Goal: Transaction & Acquisition: Book appointment/travel/reservation

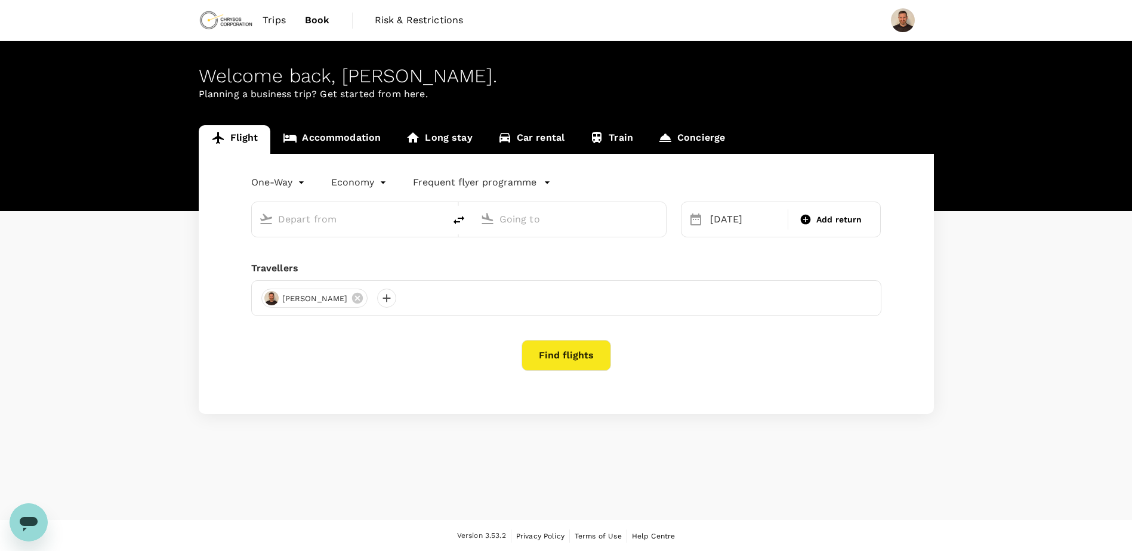
type input "Vancouver Intl (YVR)"
type input "Comodoro Arturo Merino Benítez Intl (SCL)"
type input "Vancouver Intl (YVR)"
type input "Comodoro Arturo Merino Benítez Intl (SCL)"
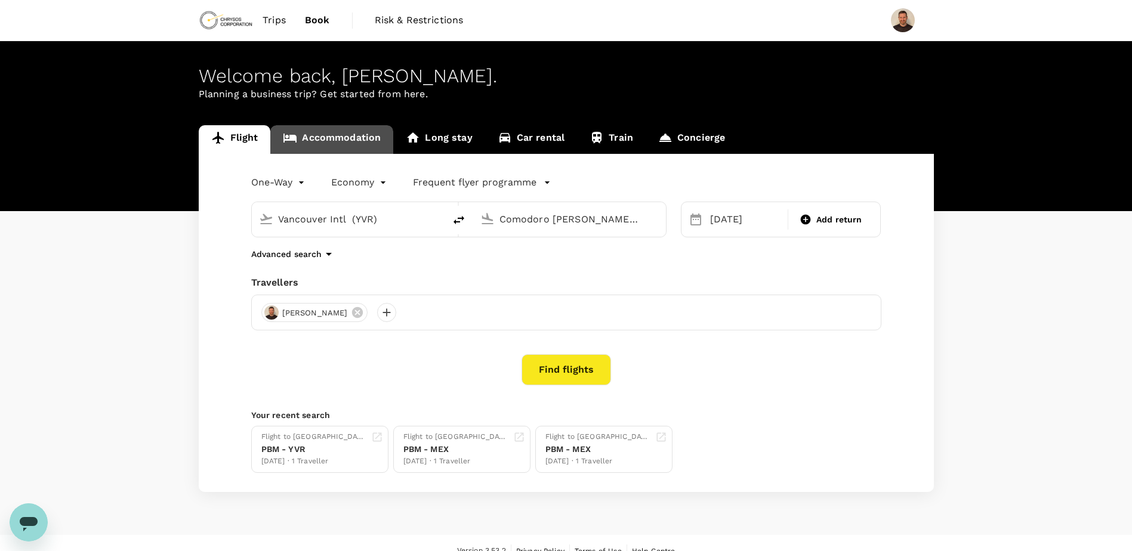
click at [328, 134] on link "Accommodation" at bounding box center [331, 139] width 123 height 29
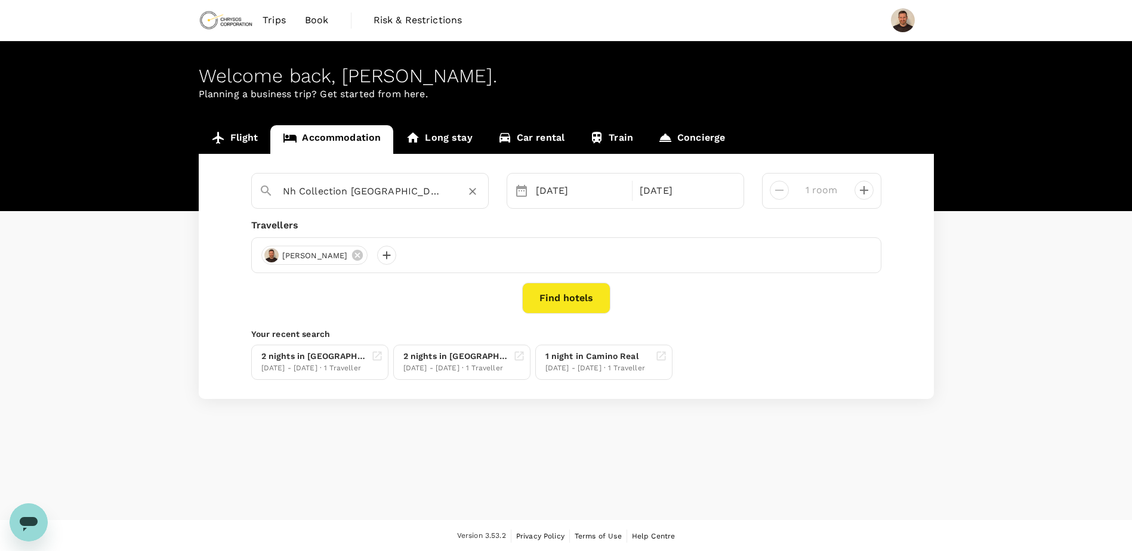
click at [449, 187] on div "Nh Collection Plaza Santiago" at bounding box center [382, 191] width 198 height 19
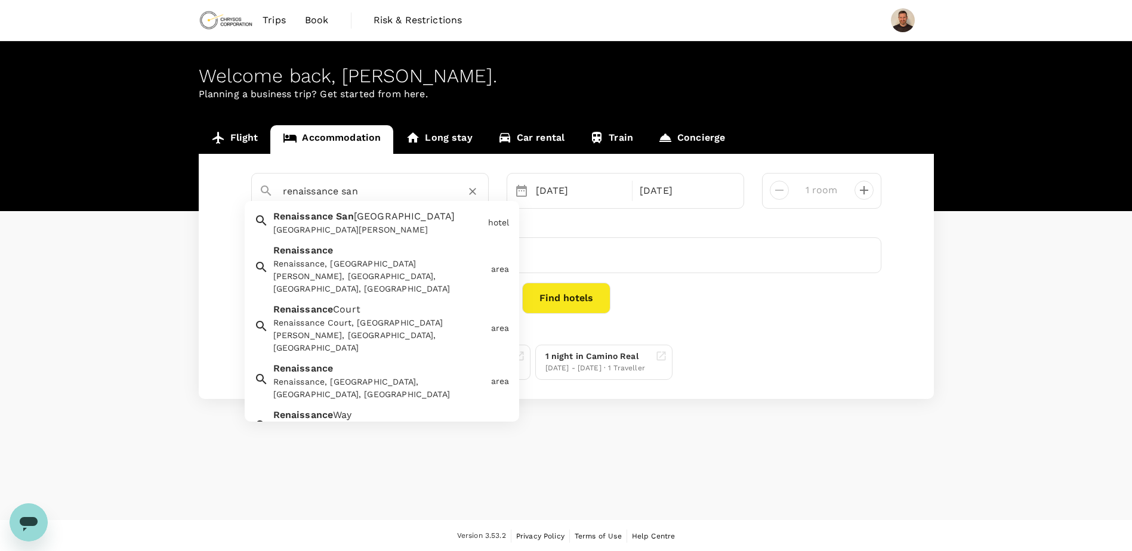
click at [360, 231] on div "[GEOGRAPHIC_DATA]" at bounding box center [378, 230] width 210 height 13
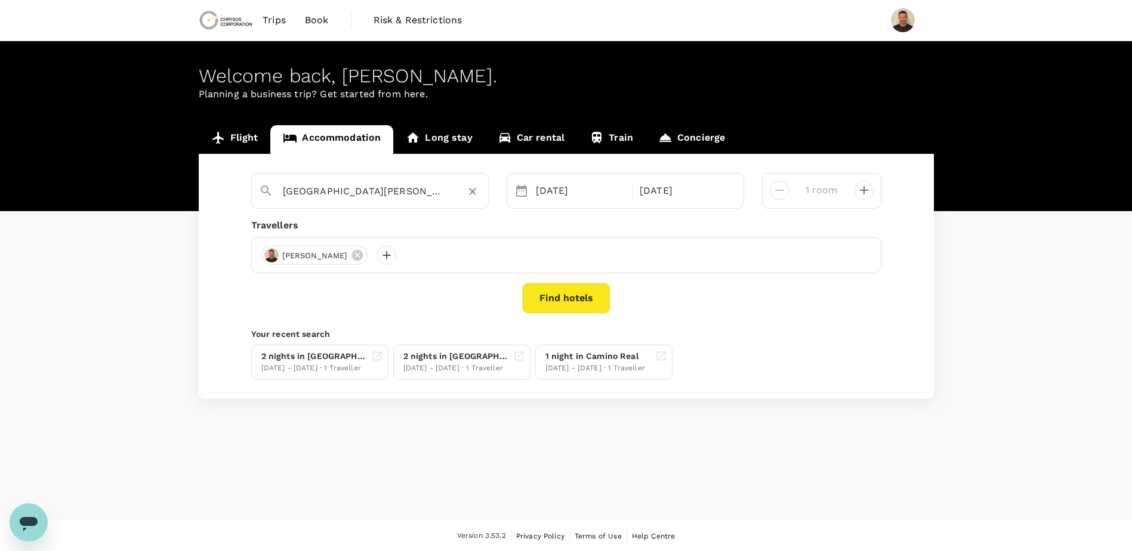
type input "[GEOGRAPHIC_DATA]"
click at [865, 188] on icon "decrease" at bounding box center [864, 190] width 14 height 14
click at [776, 189] on icon "decrease" at bounding box center [779, 190] width 14 height 14
type input "1 room"
click at [569, 295] on button "Find hotels" at bounding box center [566, 298] width 88 height 31
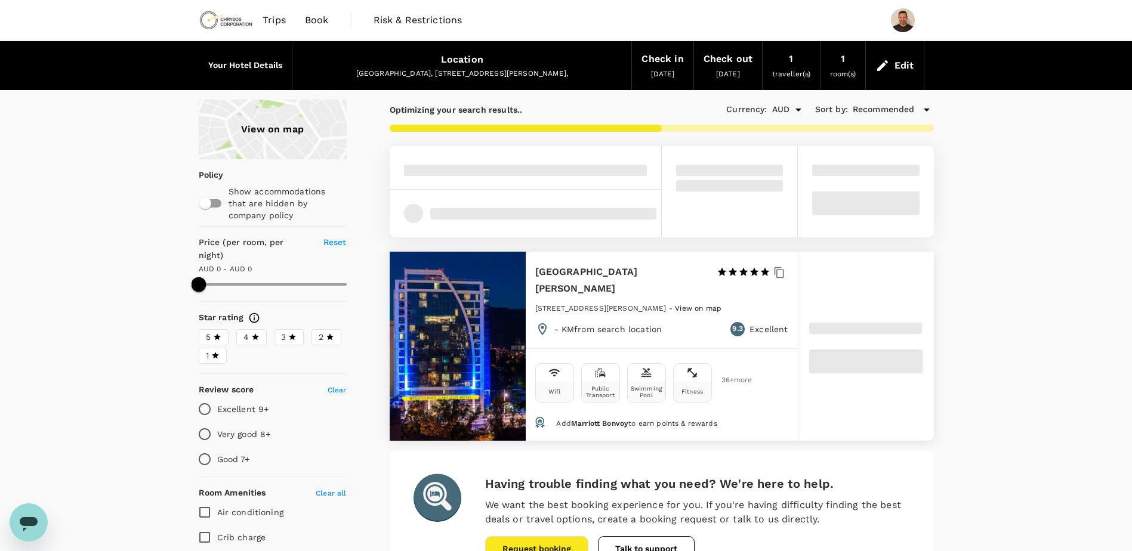
click at [1058, 276] on div "View on map Policy Show accommodations that are hidden by company policy Price …" at bounding box center [566, 544] width 1132 height 888
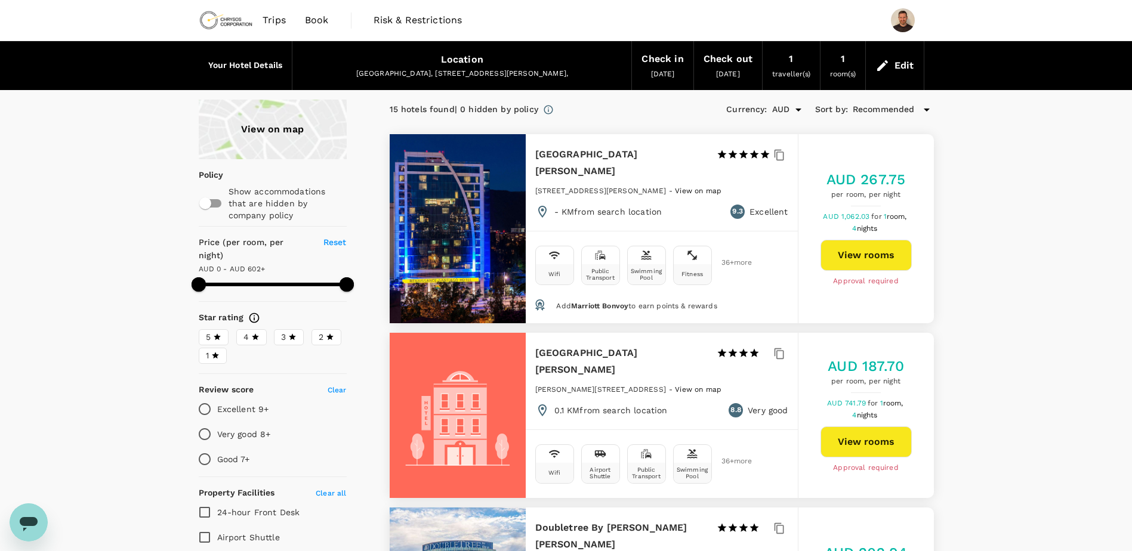
click at [291, 122] on div "View on map" at bounding box center [273, 130] width 148 height 60
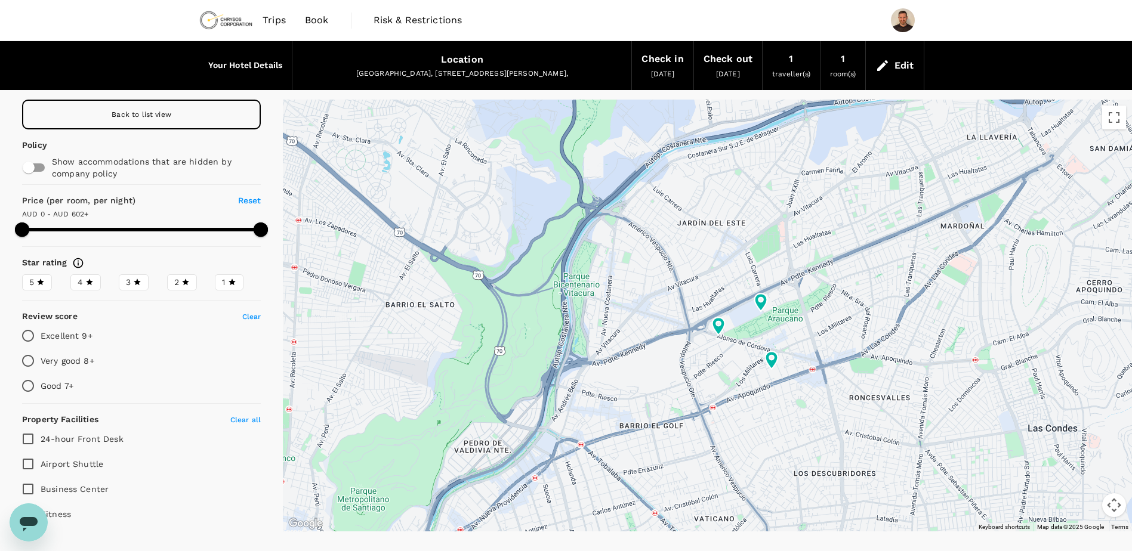
click at [94, 282] on label "4" at bounding box center [85, 282] width 30 height 16
click at [0, 0] on input "4" at bounding box center [0, 0] width 0 height 0
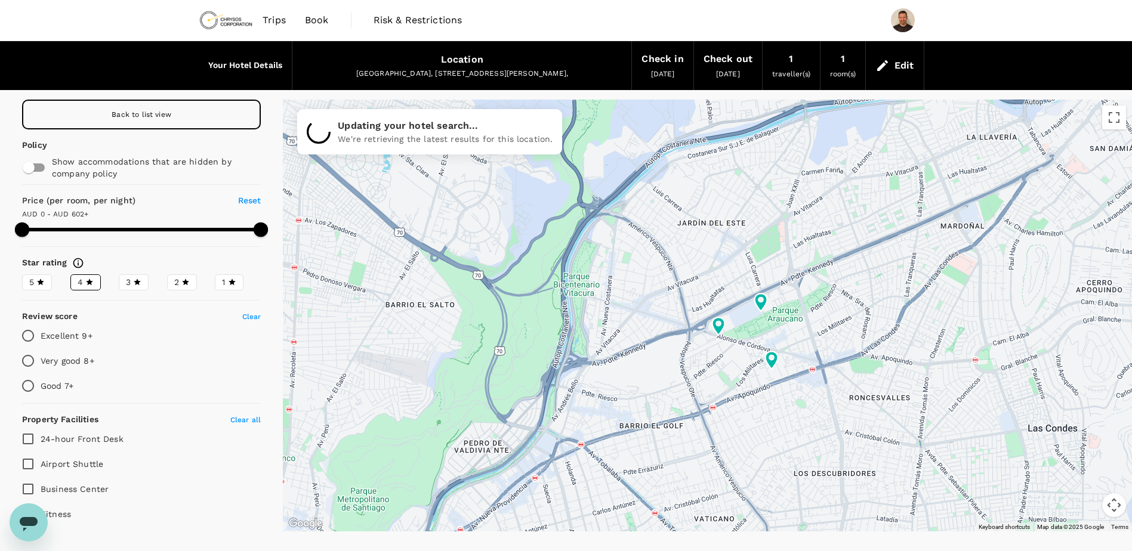
type input "602"
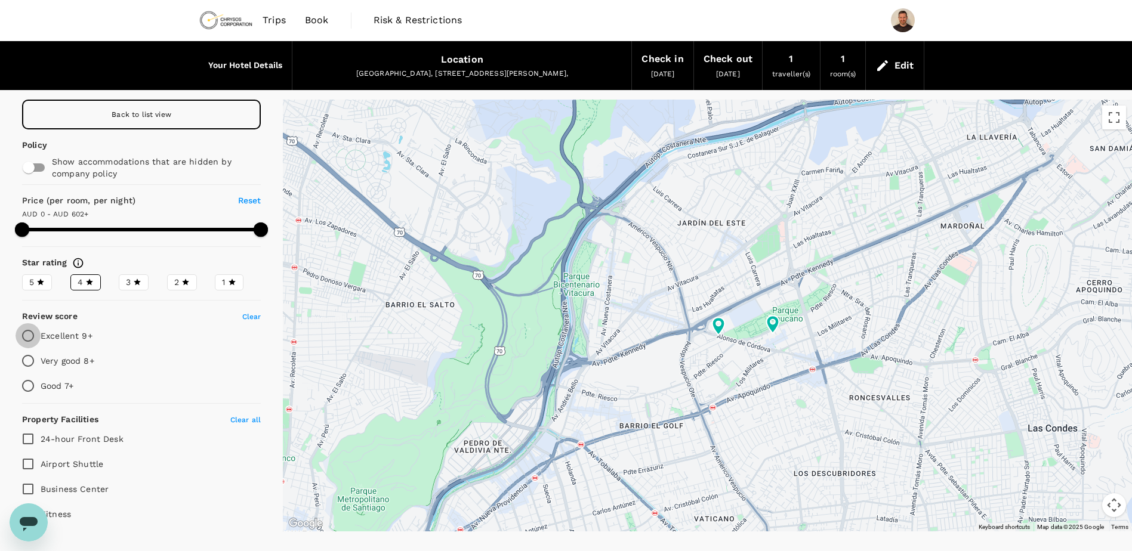
click at [26, 338] on input "Excellent 9+" at bounding box center [28, 335] width 25 height 25
radio input "true"
click at [476, 58] on div "Location" at bounding box center [462, 59] width 42 height 17
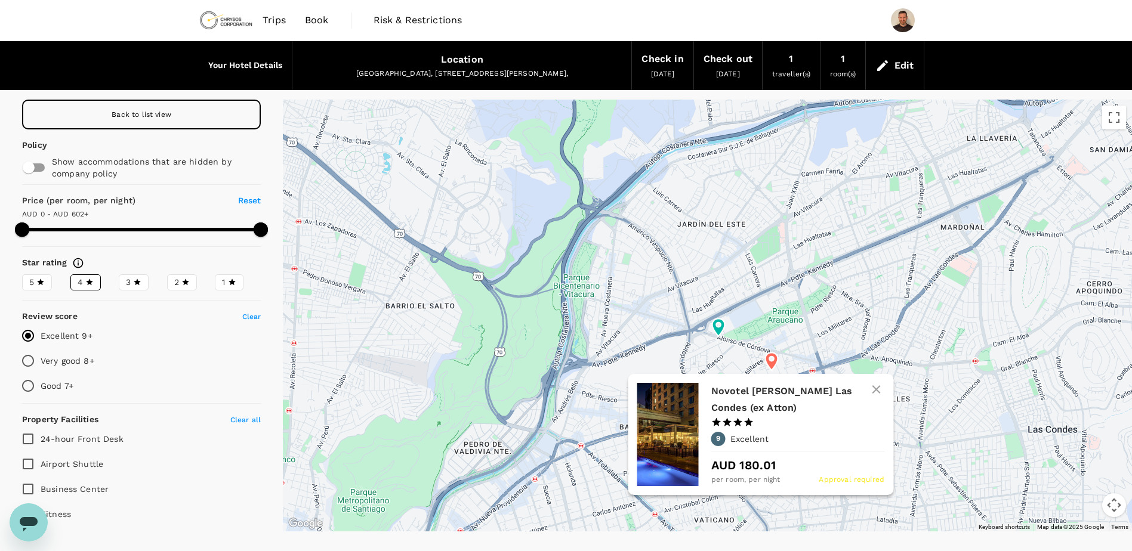
click at [743, 392] on h6 "Novotel Santiago Las Condes (ex Atton)" at bounding box center [792, 399] width 163 height 33
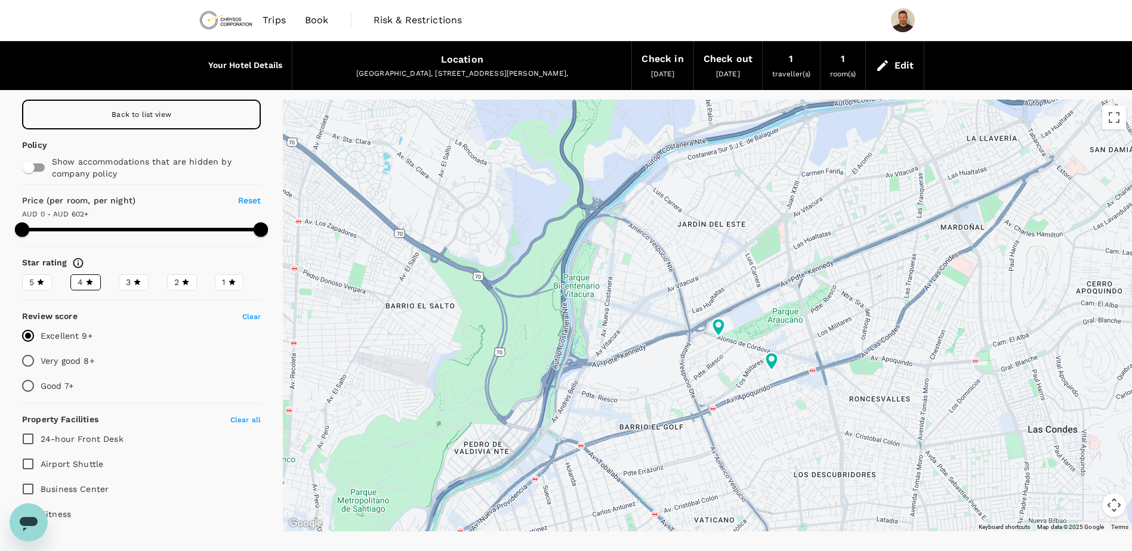
type input "602"
click at [895, 61] on div "Edit" at bounding box center [904, 65] width 20 height 17
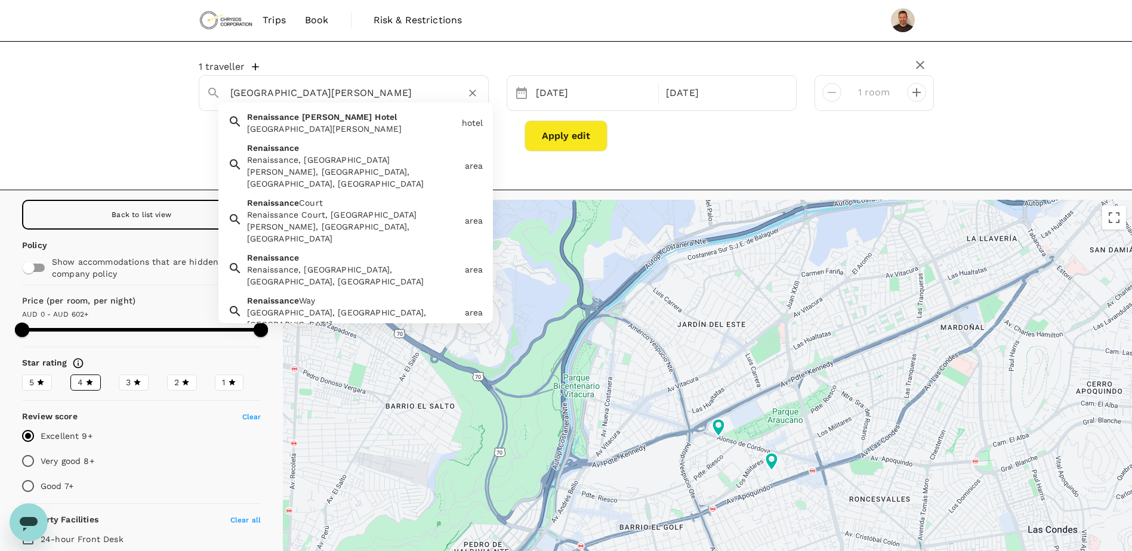
drag, startPoint x: 386, startPoint y: 91, endPoint x: 122, endPoint y: 94, distance: 263.7
click at [106, 79] on div "1 traveller Renaissance Santiago Hotel Renaissance Santiago Hotel Renaissance S…" at bounding box center [566, 115] width 1132 height 149
paste input ": Benjamín 2935 oficina 302, Las Condes"
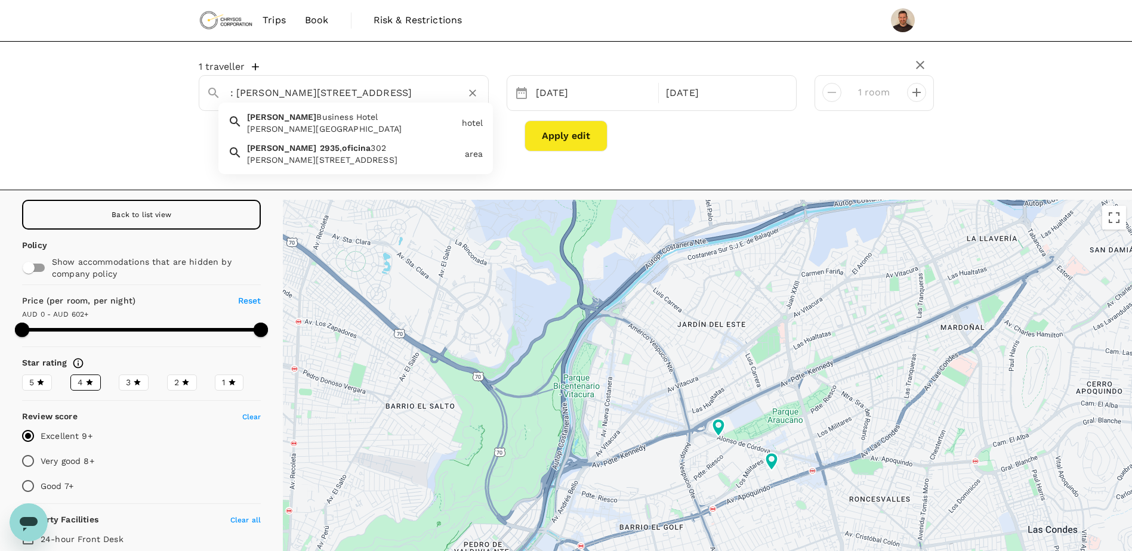
click at [308, 155] on div "Benjamín 2935, oficina 302, Las Condes, Chile" at bounding box center [353, 160] width 213 height 12
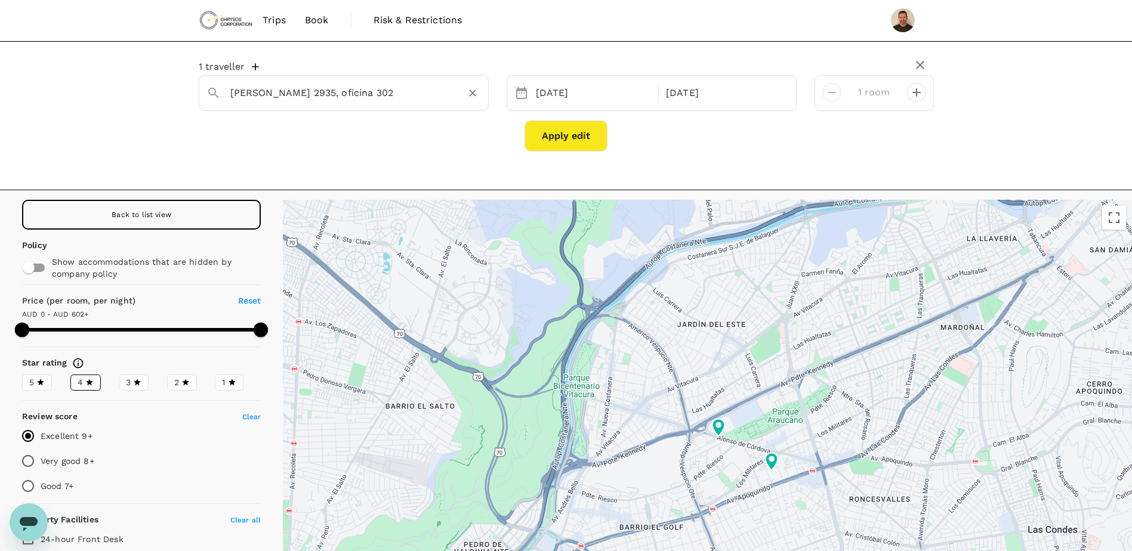
type input "Benjamín 2935, oficina 302"
click at [578, 138] on button "Apply edit" at bounding box center [565, 136] width 83 height 31
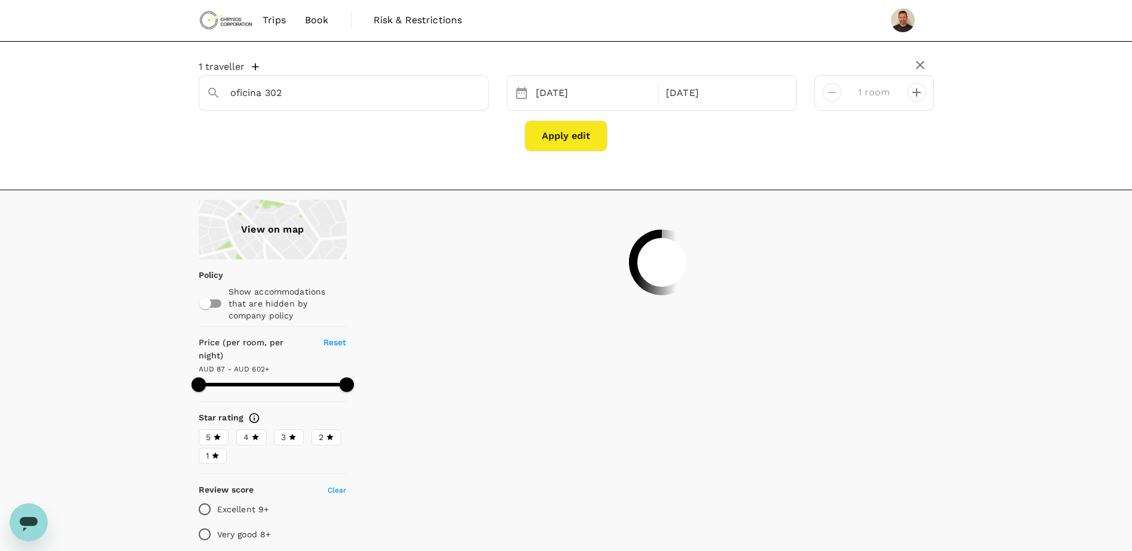
type input "601.67"
type input "20.67"
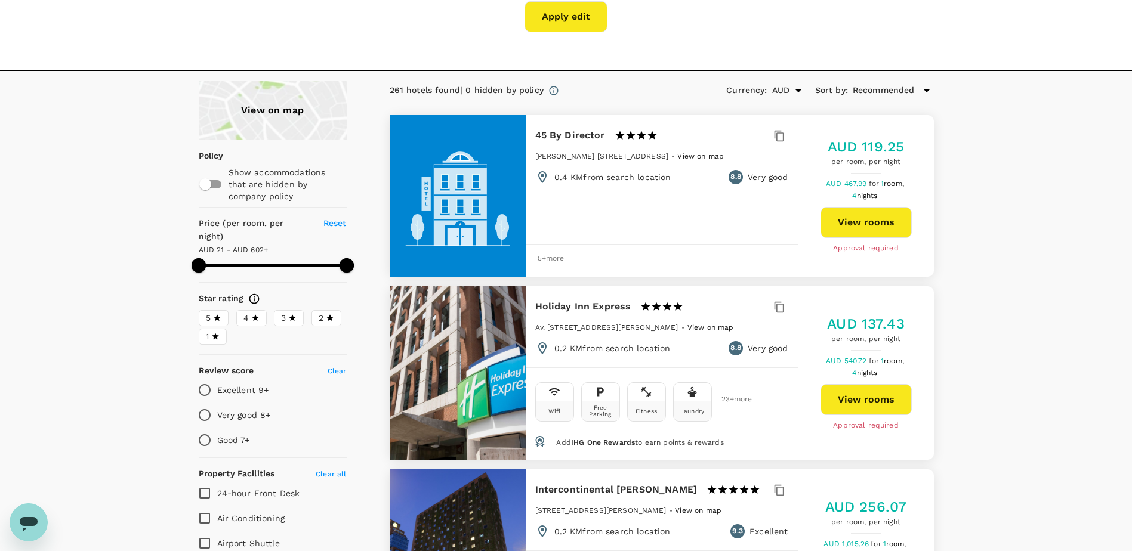
scroll to position [60, 0]
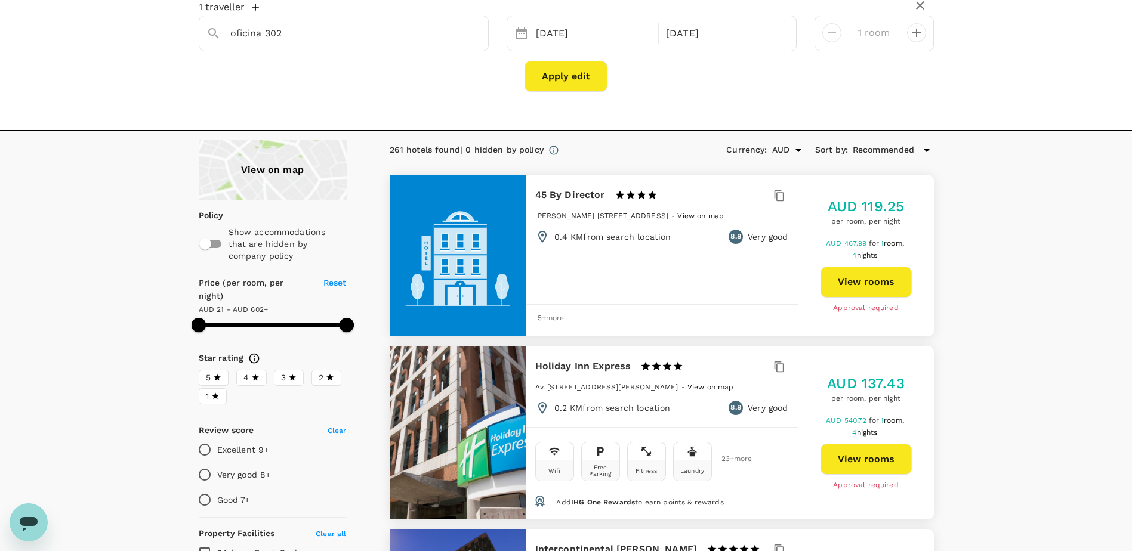
click at [239, 160] on div "View on map" at bounding box center [273, 170] width 148 height 60
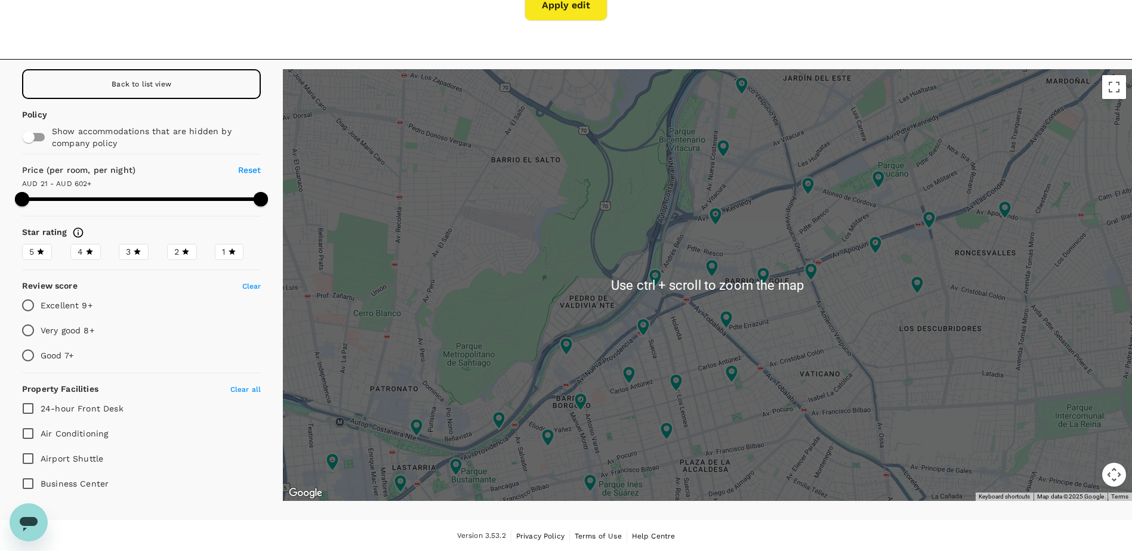
scroll to position [132, 0]
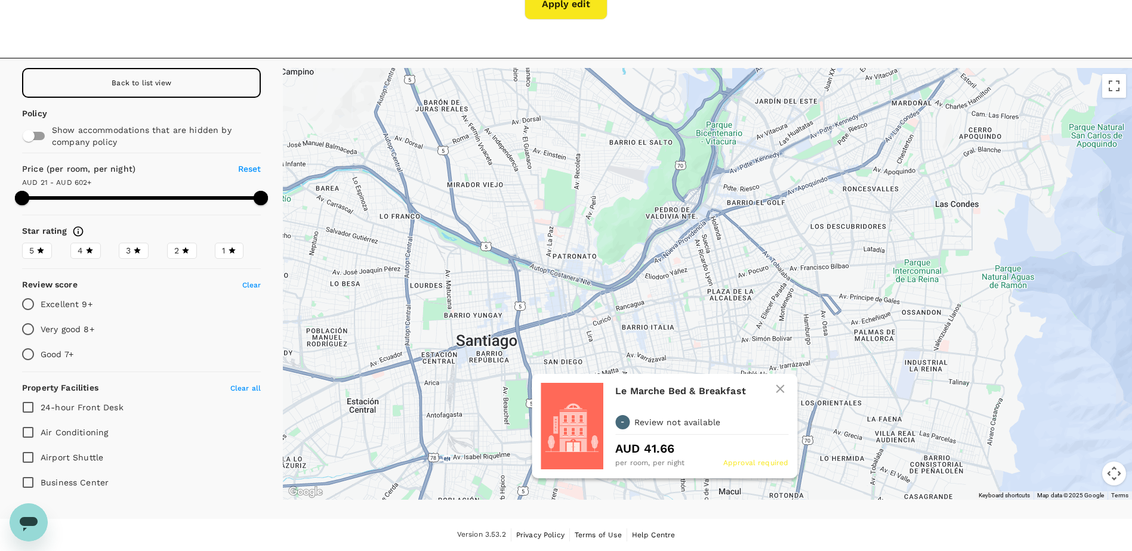
drag, startPoint x: 615, startPoint y: 442, endPoint x: 678, endPoint y: 359, distance: 105.1
click at [678, 359] on icon at bounding box center [675, 362] width 13 height 18
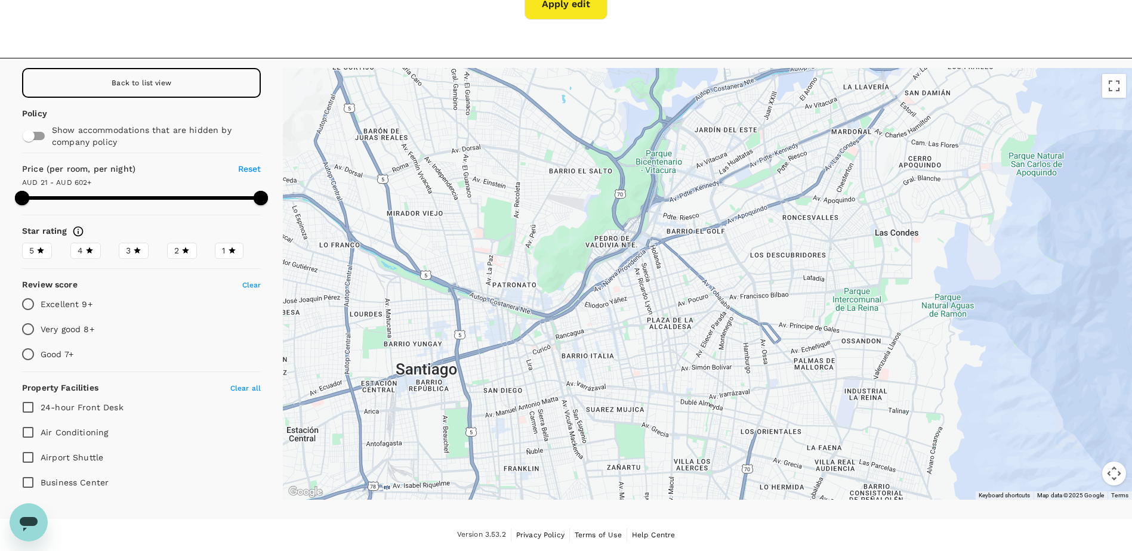
drag, startPoint x: 711, startPoint y: 322, endPoint x: 653, endPoint y: 347, distance: 63.3
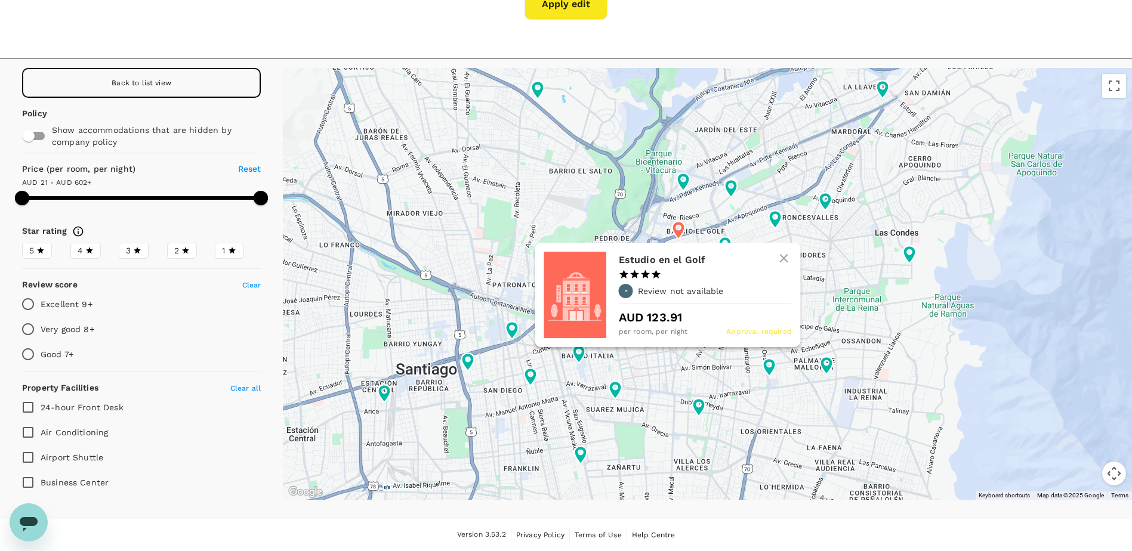
click at [664, 257] on h6 "Estudio en el Golf" at bounding box center [699, 260] width 163 height 17
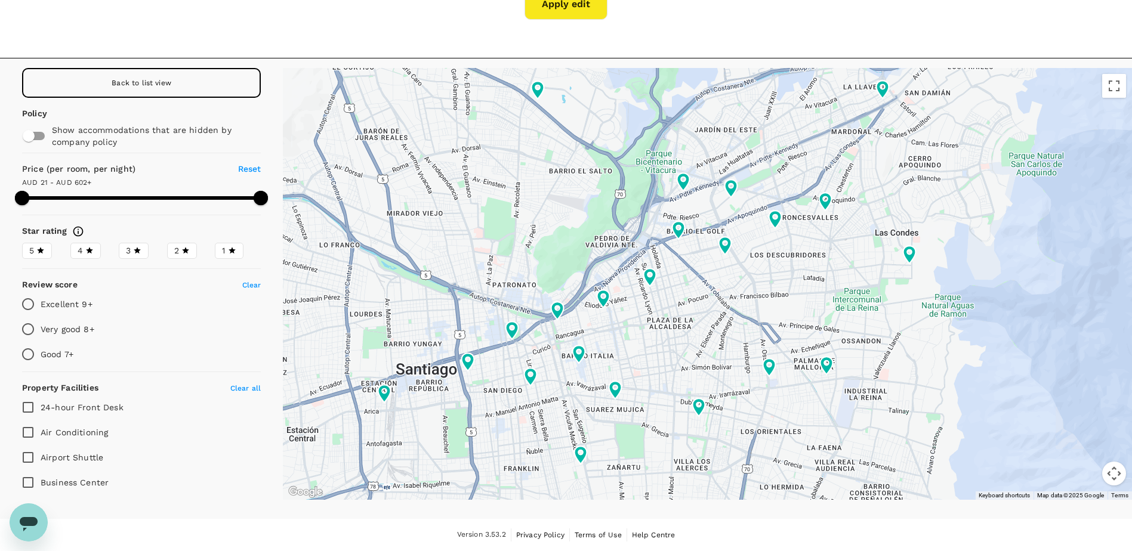
type input "601.67"
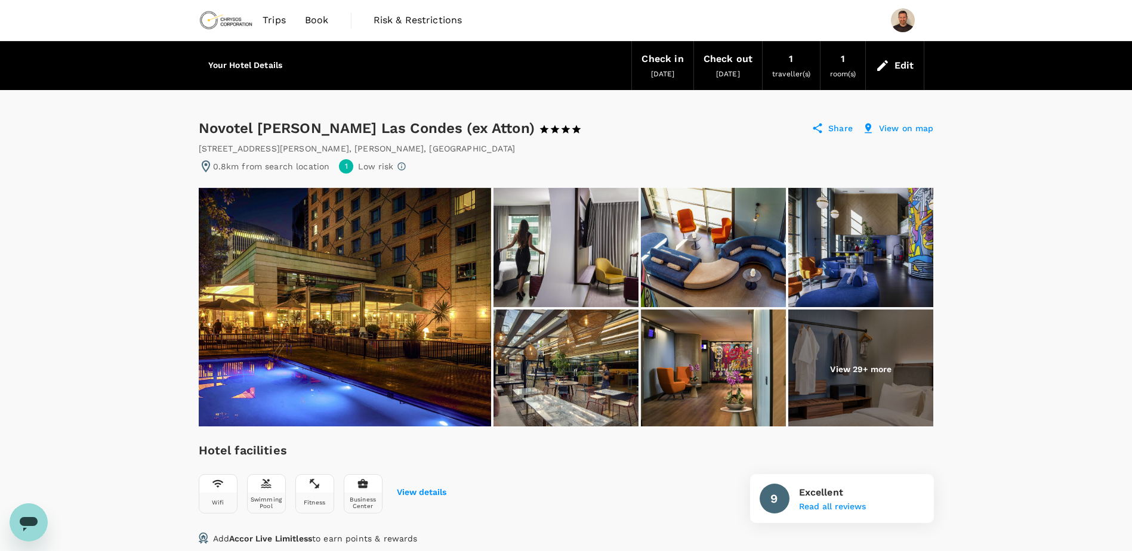
drag, startPoint x: 640, startPoint y: 149, endPoint x: 634, endPoint y: 147, distance: 6.7
drag, startPoint x: 635, startPoint y: 162, endPoint x: 593, endPoint y: 134, distance: 50.6
click at [907, 131] on p "View on map" at bounding box center [906, 128] width 55 height 12
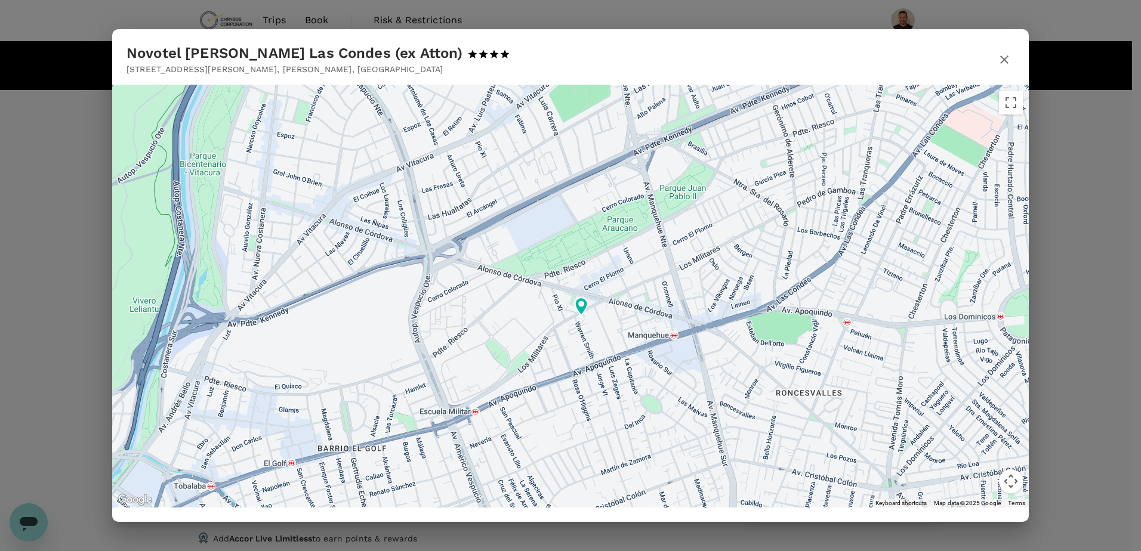
click at [999, 58] on icon "button" at bounding box center [1004, 60] width 14 height 14
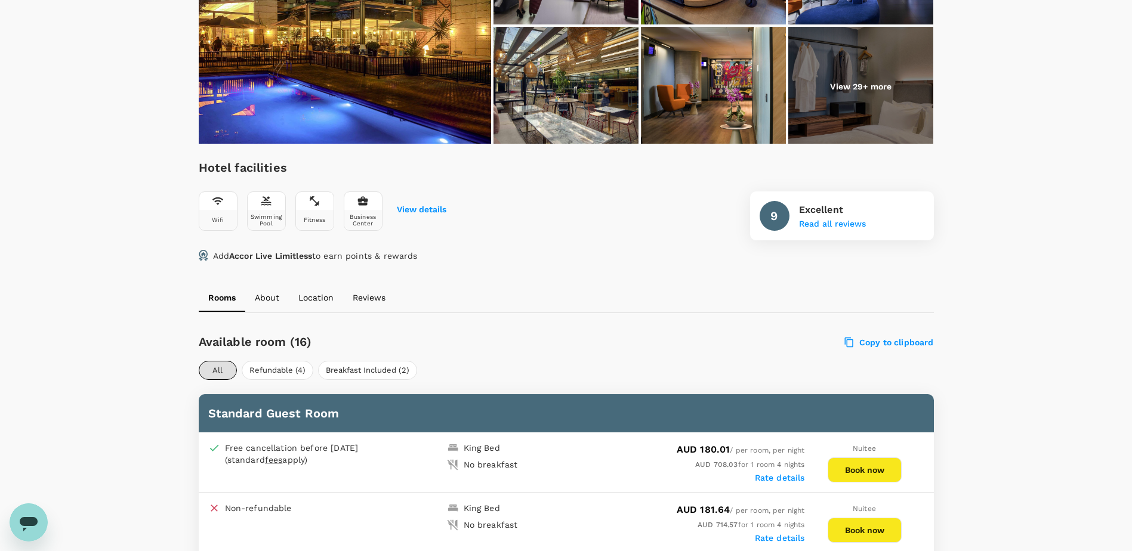
scroll to position [119, 0]
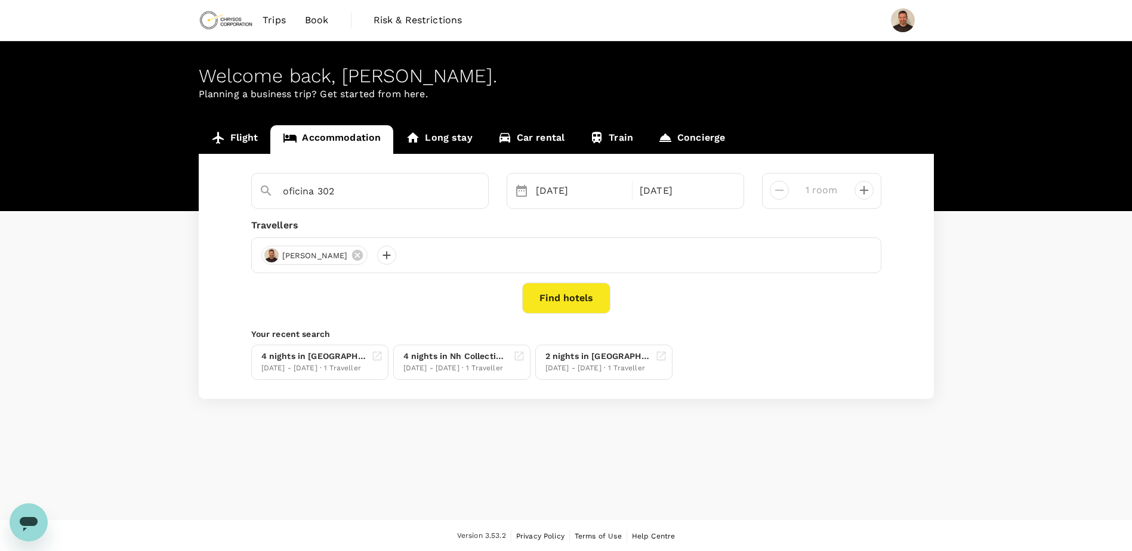
click at [75, 349] on div "Flight Accommodation Long stay Car rental Train Concierge oficina 302 24 Oct 28…" at bounding box center [566, 262] width 1132 height 274
click at [309, 353] on div "4 nights in Renaissance Santiago Hotel" at bounding box center [313, 356] width 105 height 13
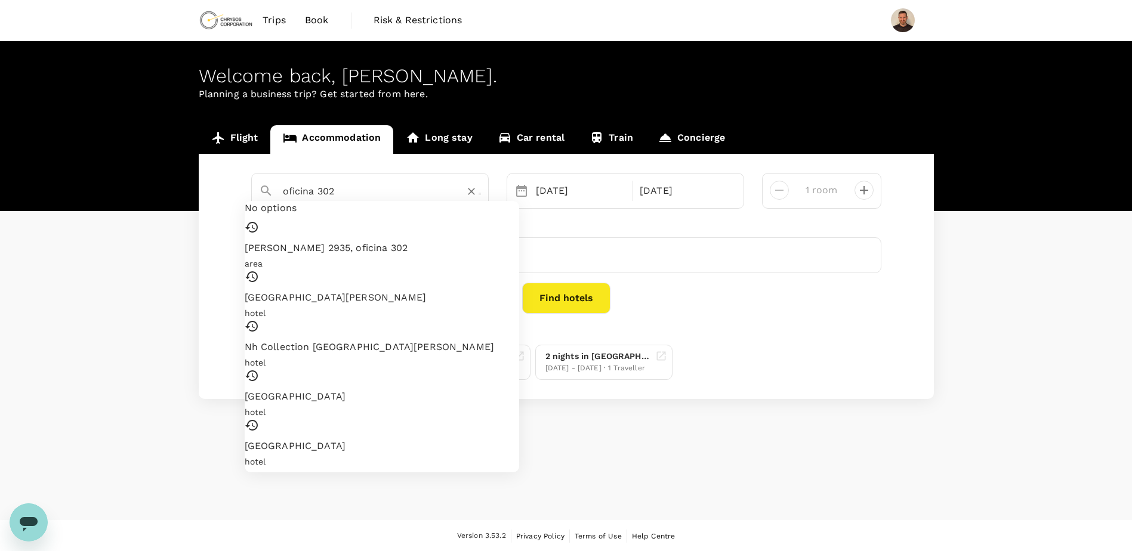
drag, startPoint x: 345, startPoint y: 184, endPoint x: 161, endPoint y: 163, distance: 185.0
click at [161, 163] on div "Flight Accommodation Long stay Car rental Train Concierge oficina 302 No option…" at bounding box center [566, 262] width 1132 height 274
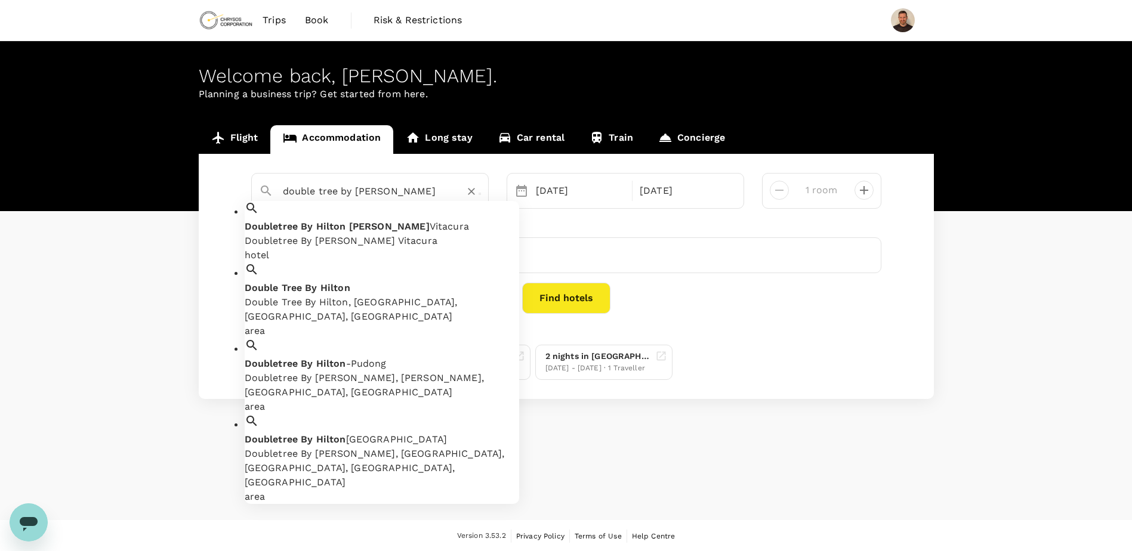
click at [346, 221] on span "Hilton" at bounding box center [331, 226] width 30 height 11
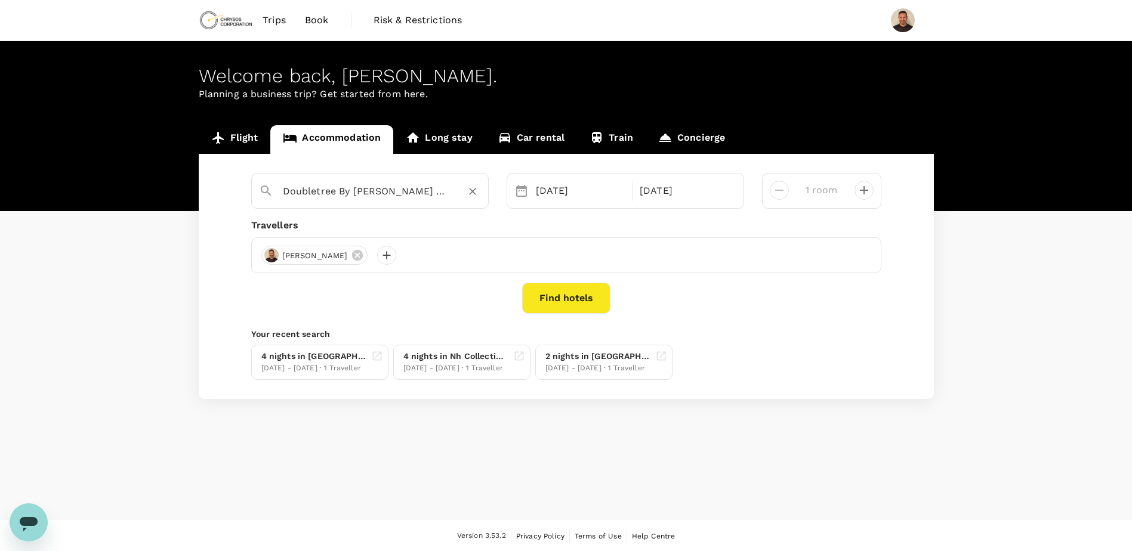
type input "Doubletree By Hilton Santiago Vitacura"
click at [565, 292] on button "Find hotels" at bounding box center [566, 298] width 88 height 31
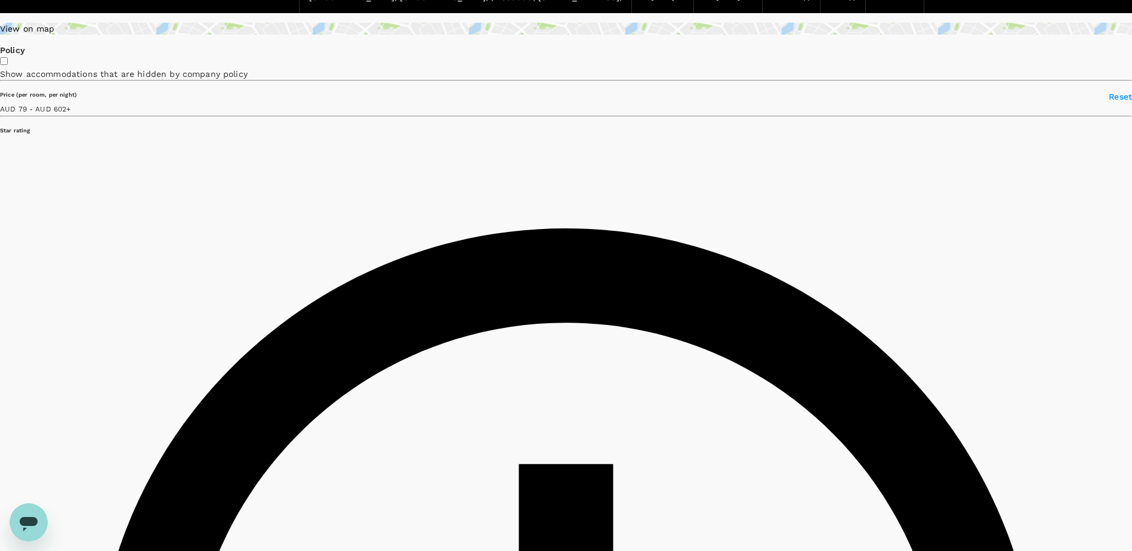
scroll to position [60, 0]
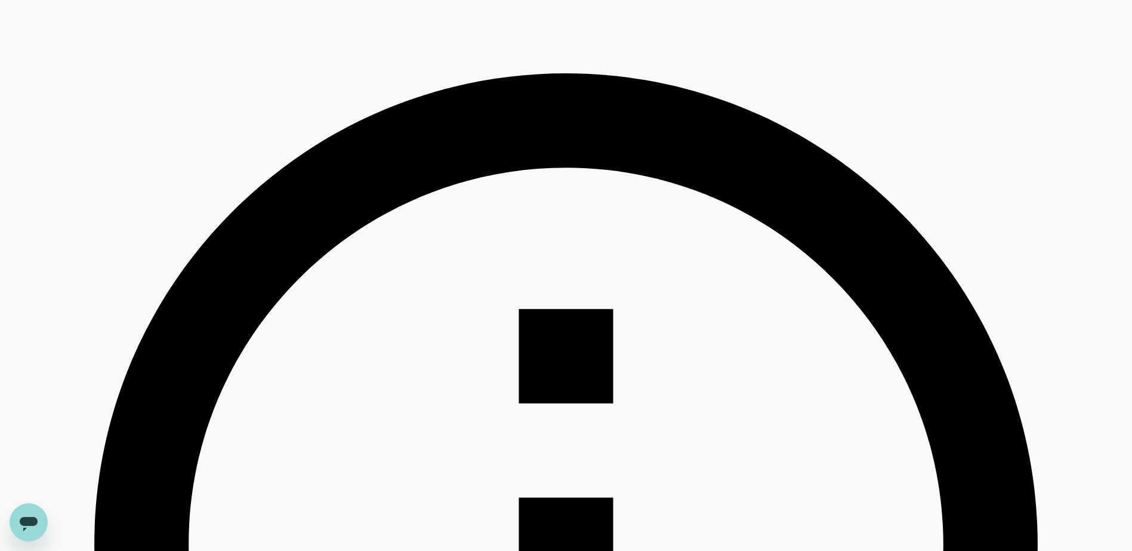
scroll to position [239, 0]
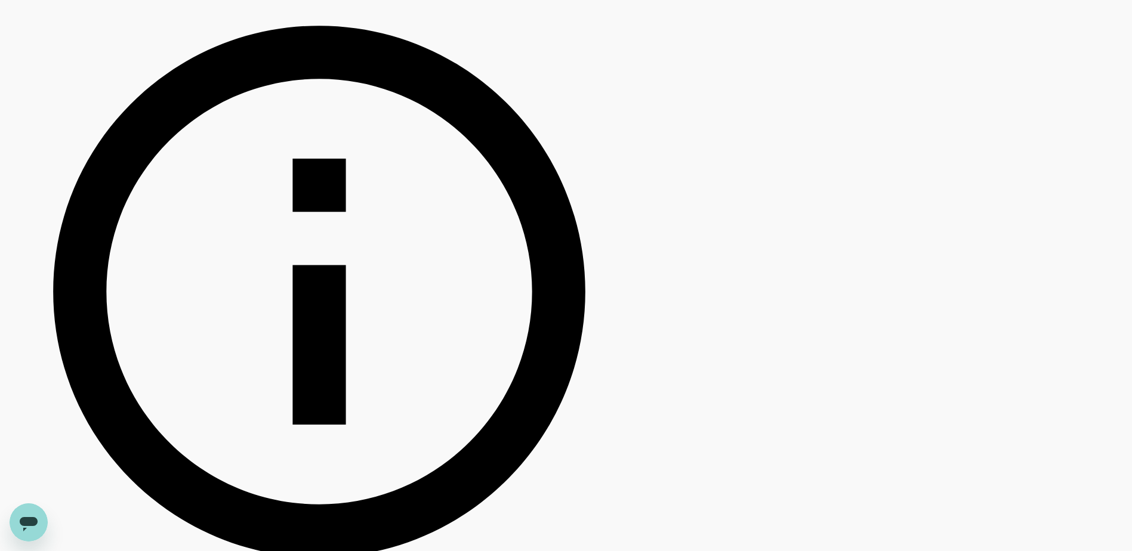
scroll to position [49, 0]
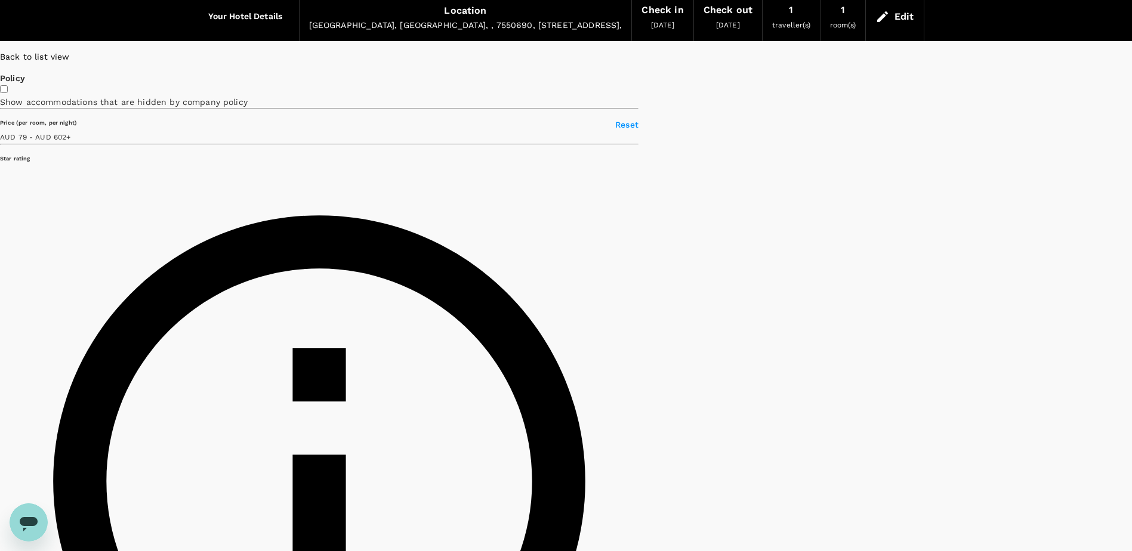
click at [1131, 329] on h6 "Hotel Rugendas" at bounding box center [1149, 331] width 0 height 11
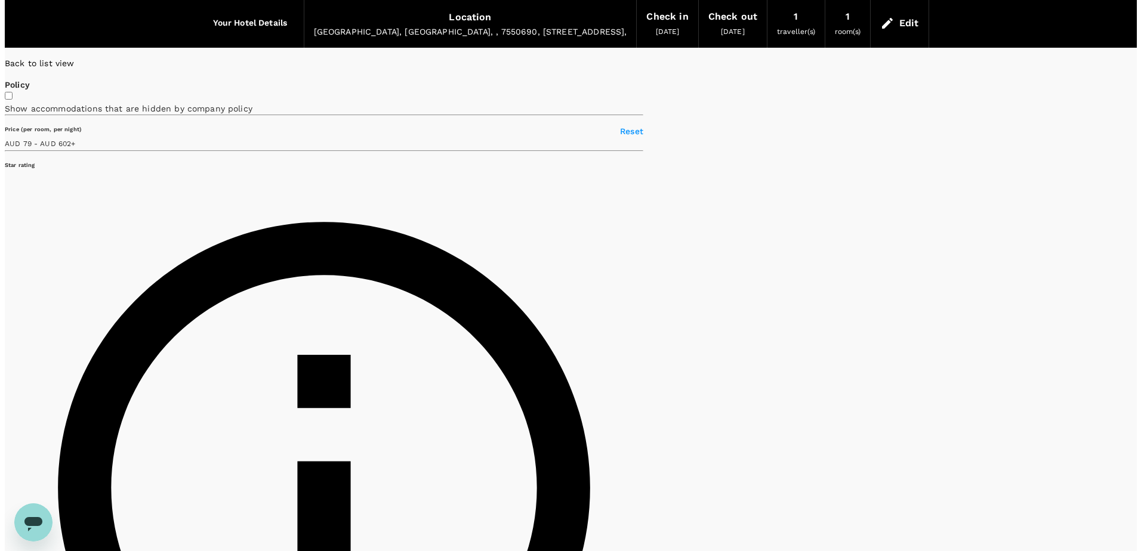
scroll to position [0, 0]
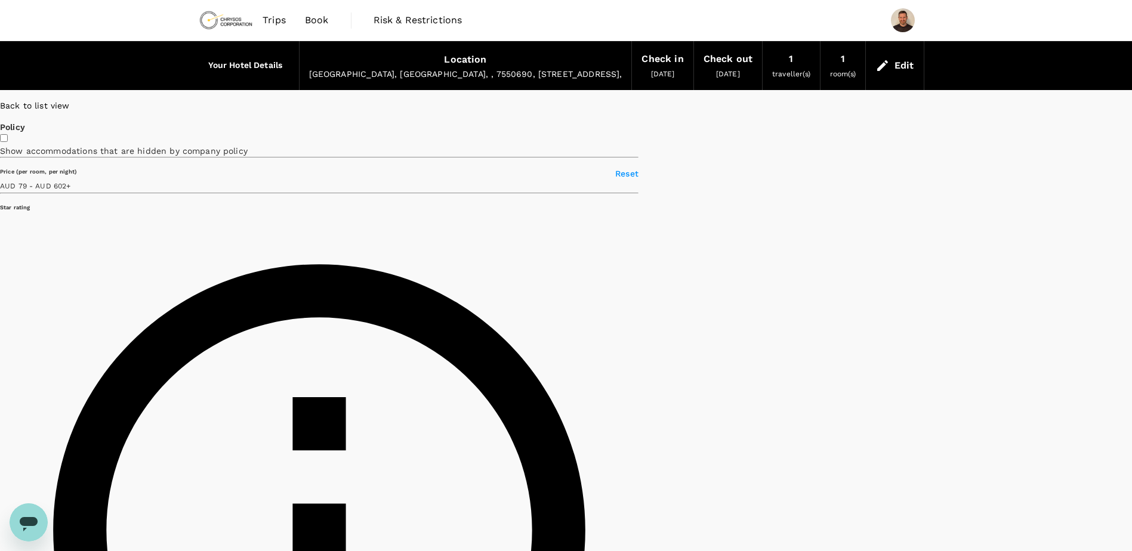
type input "601.96"
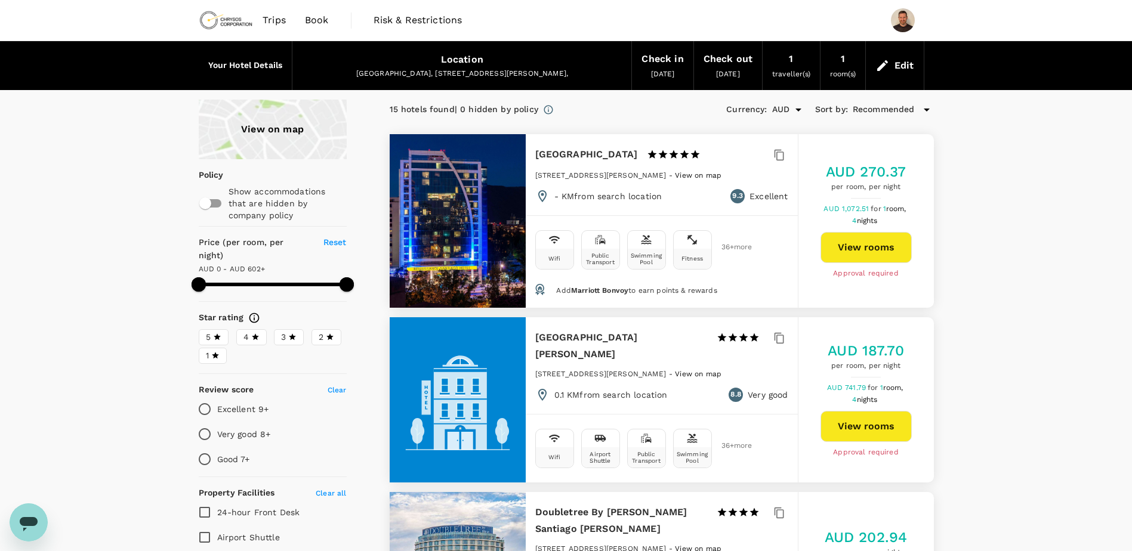
type input "602"
type input "AUD"
click at [295, 120] on div "View on map" at bounding box center [273, 130] width 148 height 60
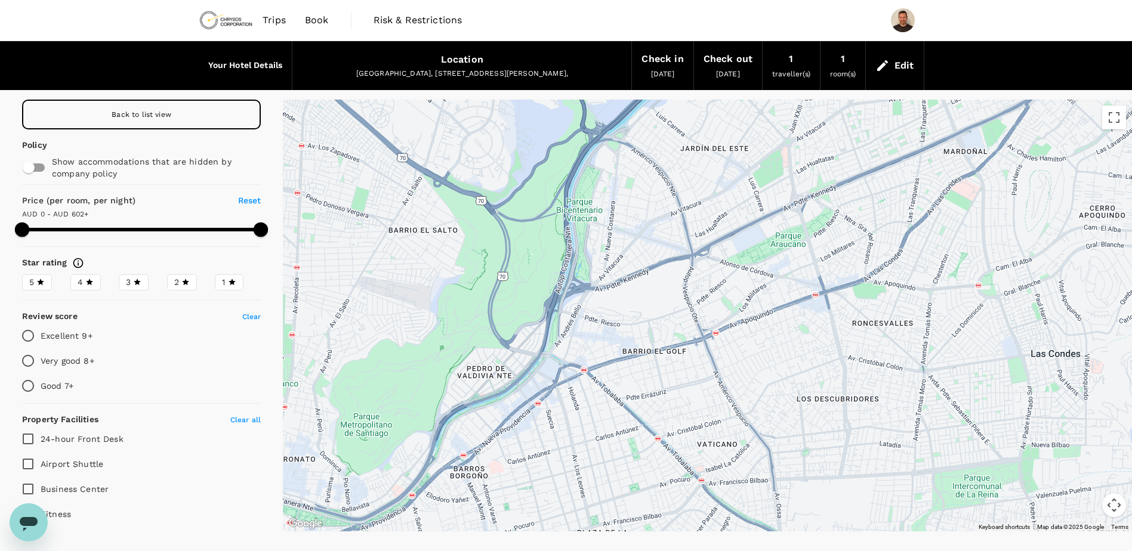
drag, startPoint x: 761, startPoint y: 440, endPoint x: 764, endPoint y: 363, distance: 76.4
type input "602"
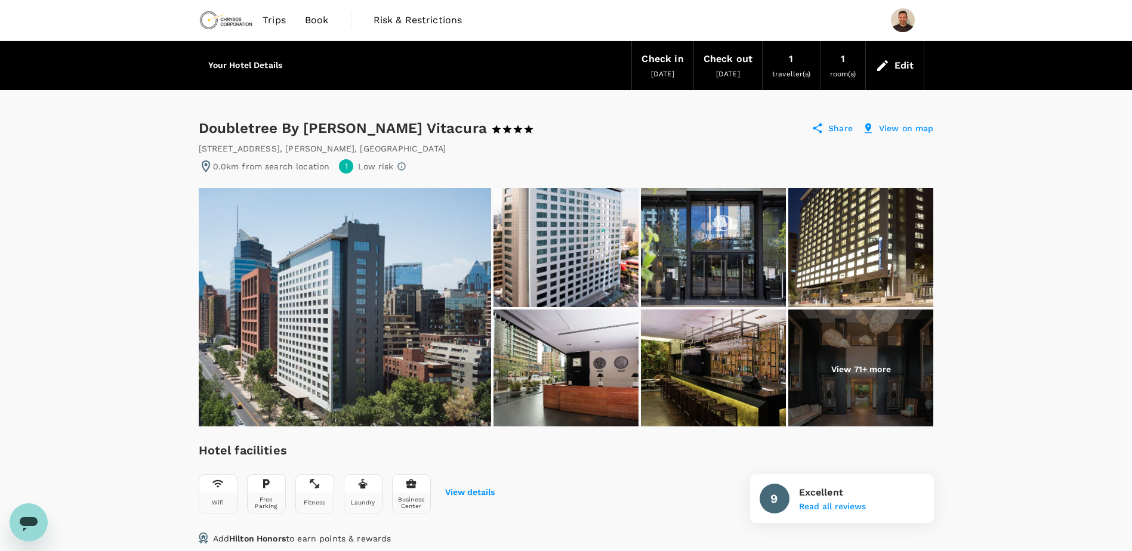
click at [889, 370] on p "View 71+ more" at bounding box center [861, 369] width 60 height 12
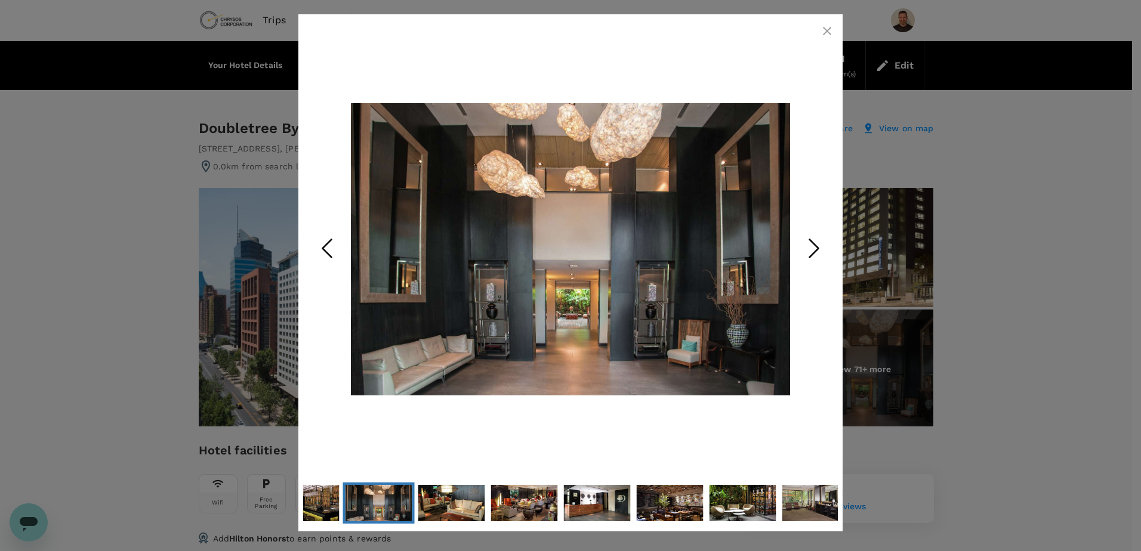
click at [828, 246] on icon "Next Slide" at bounding box center [814, 249] width 36 height 36
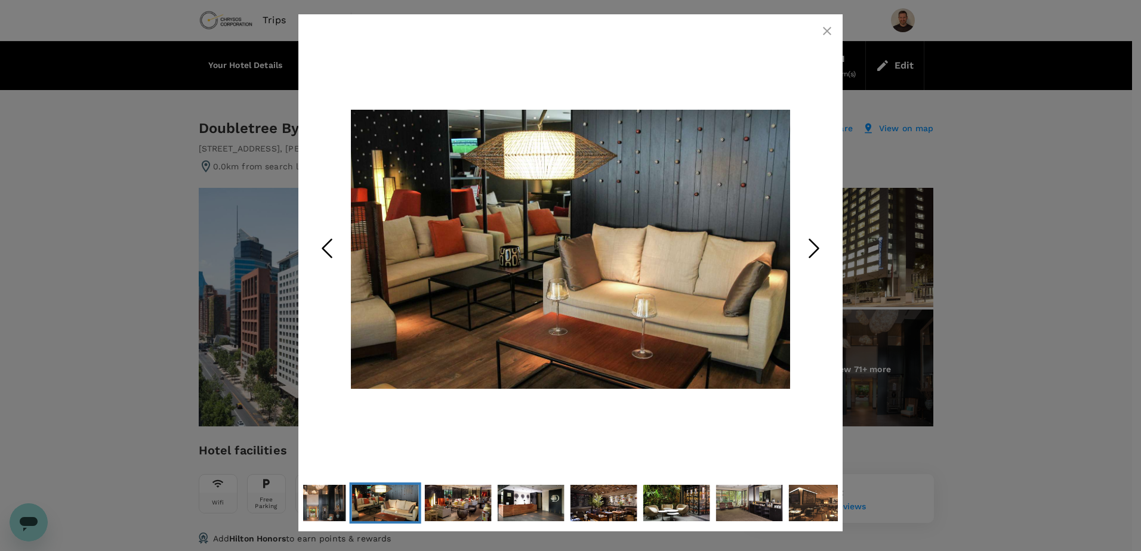
click at [828, 246] on icon "Next Slide" at bounding box center [814, 249] width 36 height 36
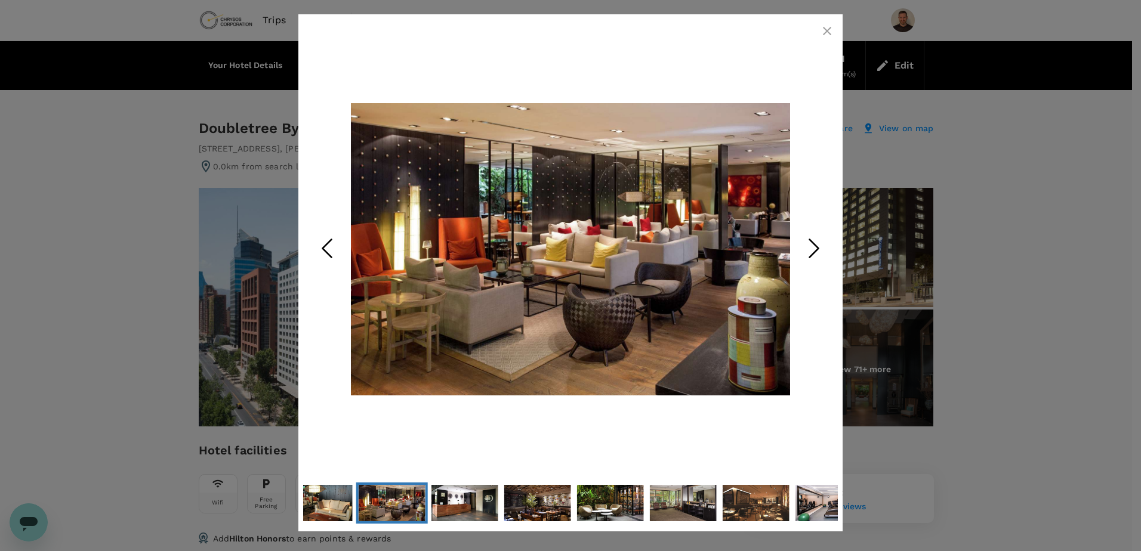
click at [828, 246] on icon "Next Slide" at bounding box center [814, 249] width 36 height 36
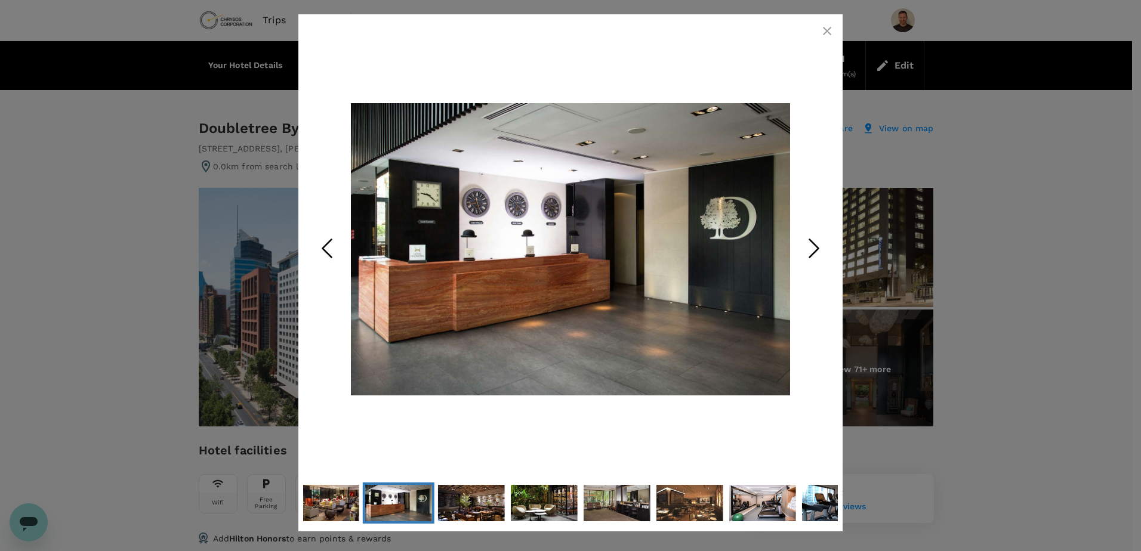
click at [828, 246] on icon "Next Slide" at bounding box center [814, 249] width 36 height 36
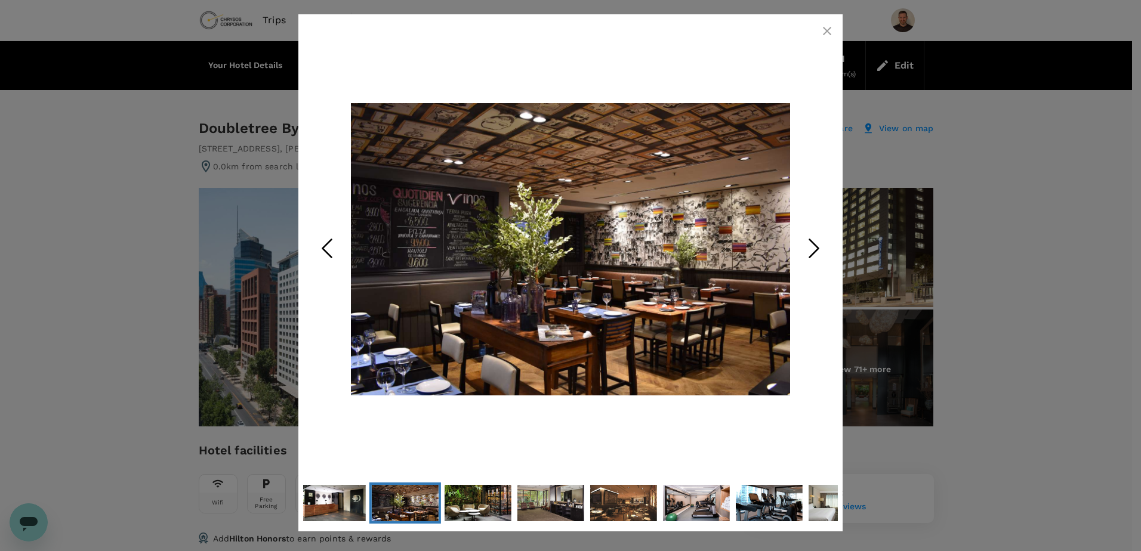
click at [814, 246] on icon "Next Slide" at bounding box center [814, 249] width 36 height 36
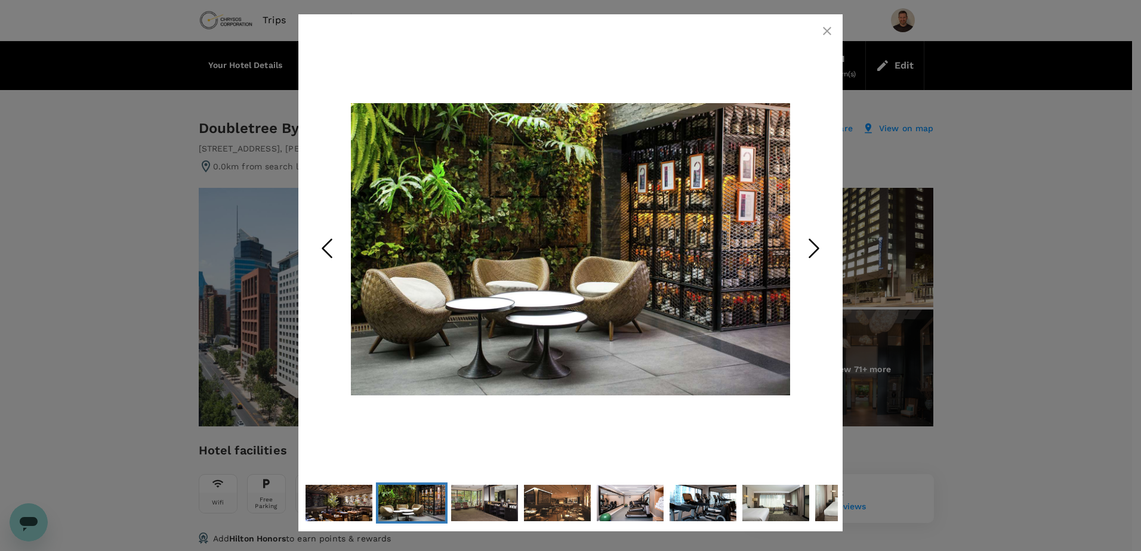
click at [814, 246] on icon "Next Slide" at bounding box center [814, 249] width 36 height 36
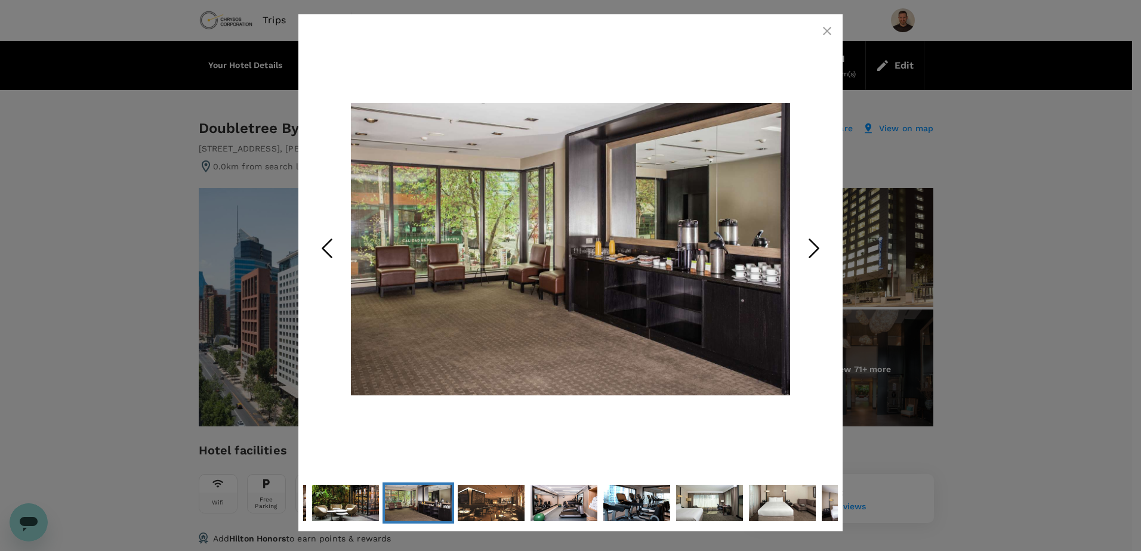
click at [814, 246] on icon "Next Slide" at bounding box center [814, 249] width 36 height 36
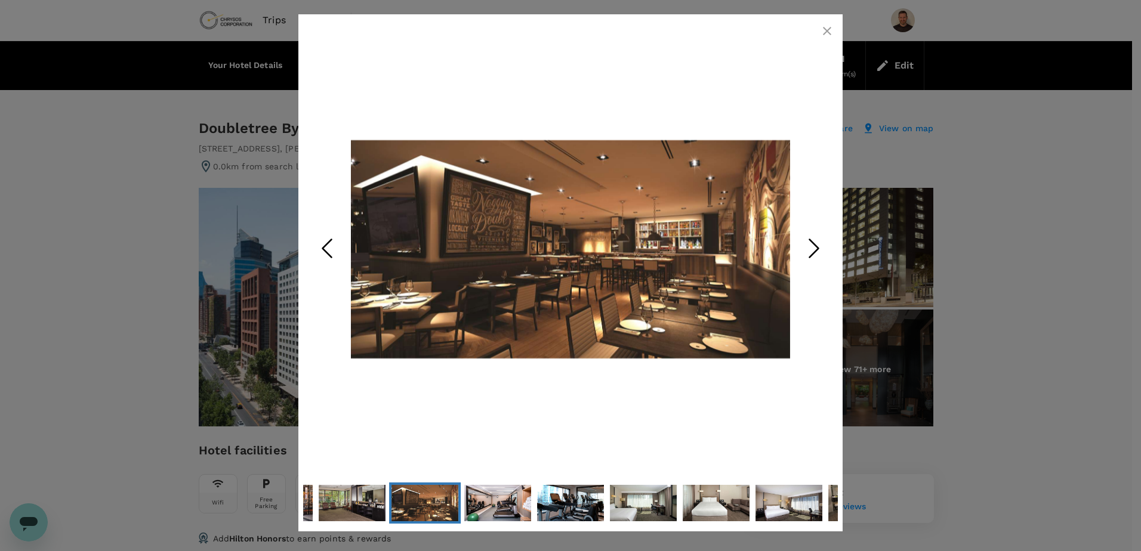
click at [814, 246] on icon "Next Slide" at bounding box center [814, 249] width 36 height 36
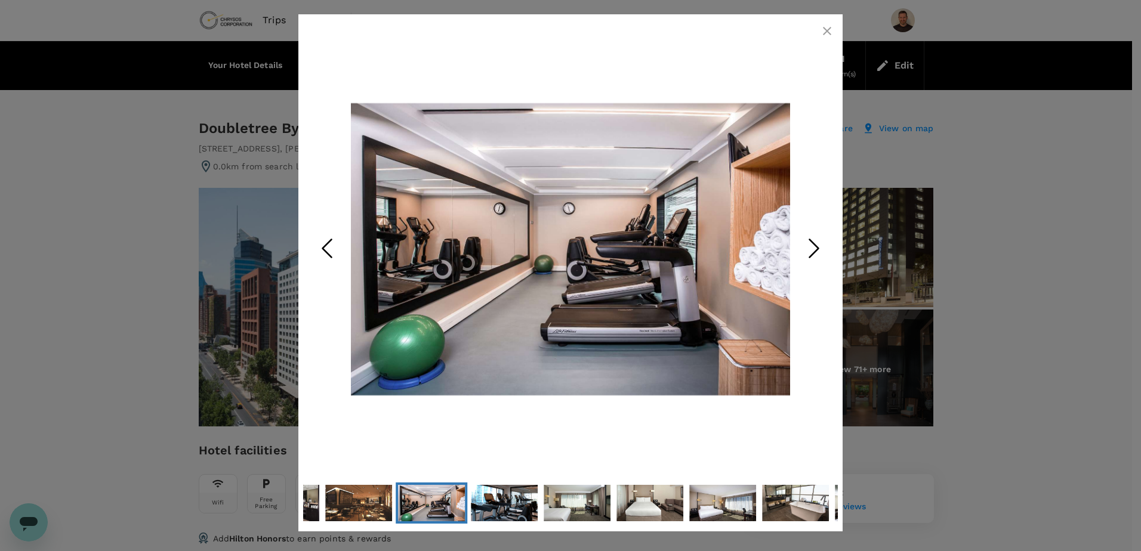
click at [814, 246] on icon "Next Slide" at bounding box center [814, 249] width 36 height 36
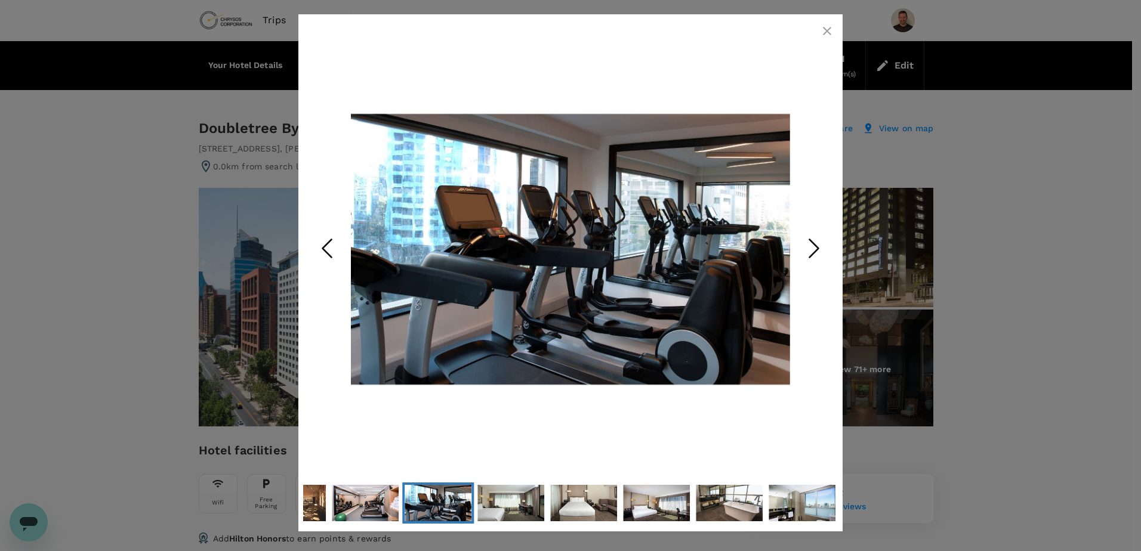
click at [814, 246] on icon "Next Slide" at bounding box center [814, 249] width 36 height 36
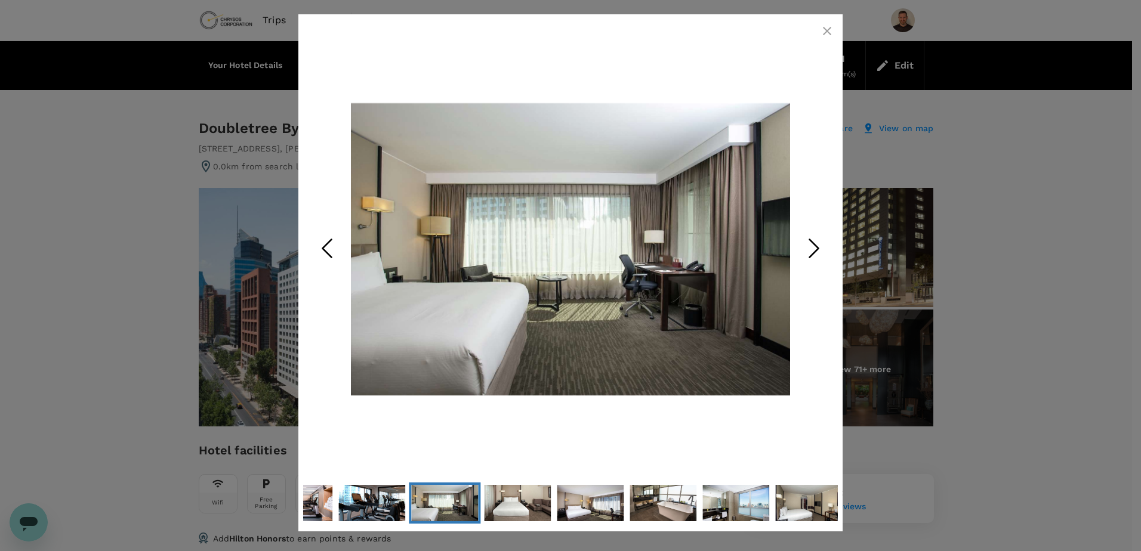
click at [814, 246] on icon "Next Slide" at bounding box center [814, 249] width 36 height 36
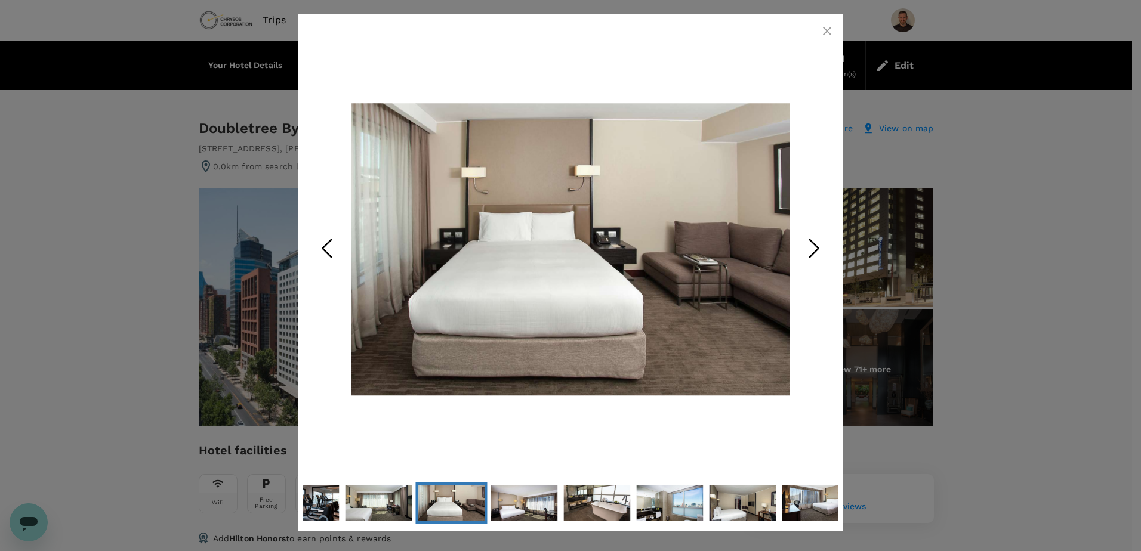
click at [814, 246] on icon "Next Slide" at bounding box center [814, 249] width 36 height 36
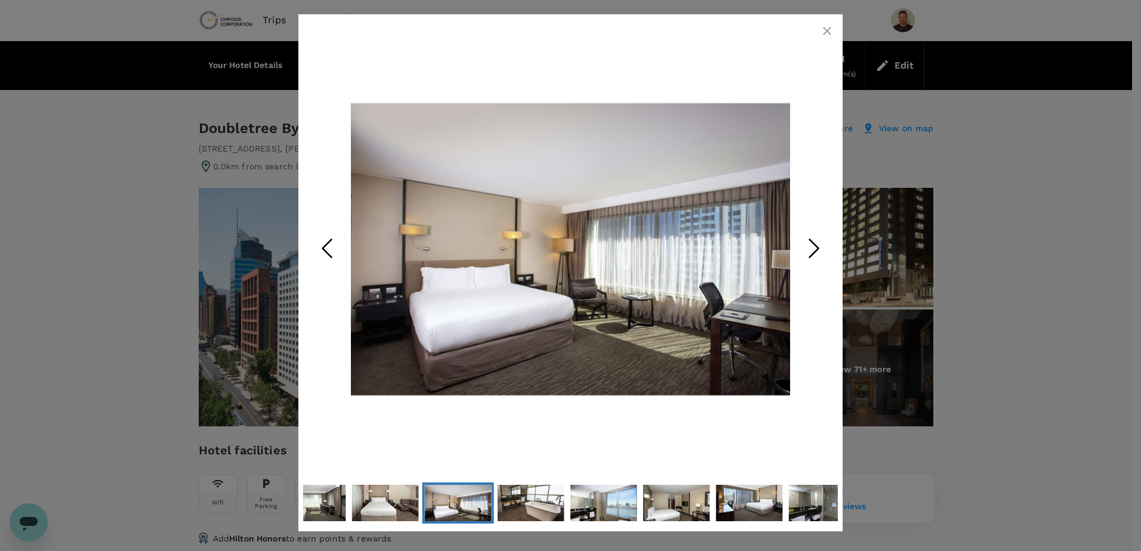
click at [814, 246] on icon "Next Slide" at bounding box center [814, 249] width 36 height 36
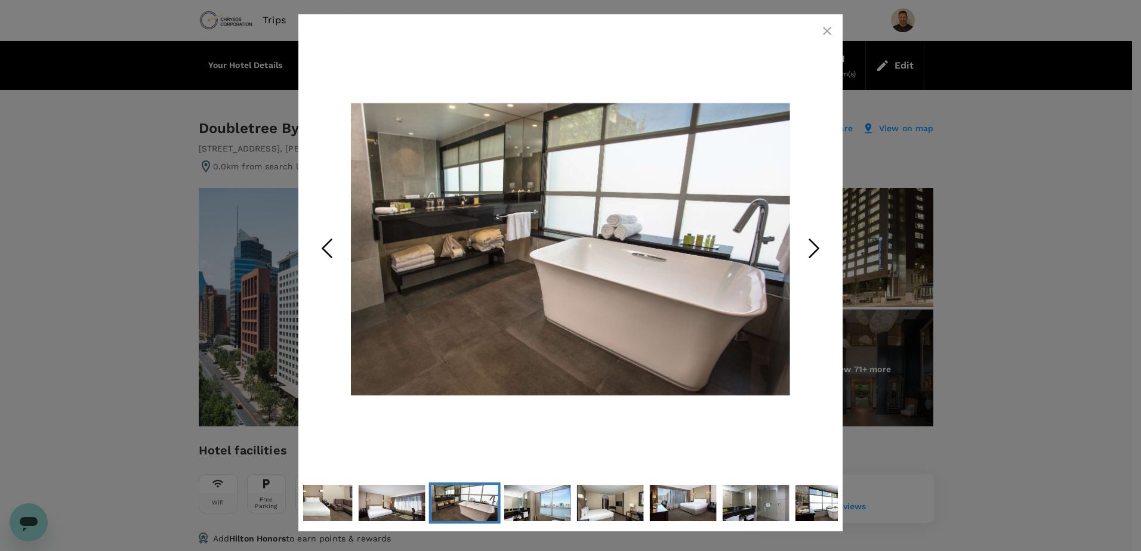
click at [814, 246] on icon "Next Slide" at bounding box center [814, 249] width 36 height 36
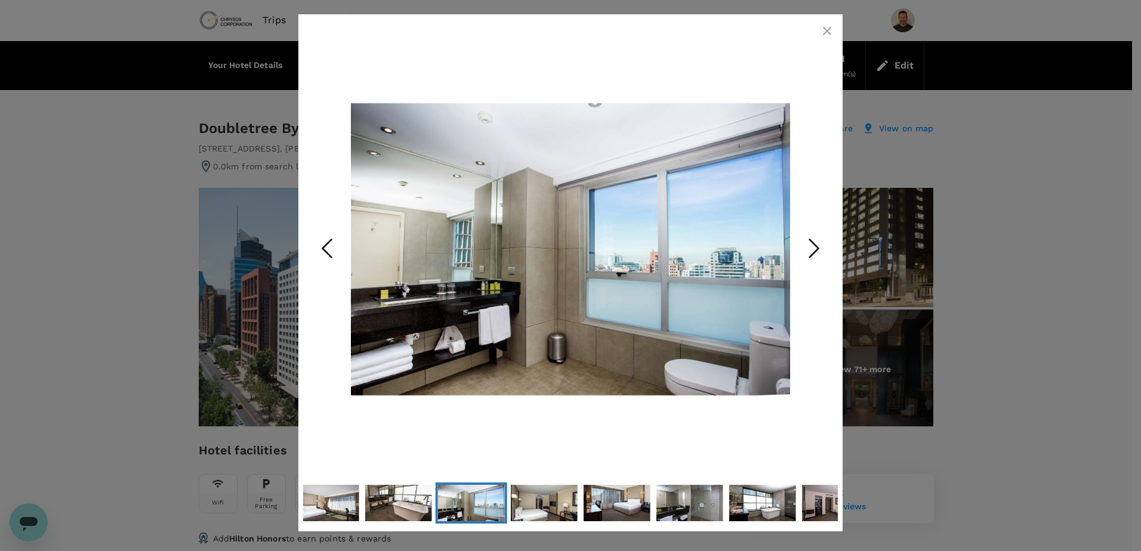
click at [814, 246] on icon "Next Slide" at bounding box center [814, 249] width 36 height 36
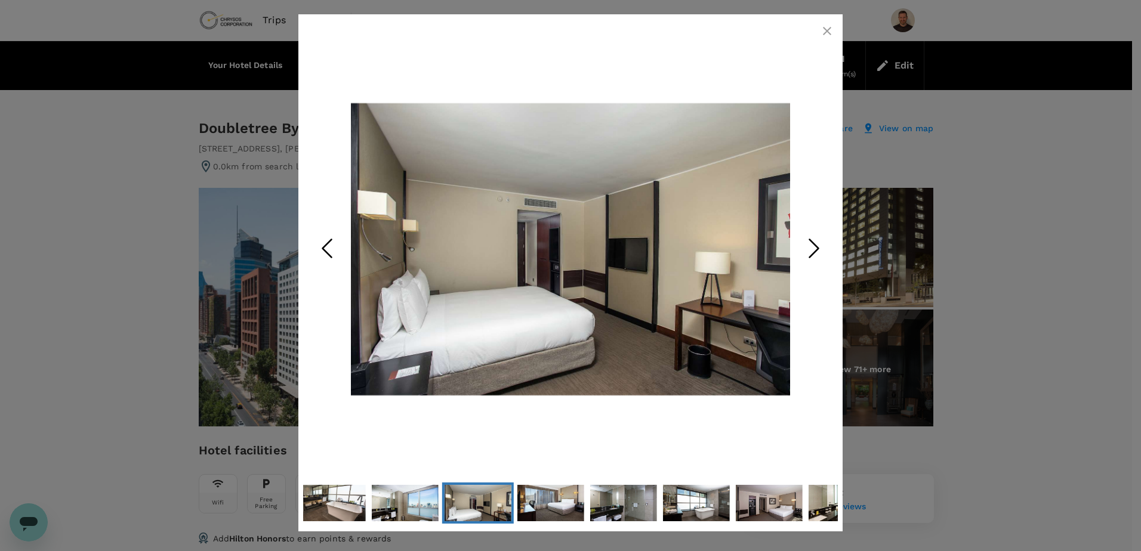
click at [814, 246] on icon "Next Slide" at bounding box center [814, 249] width 36 height 36
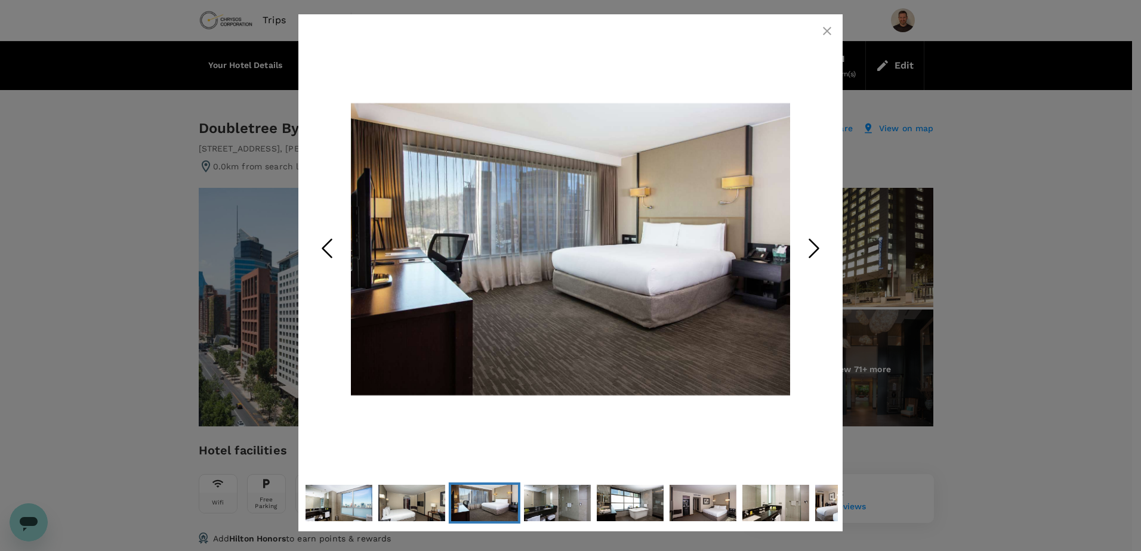
click at [814, 246] on icon "Next Slide" at bounding box center [814, 249] width 36 height 36
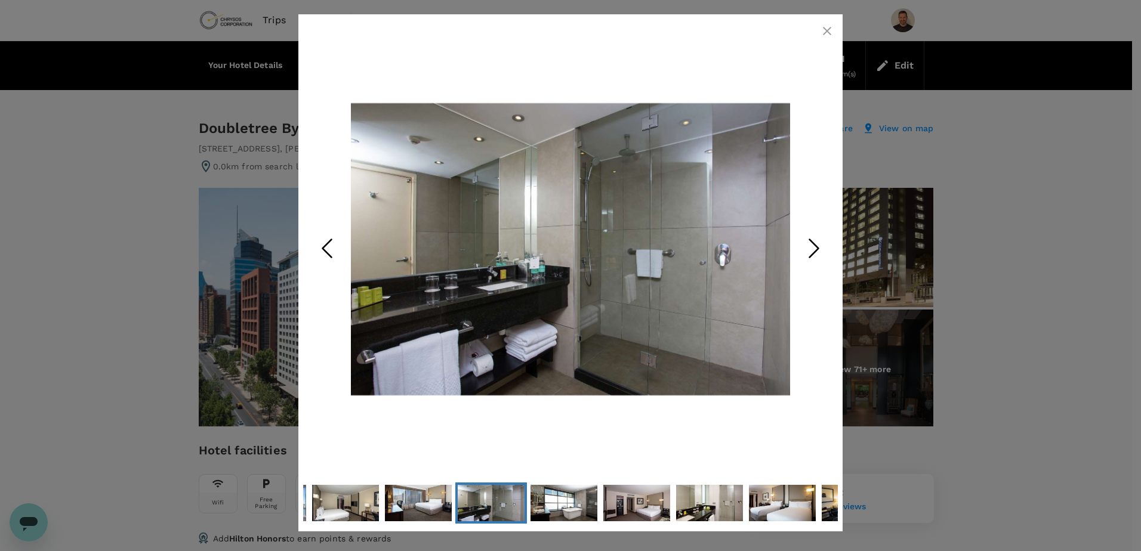
click at [814, 246] on icon "Next Slide" at bounding box center [814, 249] width 36 height 36
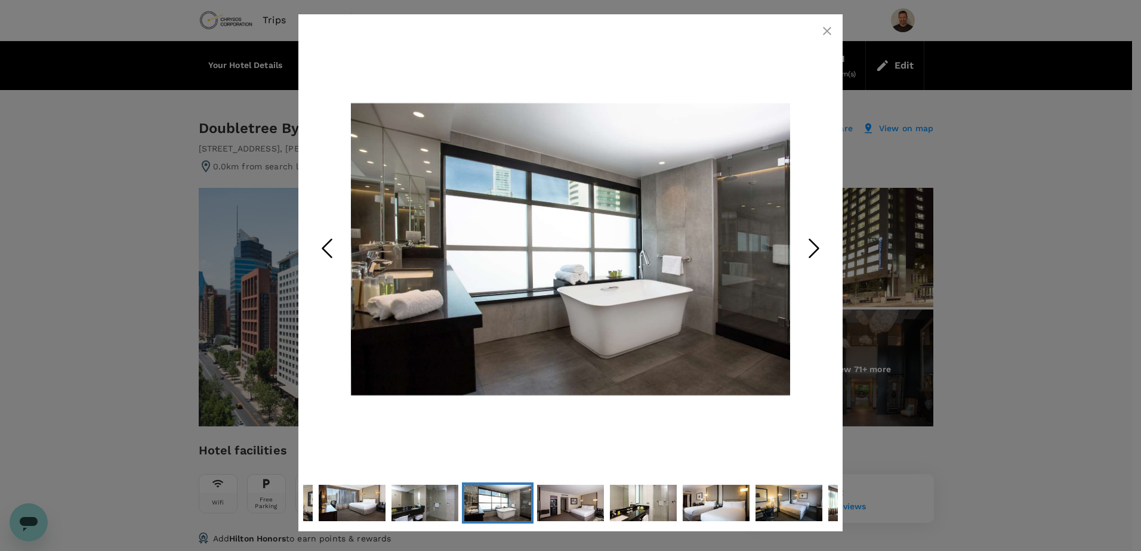
click at [814, 246] on icon "Next Slide" at bounding box center [814, 249] width 36 height 36
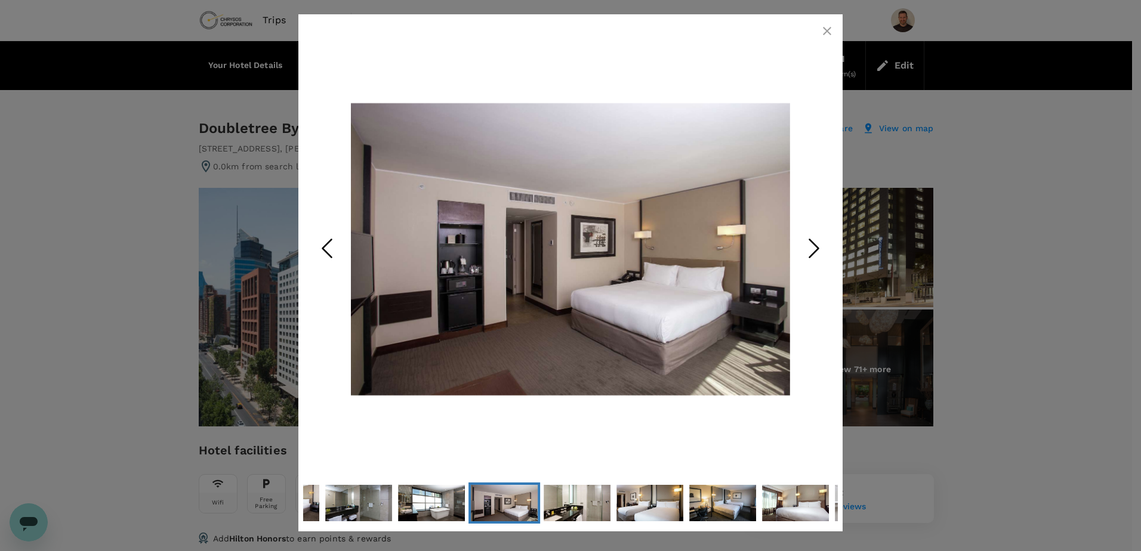
click at [814, 246] on icon "Next Slide" at bounding box center [814, 249] width 36 height 36
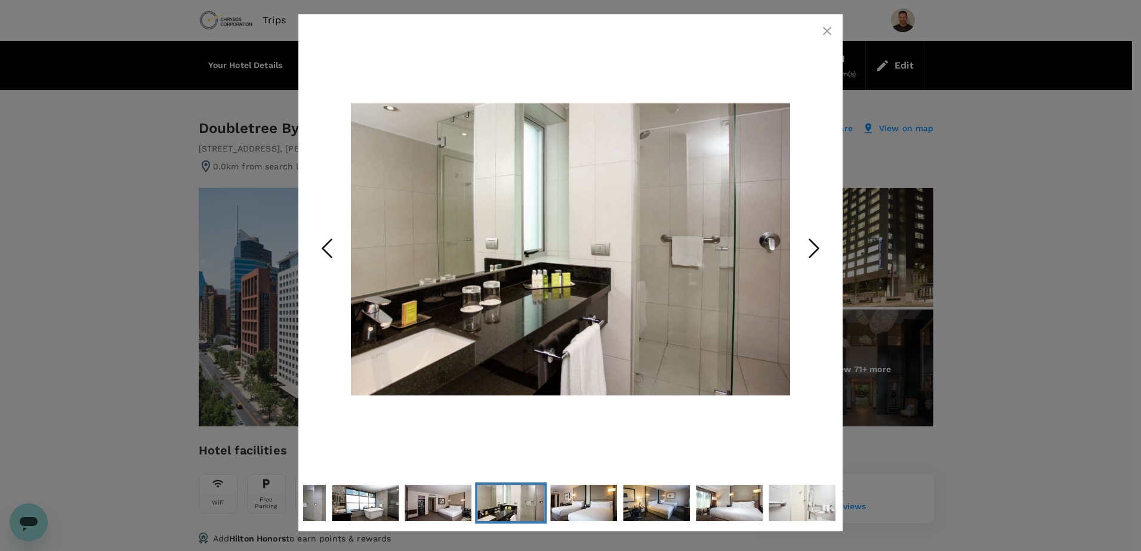
click at [814, 246] on icon "Next Slide" at bounding box center [814, 249] width 36 height 36
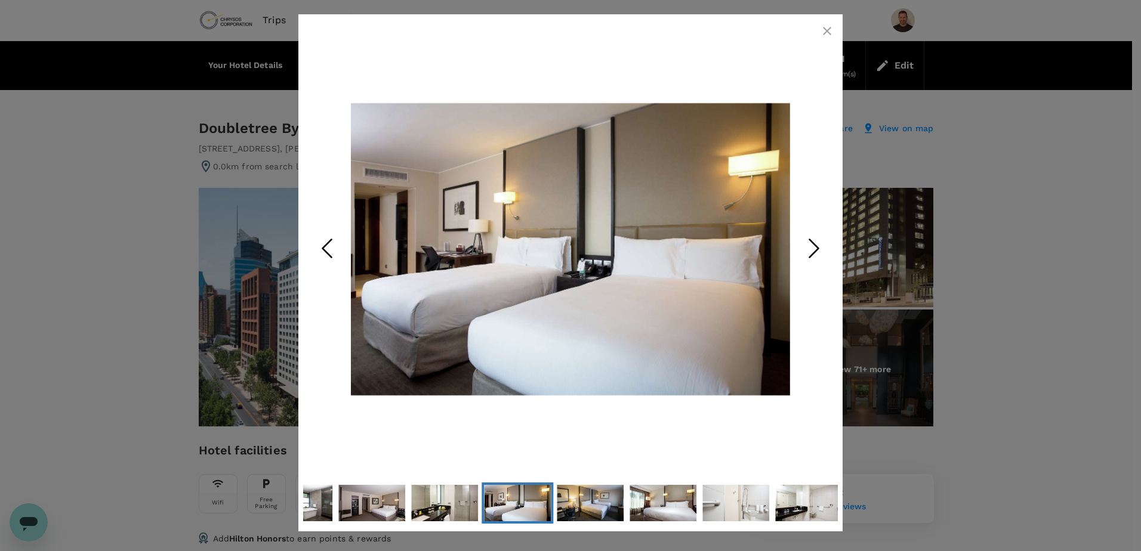
click at [814, 246] on icon "Next Slide" at bounding box center [814, 249] width 36 height 36
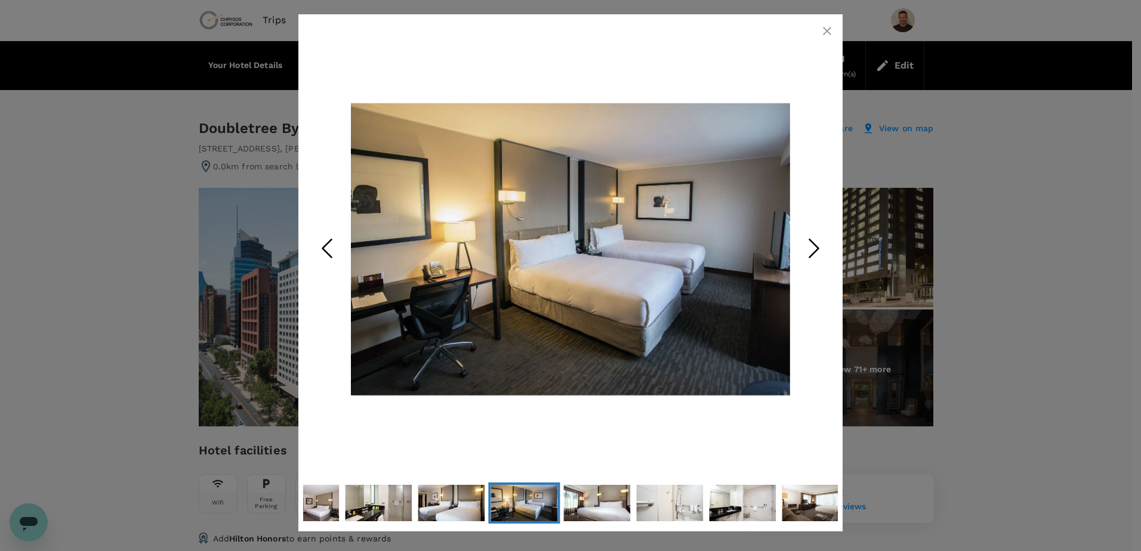
click at [814, 246] on icon "Next Slide" at bounding box center [814, 249] width 36 height 36
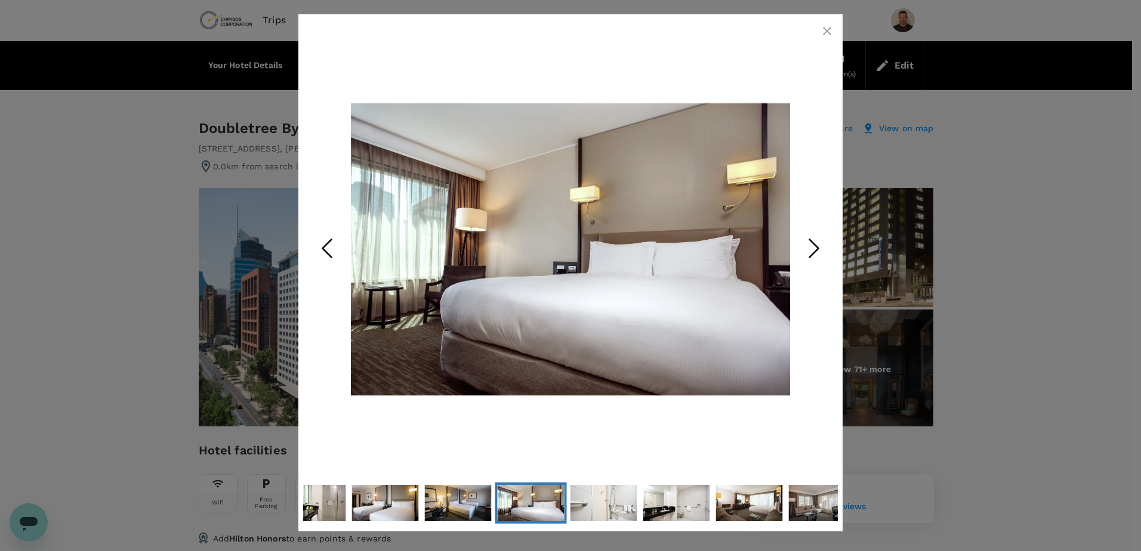
click at [814, 246] on icon "Next Slide" at bounding box center [814, 249] width 36 height 36
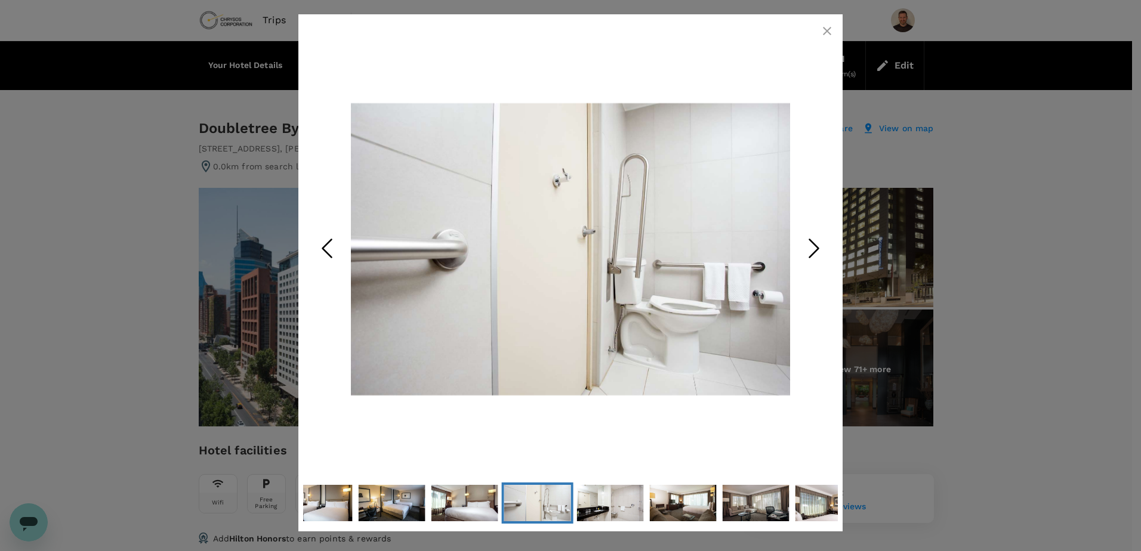
click at [814, 246] on icon "Next Slide" at bounding box center [814, 249] width 36 height 36
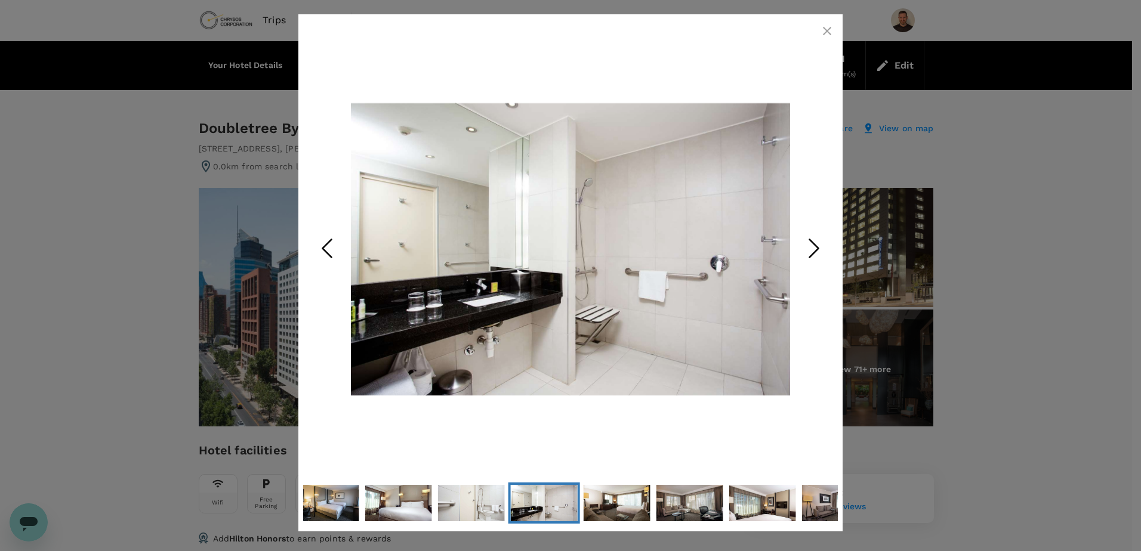
click at [814, 246] on icon "Next Slide" at bounding box center [814, 249] width 36 height 36
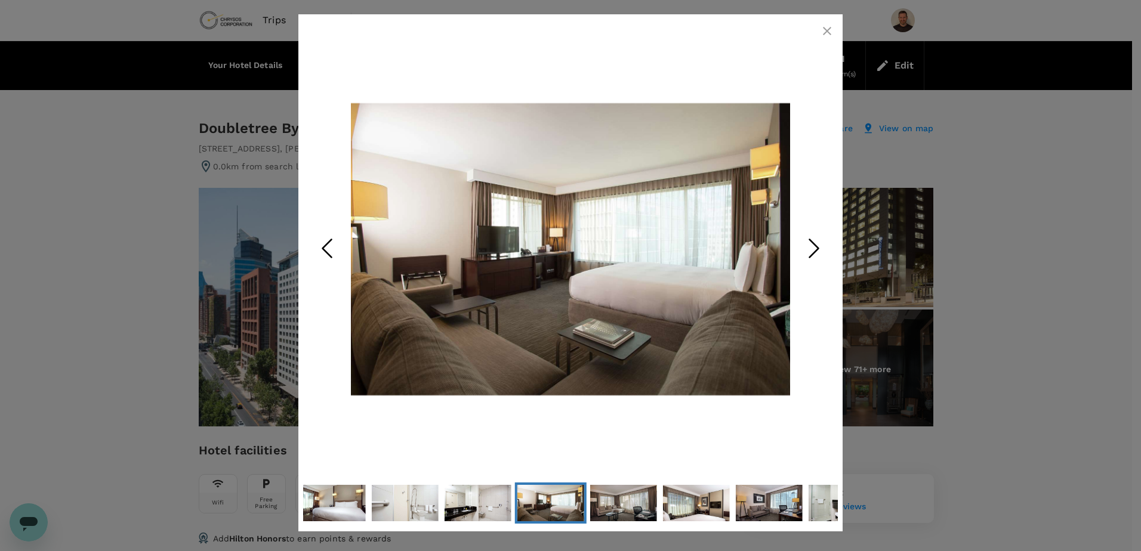
click at [814, 246] on icon "Next Slide" at bounding box center [814, 249] width 36 height 36
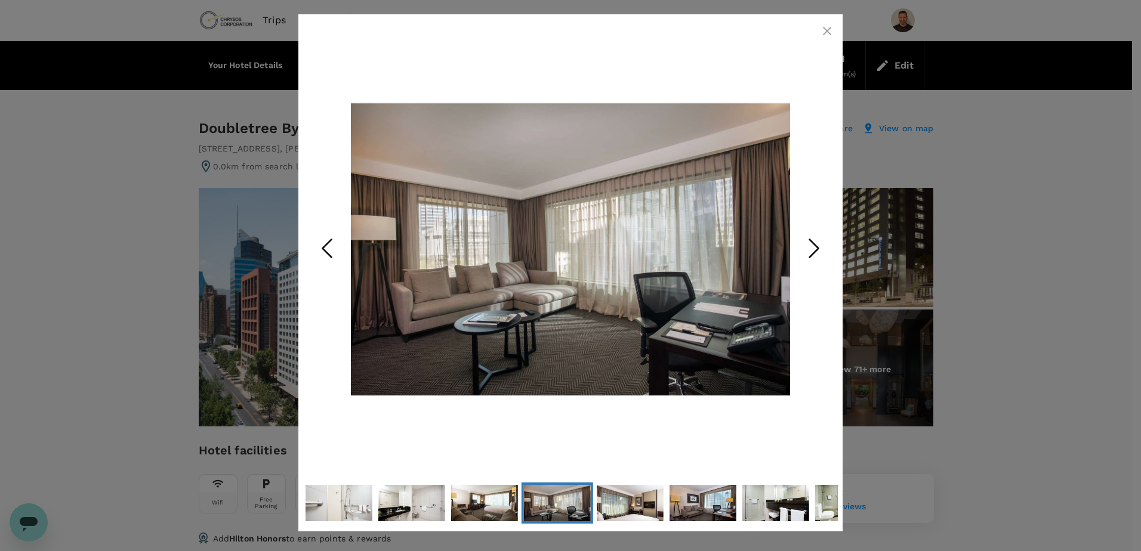
click at [814, 246] on icon "Next Slide" at bounding box center [814, 249] width 36 height 36
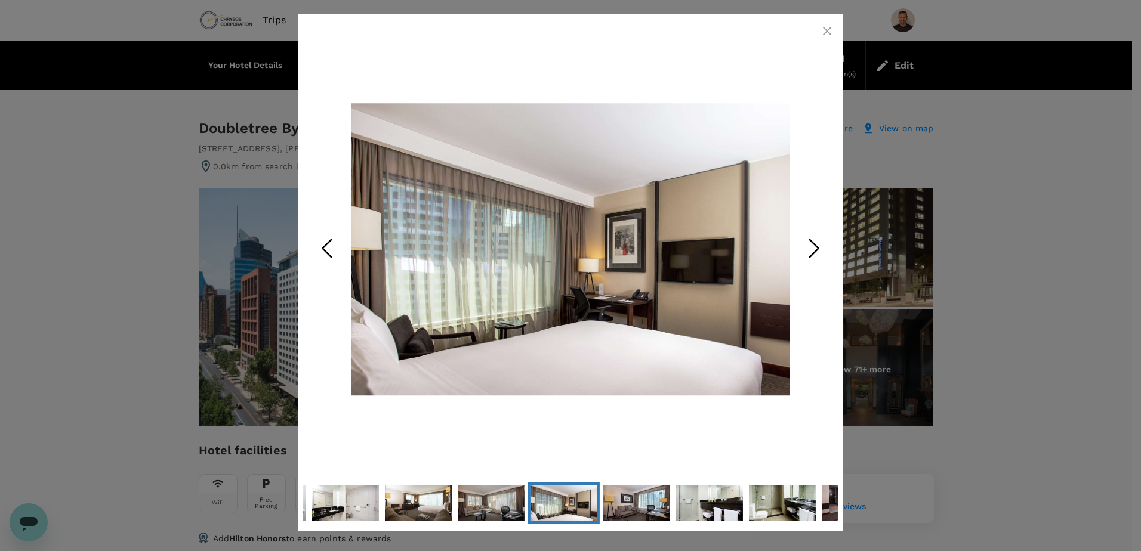
click at [814, 246] on icon "Next Slide" at bounding box center [814, 249] width 36 height 36
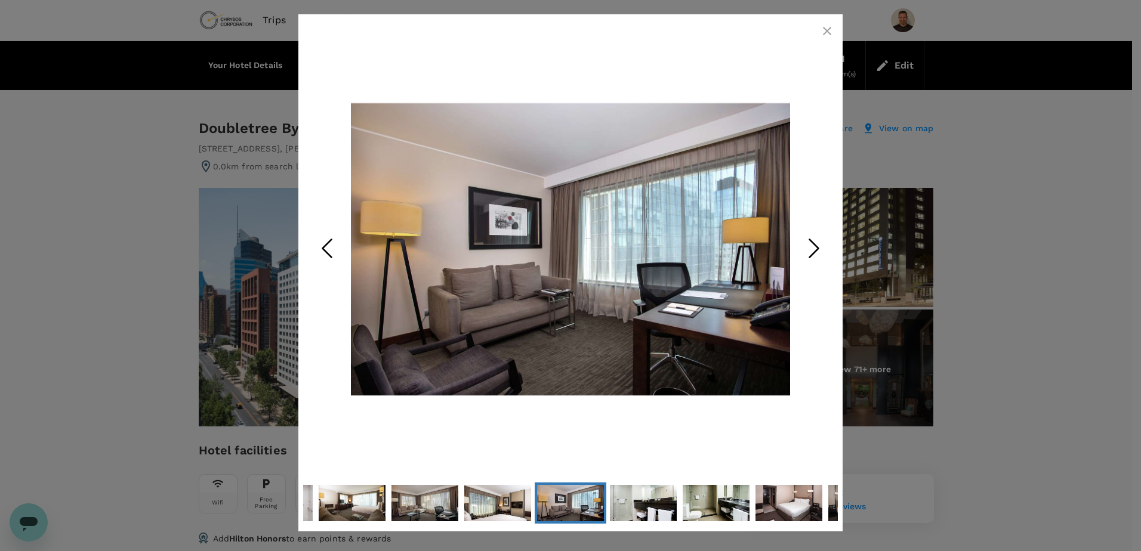
click at [814, 246] on icon "Next Slide" at bounding box center [814, 249] width 36 height 36
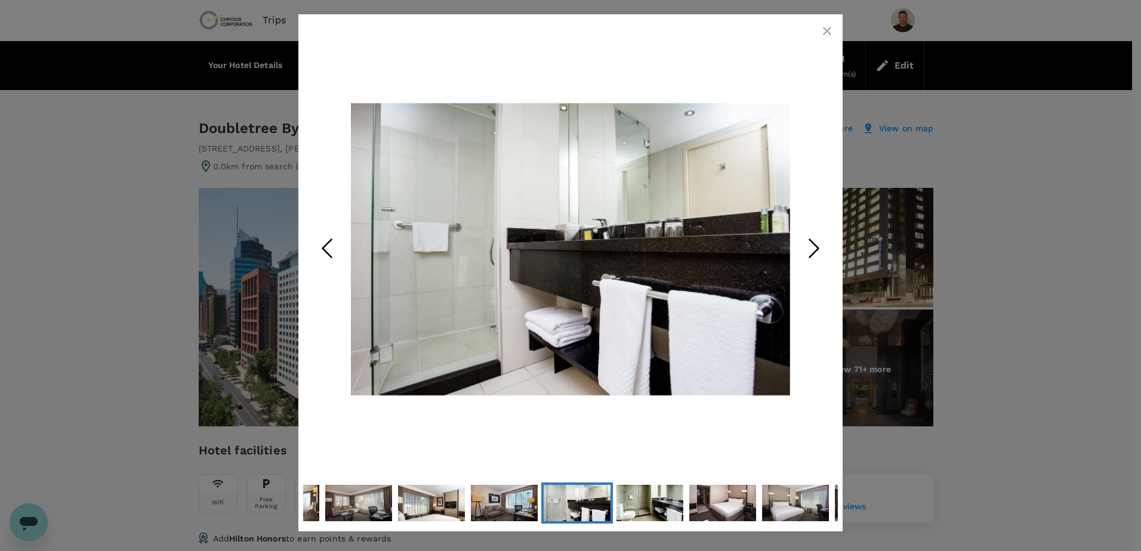
click at [814, 246] on icon "Next Slide" at bounding box center [814, 249] width 36 height 36
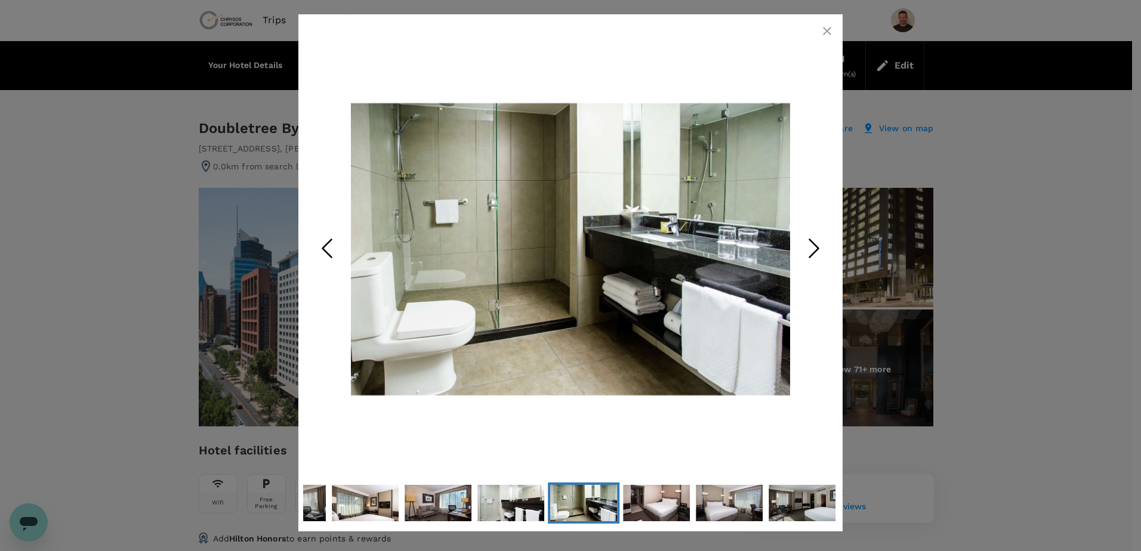
click at [814, 246] on icon "Next Slide" at bounding box center [814, 249] width 36 height 36
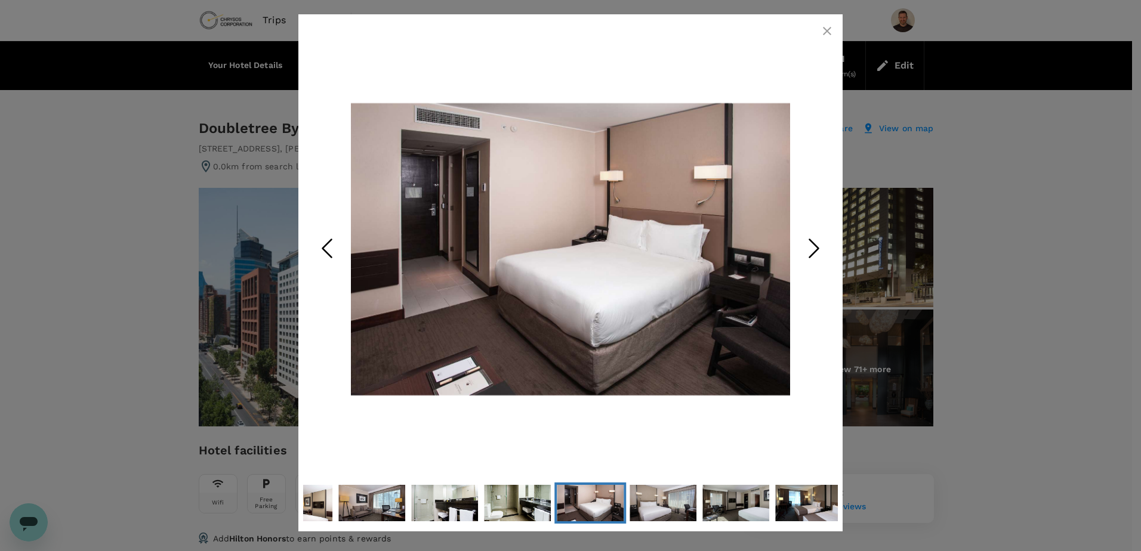
click at [814, 246] on icon "Next Slide" at bounding box center [814, 249] width 36 height 36
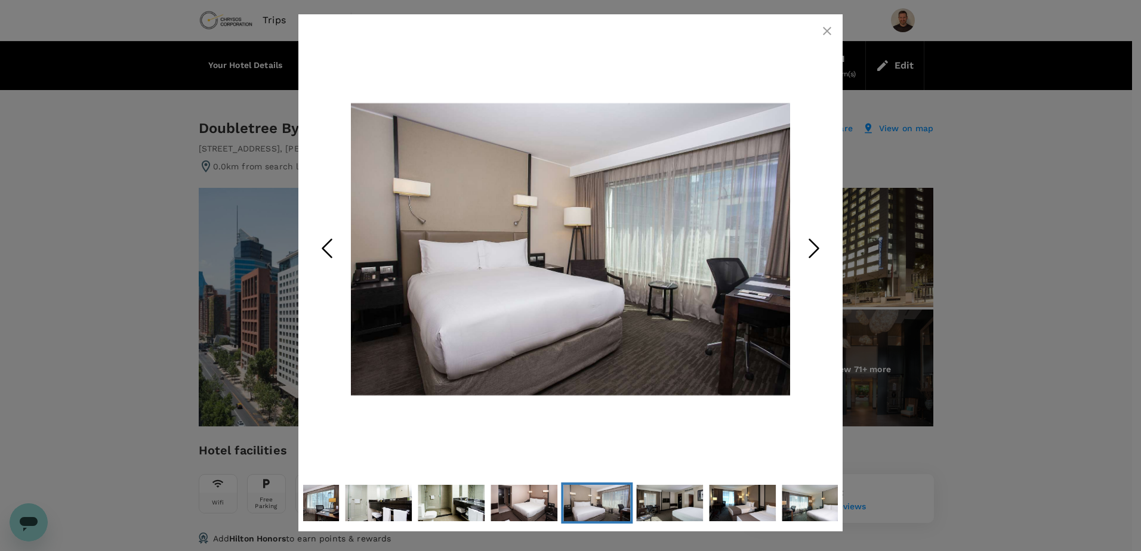
click at [814, 246] on icon "Next Slide" at bounding box center [814, 249] width 36 height 36
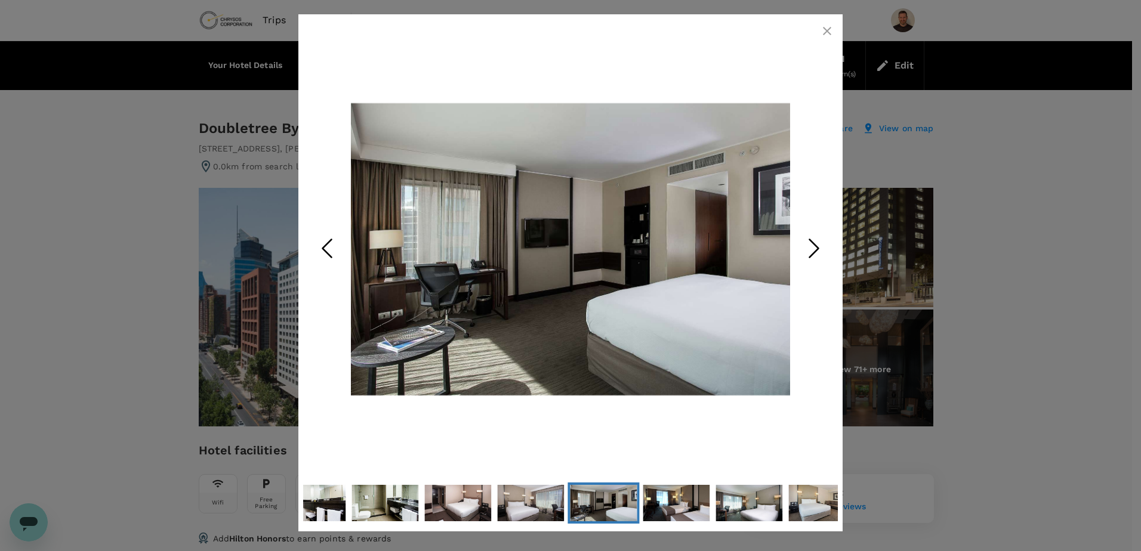
click at [814, 246] on icon "Next Slide" at bounding box center [814, 249] width 36 height 36
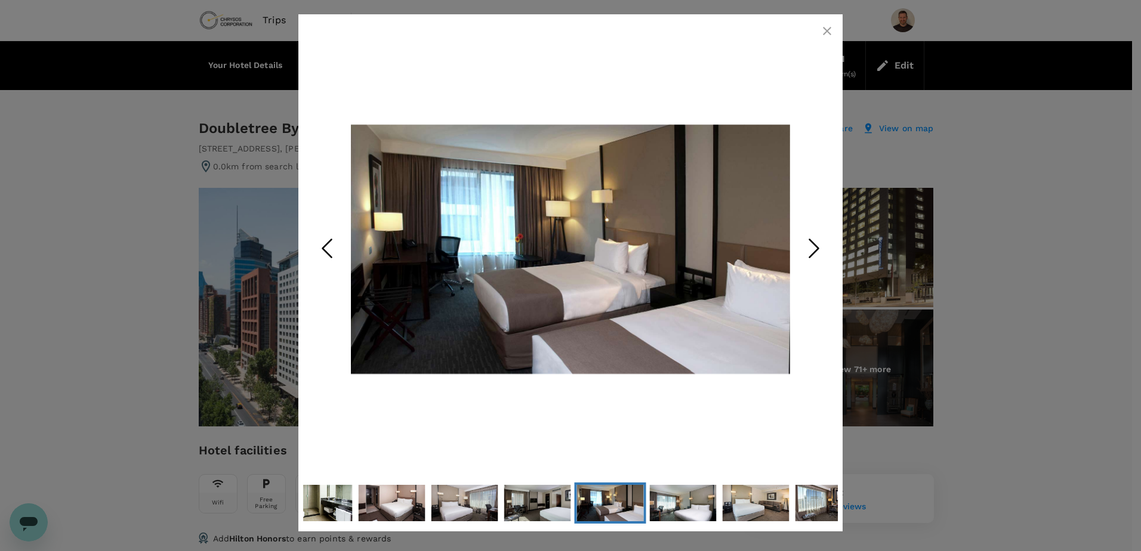
click at [814, 246] on icon "Next Slide" at bounding box center [814, 249] width 36 height 36
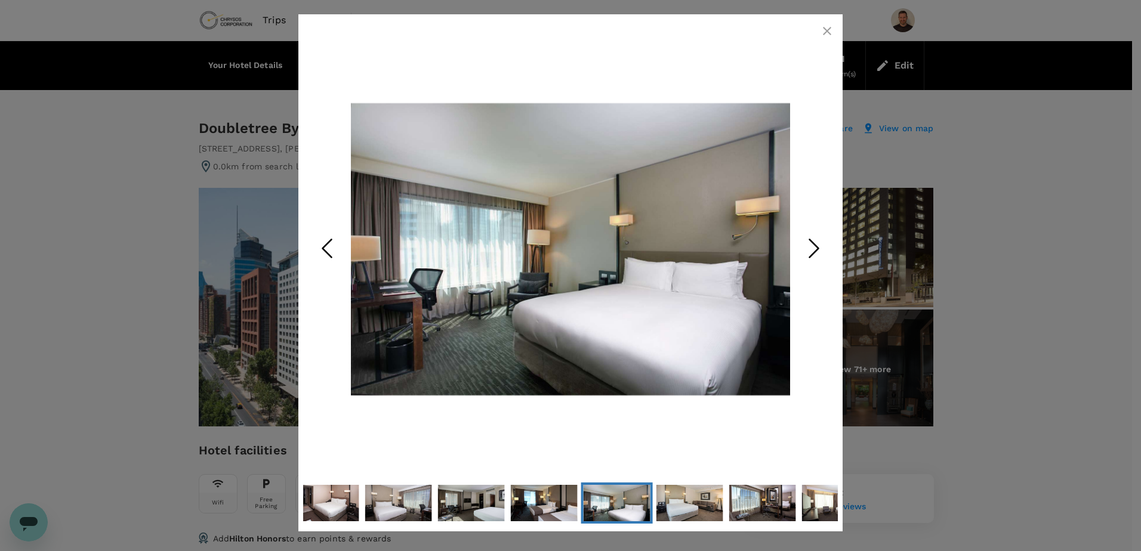
click at [814, 246] on icon "Next Slide" at bounding box center [814, 249] width 36 height 36
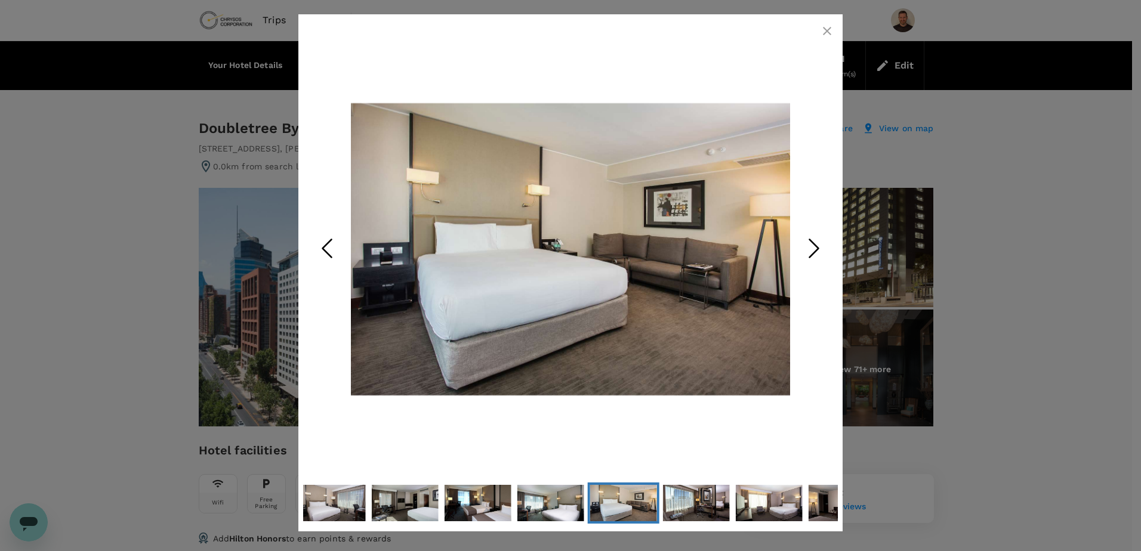
click at [828, 32] on icon "button" at bounding box center [827, 31] width 8 height 8
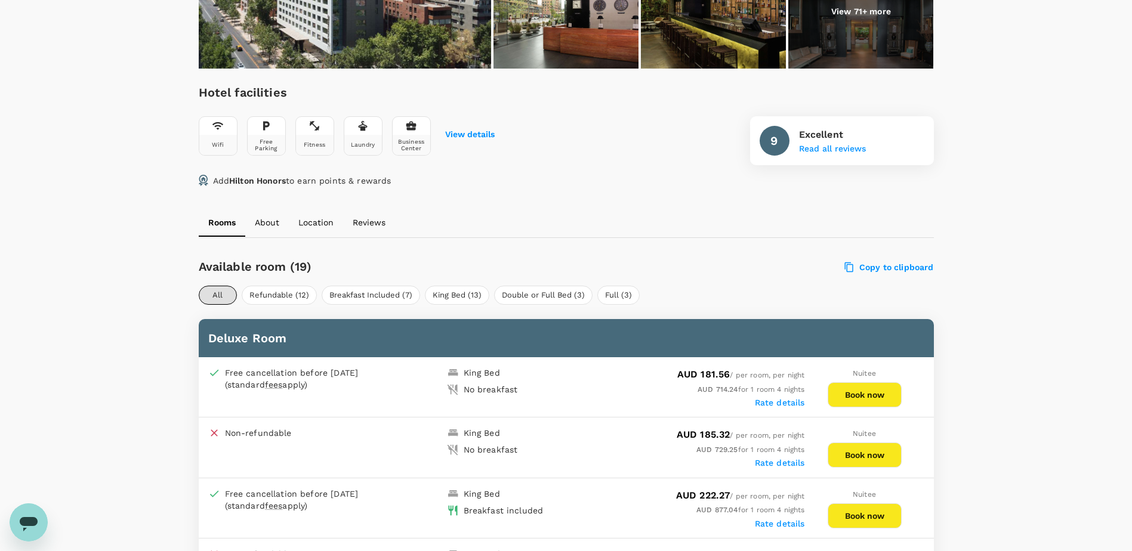
scroll to position [418, 0]
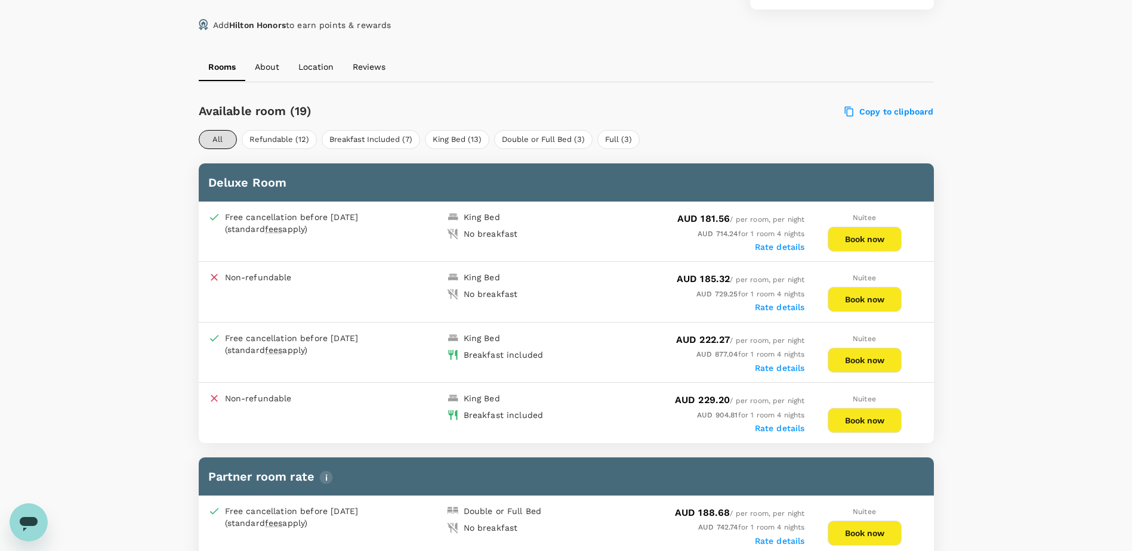
scroll to position [537, 0]
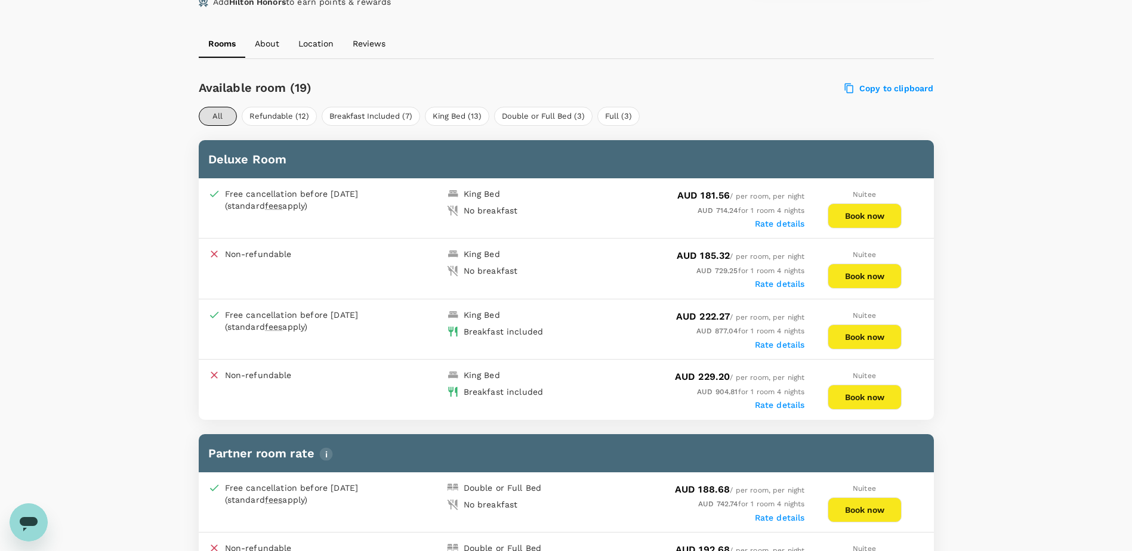
click at [876, 339] on button "Book now" at bounding box center [865, 337] width 74 height 25
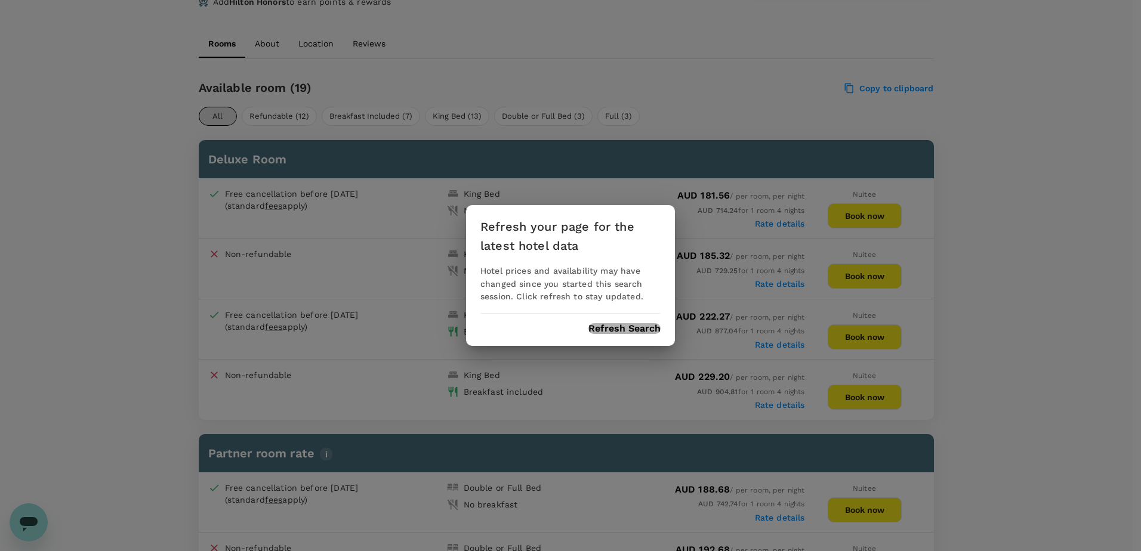
click at [620, 329] on button "Refresh Search" at bounding box center [624, 328] width 72 height 11
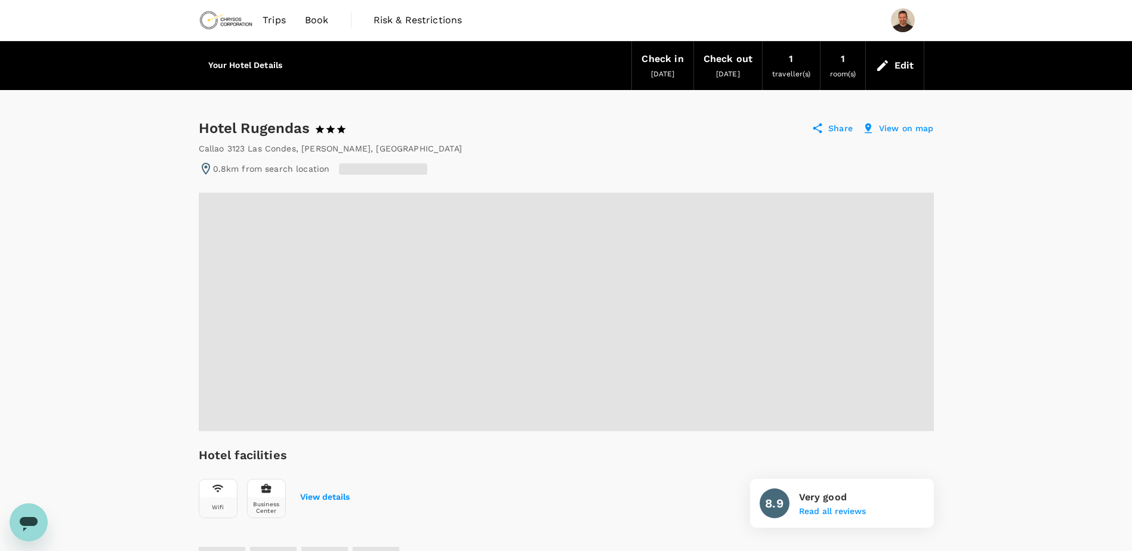
radio input "false"
radio input "true"
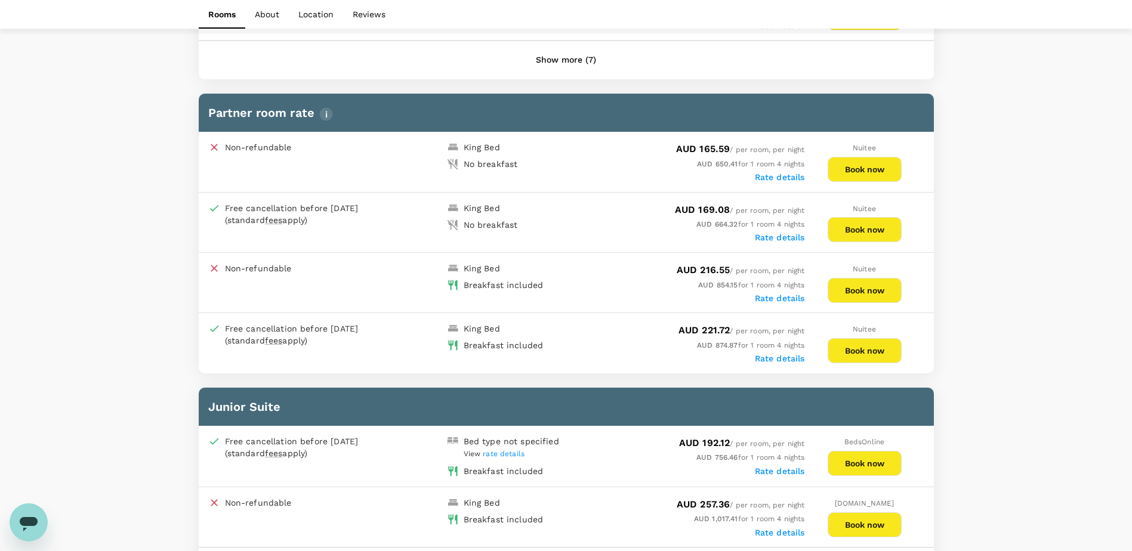
scroll to position [776, 0]
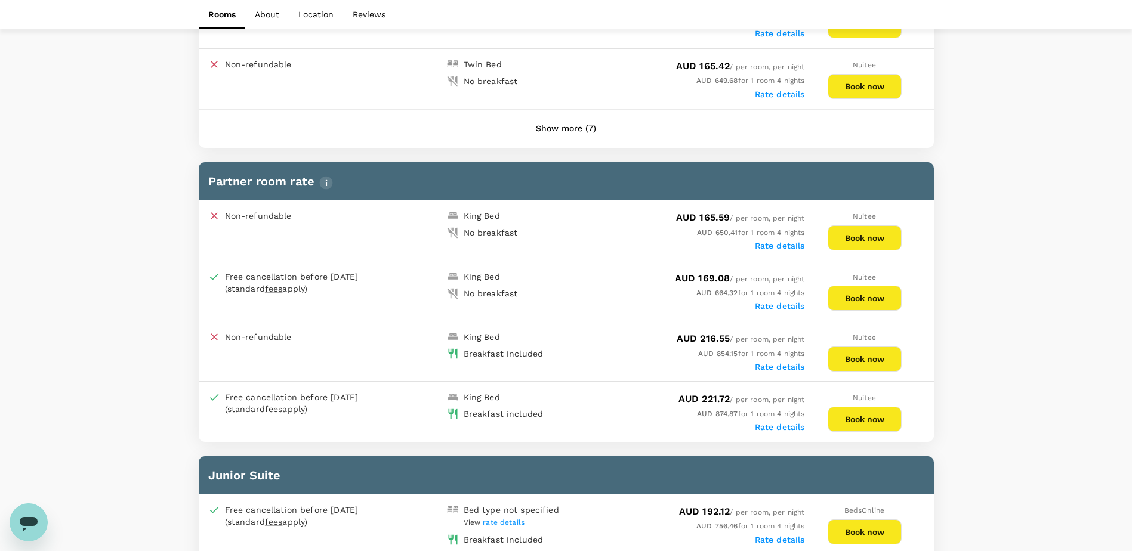
click at [324, 184] on img "button" at bounding box center [326, 183] width 14 height 14
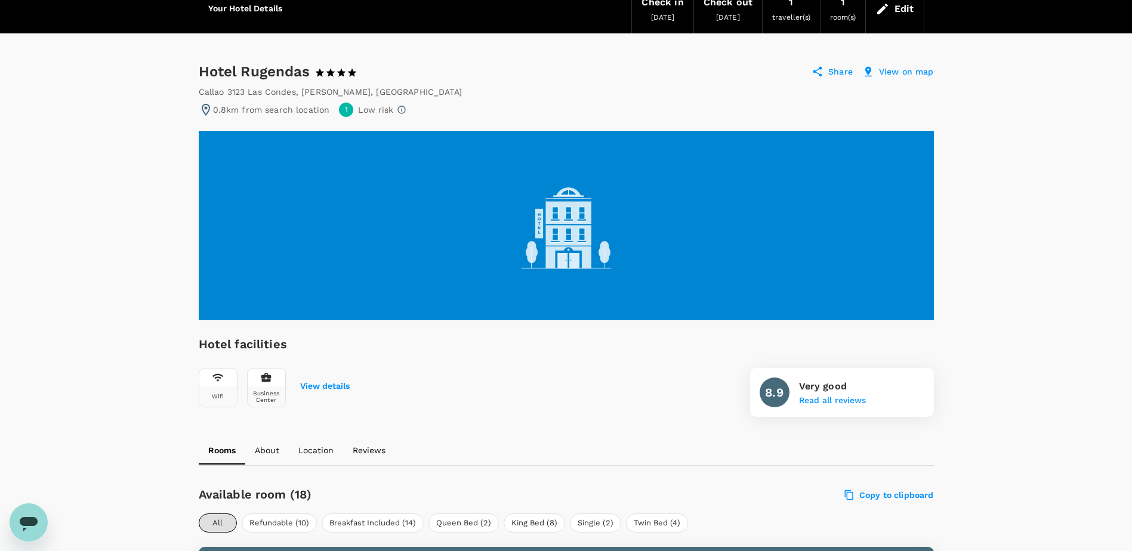
scroll to position [0, 0]
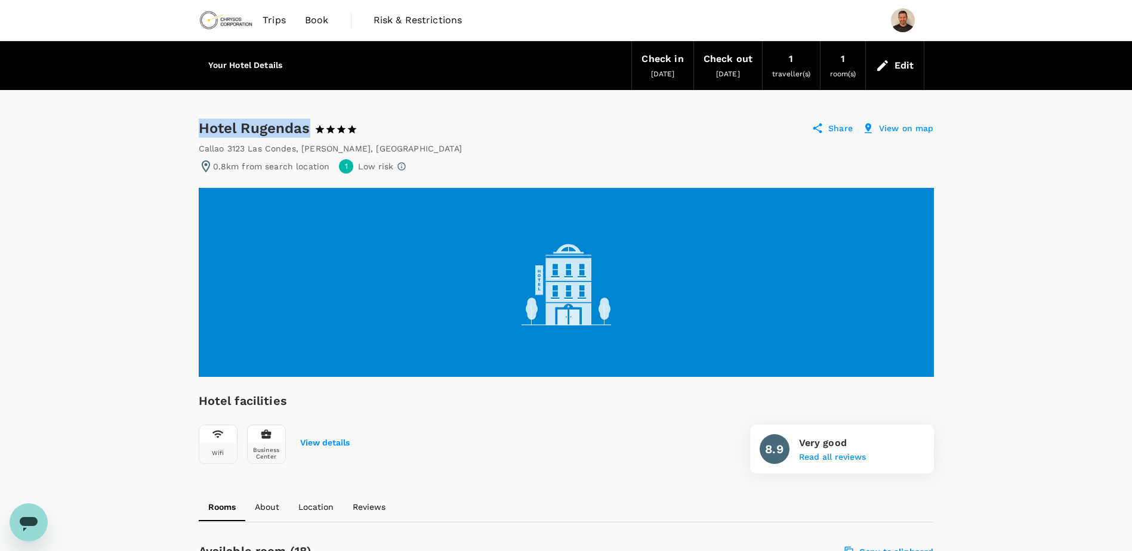
drag, startPoint x: 309, startPoint y: 124, endPoint x: 201, endPoint y: 122, distance: 108.0
click at [201, 122] on div "Hotel Rugendas 1 Star 2 Stars 3 Stars 4 Stars 5 Stars" at bounding box center [283, 128] width 169 height 19
copy div "Hotel Rugendas"
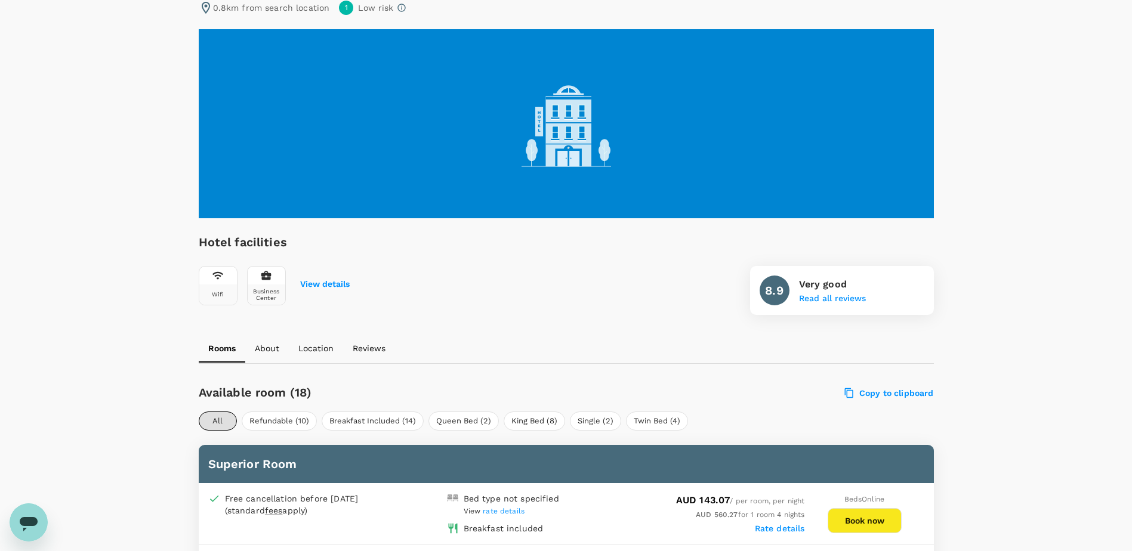
scroll to position [477, 0]
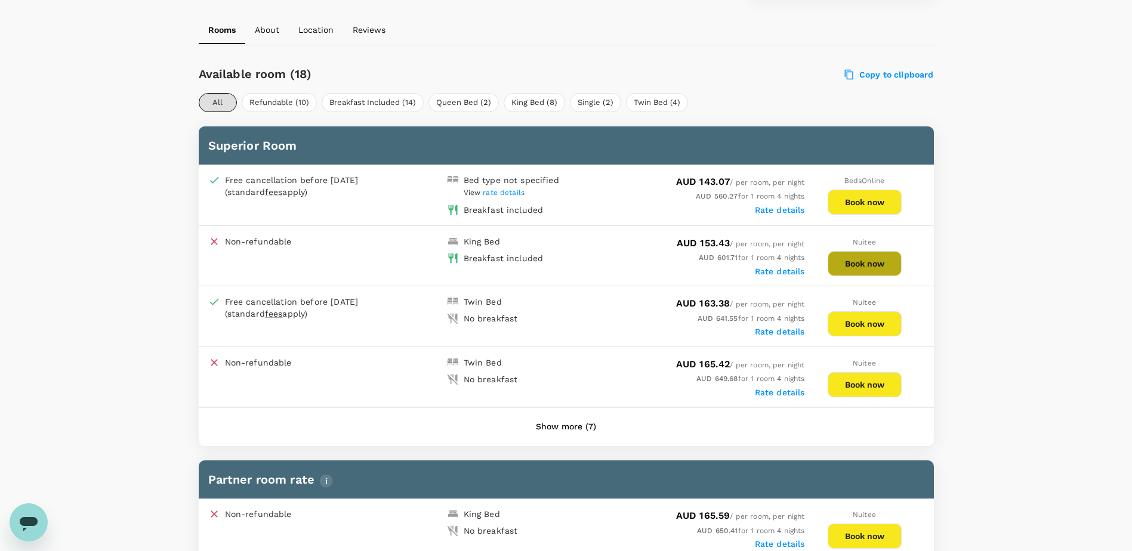
click at [861, 264] on button "Book now" at bounding box center [865, 263] width 74 height 25
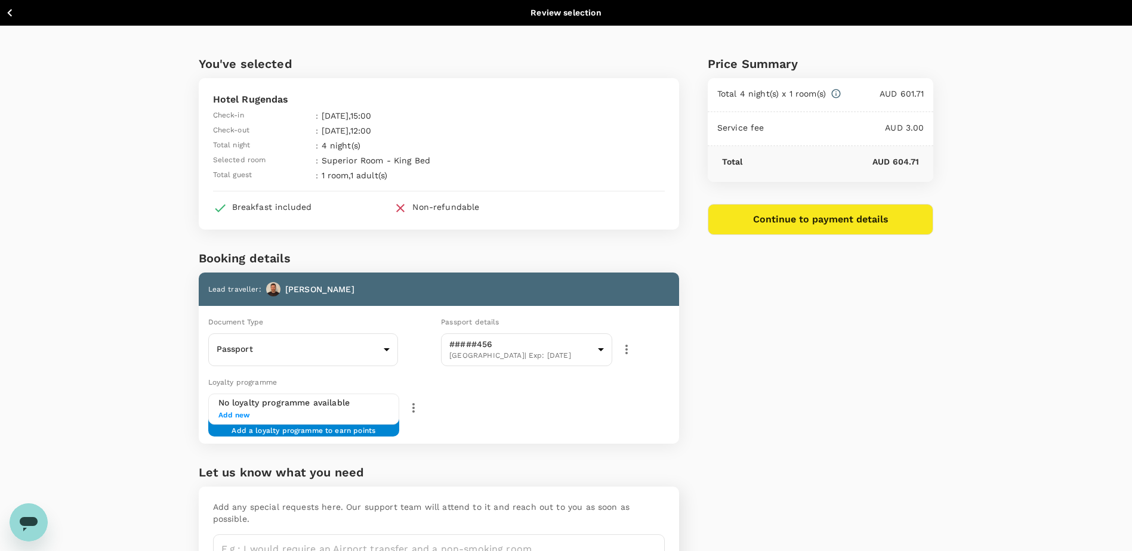
click at [88, 242] on div "You've selected Hotel Rugendas Check-in : [DATE] 15:00 Check-out : [DATE] 12:00…" at bounding box center [566, 319] width 1132 height 586
click at [122, 292] on div "You've selected Hotel Rugendas Check-in : [DATE] 15:00 Check-out : [DATE] 12:00…" at bounding box center [566, 319] width 1132 height 586
click at [107, 173] on div "You've selected Hotel Rugendas Check-in : [DATE] 15:00 Check-out : [DATE] 12:00…" at bounding box center [566, 319] width 1132 height 586
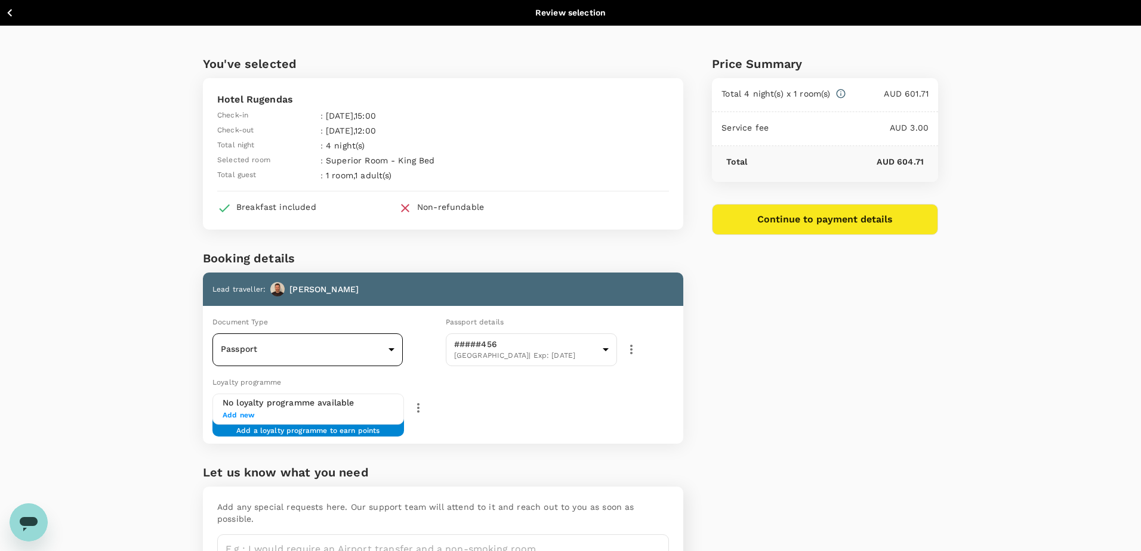
click at [382, 353] on body "Back to hotel details Review selection You've selected Hotel Rugendas Check-in …" at bounding box center [570, 322] width 1141 height 644
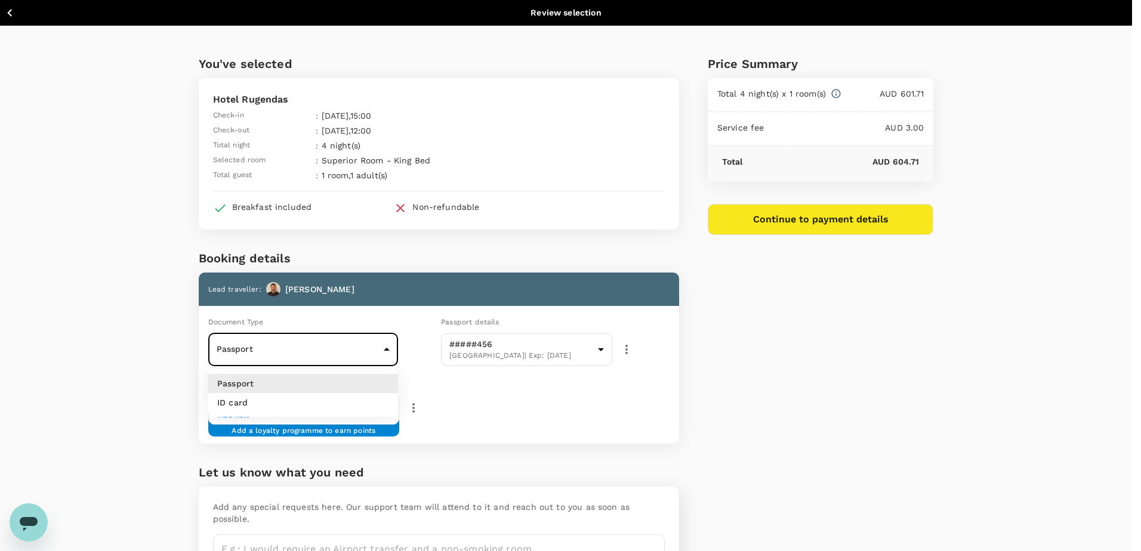
drag, startPoint x: 554, startPoint y: 412, endPoint x: 581, endPoint y: 379, distance: 42.4
click at [555, 412] on div at bounding box center [570, 275] width 1141 height 551
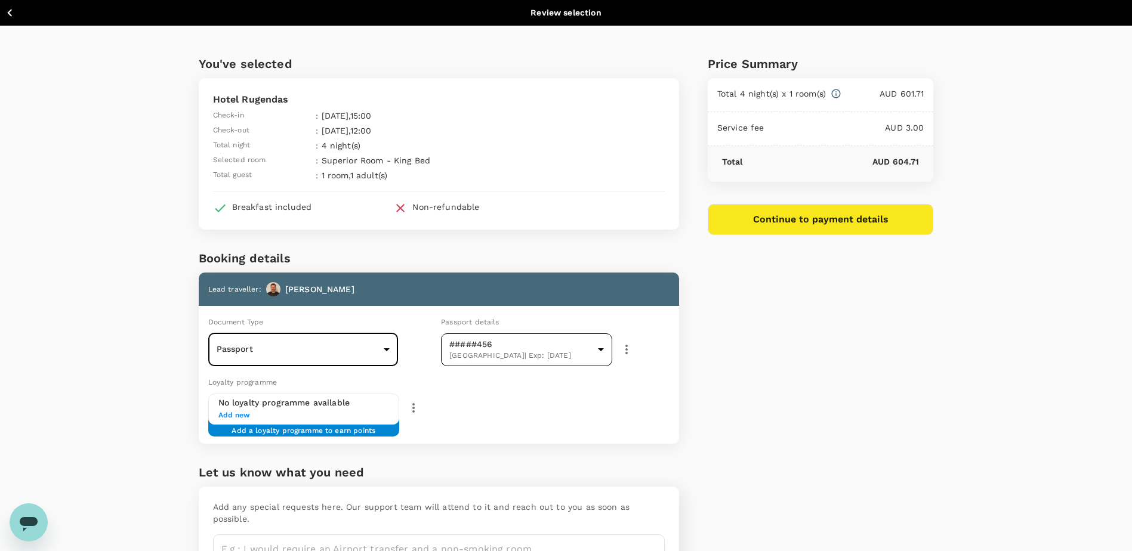
click at [588, 356] on body "Back to hotel details Review selection You've selected Hotel Rugendas Check-in …" at bounding box center [566, 322] width 1132 height 644
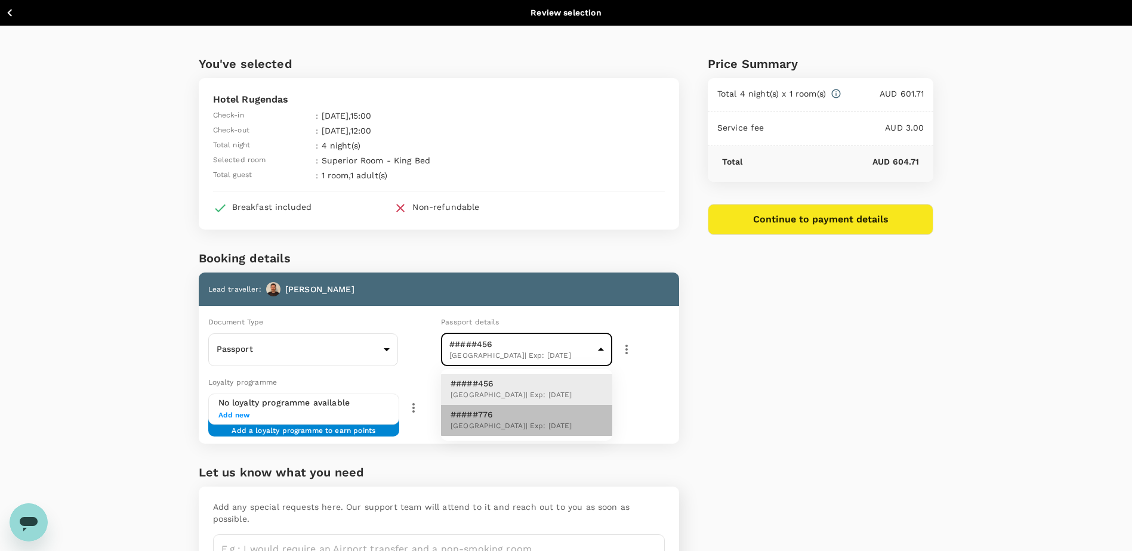
click at [523, 427] on span "Canada | Exp: [DATE]" at bounding box center [511, 427] width 122 height 12
type input "b7e74ceb-4f56-4135-b8cc-662fdde59cd5"
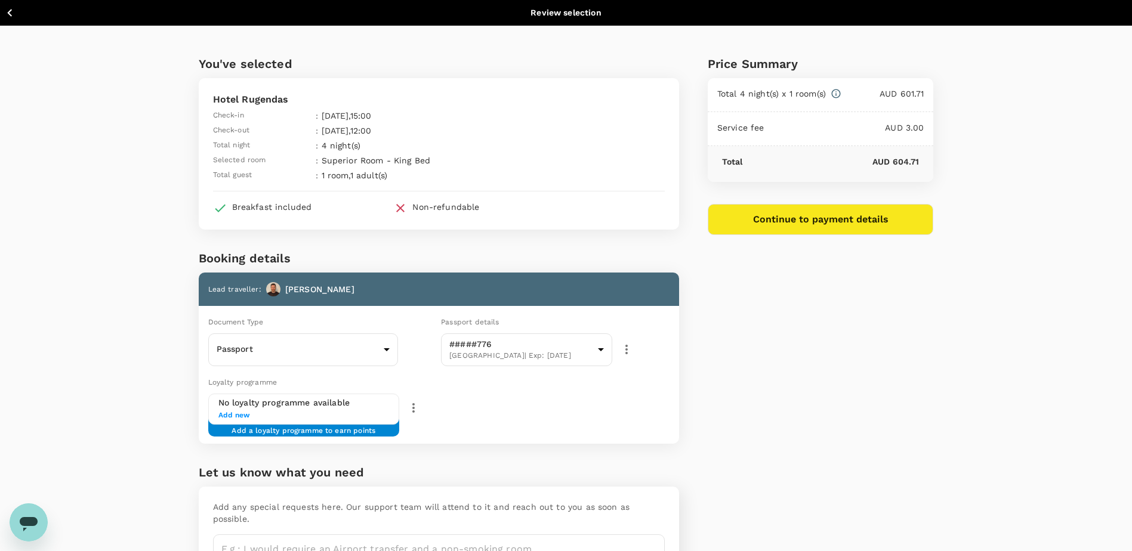
click at [528, 413] on div "Loyalty programme No loyalty programme available Add new Add a loyalty programm…" at bounding box center [436, 407] width 485 height 73
click at [134, 354] on div "You've selected Hotel Rugendas Check-in : 24 Oct 2025 , 15:00 Check-out : 28 Oc…" at bounding box center [566, 319] width 1132 height 586
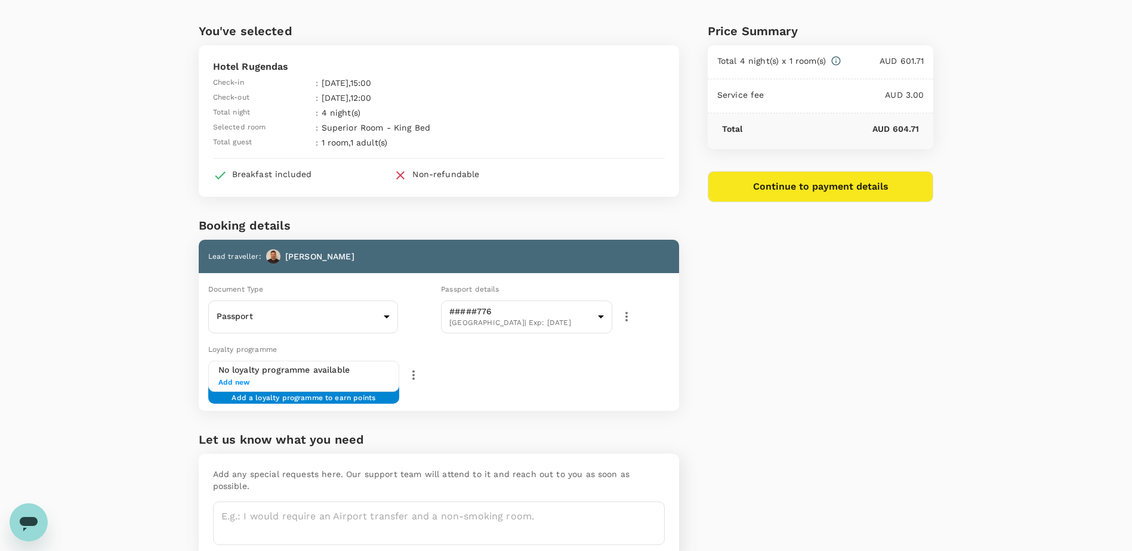
scroll to position [60, 0]
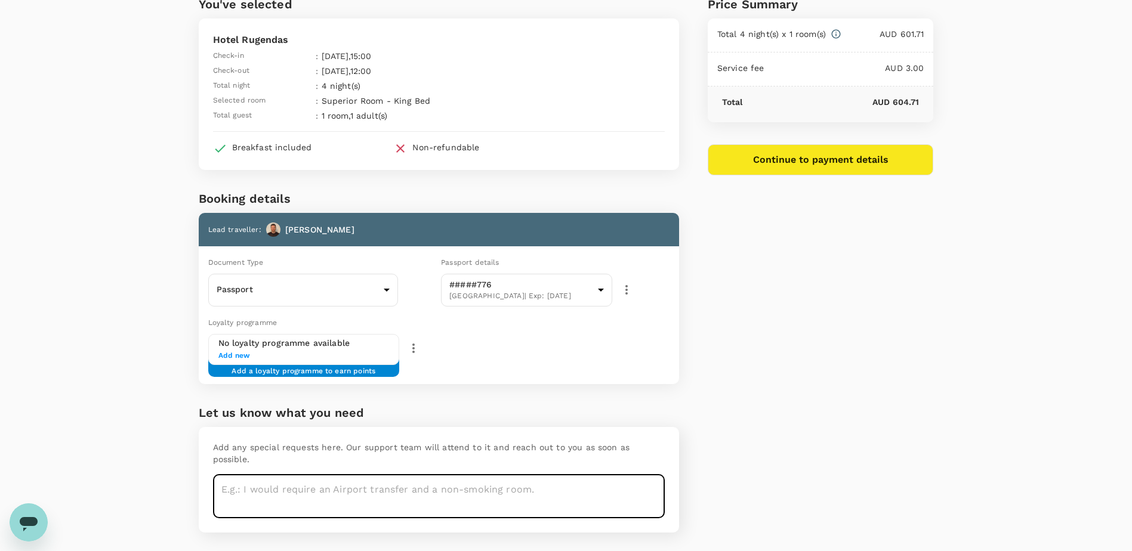
click at [310, 482] on textarea at bounding box center [439, 497] width 452 height 44
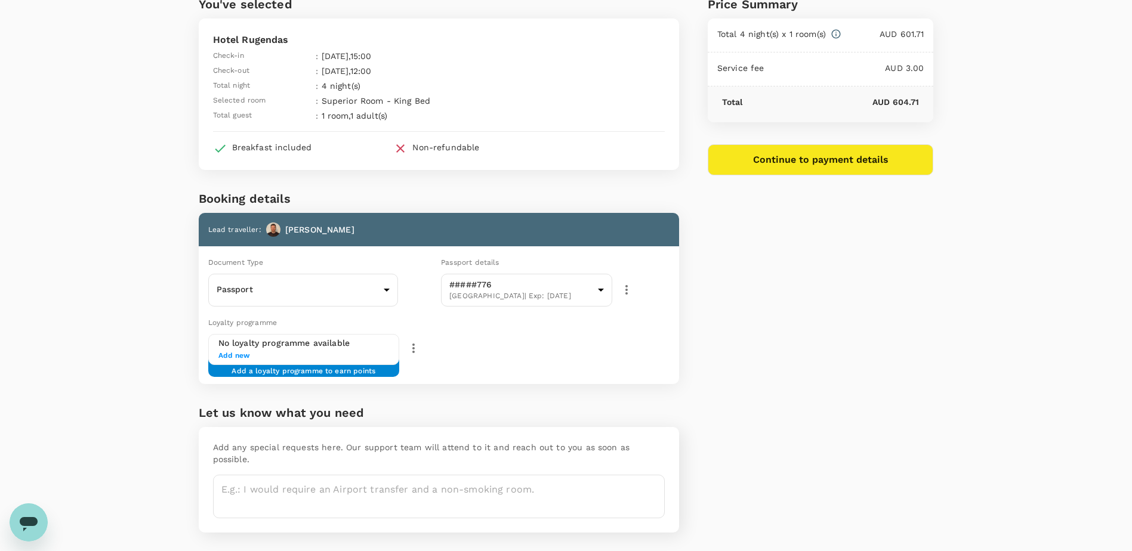
click at [75, 395] on div "You've selected Hotel Rugendas Check-in : 24 Oct 2025 , 15:00 Check-out : 28 Oc…" at bounding box center [566, 259] width 1132 height 586
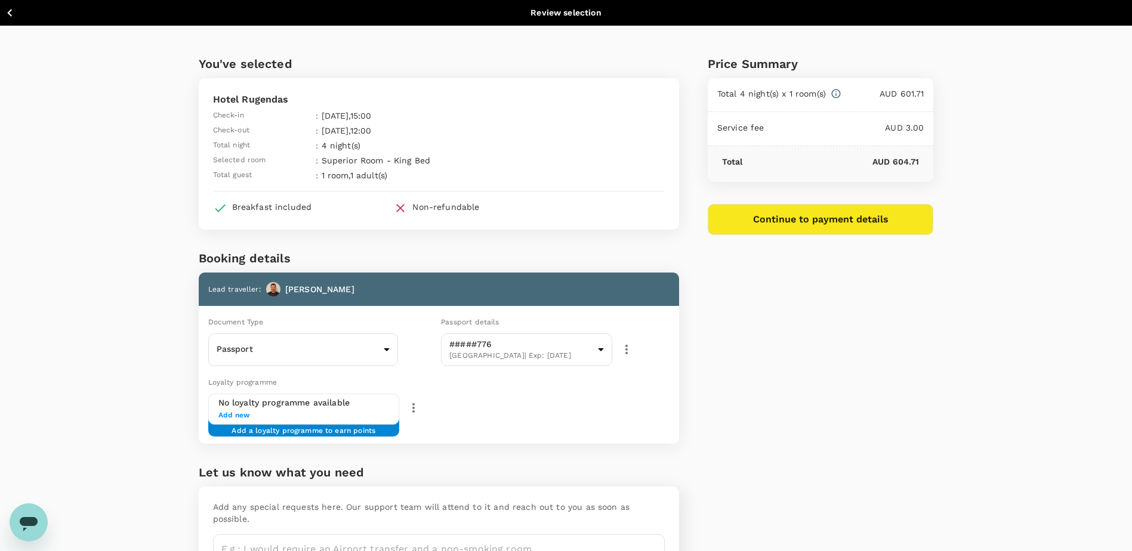
drag, startPoint x: 172, startPoint y: 211, endPoint x: 196, endPoint y: 199, distance: 26.4
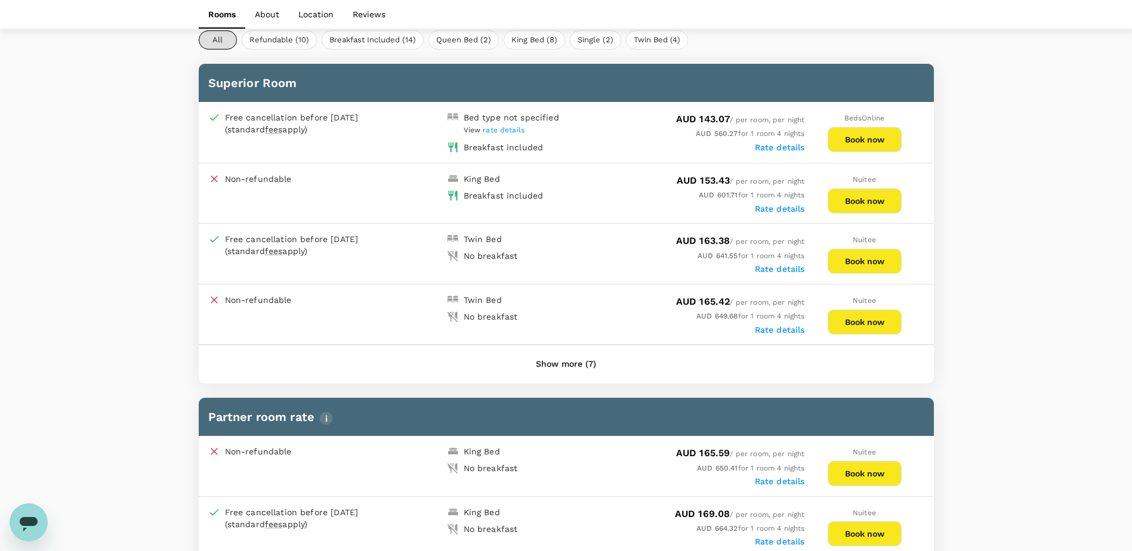
scroll to position [532, 0]
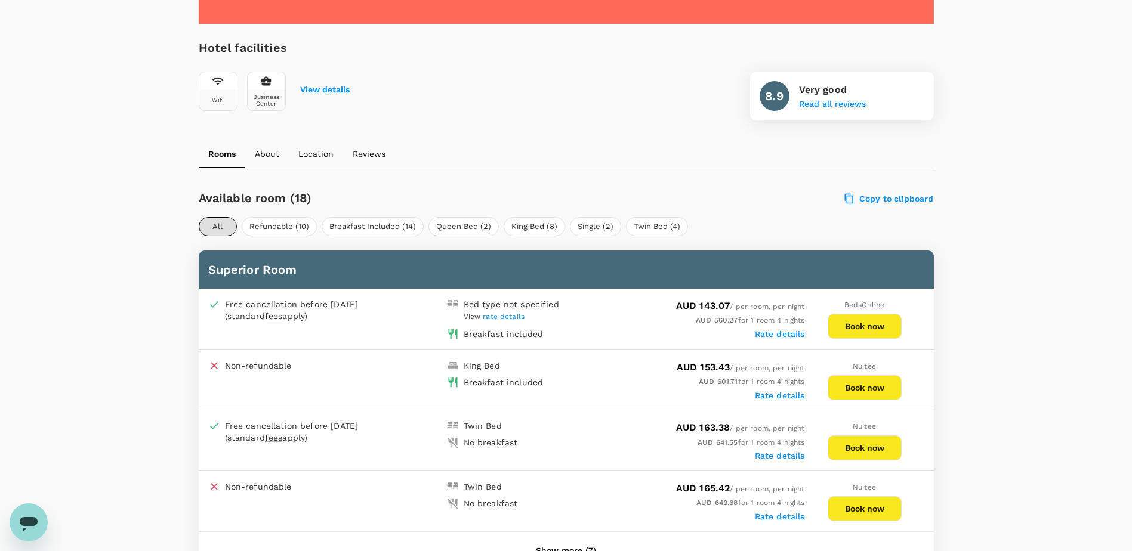
scroll to position [239, 0]
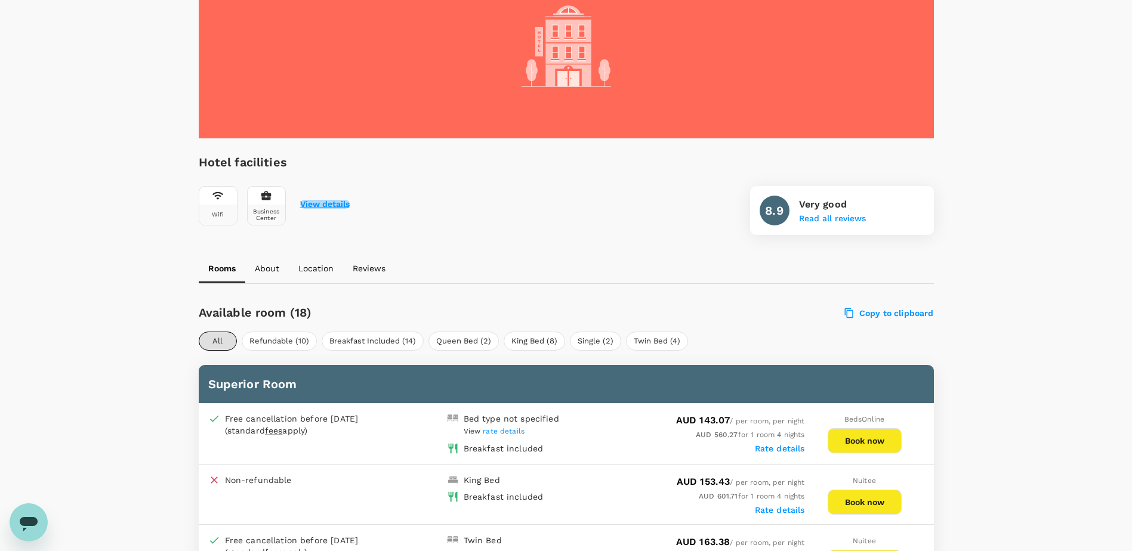
click at [331, 201] on button "View details" at bounding box center [325, 205] width 50 height 10
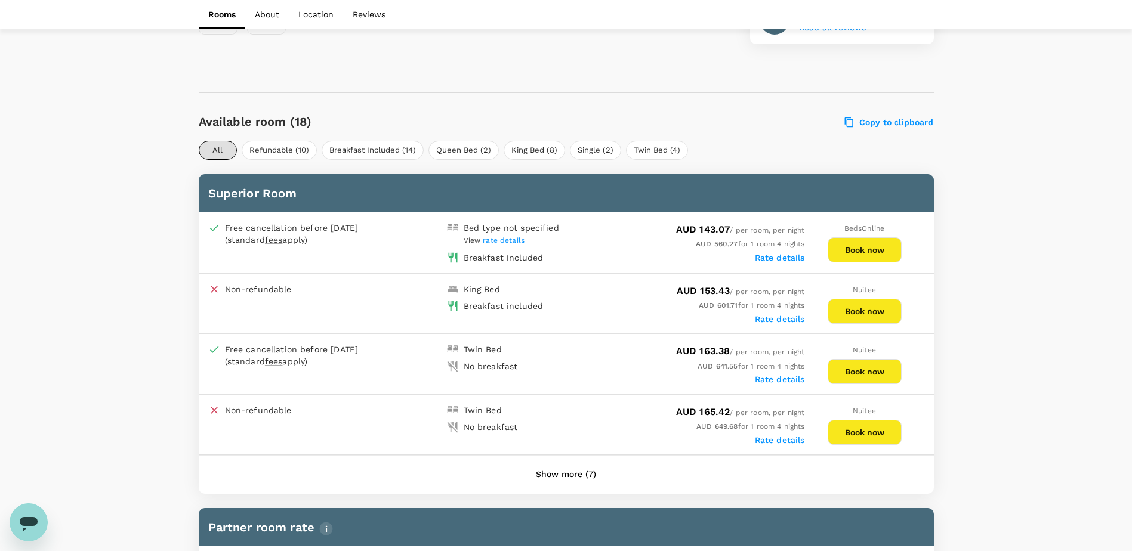
scroll to position [517, 0]
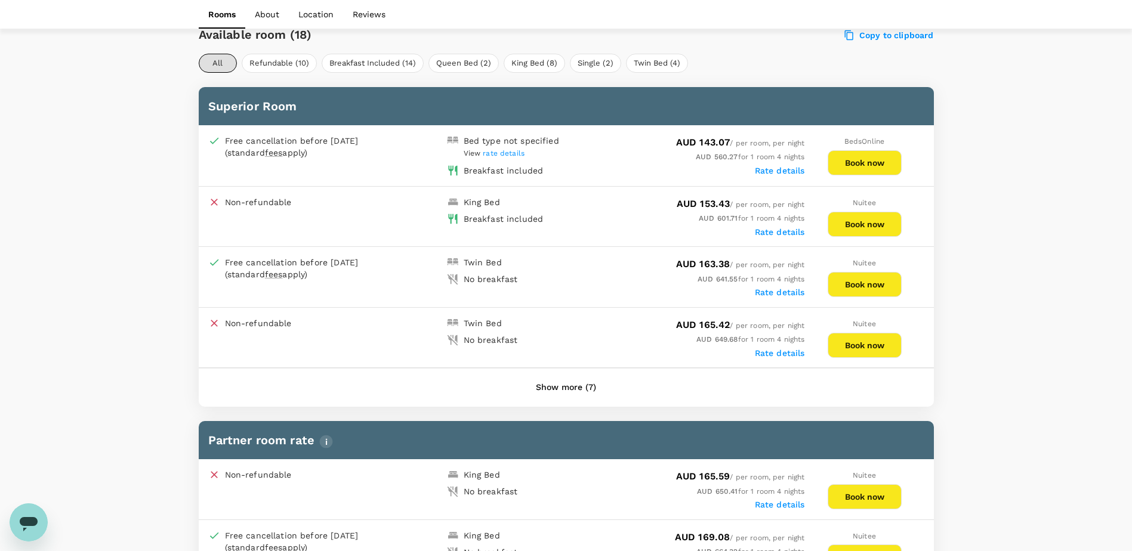
click at [876, 220] on button "Book now" at bounding box center [865, 224] width 74 height 25
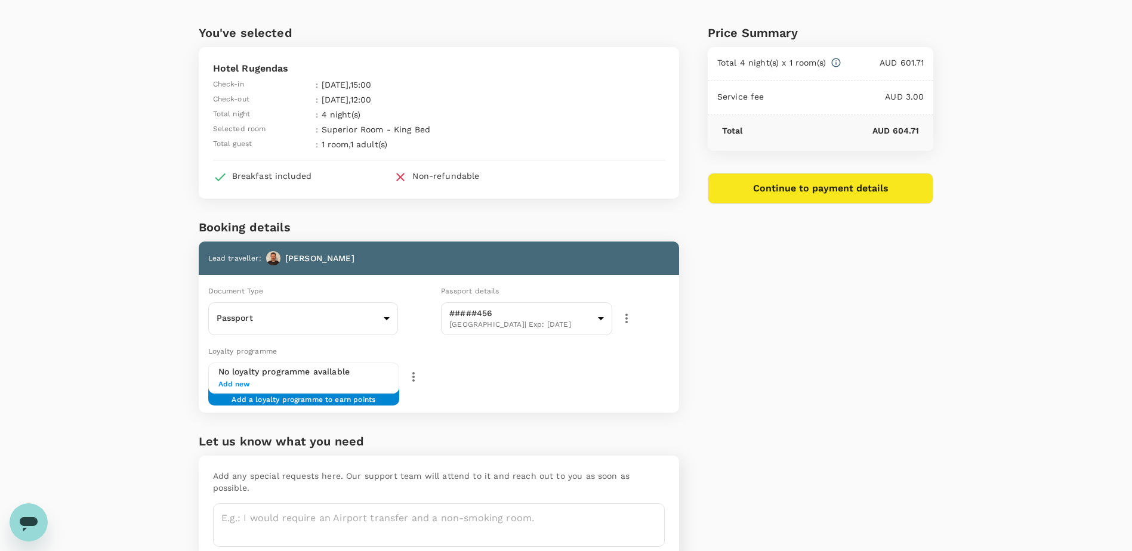
scroll to position [81, 0]
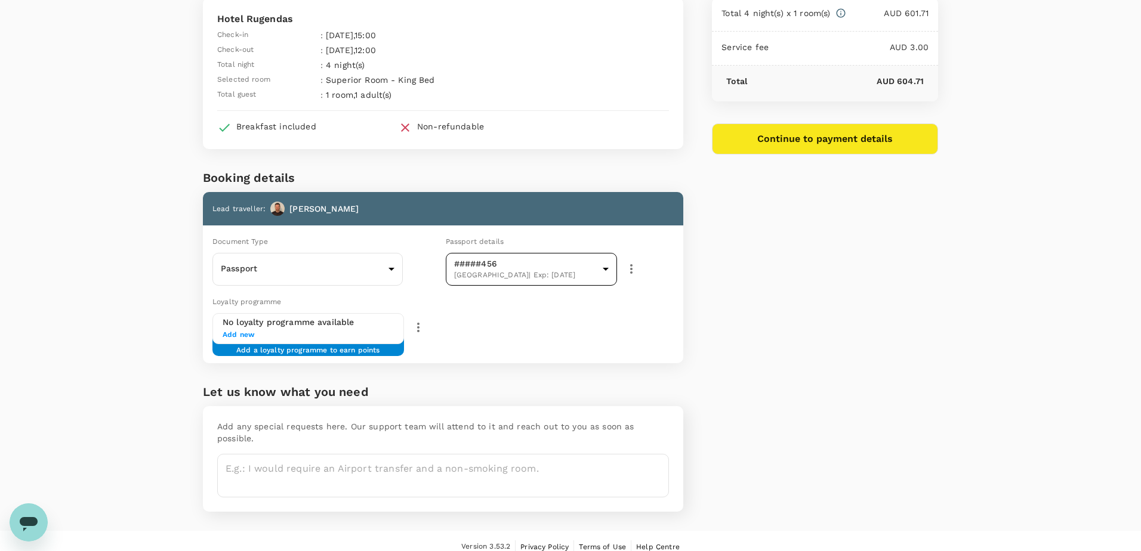
click at [576, 267] on body "Back to hotel details Review selection You've selected Hotel Rugendas Check-in …" at bounding box center [570, 241] width 1141 height 644
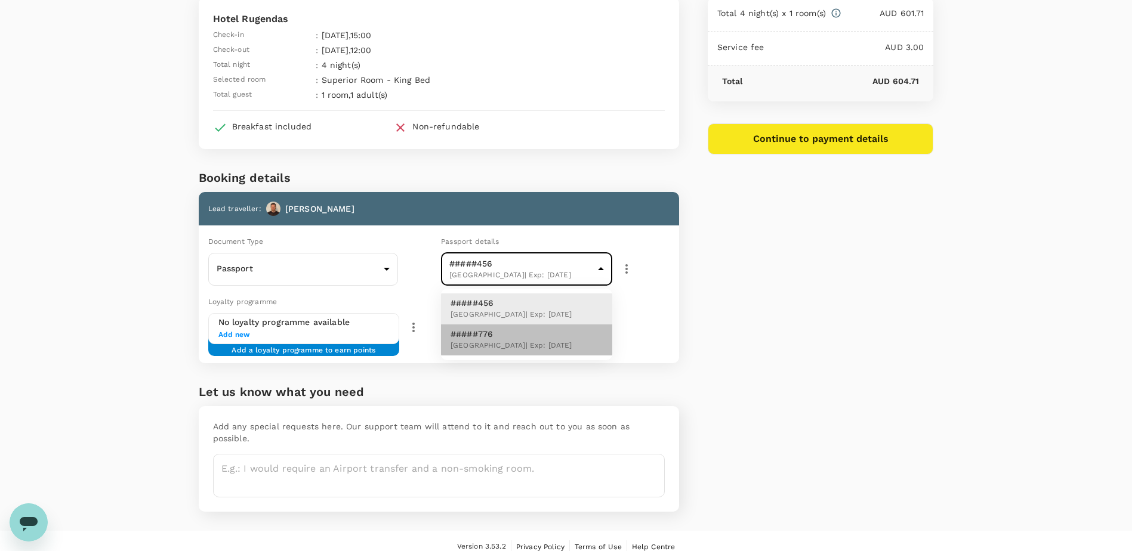
click at [524, 333] on p "#####776" at bounding box center [511, 334] width 122 height 12
type input "b7e74ceb-4f56-4135-b8cc-662fdde59cd5"
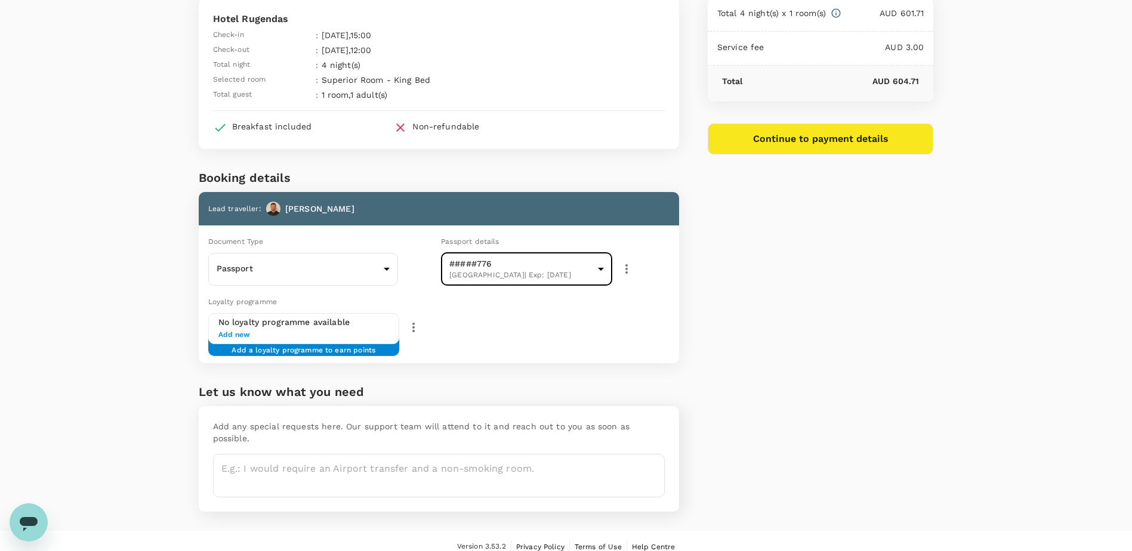
click at [823, 366] on div "Price Summary Total 4 night(s) x 1 room(s) AUD 601.71 Service fee AUD 3.00 Tota…" at bounding box center [806, 238] width 255 height 586
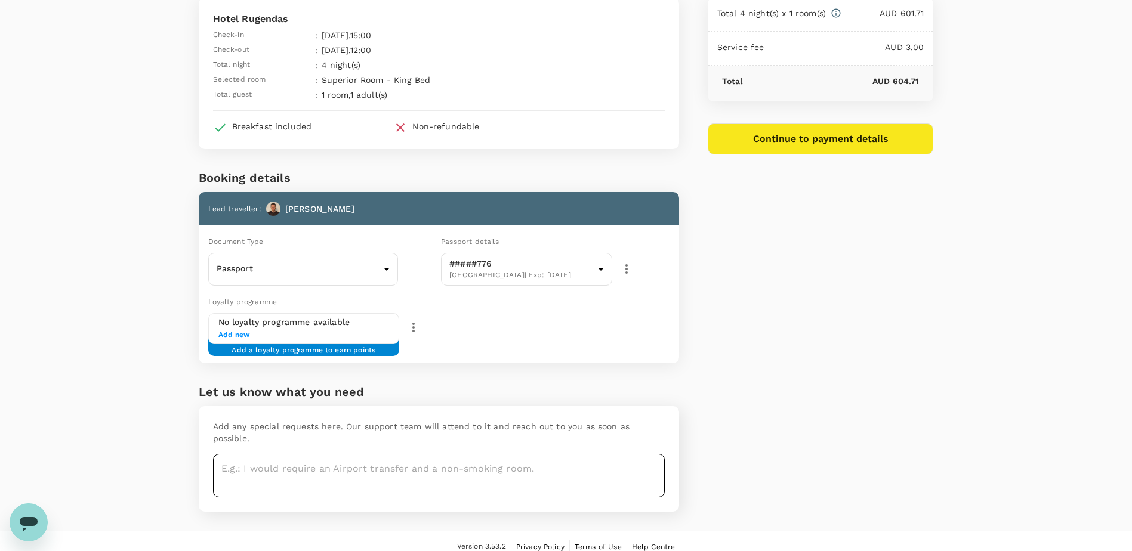
click at [397, 468] on textarea at bounding box center [439, 476] width 452 height 44
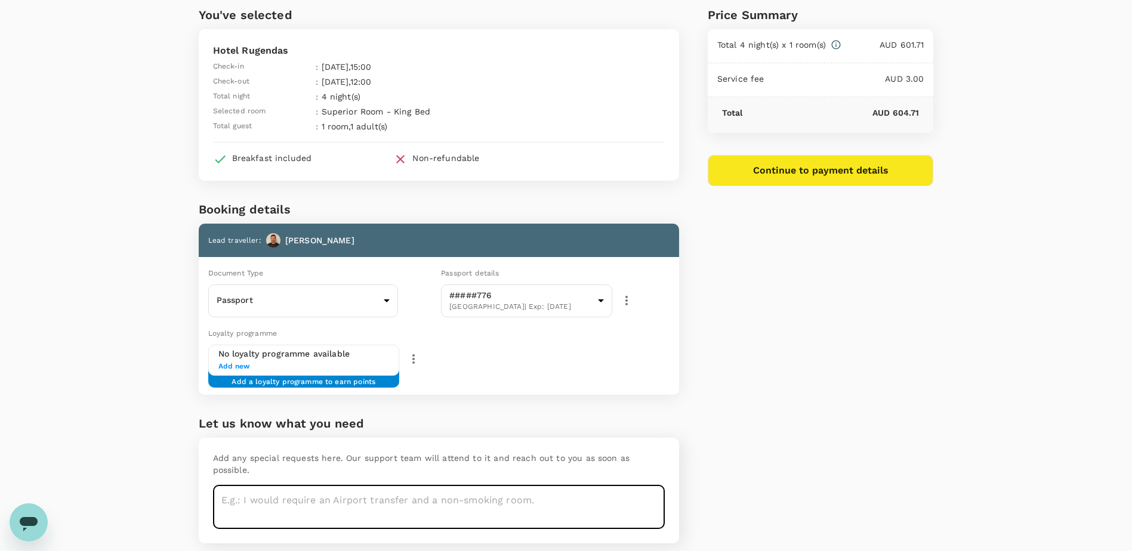
scroll to position [21, 0]
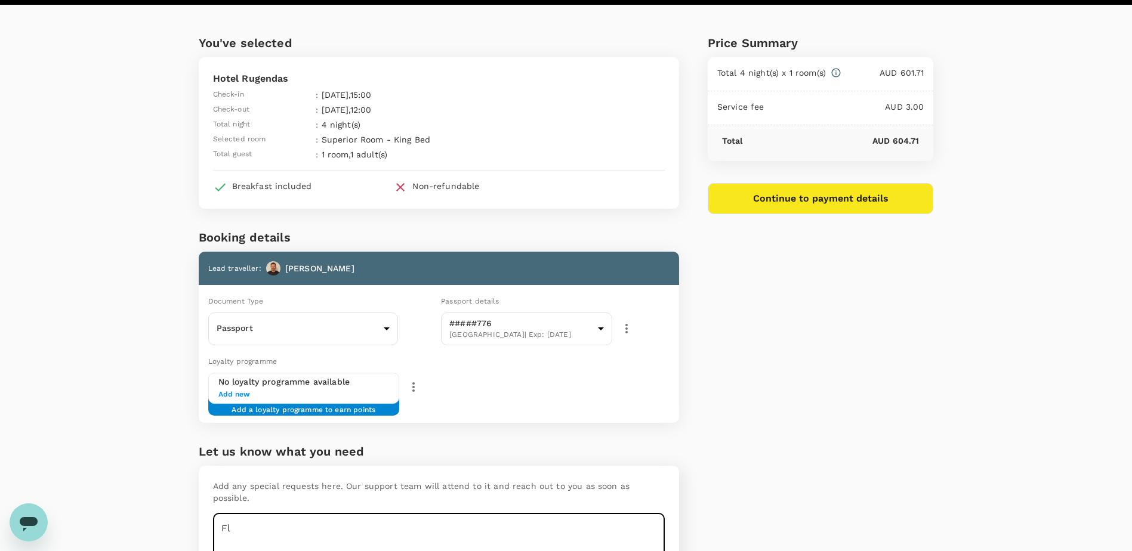
type textarea "F"
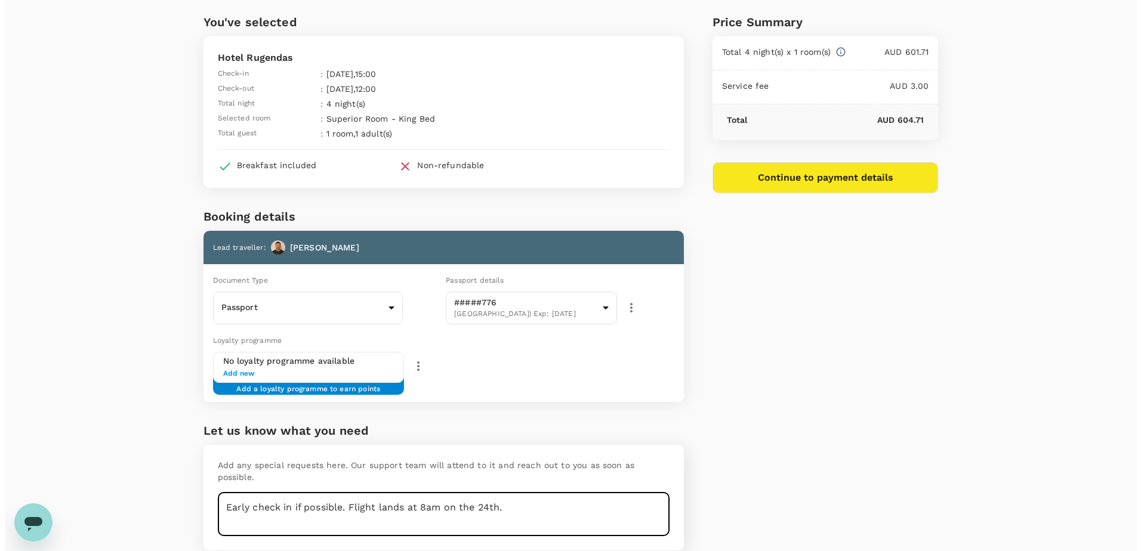
scroll to position [0, 0]
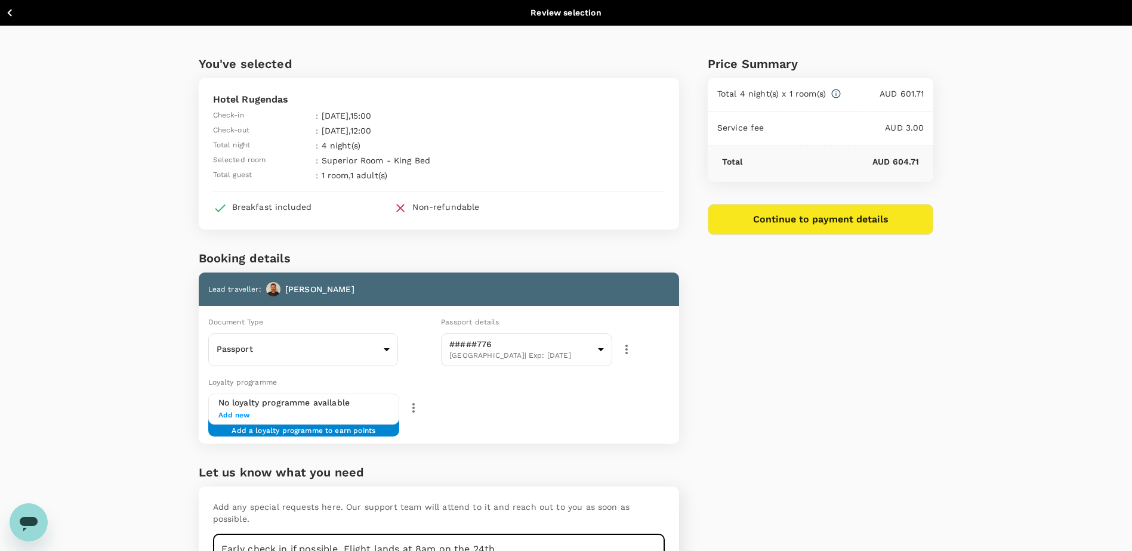
type textarea "Early check in if possible. Flight lands at 8am on the 24th."
click at [828, 216] on button "Continue to payment details" at bounding box center [821, 219] width 226 height 31
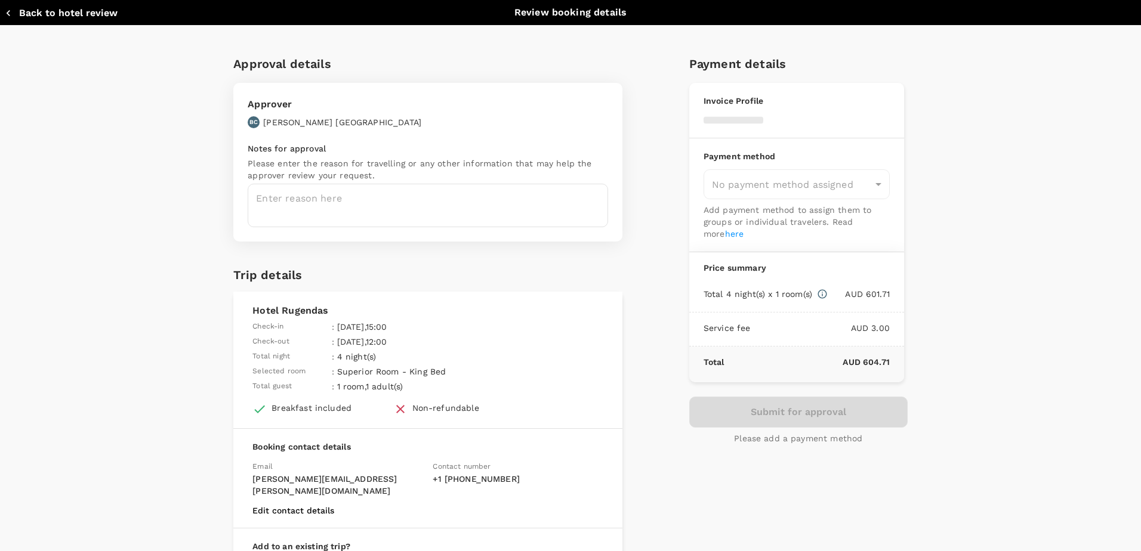
type input "9c4289b1-14a3-4119-8736-521306e5ca8f"
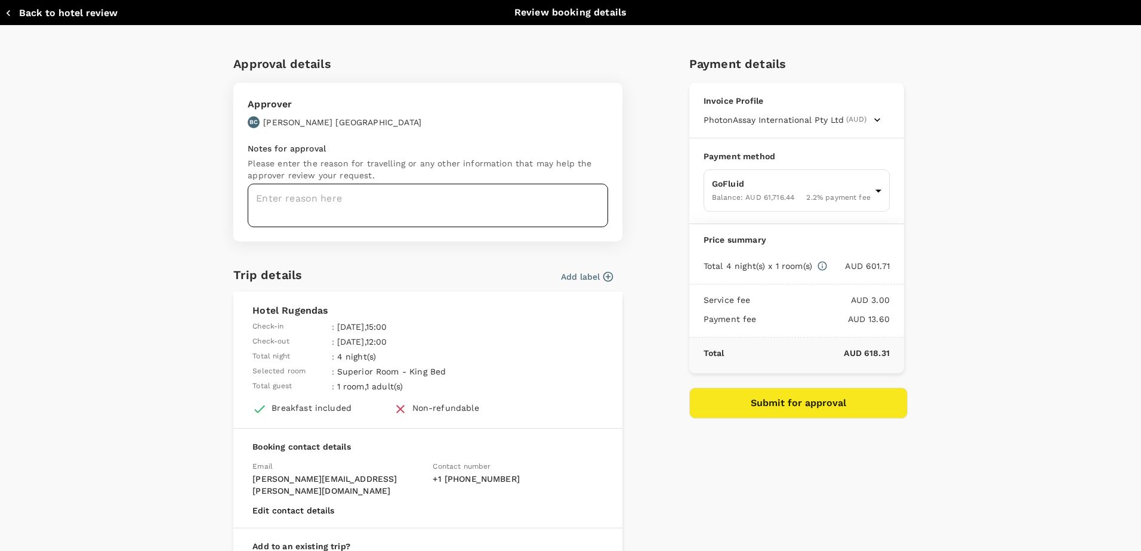
click at [328, 215] on textarea at bounding box center [428, 206] width 360 height 44
type textarea "Santiago, close to AX"
click at [974, 209] on div "Approval details Approver BC Brett Coventry Notes for approval Please enter the…" at bounding box center [570, 352] width 1141 height 652
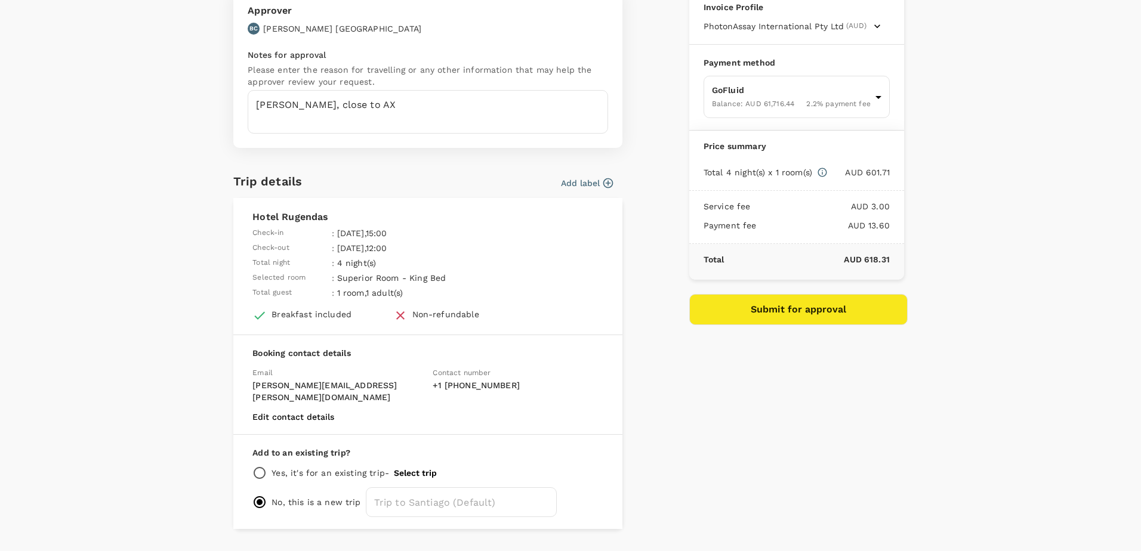
scroll to position [114, 0]
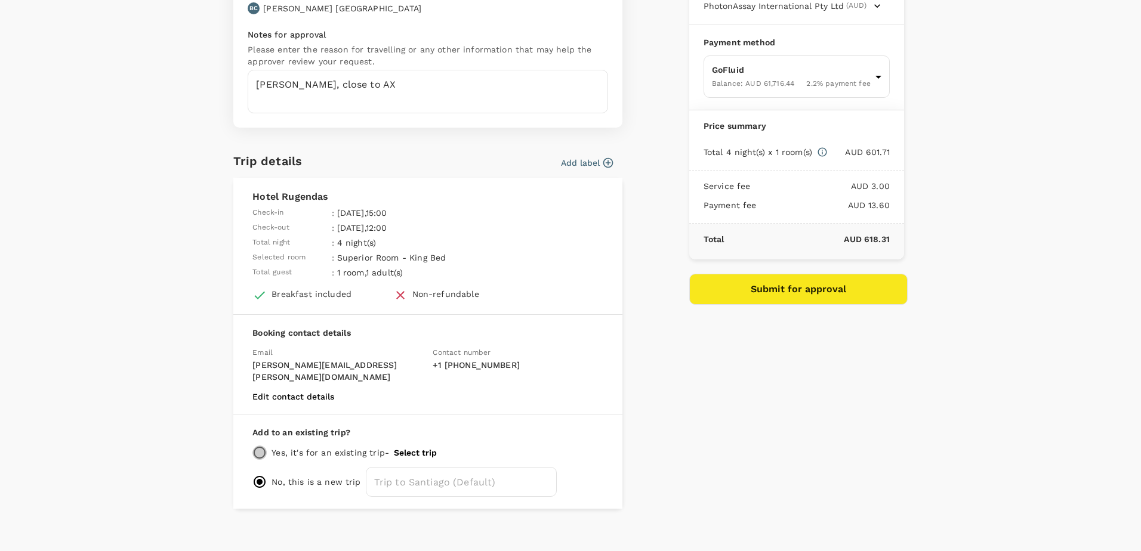
click at [253, 446] on input "radio" at bounding box center [259, 453] width 14 height 14
radio input "true"
radio input "false"
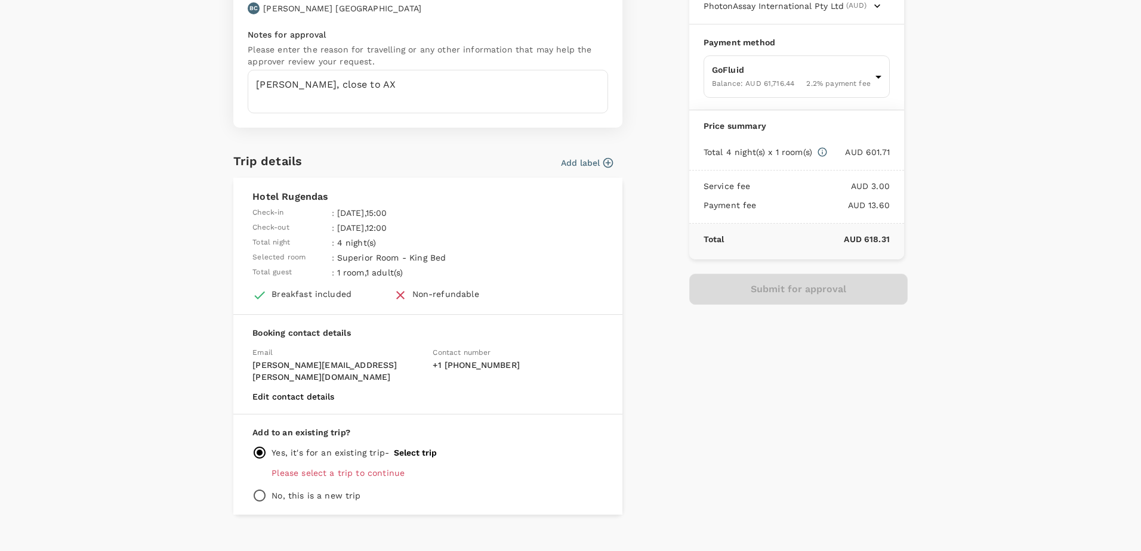
click at [405, 467] on p "Please select a trip to continue" at bounding box center [437, 473] width 332 height 12
click at [419, 448] on button "Select trip" at bounding box center [415, 453] width 43 height 10
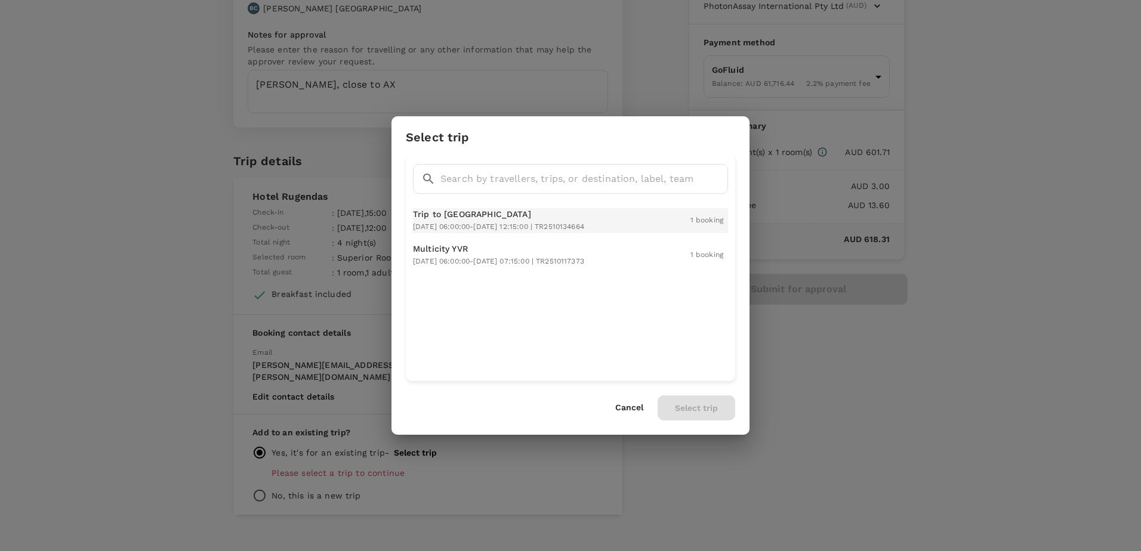
click at [486, 219] on p "Trip to Santiago" at bounding box center [498, 214] width 171 height 12
click at [701, 409] on button "Select trip" at bounding box center [697, 408] width 78 height 25
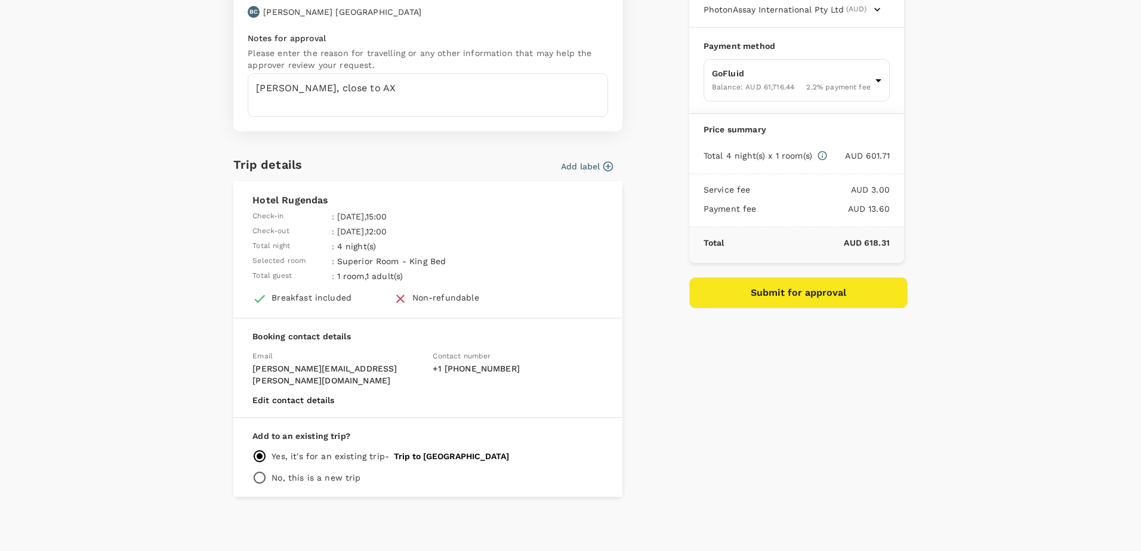
scroll to position [98, 0]
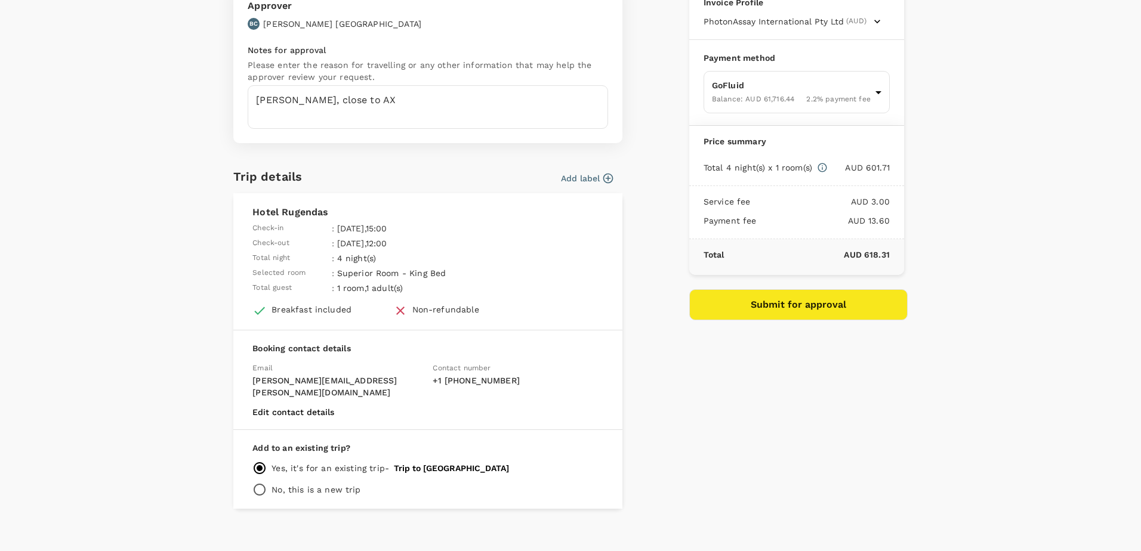
click at [890, 436] on div "Payment details Invoice Profile PhotonAssay International Pty Ltd (AUD) Busines…" at bounding box center [794, 227] width 228 height 563
click at [813, 307] on button "Submit for approval" at bounding box center [798, 304] width 218 height 31
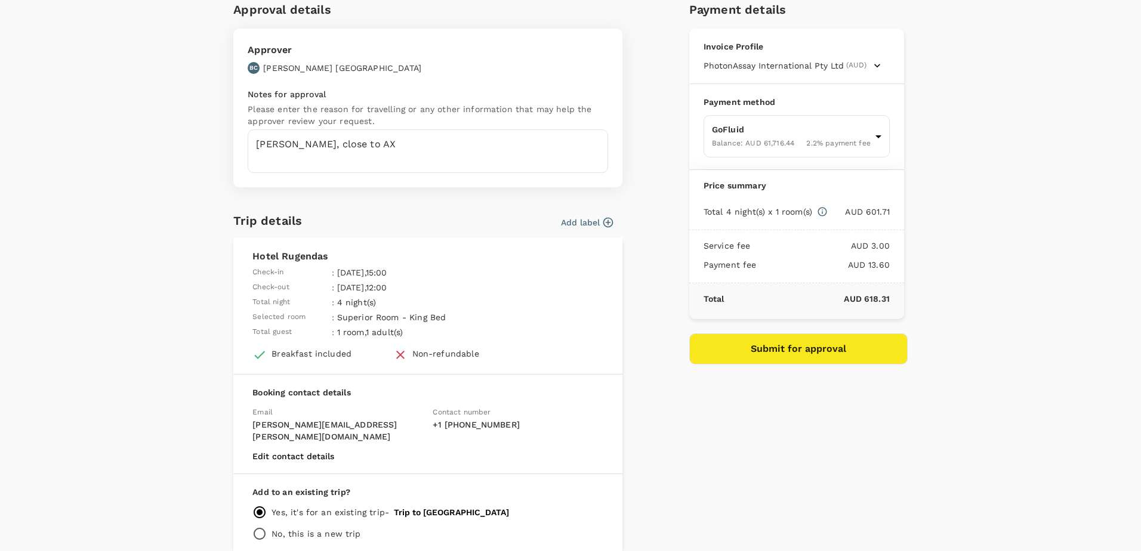
scroll to position [0, 0]
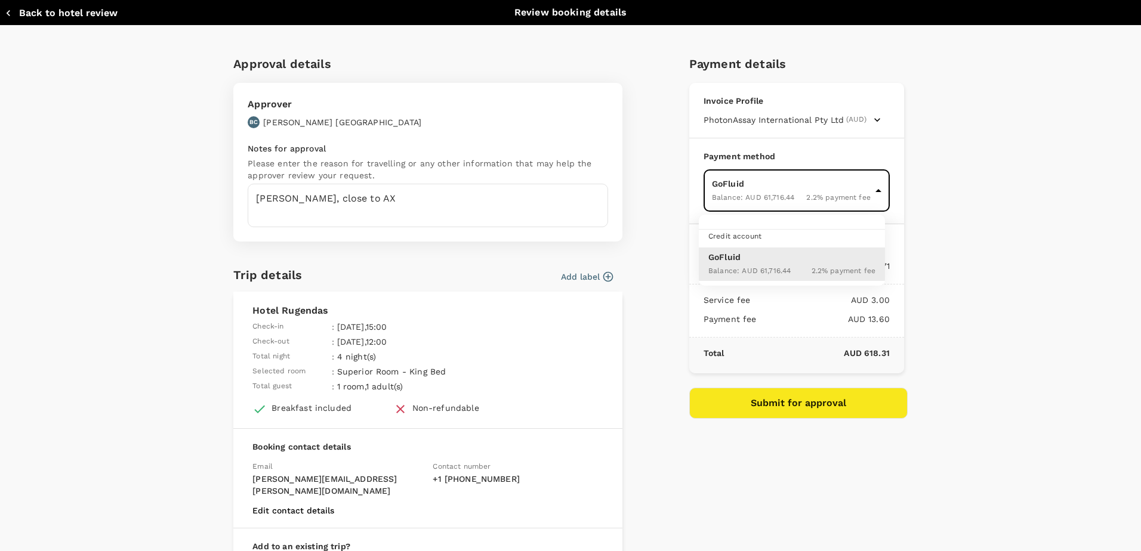
click at [866, 190] on body "Back to hotel details Review selection You've selected Hotel Rugendas Check-in …" at bounding box center [570, 322] width 1141 height 644
click at [971, 185] on div at bounding box center [570, 275] width 1141 height 551
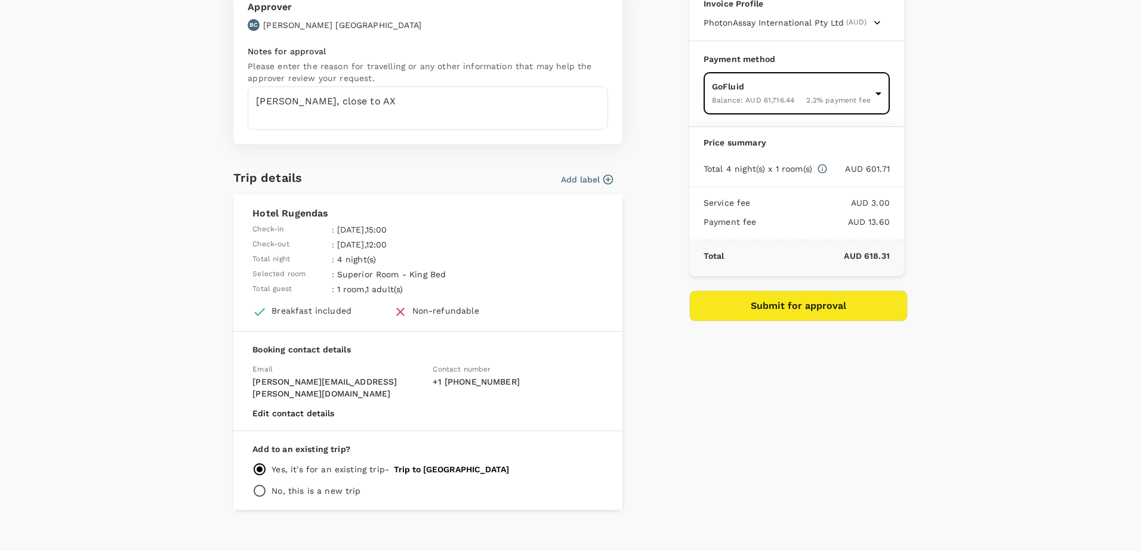
scroll to position [98, 0]
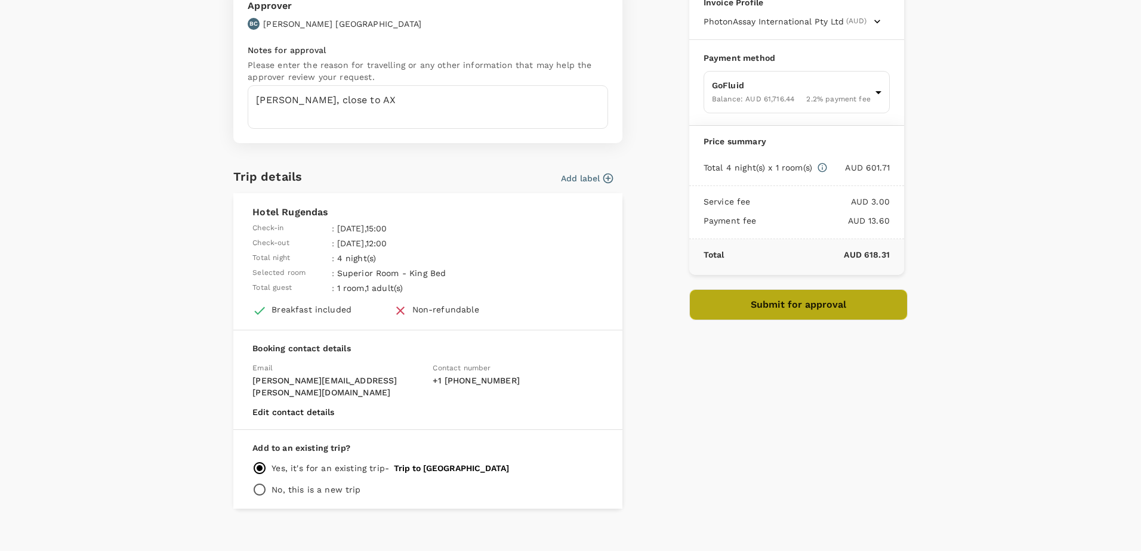
click at [821, 317] on button "Submit for approval" at bounding box center [798, 304] width 218 height 31
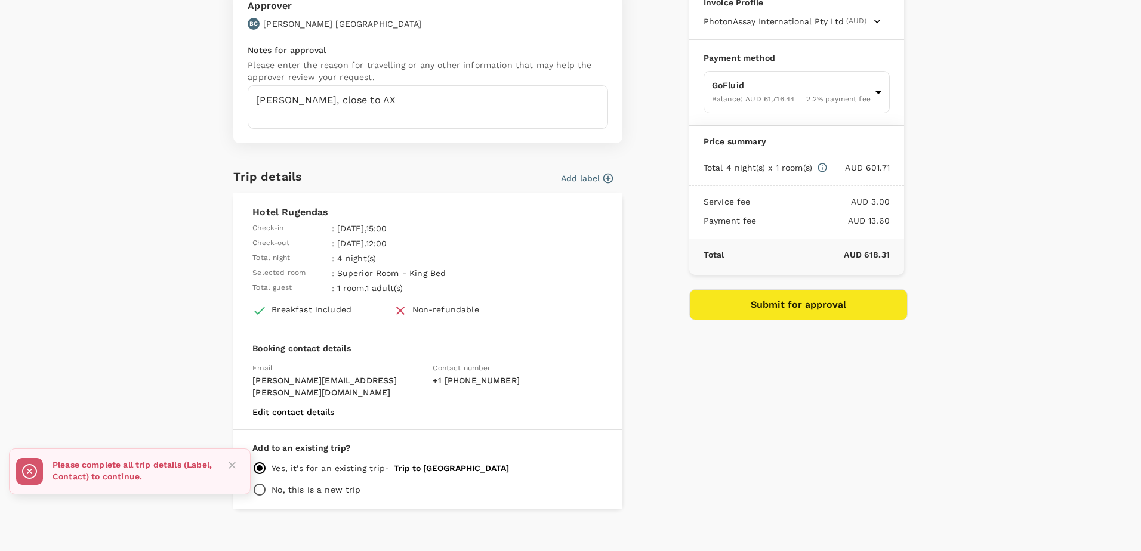
click at [168, 283] on div "Approval details Approver BC Brett Coventry Notes for approval Please enter the…" at bounding box center [570, 245] width 1141 height 636
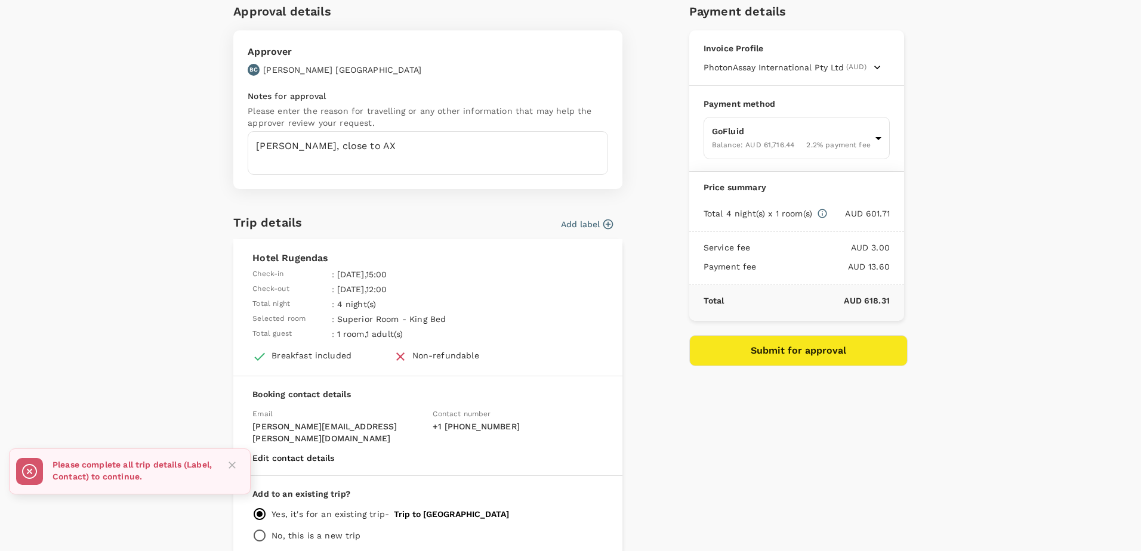
scroll to position [0, 0]
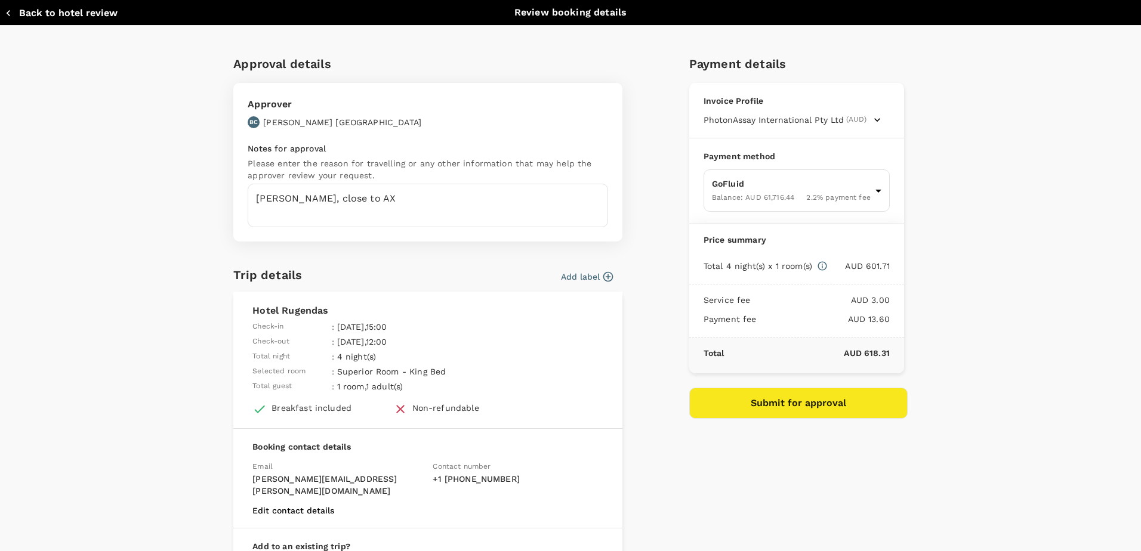
click at [177, 308] on div "Approval details Approver BC Brett Coventry Notes for approval Please enter the…" at bounding box center [570, 344] width 1141 height 636
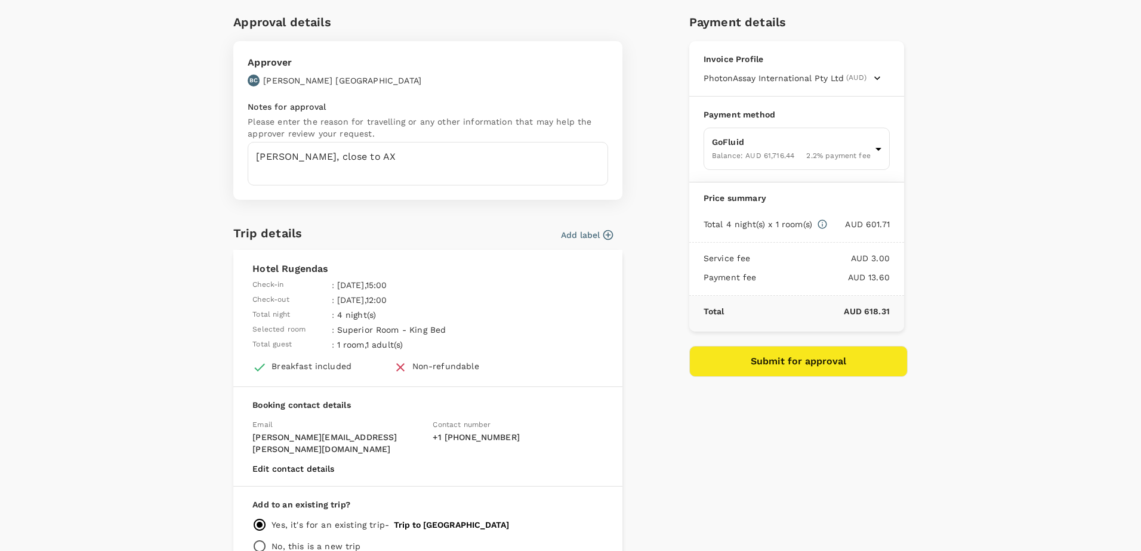
scroll to position [60, 0]
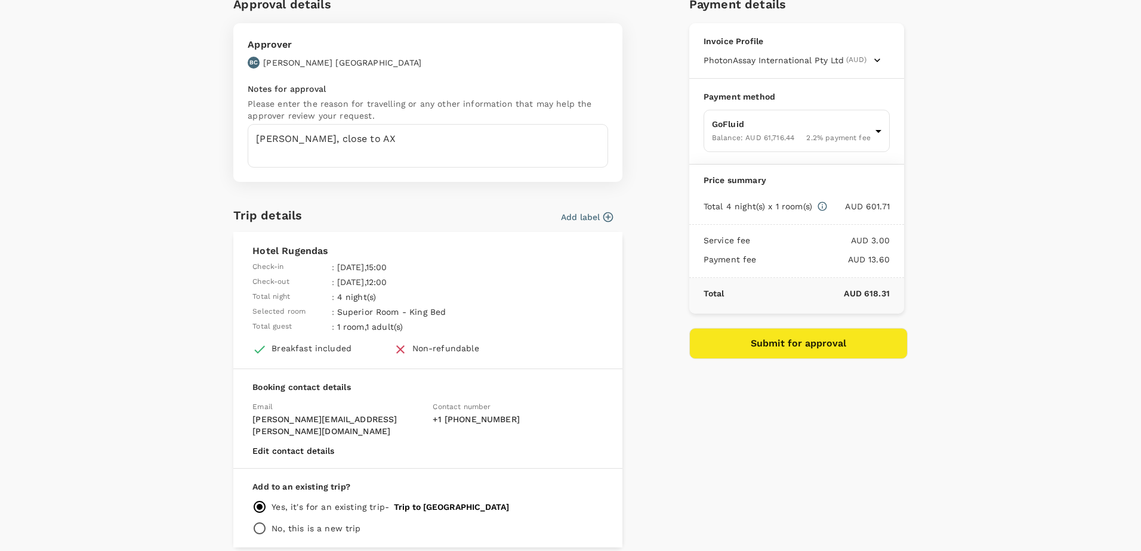
click at [390, 428] on div "Booking contact details Email michael.stormer@chrysoscorp.com Contact number + …" at bounding box center [427, 419] width 389 height 100
click at [597, 218] on button "Add label" at bounding box center [587, 217] width 52 height 12
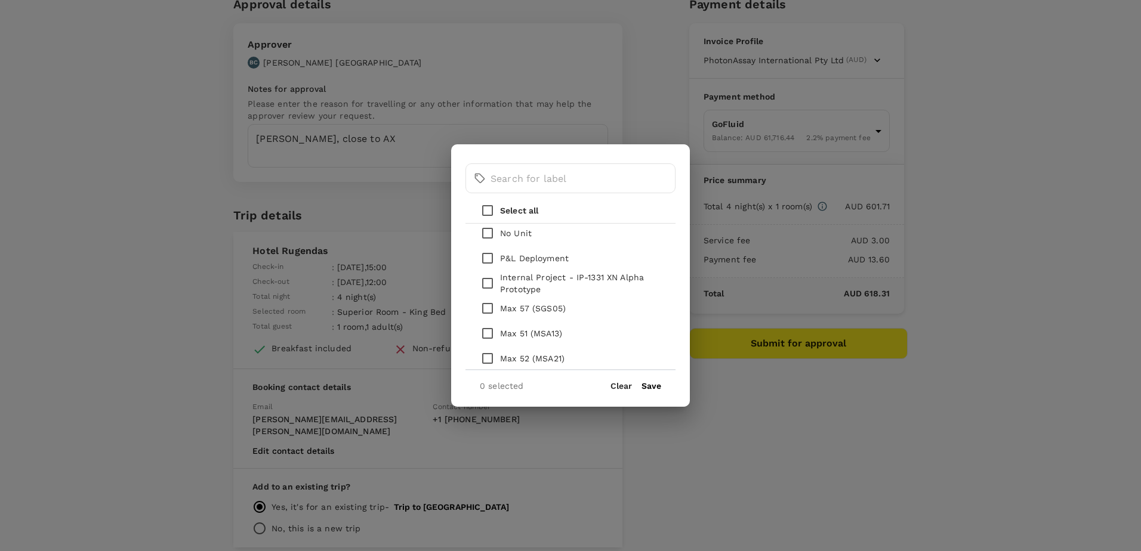
scroll to position [1313, 0]
click at [485, 307] on input "checkbox" at bounding box center [487, 306] width 25 height 25
checkbox input "true"
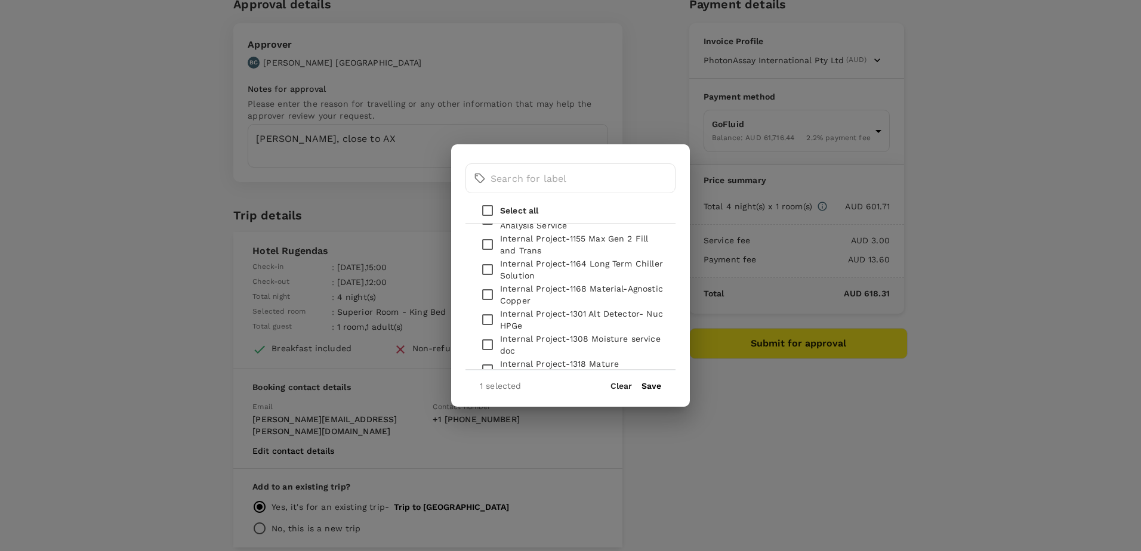
scroll to position [2370, 0]
click at [654, 388] on button "Save" at bounding box center [651, 386] width 20 height 10
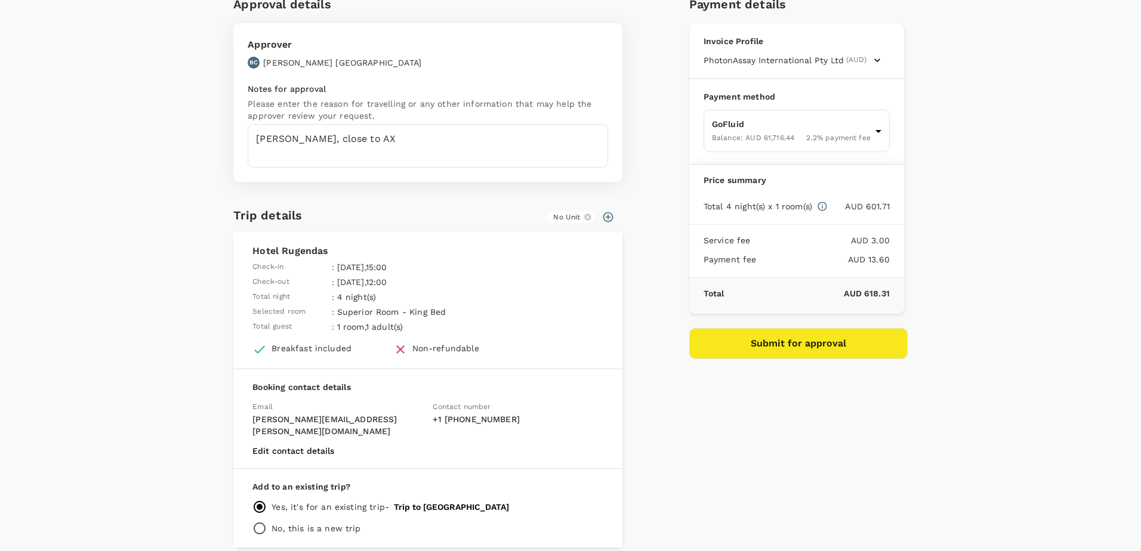
click at [664, 401] on div "Approval details Approver BC Brett Coventry Notes for approval Please enter the…" at bounding box center [565, 266] width 683 height 563
click at [812, 347] on button "Submit for approval" at bounding box center [798, 343] width 218 height 31
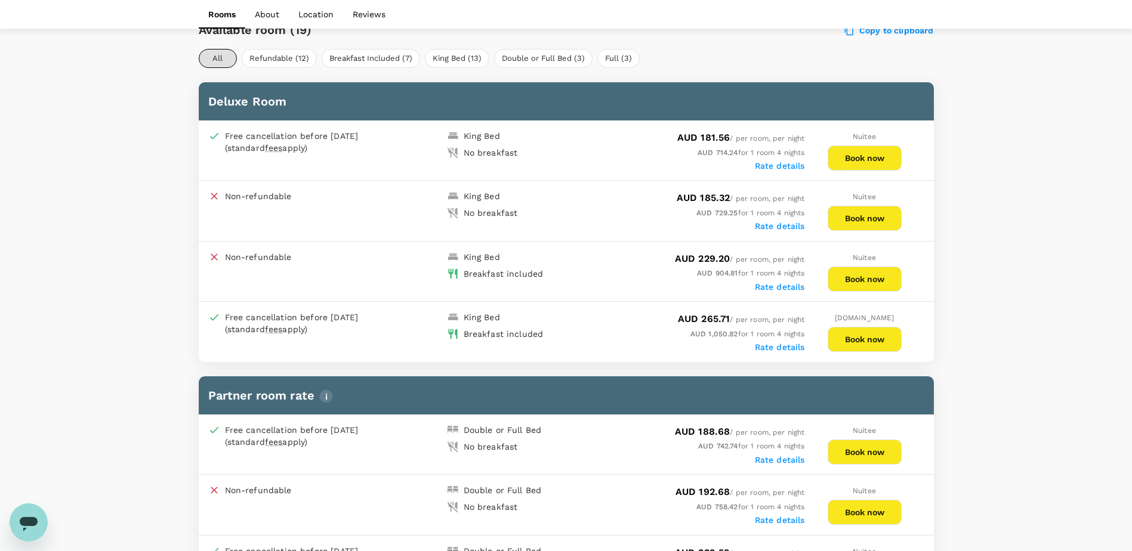
scroll to position [598, 0]
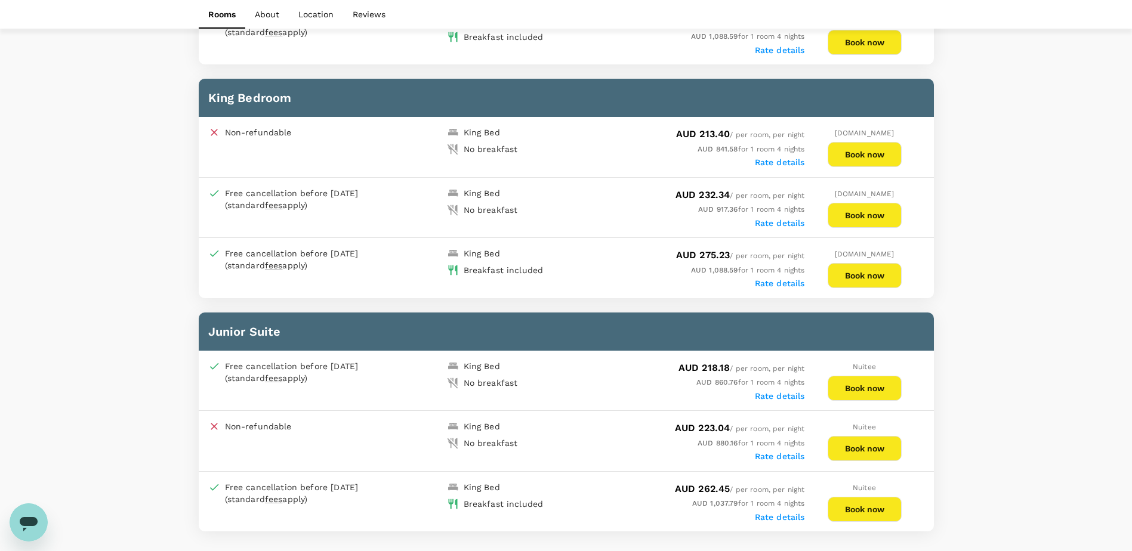
scroll to position [1433, 0]
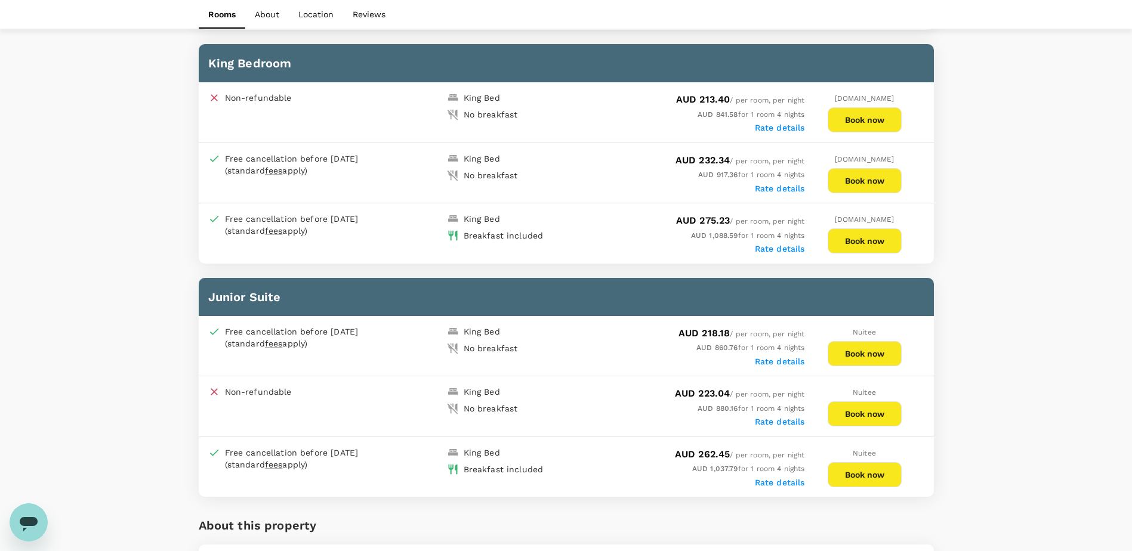
click at [1035, 310] on div "Your Hotel Details Check in [DATE] Check out [DATE] 1 traveller(s) 1 room(s) Ed…" at bounding box center [566, 233] width 1132 height 3250
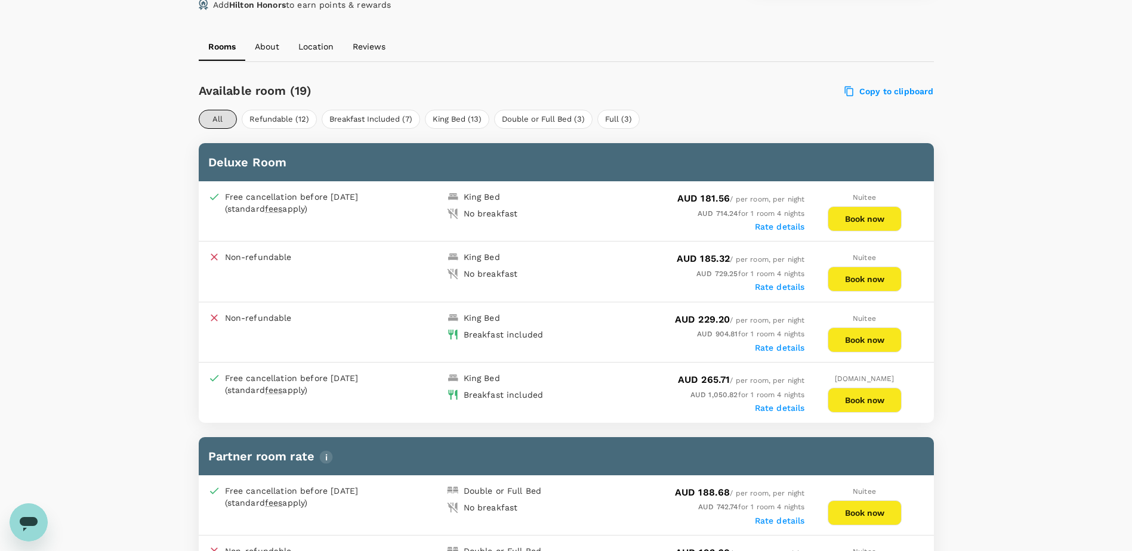
scroll to position [538, 0]
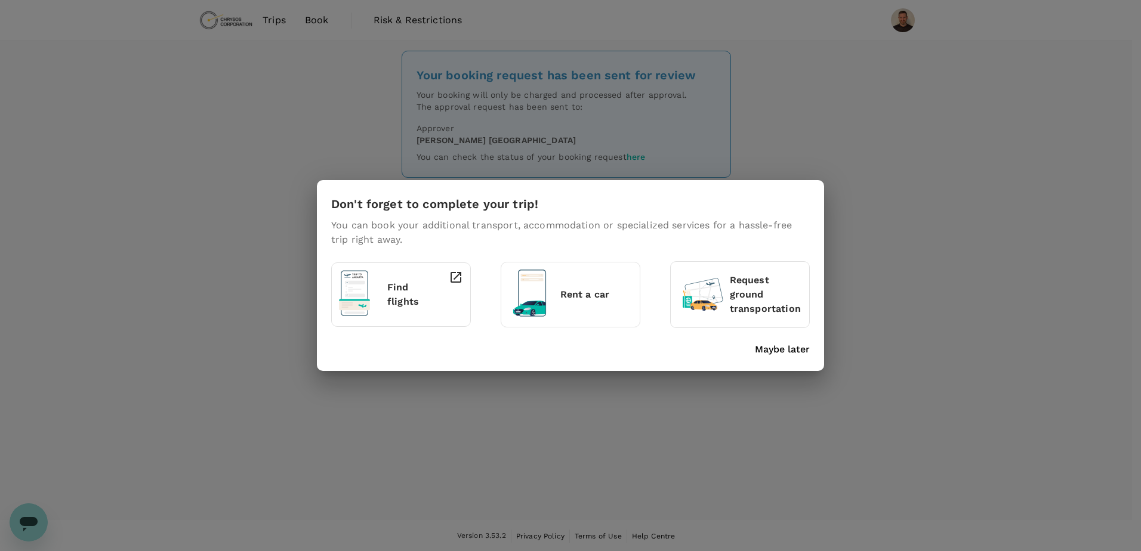
click at [604, 450] on div "Don't forget to complete your trip! You can book your additional transport, acc…" at bounding box center [570, 275] width 1141 height 551
drag, startPoint x: 962, startPoint y: 284, endPoint x: 970, endPoint y: 278, distance: 9.8
click at [963, 283] on div "Don't forget to complete your trip! You can book your additional transport, acc…" at bounding box center [570, 275] width 1141 height 551
click at [797, 352] on p "Maybe later" at bounding box center [782, 349] width 55 height 14
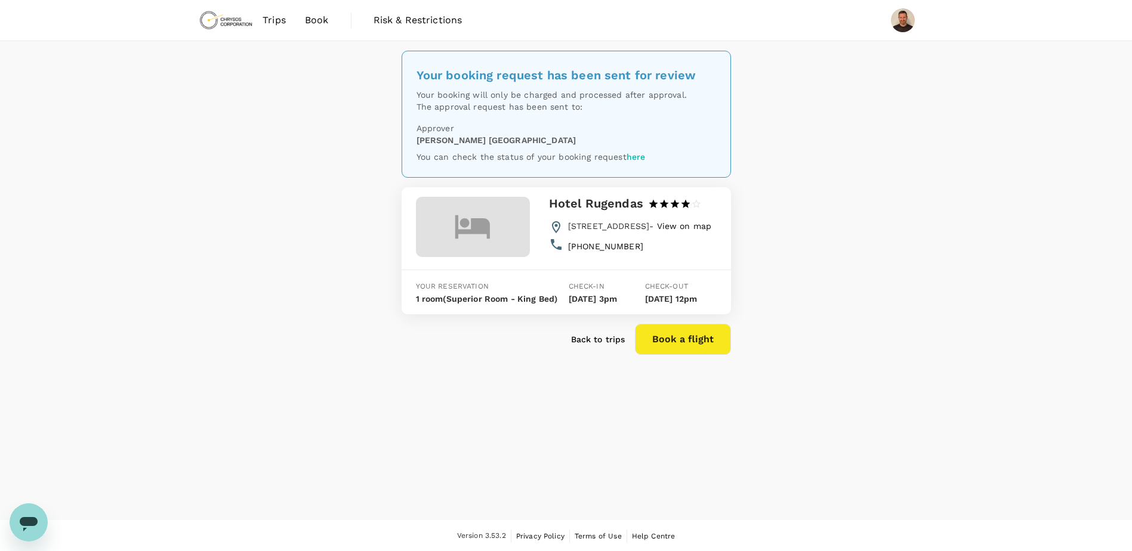
click at [882, 437] on div "Your booking request has been sent for review Your booking will only be charged…" at bounding box center [566, 280] width 1132 height 479
click at [609, 345] on p "Back to trips" at bounding box center [598, 340] width 54 height 12
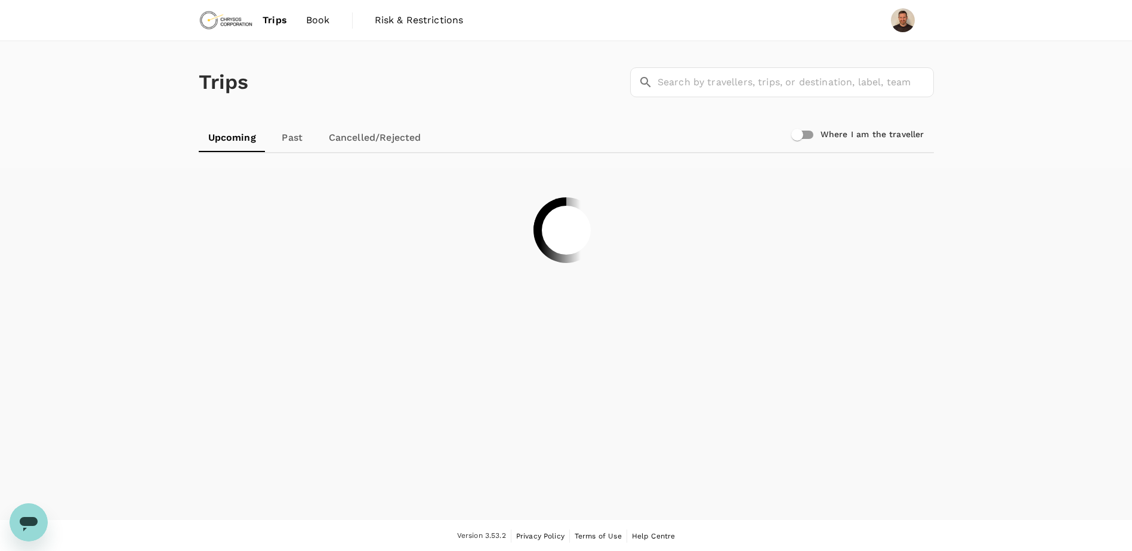
click at [313, 16] on span "Book" at bounding box center [318, 20] width 24 height 14
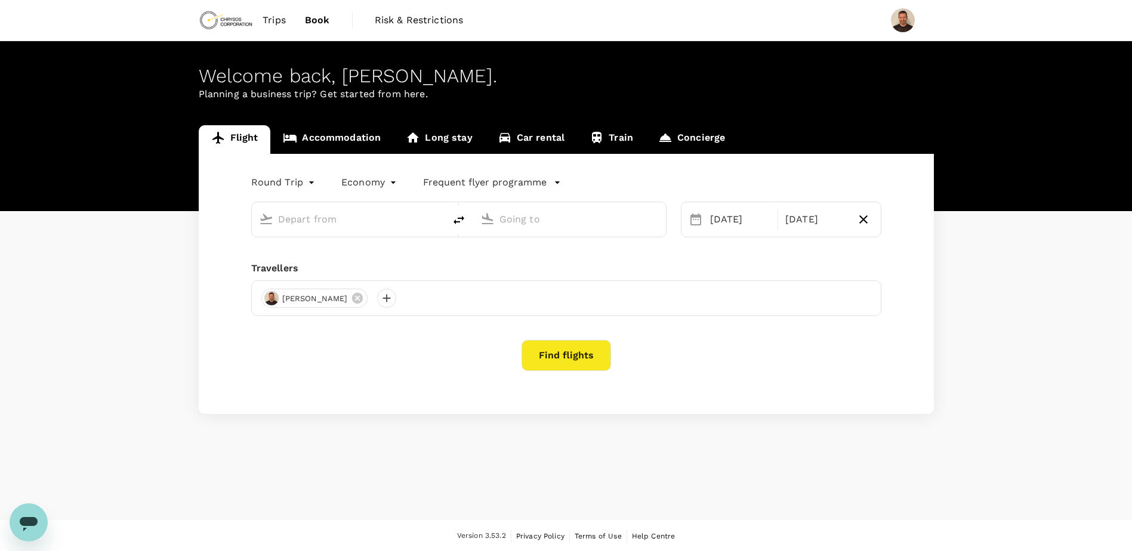
type input "oneway"
type input "Vancouver Intl (YVR)"
type input "Comodoro [PERSON_NAME] [PERSON_NAME] Intl (SCL)"
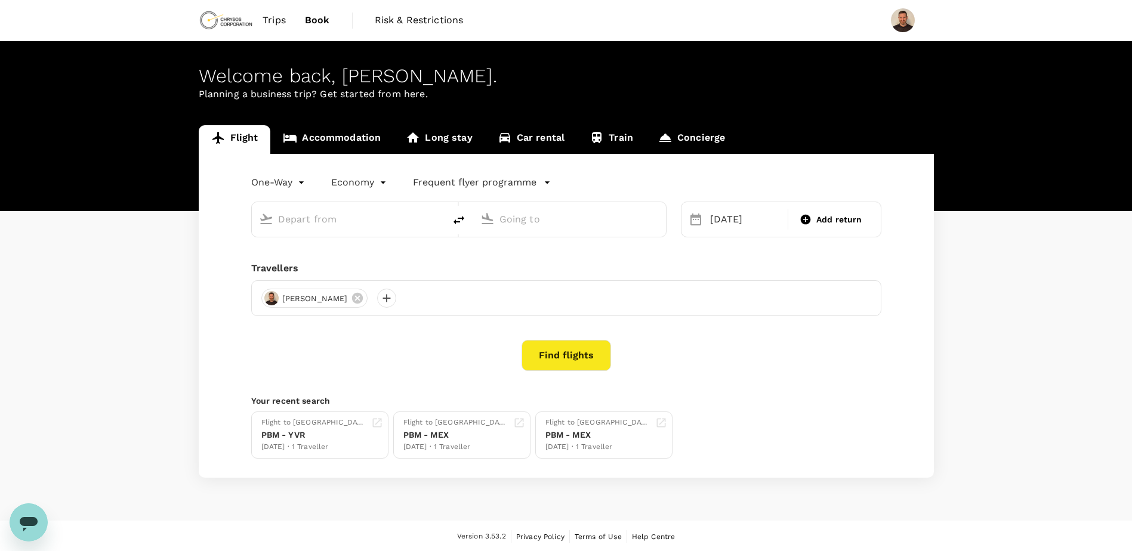
type input "Vancouver Intl (YVR)"
type input "Comodoro [PERSON_NAME] [PERSON_NAME] Intl (SCL)"
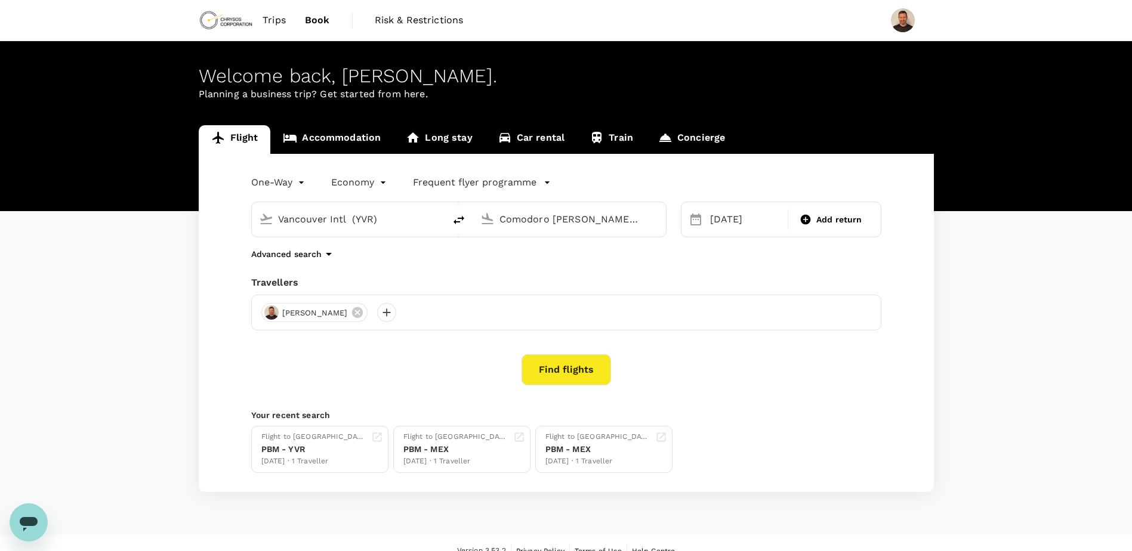
click at [317, 140] on link "Accommodation" at bounding box center [331, 139] width 123 height 29
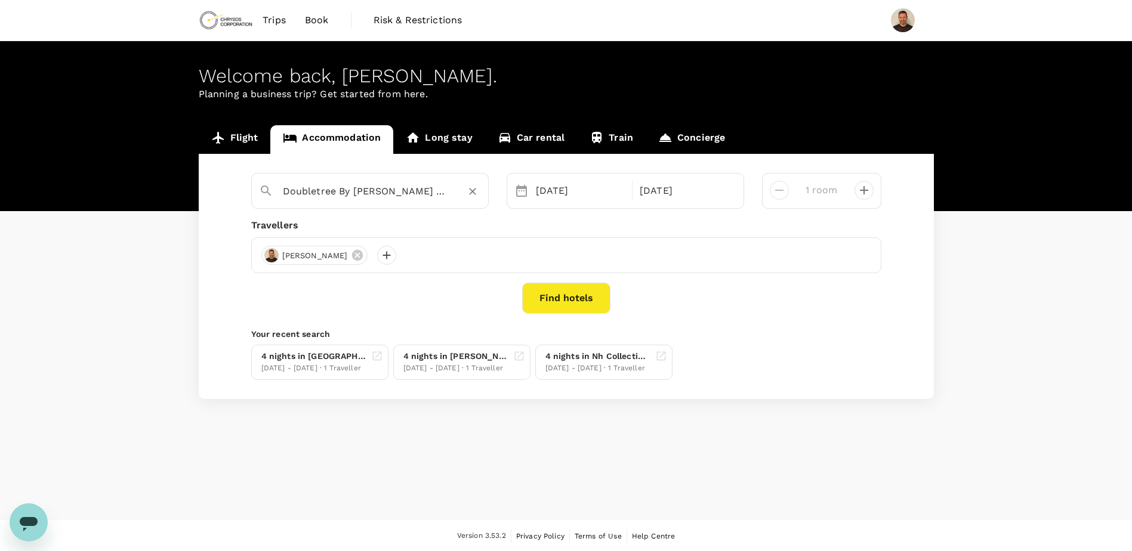
click at [472, 190] on icon "Clear" at bounding box center [473, 192] width 12 height 12
click at [384, 195] on input "text" at bounding box center [365, 191] width 165 height 18
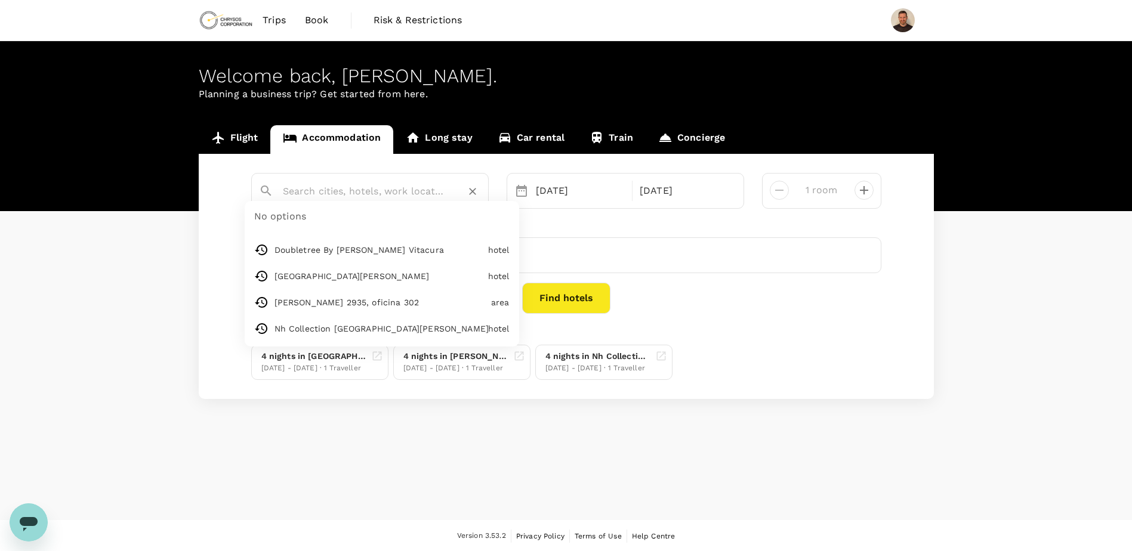
paste input "[STREET_ADDRESS]"
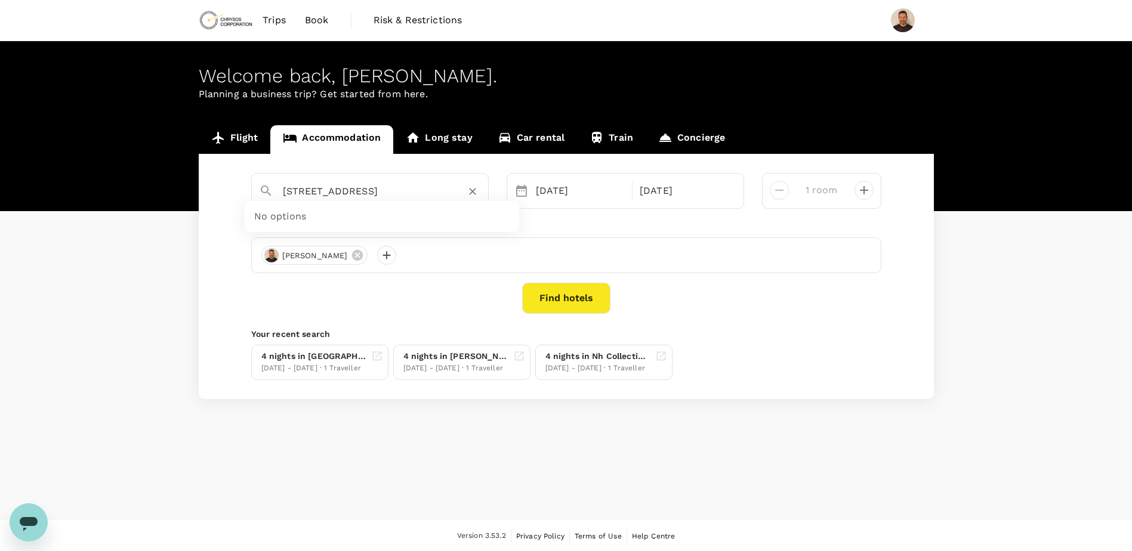
scroll to position [0, 63]
type input "[STREET_ADDRESS]"
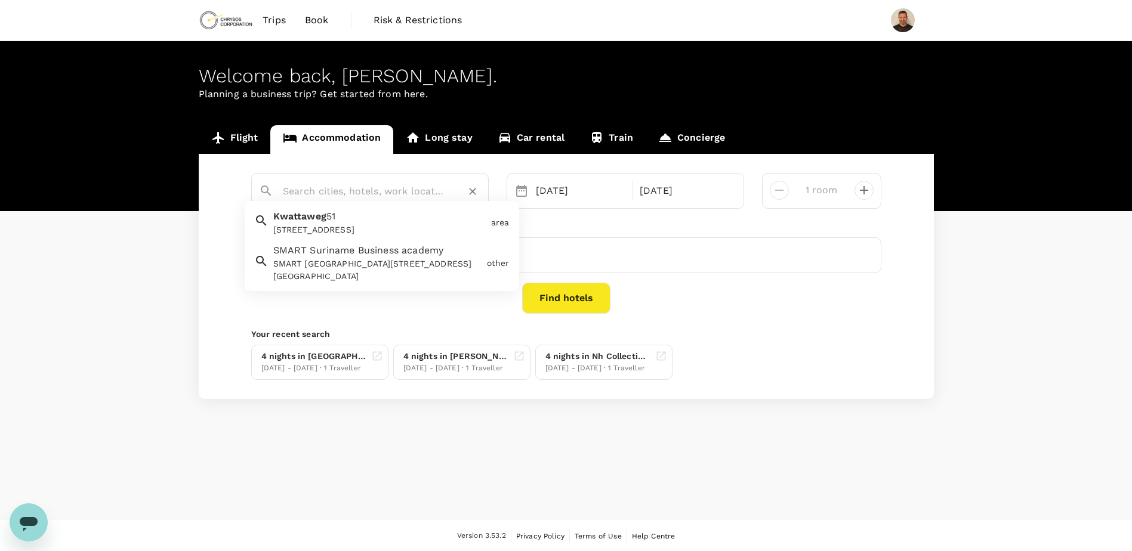
scroll to position [0, 0]
click at [614, 188] on div "[DATE]" at bounding box center [580, 191] width 99 height 24
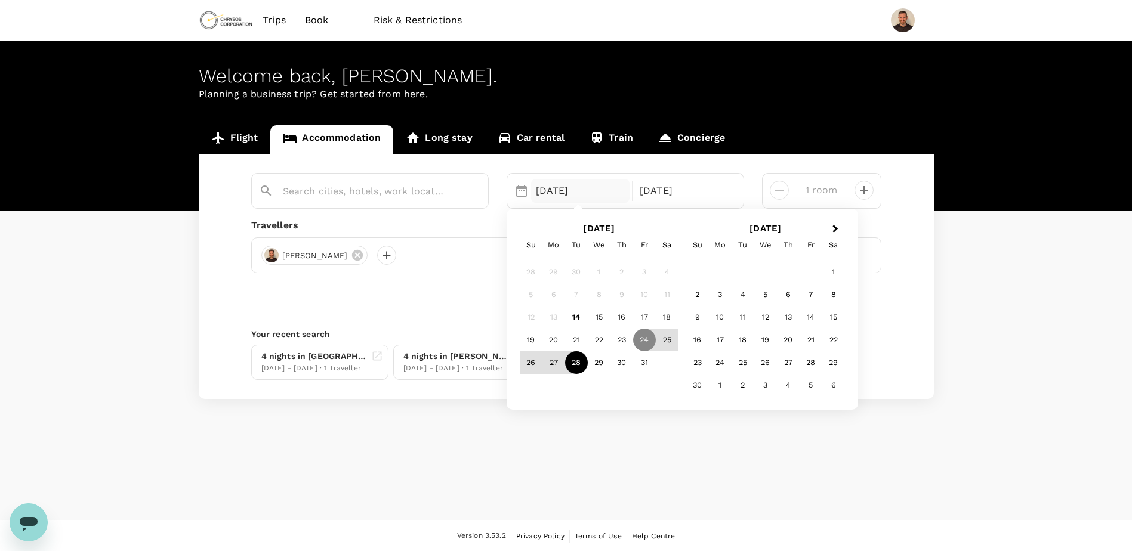
click at [582, 363] on div "28" at bounding box center [576, 362] width 23 height 23
click at [618, 363] on div "30" at bounding box center [621, 362] width 23 height 23
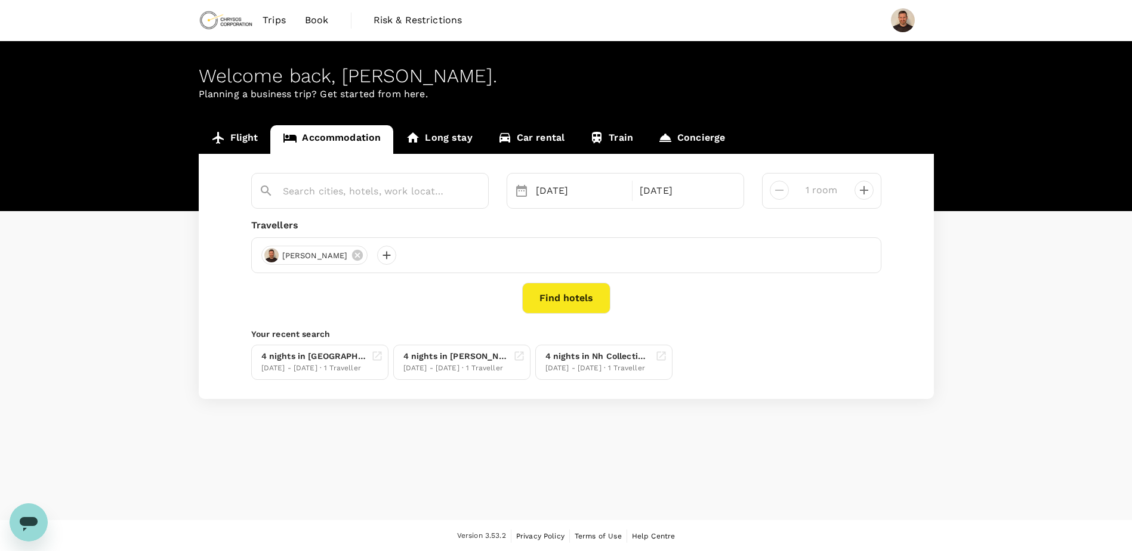
click at [555, 300] on button "Find hotels" at bounding box center [566, 298] width 88 height 31
click at [388, 195] on input "text" at bounding box center [365, 191] width 165 height 18
click at [339, 218] on div "Kwattaweg 51 Kwattaweg 51, Paramaribo, Suriname" at bounding box center [377, 221] width 218 height 32
type input "Kwattaweg 51"
click at [542, 295] on button "Find hotels" at bounding box center [566, 298] width 88 height 31
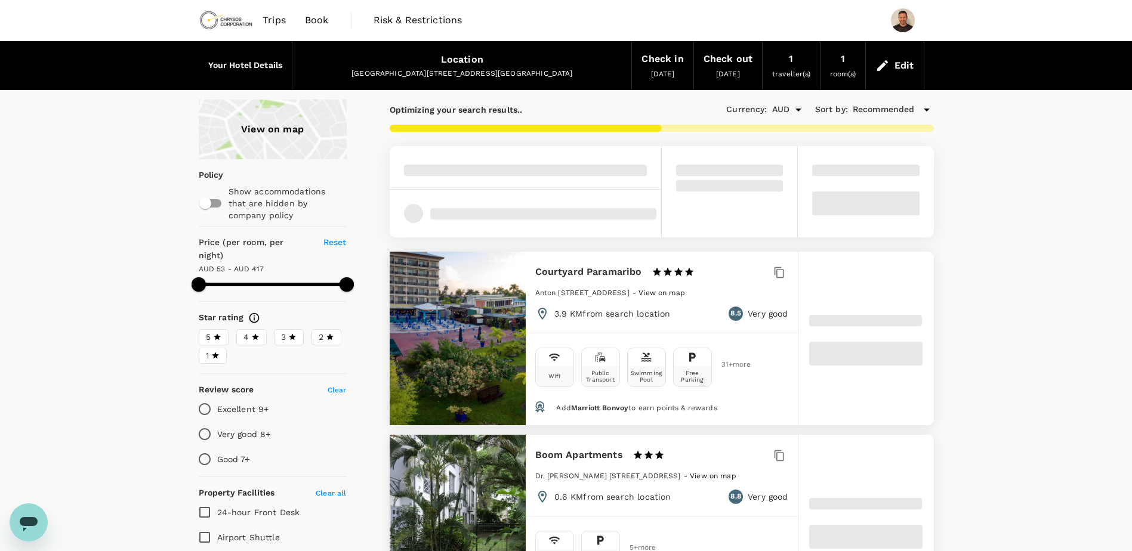
type input "416.07"
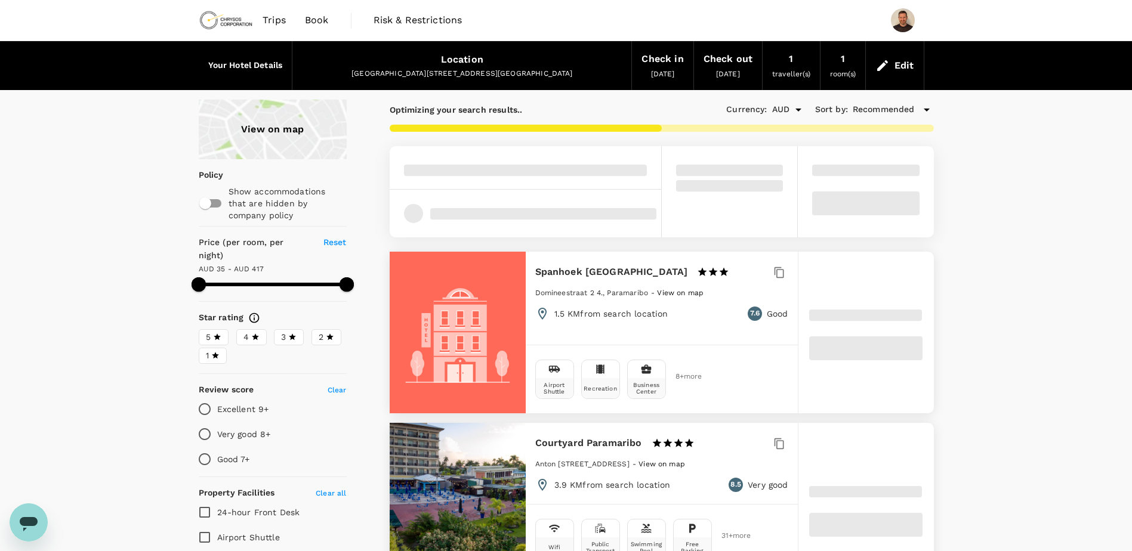
type input "35.07"
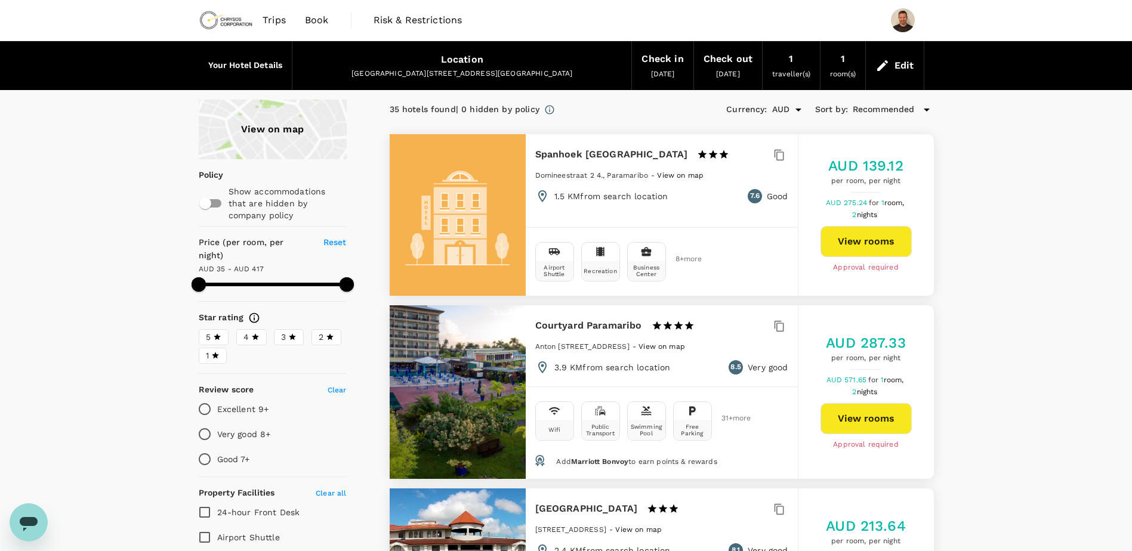
click at [244, 331] on span "4" at bounding box center [245, 337] width 5 height 13
click at [0, 0] on input "4" at bounding box center [0, 0] width 0 height 0
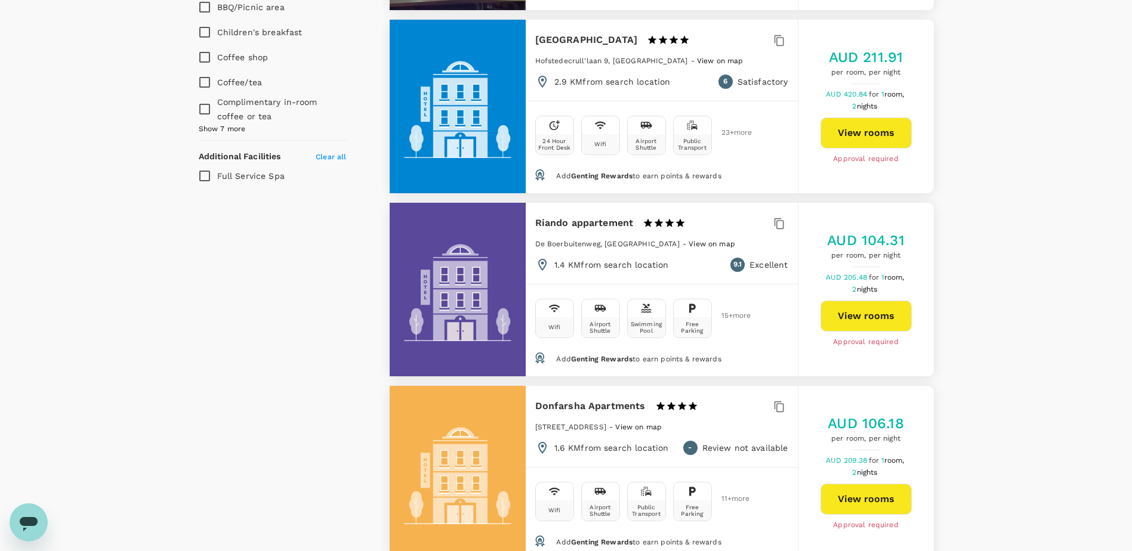
scroll to position [776, 0]
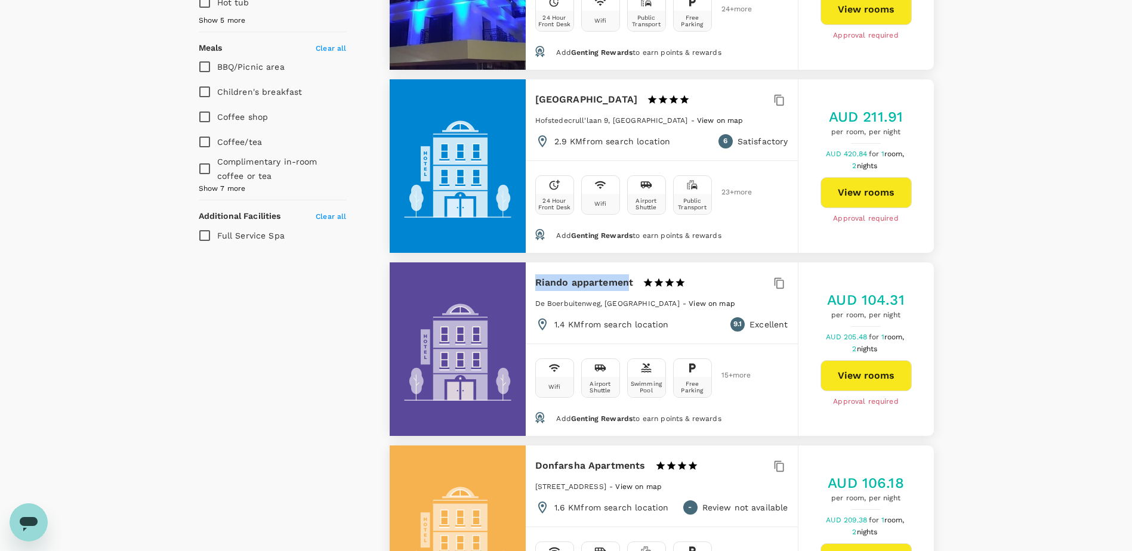
drag, startPoint x: 630, startPoint y: 294, endPoint x: 530, endPoint y: 290, distance: 100.3
click at [530, 290] on div "Riando appartement 1 Star 2 Stars 3 Stars 4 Stars 5 Stars De Boerbuitenweg, Par…" at bounding box center [662, 303] width 272 height 81
copy h6 "Riando appartemen"
type input "416.07"
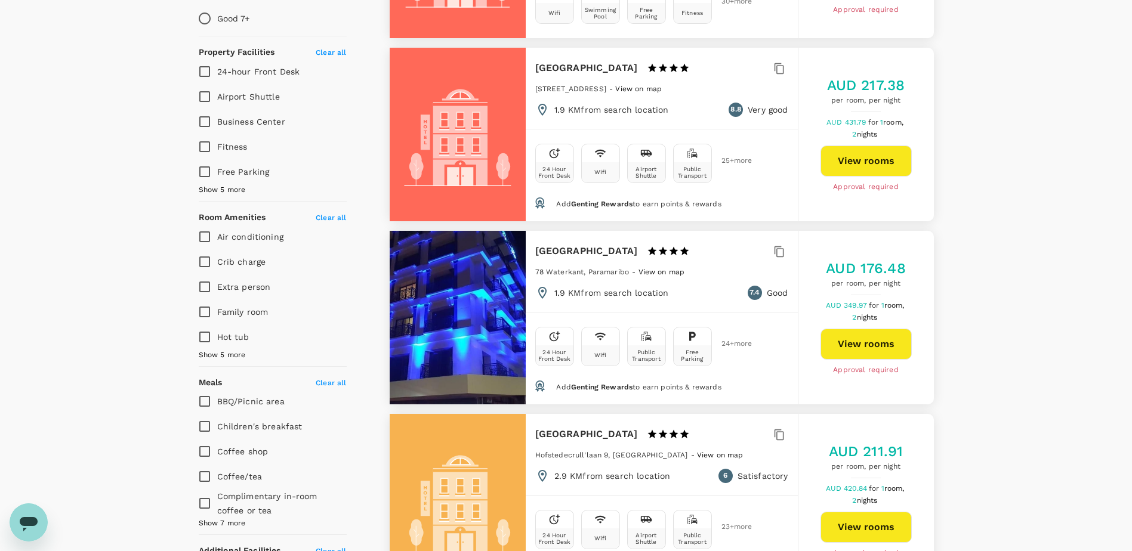
scroll to position [477, 0]
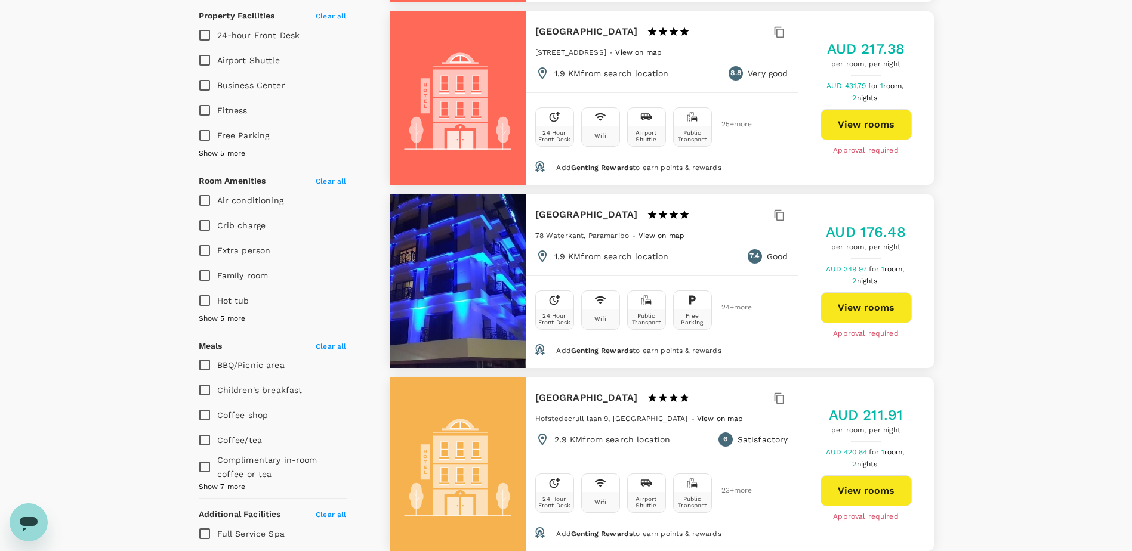
drag, startPoint x: 640, startPoint y: 227, endPoint x: 527, endPoint y: 215, distance: 113.3
click at [527, 215] on div "Royal Breeze Hotel NV 1 Star 2 Stars 3 Stars 4 Stars 5 Stars 78 Waterkant, Para…" at bounding box center [662, 235] width 272 height 81
copy h6 "Royal Breeze Hotel NV"
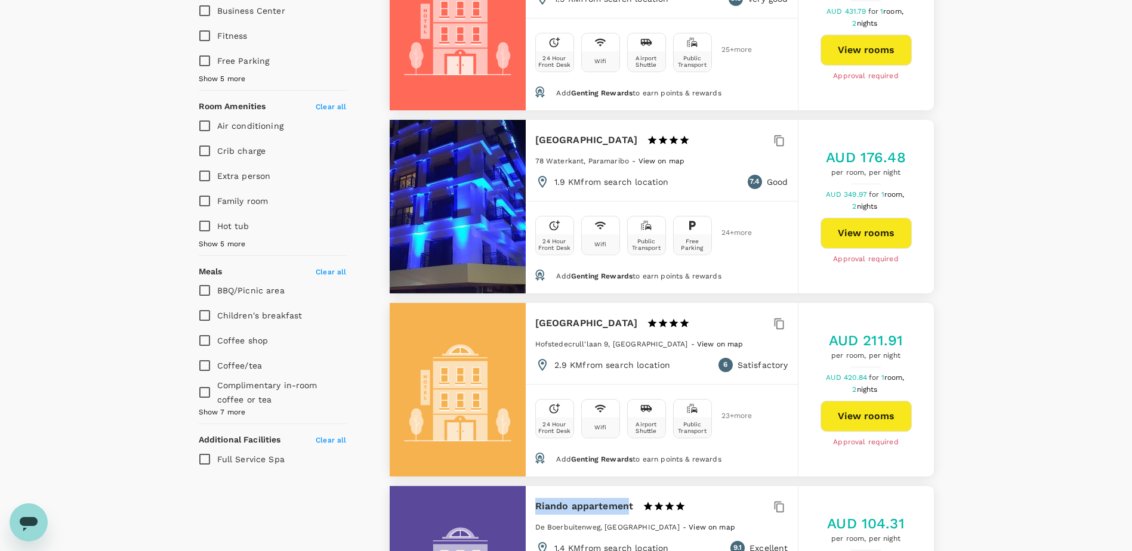
scroll to position [597, 0]
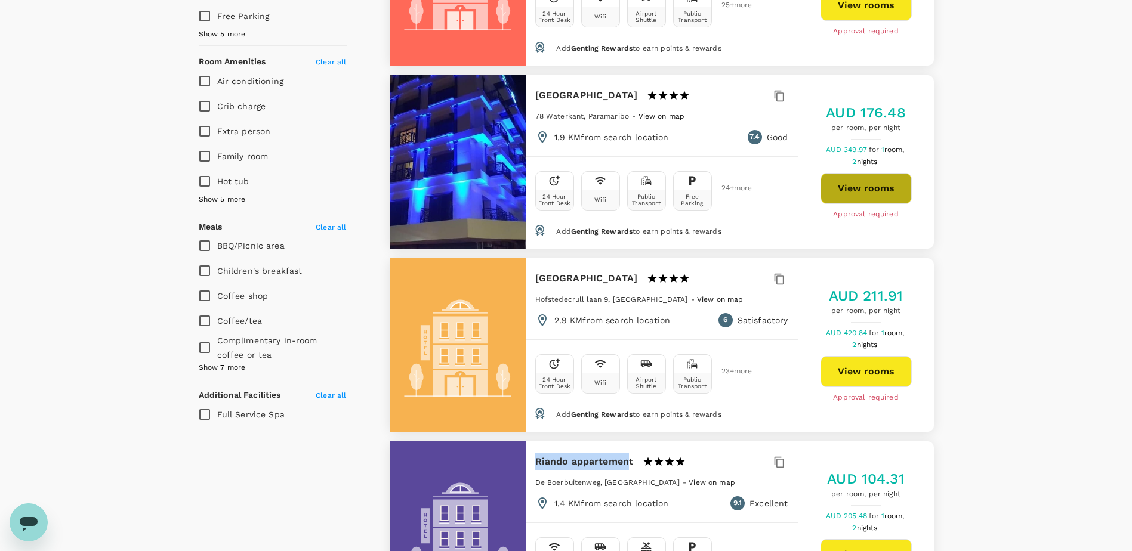
click at [871, 196] on button "View rooms" at bounding box center [865, 188] width 91 height 31
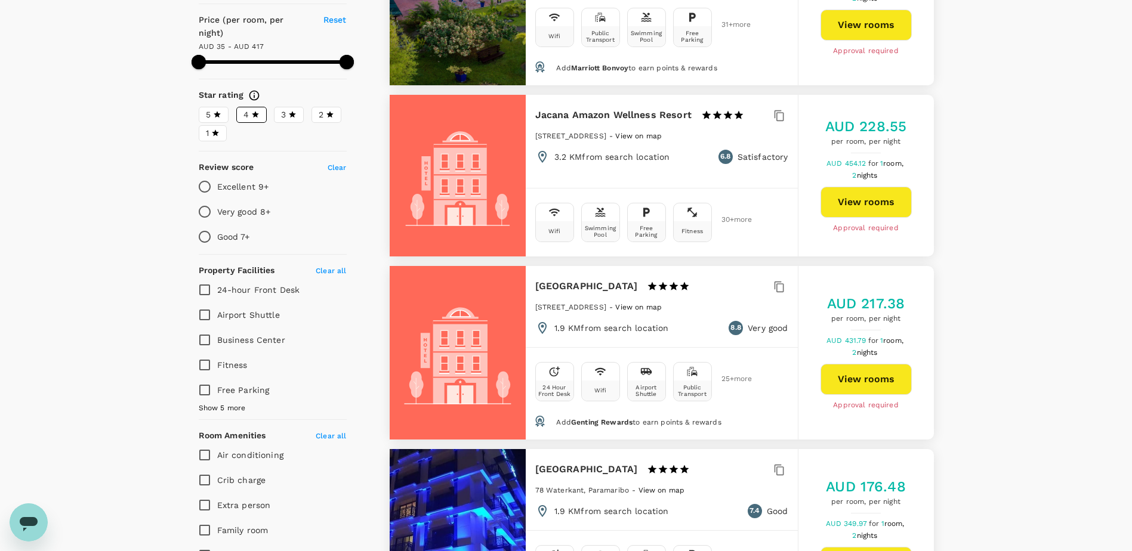
scroll to position [60, 0]
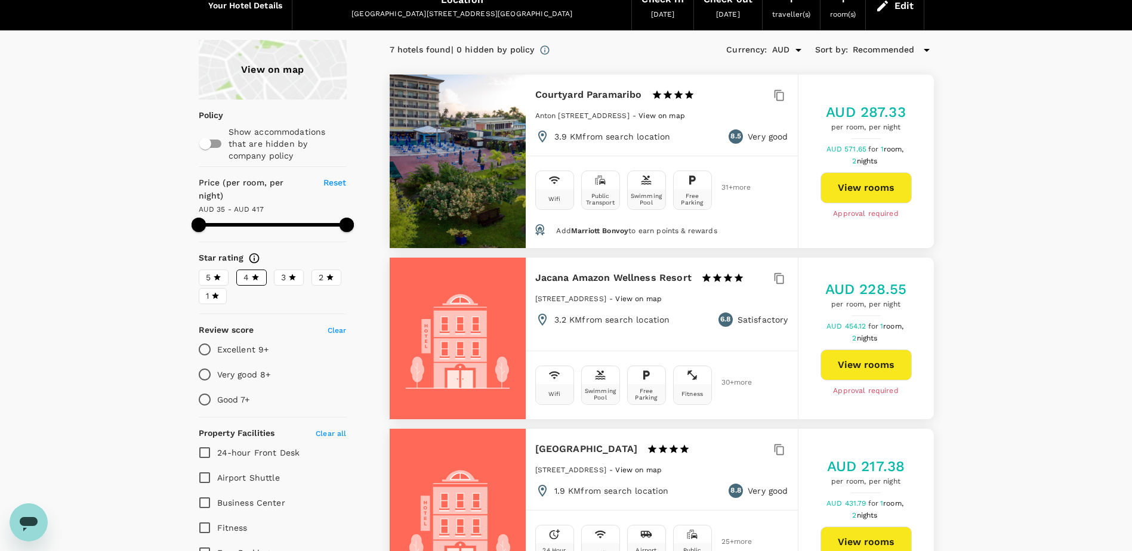
click at [878, 182] on button "View rooms" at bounding box center [865, 187] width 91 height 31
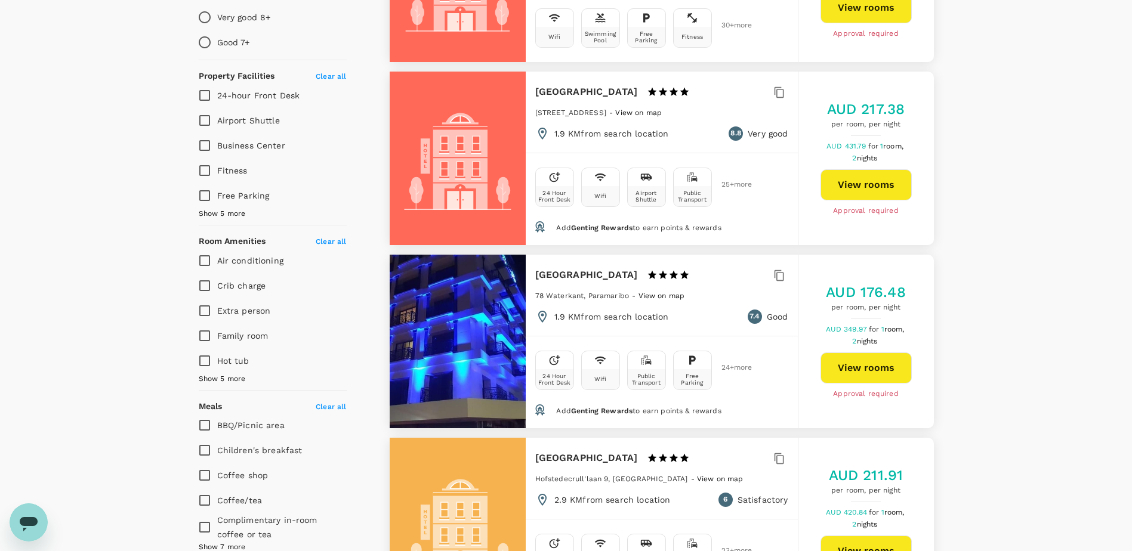
scroll to position [418, 0]
click at [883, 189] on button "View rooms" at bounding box center [865, 184] width 91 height 31
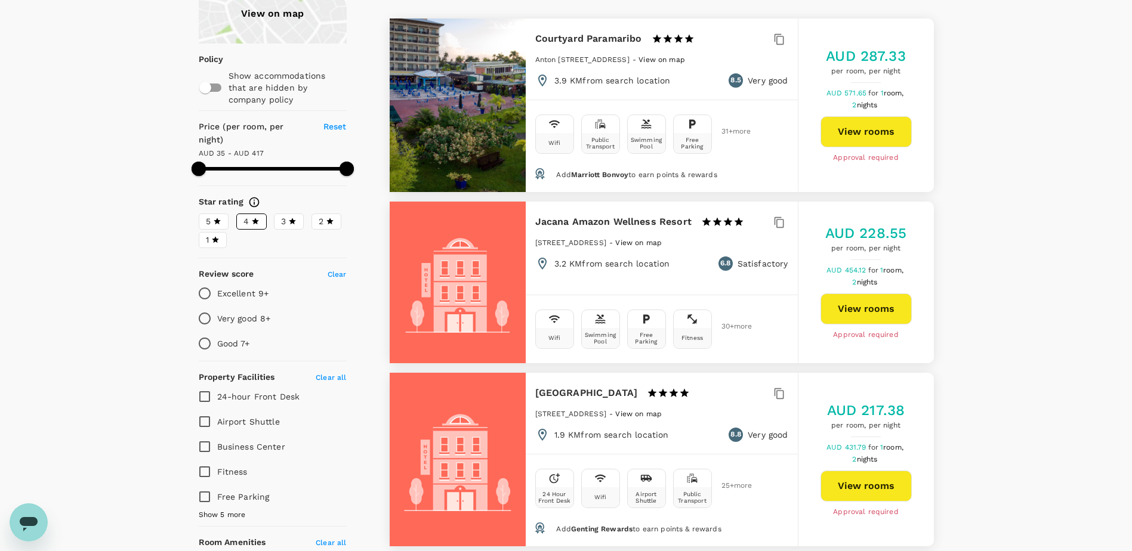
scroll to position [0, 0]
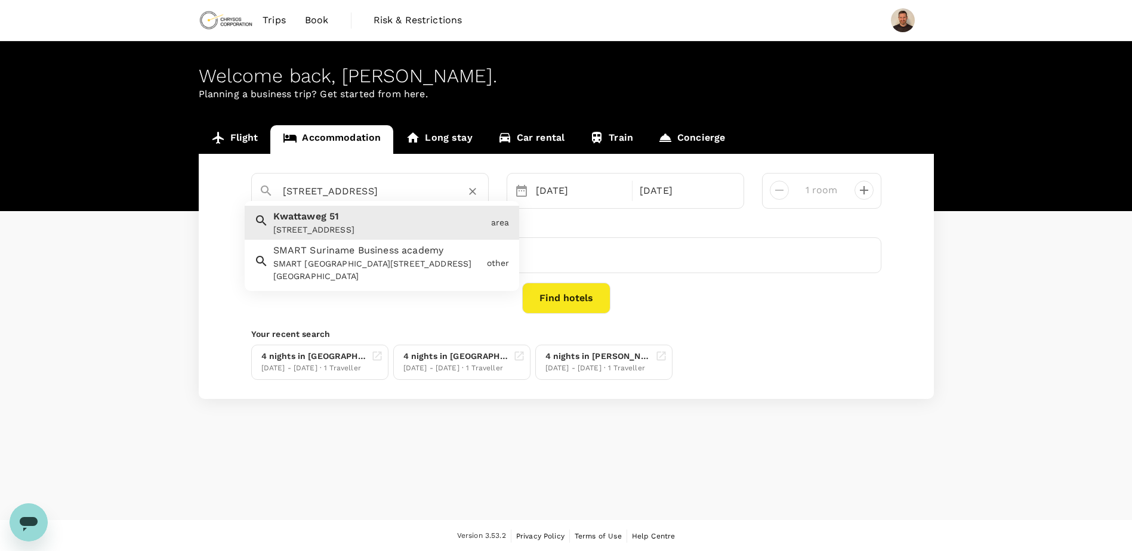
drag, startPoint x: 342, startPoint y: 186, endPoint x: 174, endPoint y: 188, distance: 167.7
click at [174, 188] on div "Flight Accommodation Long stay Car rental Train Concierge Kwattaweg 51 Kwattawe…" at bounding box center [566, 262] width 1132 height 274
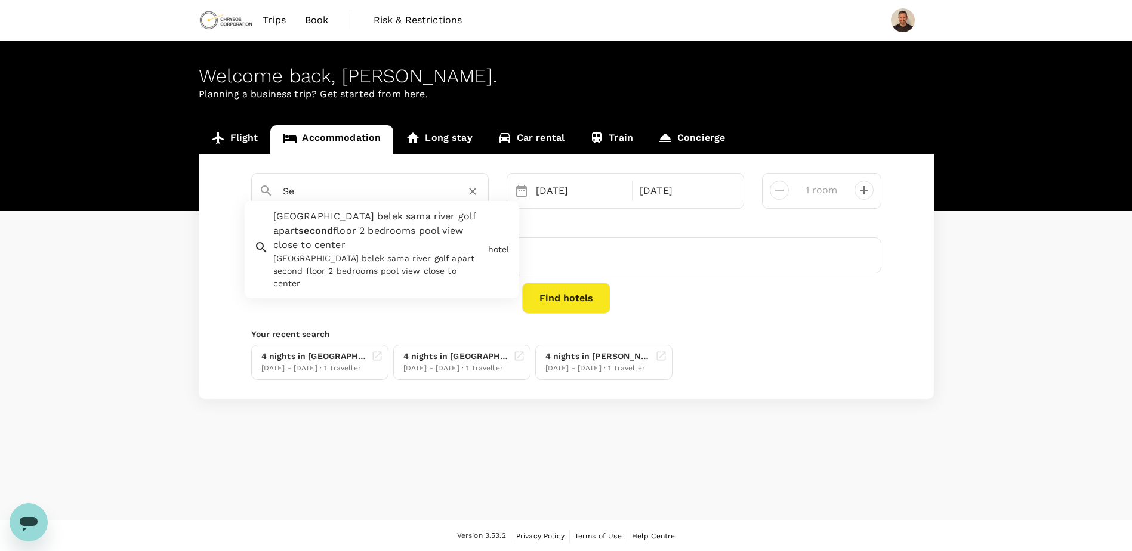
type input "S"
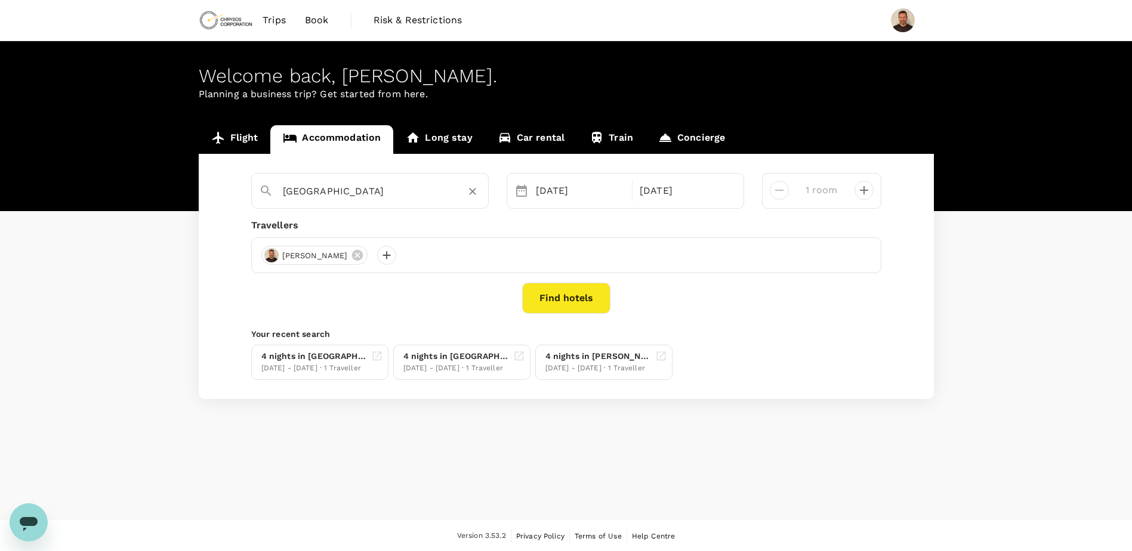
type input "Torarica Resort"
click at [561, 305] on button "Find hotels" at bounding box center [566, 298] width 88 height 31
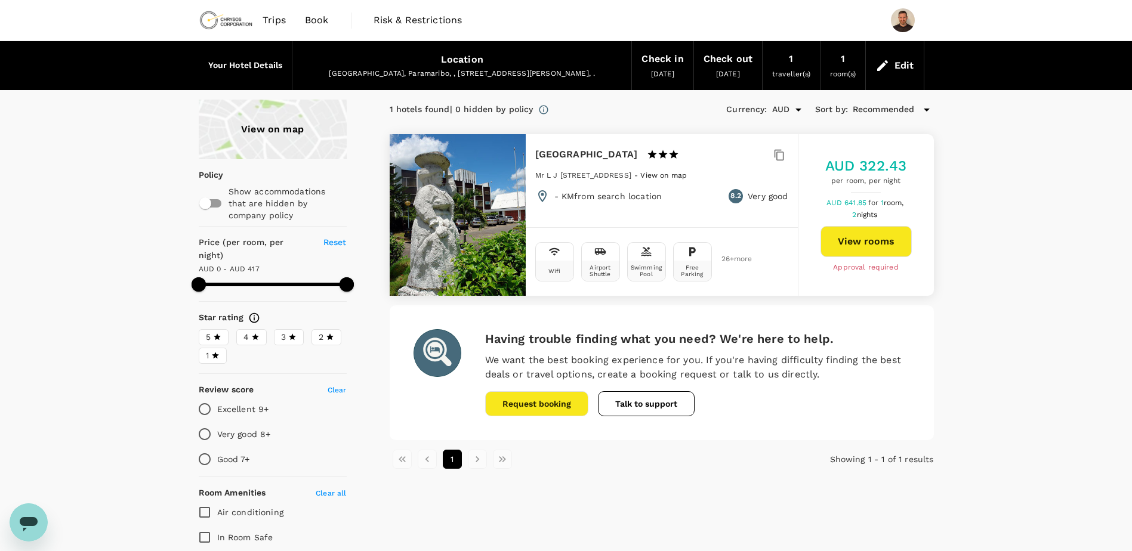
click at [1005, 303] on div "View on map Policy Show accommodations that are hidden by company policy Price …" at bounding box center [566, 500] width 1132 height 801
click at [865, 240] on button "View rooms" at bounding box center [865, 241] width 91 height 31
click at [282, 125] on div "View on map" at bounding box center [273, 130] width 148 height 60
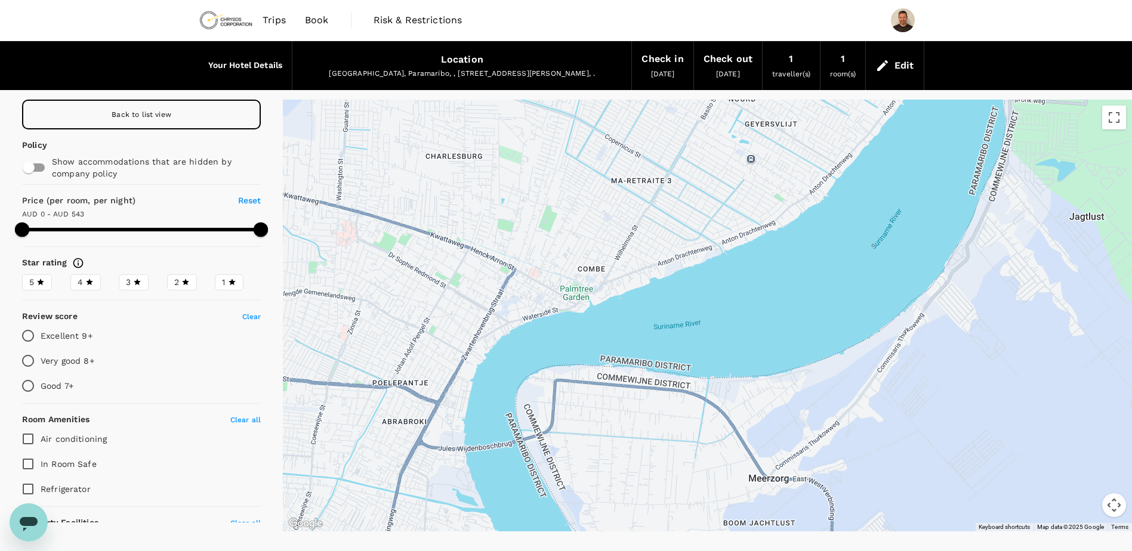
drag, startPoint x: 964, startPoint y: 303, endPoint x: 650, endPoint y: 322, distance: 314.4
click at [650, 322] on div at bounding box center [707, 316] width 849 height 432
click at [723, 121] on button "Search this area" at bounding box center [708, 119] width 116 height 26
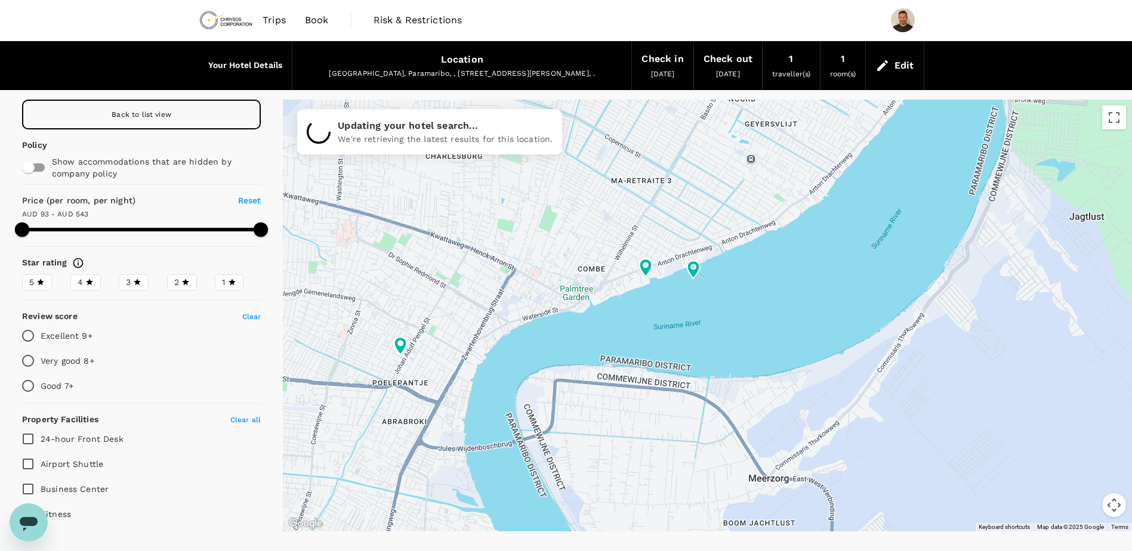
type input "542.69"
type input "92.48"
type input "542.48"
type input "35.48"
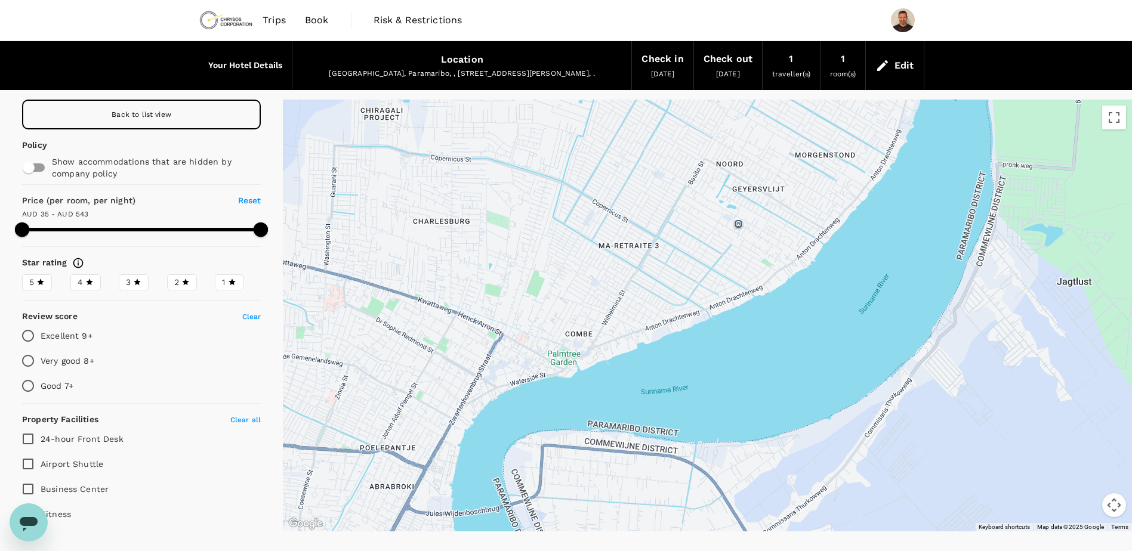
drag, startPoint x: 678, startPoint y: 208, endPoint x: 669, endPoint y: 263, distance: 55.6
click at [669, 263] on div at bounding box center [707, 316] width 849 height 432
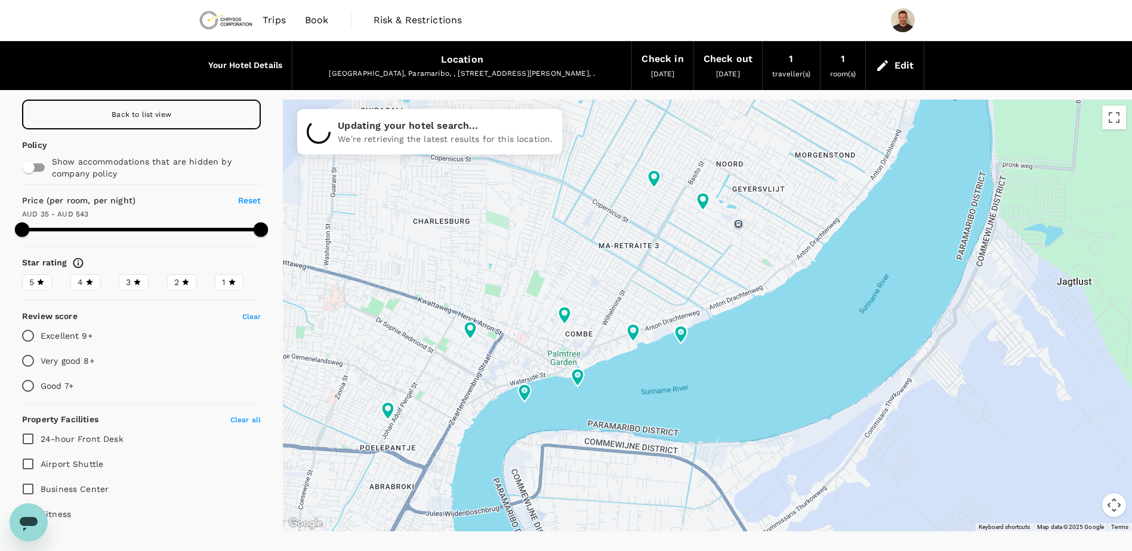
type input "542.48"
click at [328, 21] on span "Book" at bounding box center [317, 20] width 24 height 14
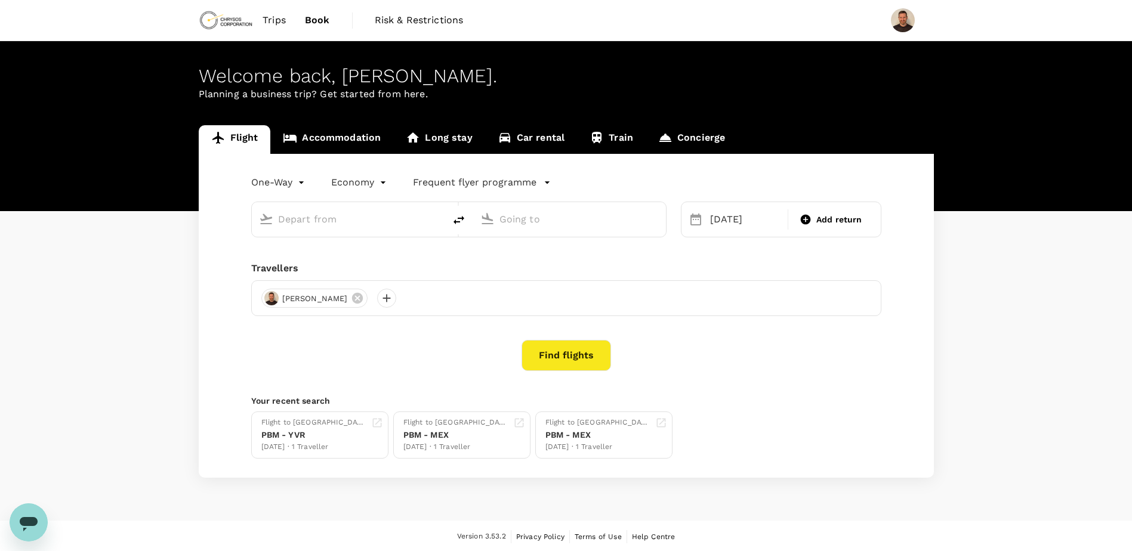
click at [324, 135] on link "Accommodation" at bounding box center [331, 139] width 123 height 29
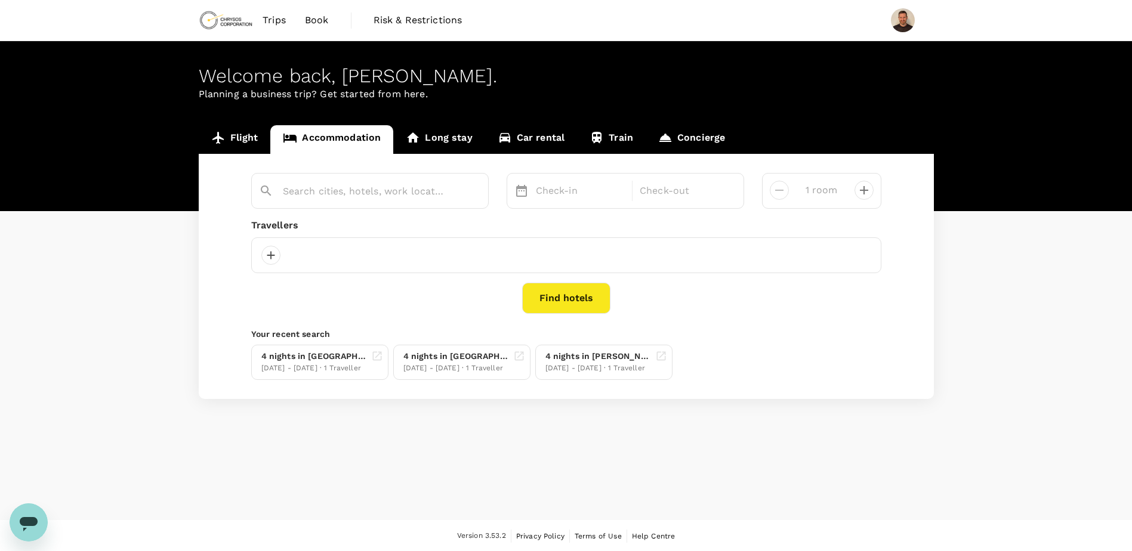
type input "Torarica Resort"
click at [463, 187] on div "Torarica Resort" at bounding box center [382, 191] width 198 height 19
click at [476, 190] on icon "Clear" at bounding box center [473, 192] width 12 height 12
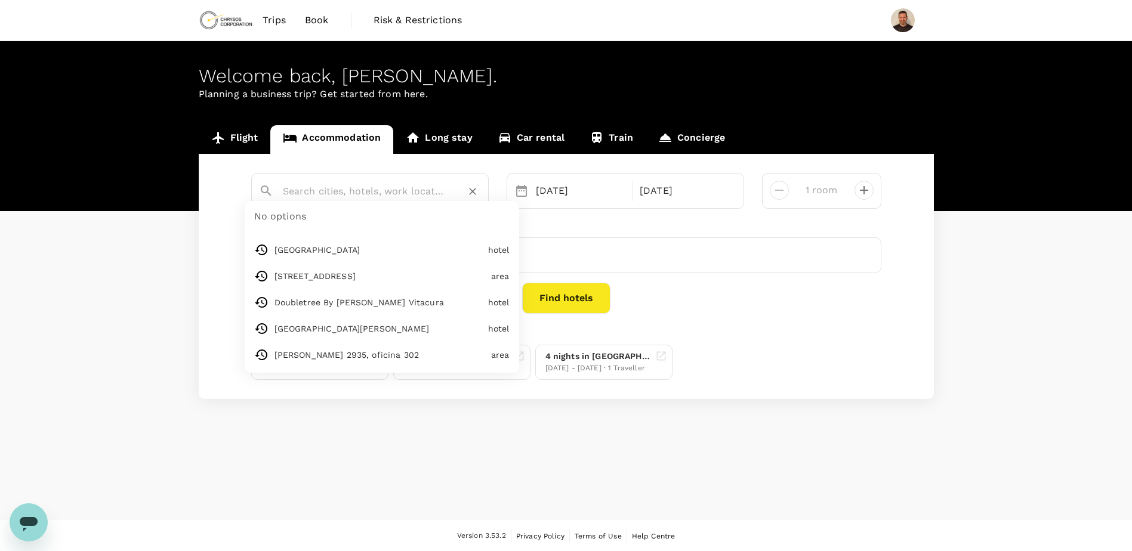
paste input "Mariano Escobedo 573, Rincón del Bosque, México, 11580"
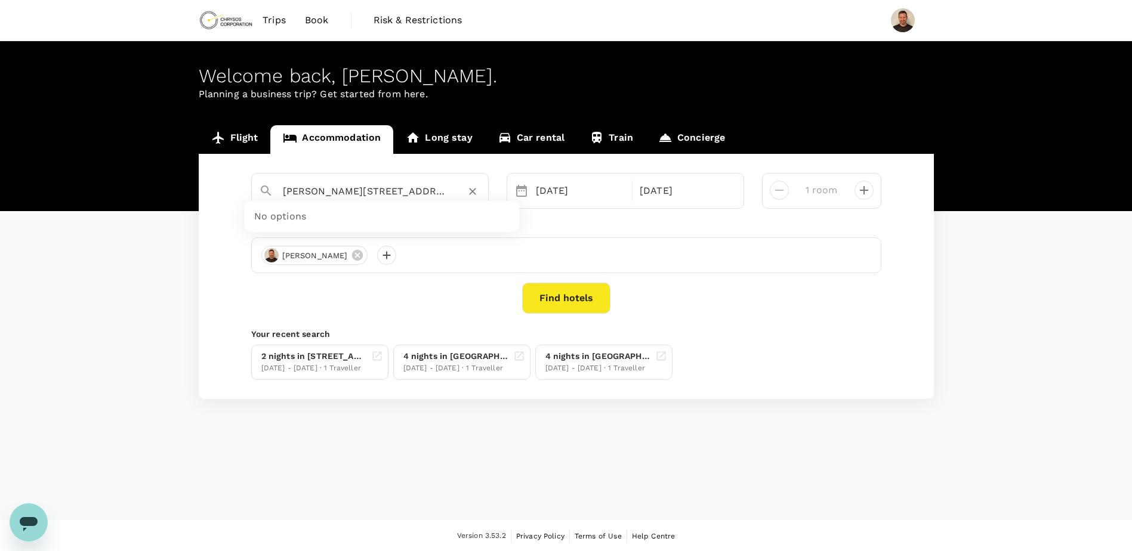
scroll to position [0, 109]
type input "Mariano Escobedo 573, Rincón del Bosque, México, 11580"
click at [582, 198] on div "28 Oct" at bounding box center [580, 191] width 99 height 24
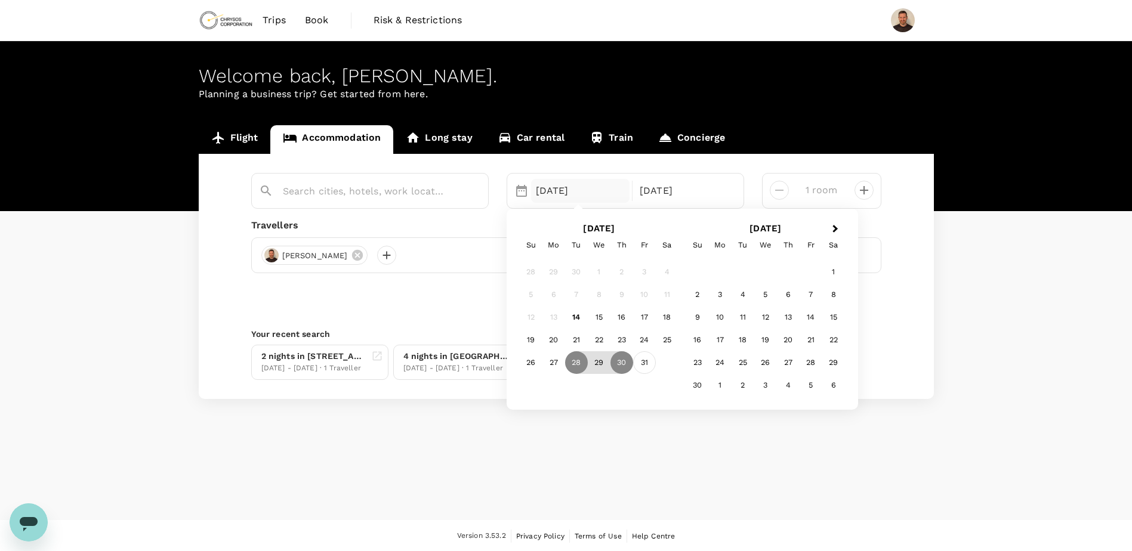
click at [647, 366] on div "31" at bounding box center [644, 362] width 23 height 23
click at [835, 274] on div "1" at bounding box center [833, 272] width 23 height 23
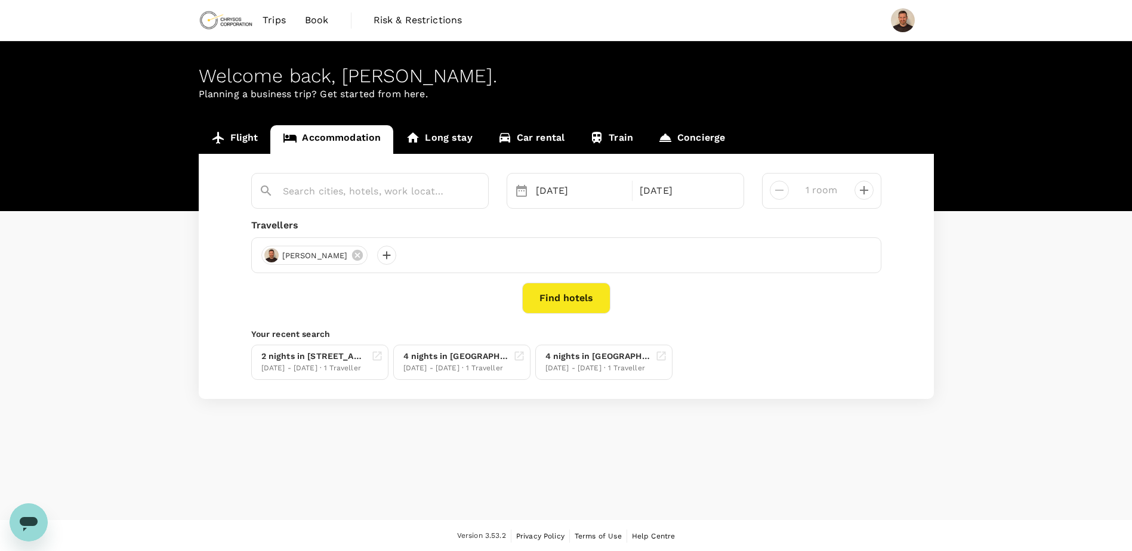
click at [571, 297] on button "Find hotels" at bounding box center [566, 298] width 88 height 31
click at [322, 186] on input "text" at bounding box center [365, 191] width 165 height 18
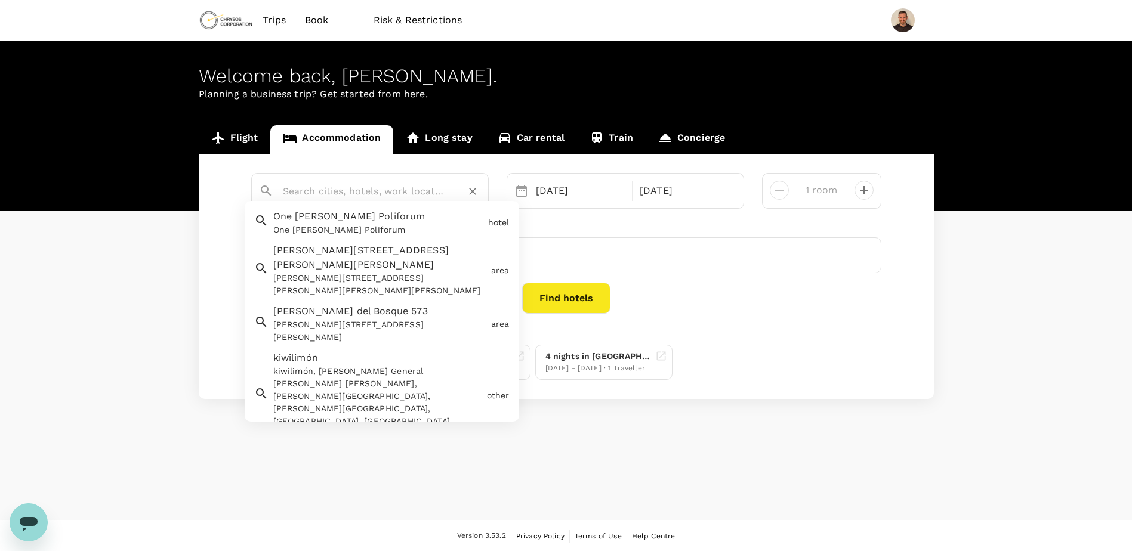
paste input "Mariano Escobedo 573, Rincón del Bosque, México, 11580"
type input "Mariano Escobedo 573, Rincón del Bosque, México, 11580"
click at [378, 197] on input "text" at bounding box center [365, 191] width 165 height 18
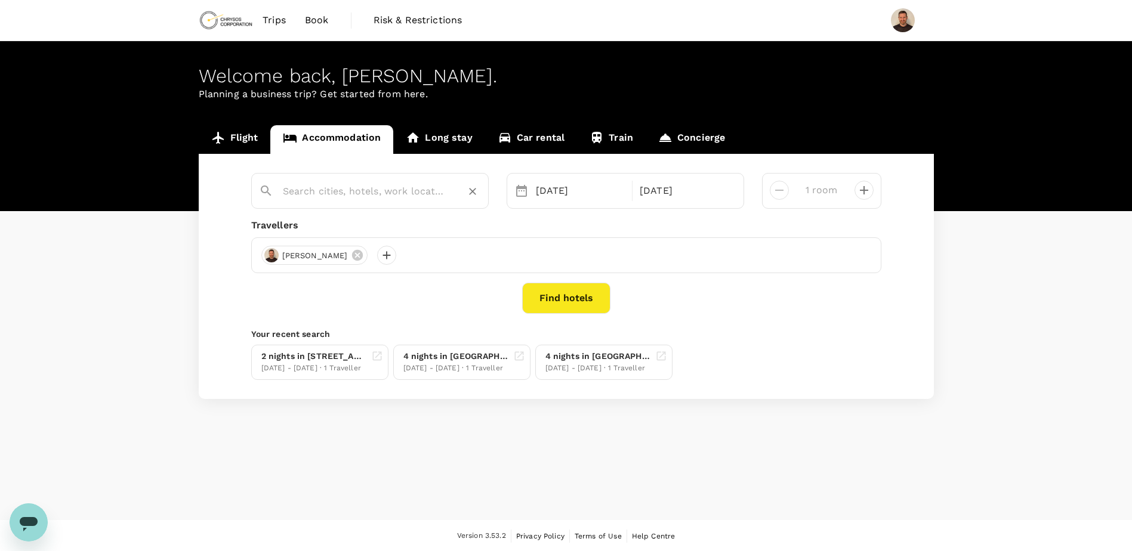
click at [390, 195] on input "text" at bounding box center [365, 191] width 165 height 18
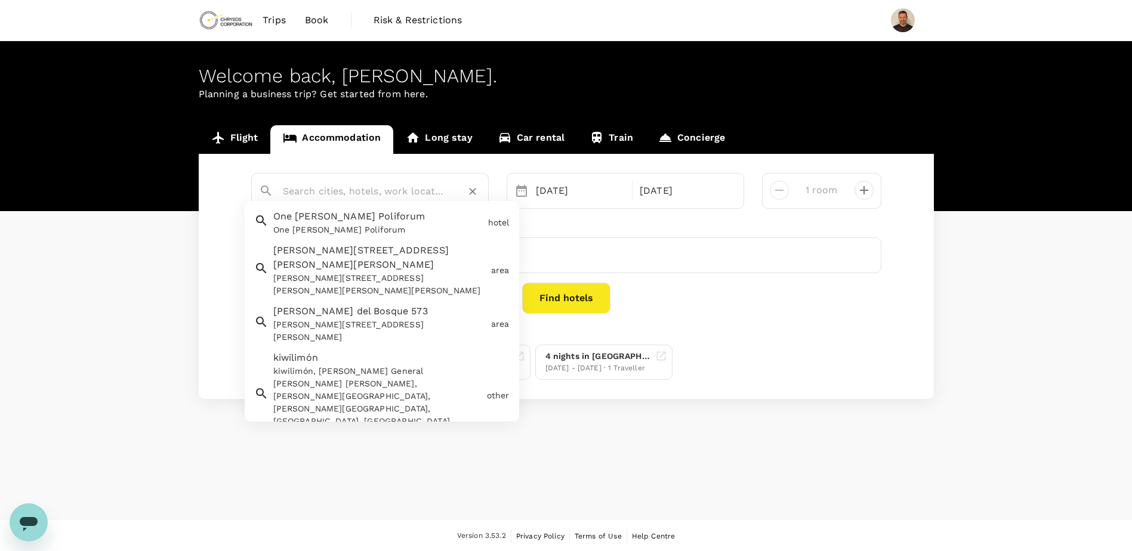
click at [408, 257] on div "Calzada General Mariano Escobedo 573 Calzada General Mariano Escobedo 573, Rinc…" at bounding box center [377, 268] width 218 height 58
type input "Calzada General Mariano Escobedo 573"
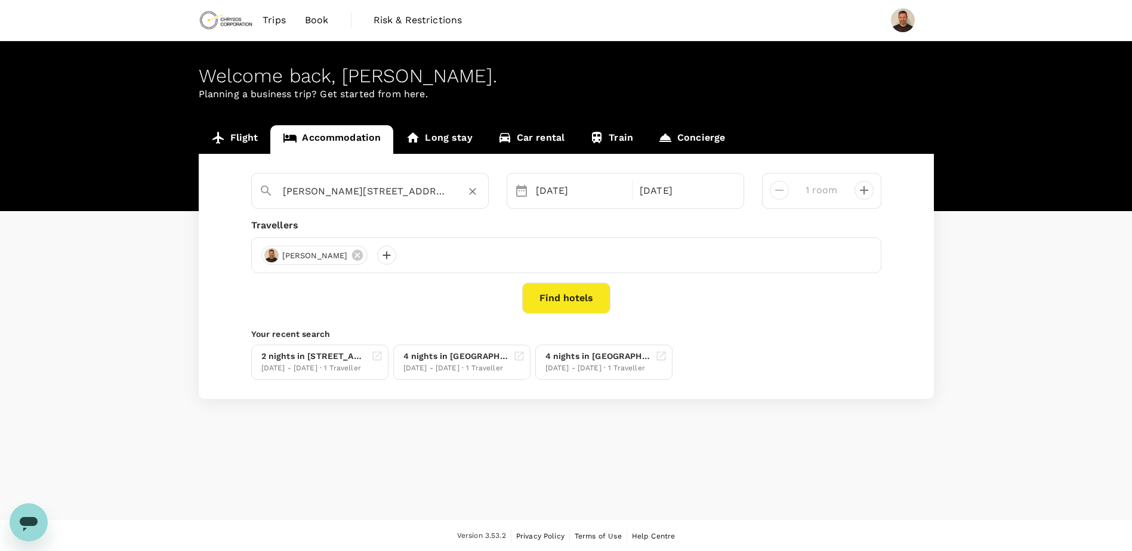
click at [549, 289] on button "Find hotels" at bounding box center [566, 298] width 88 height 31
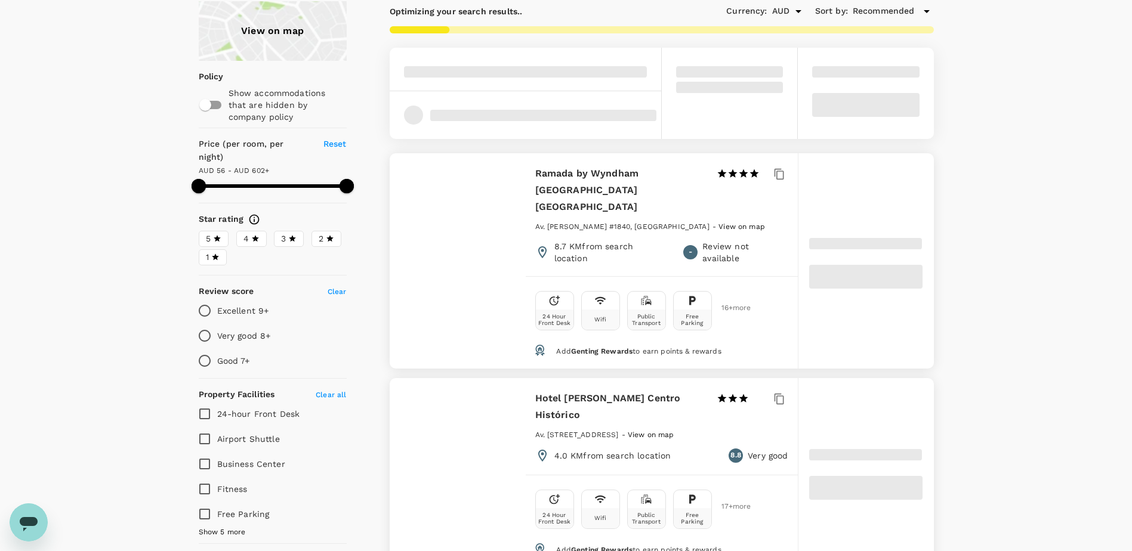
scroll to position [179, 0]
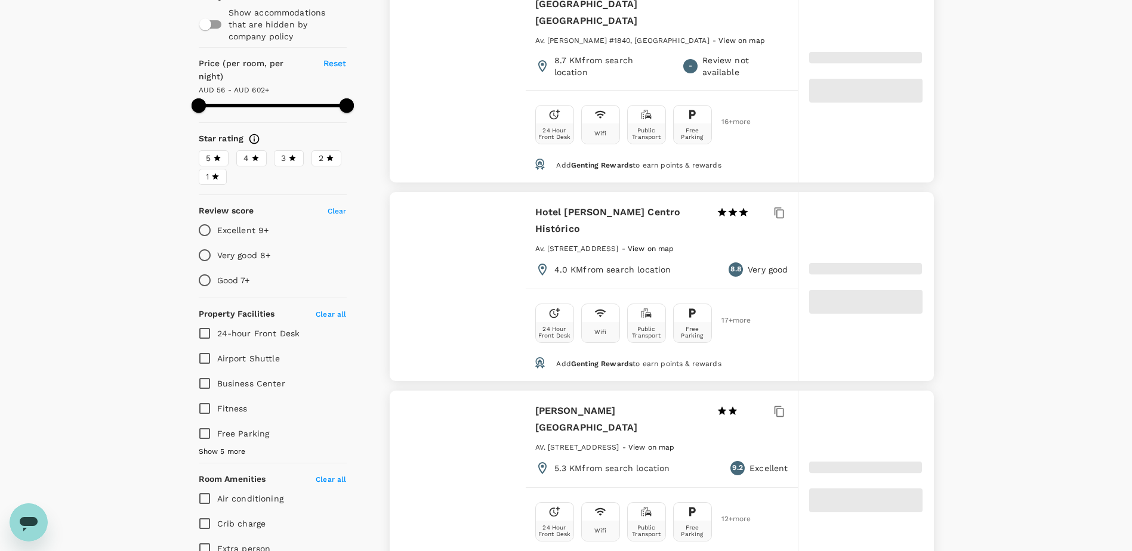
type input "601.14"
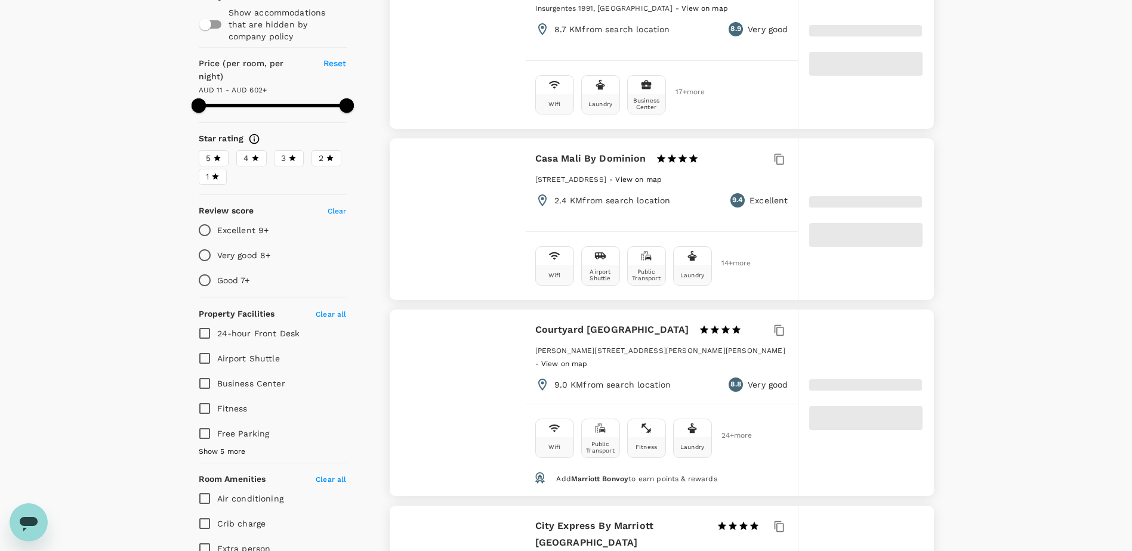
type input "11.14"
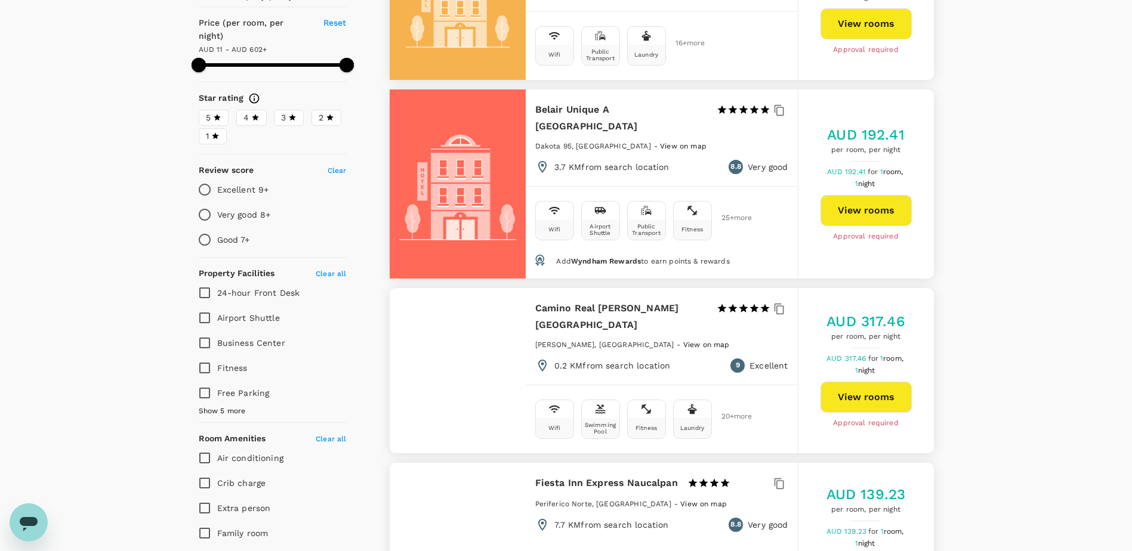
scroll to position [60, 0]
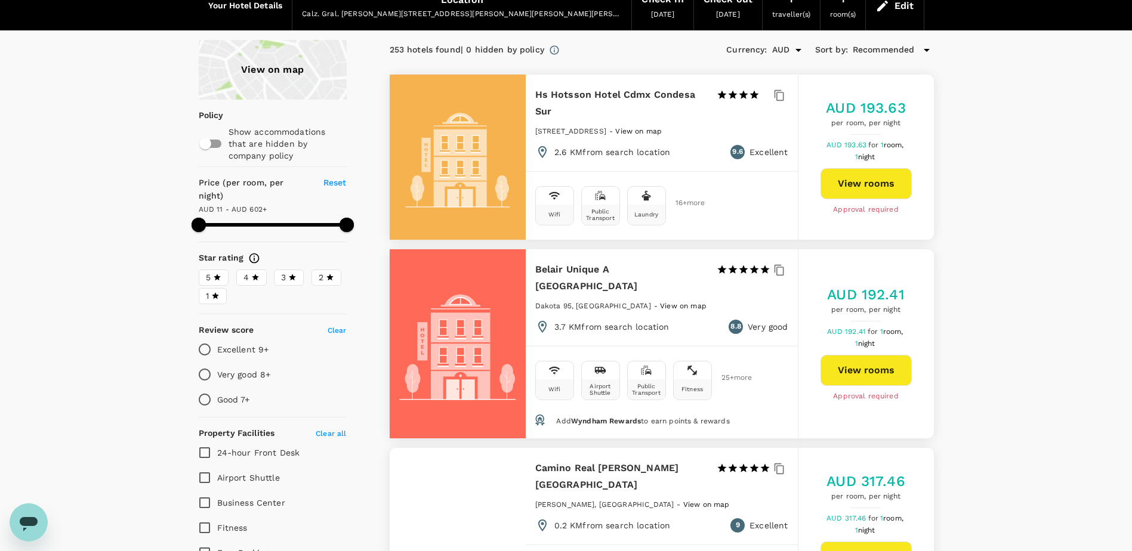
click at [915, 48] on div "Recommended" at bounding box center [893, 50] width 81 height 14
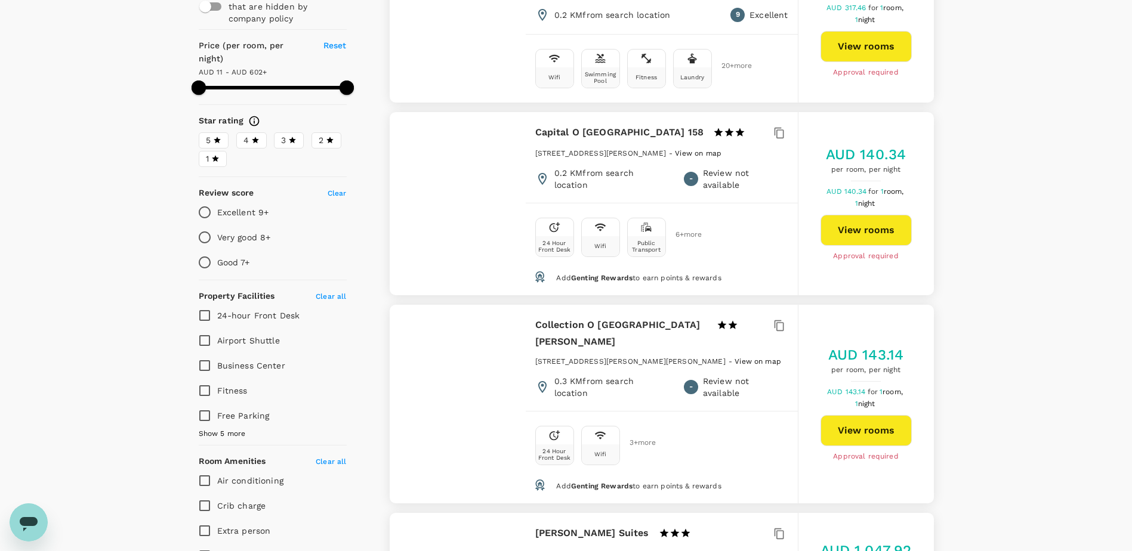
scroll to position [239, 0]
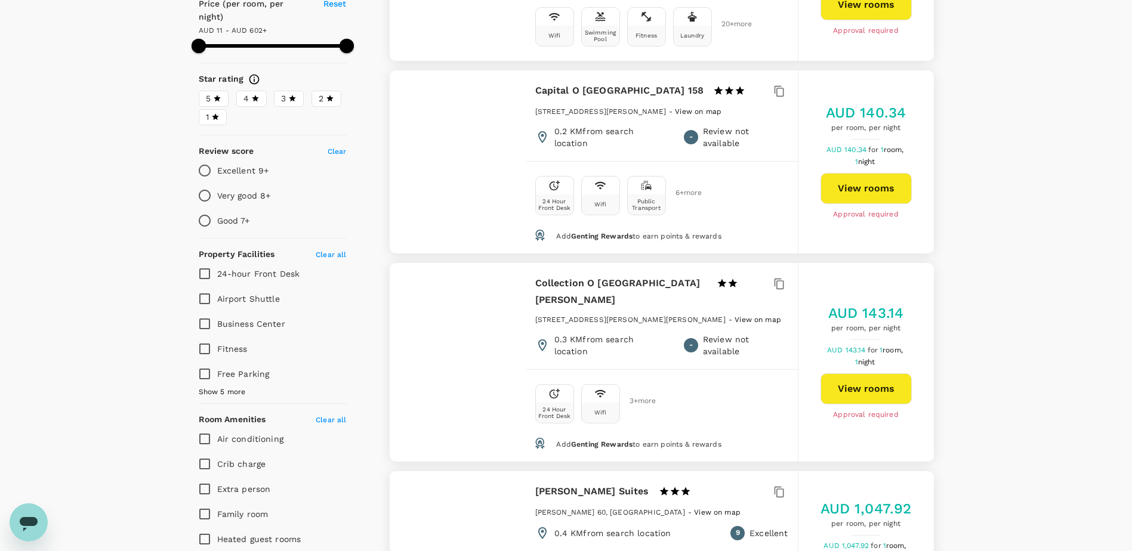
click at [263, 91] on label "4" at bounding box center [251, 99] width 30 height 16
click at [0, 0] on input "4" at bounding box center [0, 0] width 0 height 0
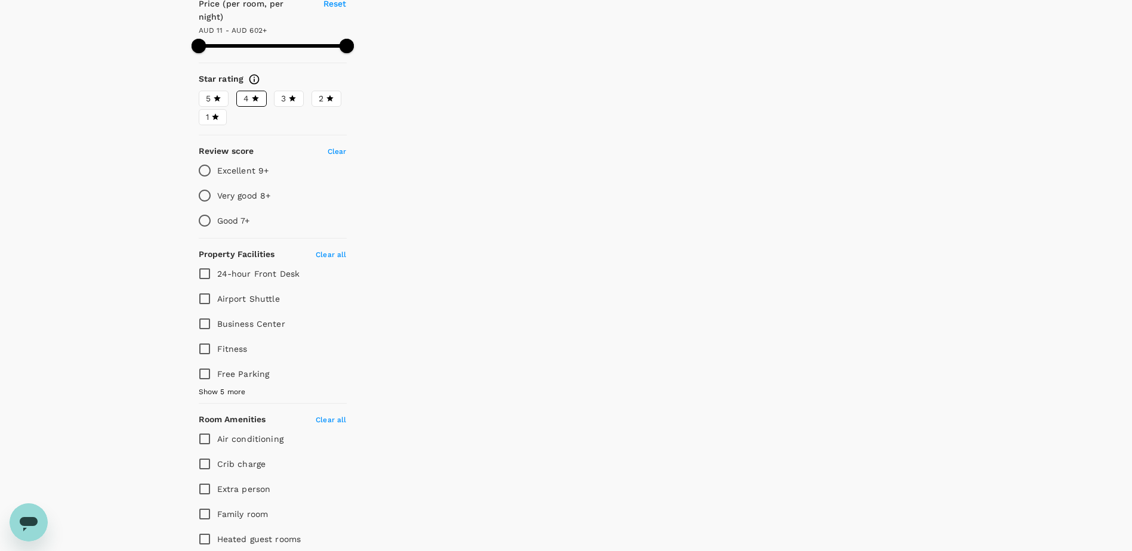
type input "601.14"
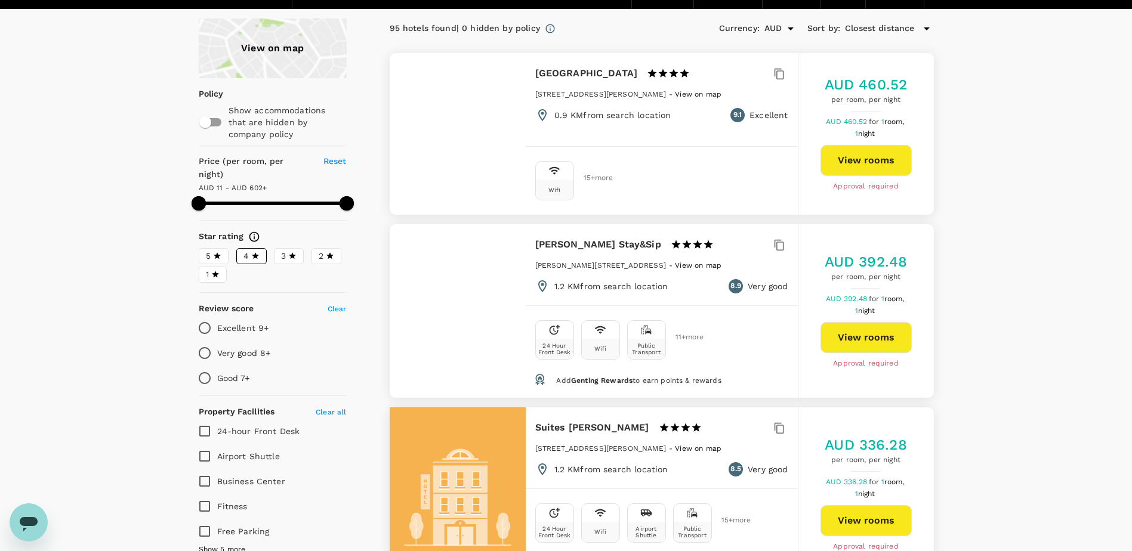
scroll to position [60, 0]
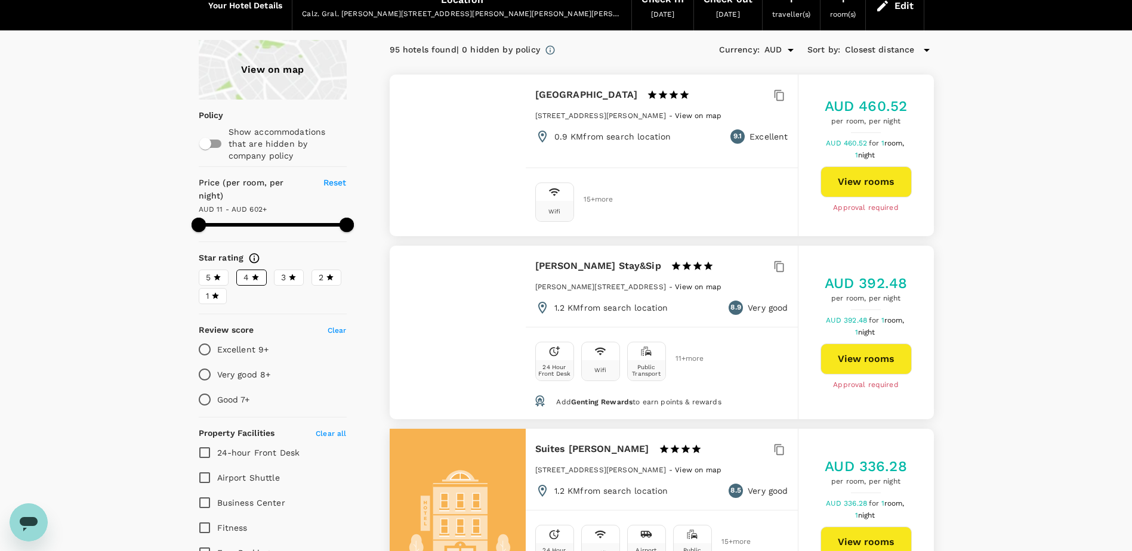
drag, startPoint x: 1033, startPoint y: 249, endPoint x: 1032, endPoint y: 239, distance: 10.8
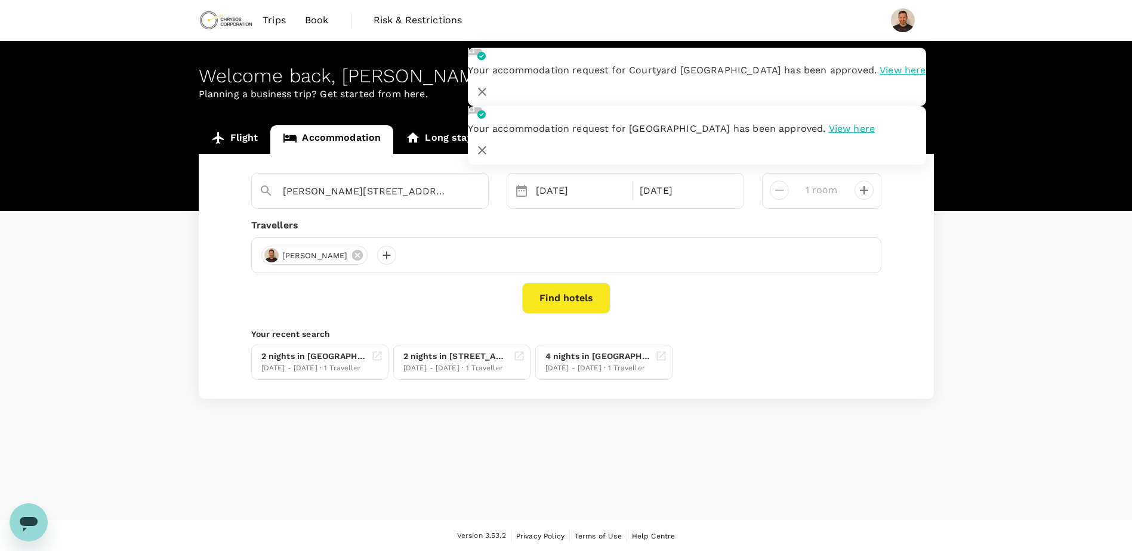
type input "Calz. Gral. Mariano Escobedo 573"
click at [571, 303] on button "Find hotels" at bounding box center [566, 298] width 88 height 31
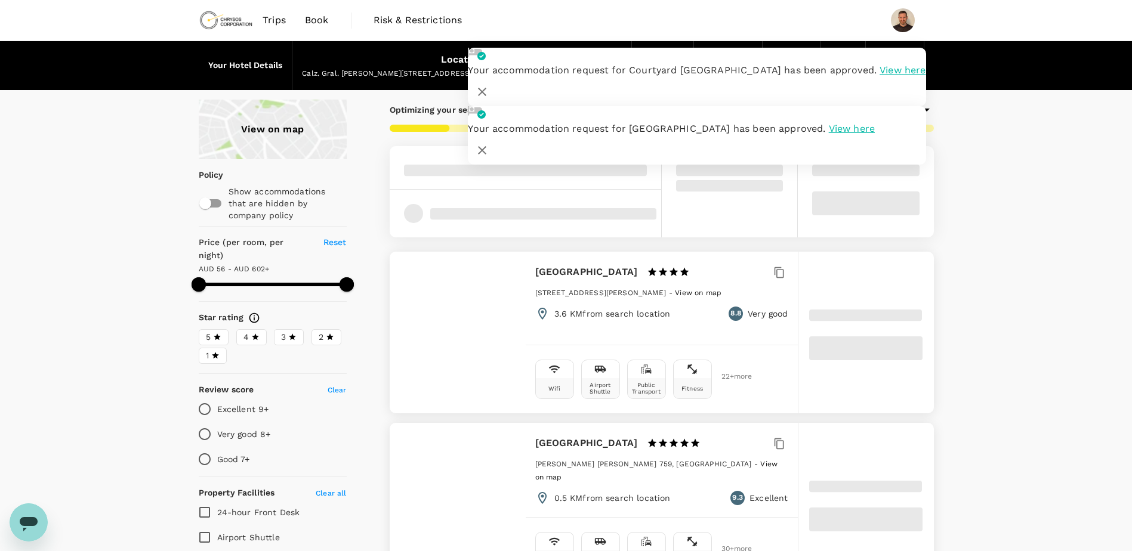
click at [1105, 262] on div "View on map Policy Show accommodations that are hidden by company policy Price …" at bounding box center [566, 535] width 1132 height 871
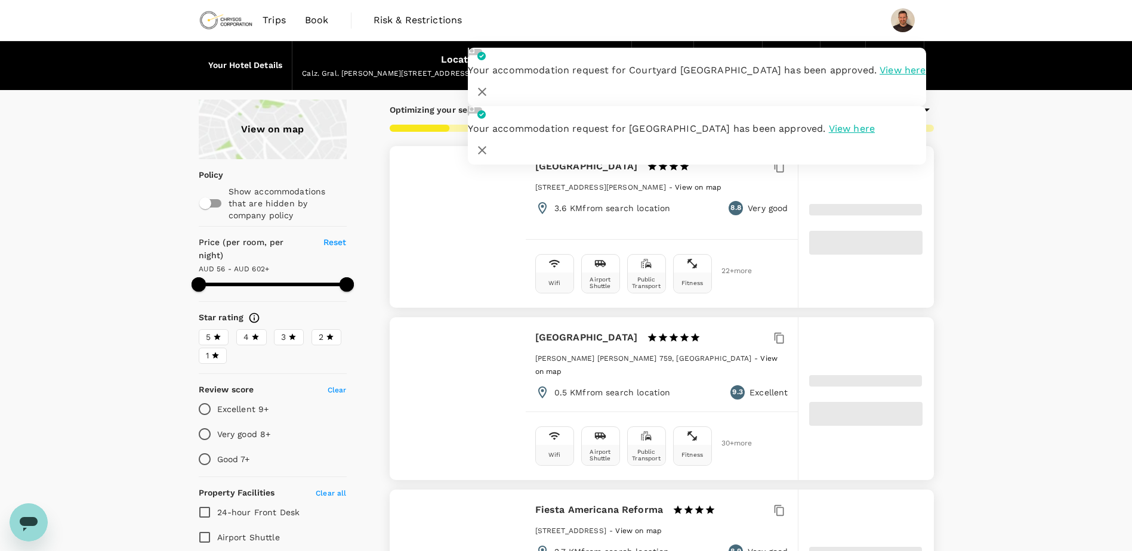
drag, startPoint x: 904, startPoint y: 70, endPoint x: 921, endPoint y: 116, distance: 48.9
click at [489, 85] on icon "button" at bounding box center [482, 92] width 14 height 14
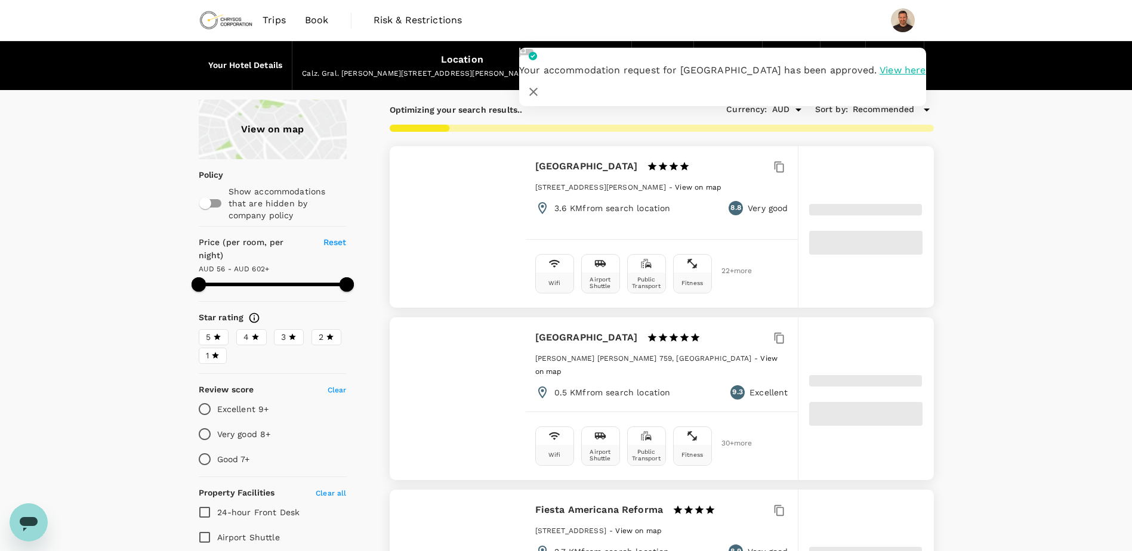
type input "601.14"
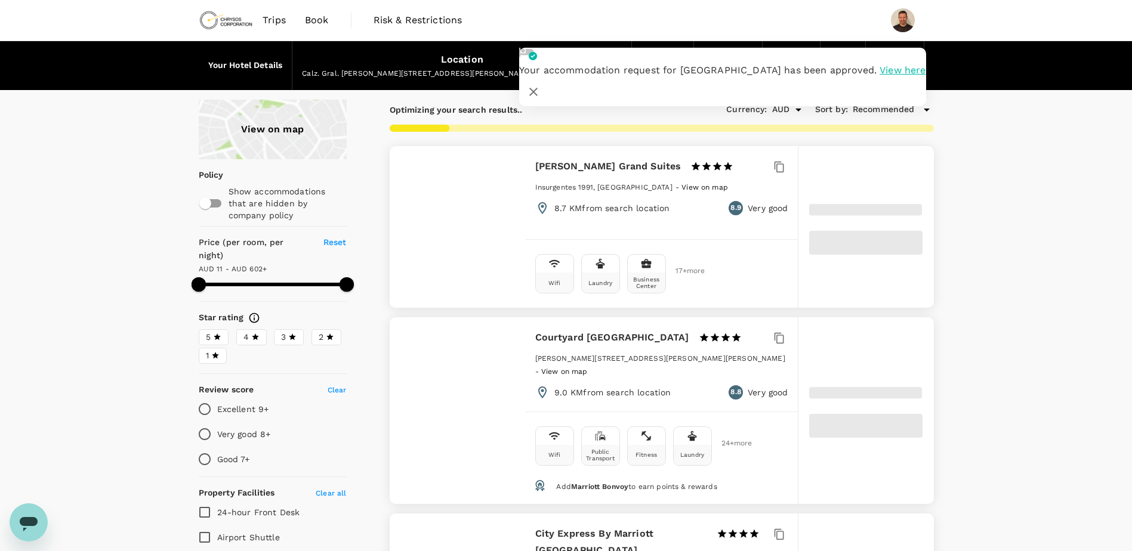
type input "11.14"
click at [541, 85] on icon "button" at bounding box center [533, 92] width 14 height 14
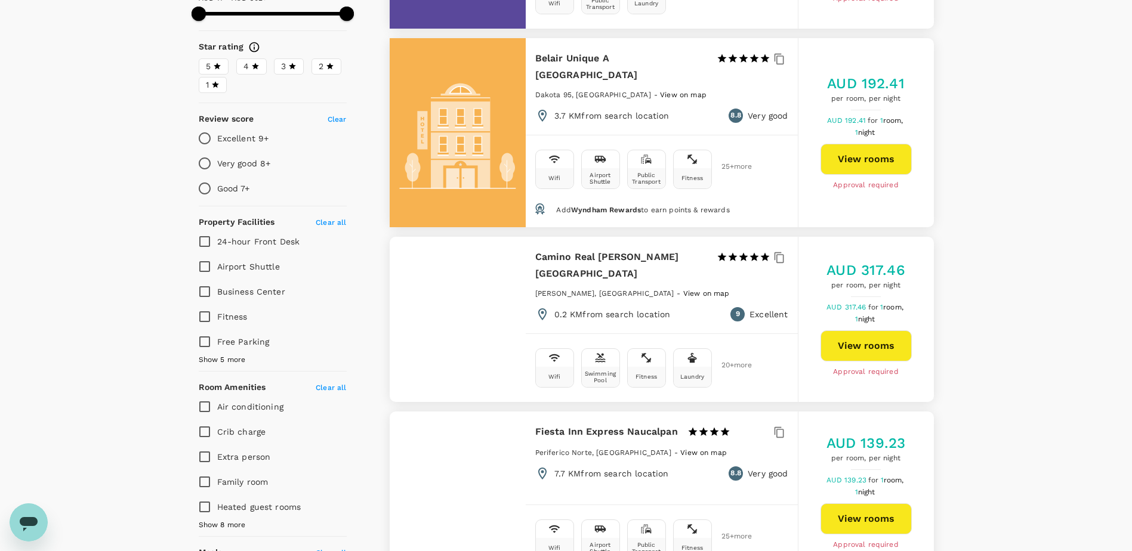
scroll to position [298, 0]
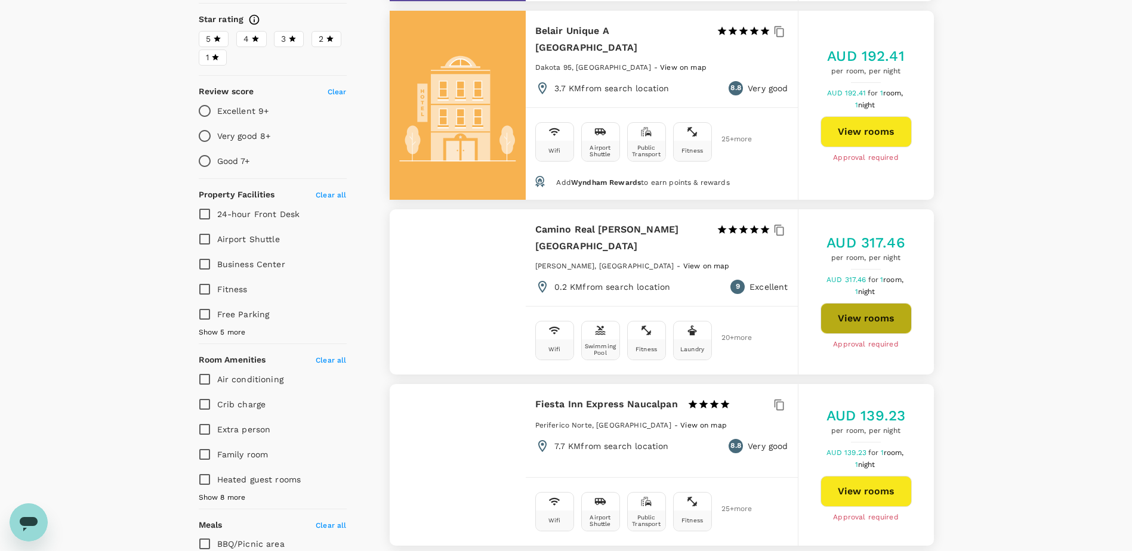
click at [866, 305] on button "View rooms" at bounding box center [865, 318] width 91 height 31
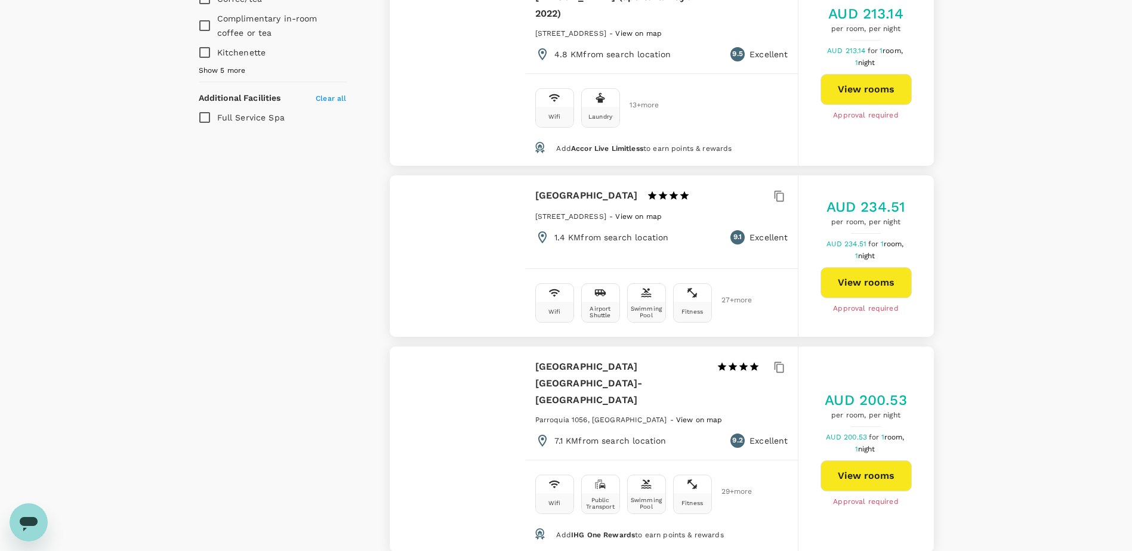
scroll to position [895, 0]
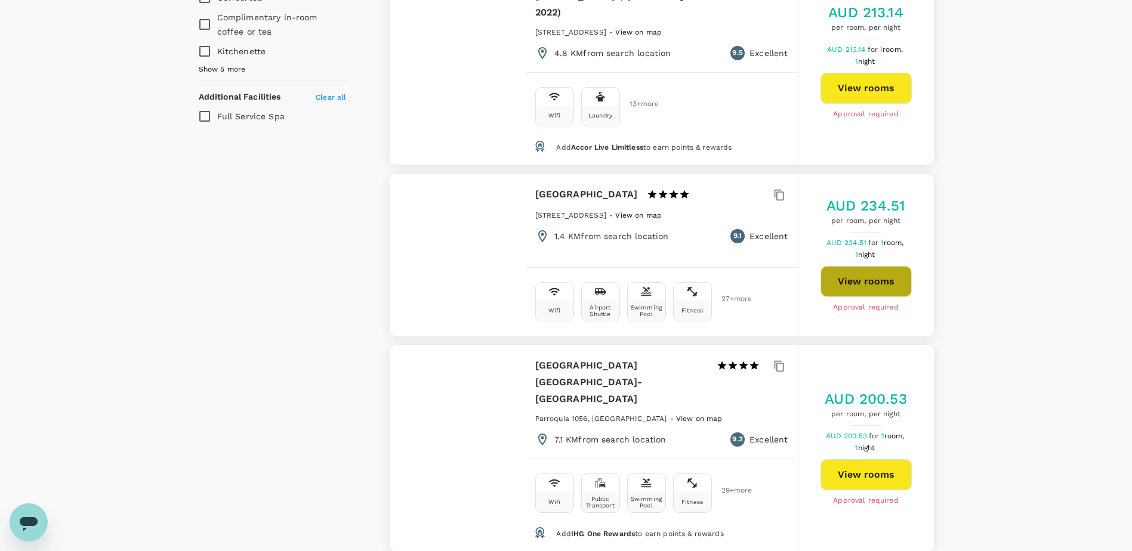
click at [884, 266] on button "View rooms" at bounding box center [865, 281] width 91 height 31
type input "601.14"
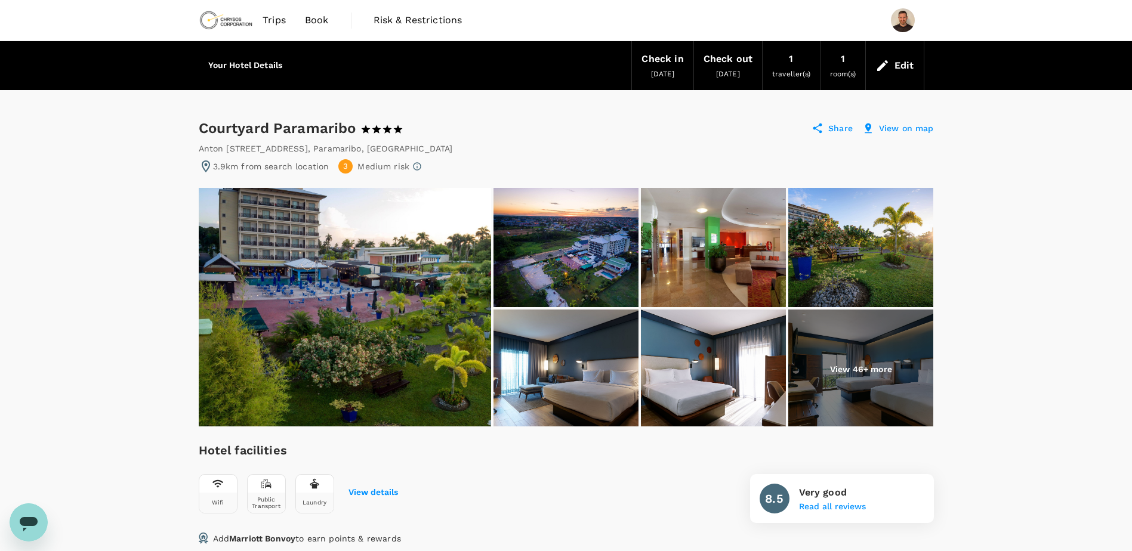
click at [838, 348] on img at bounding box center [860, 369] width 145 height 119
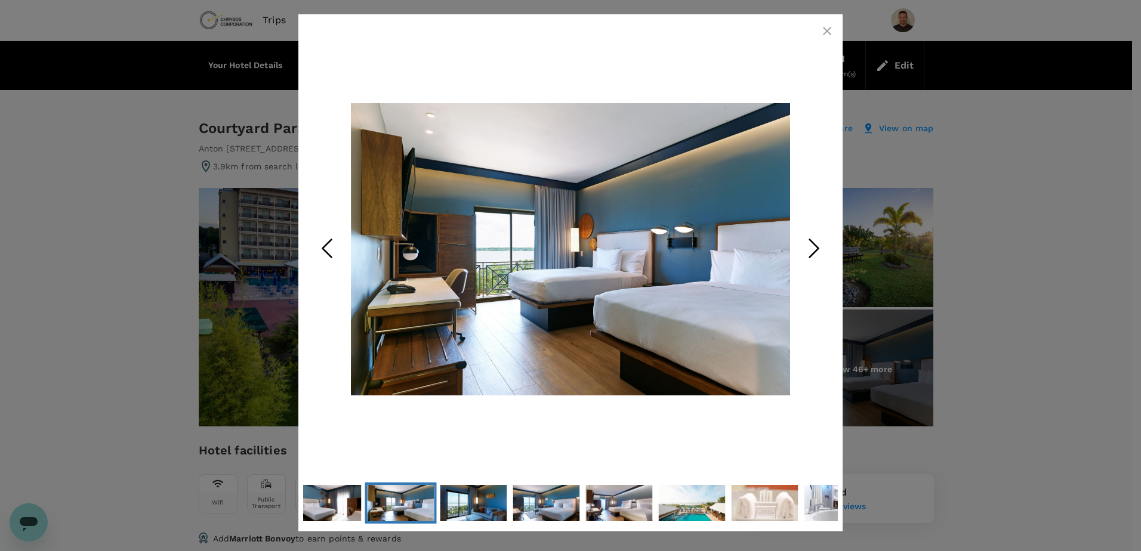
click at [816, 249] on icon "Next Slide" at bounding box center [814, 249] width 36 height 36
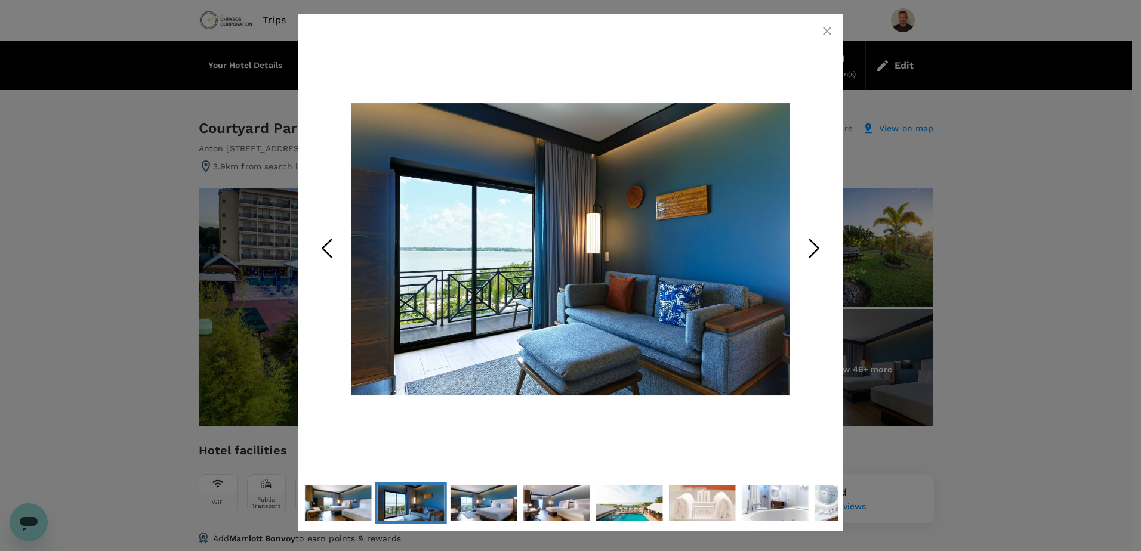
click at [816, 249] on icon "Next Slide" at bounding box center [814, 249] width 36 height 36
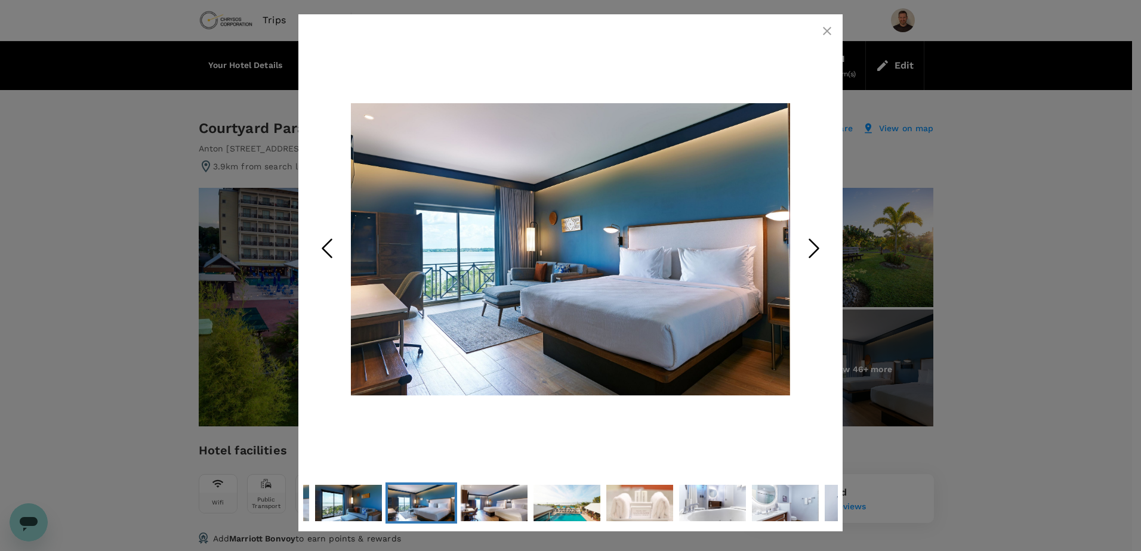
click at [814, 249] on icon "Next Slide" at bounding box center [814, 249] width 36 height 36
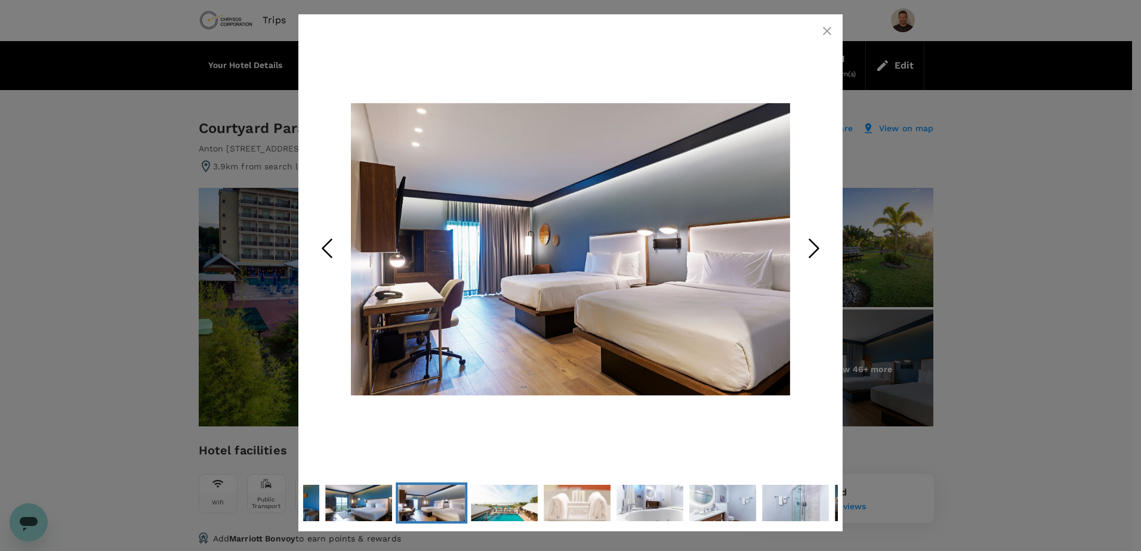
click at [812, 249] on icon "Next Slide" at bounding box center [814, 249] width 36 height 36
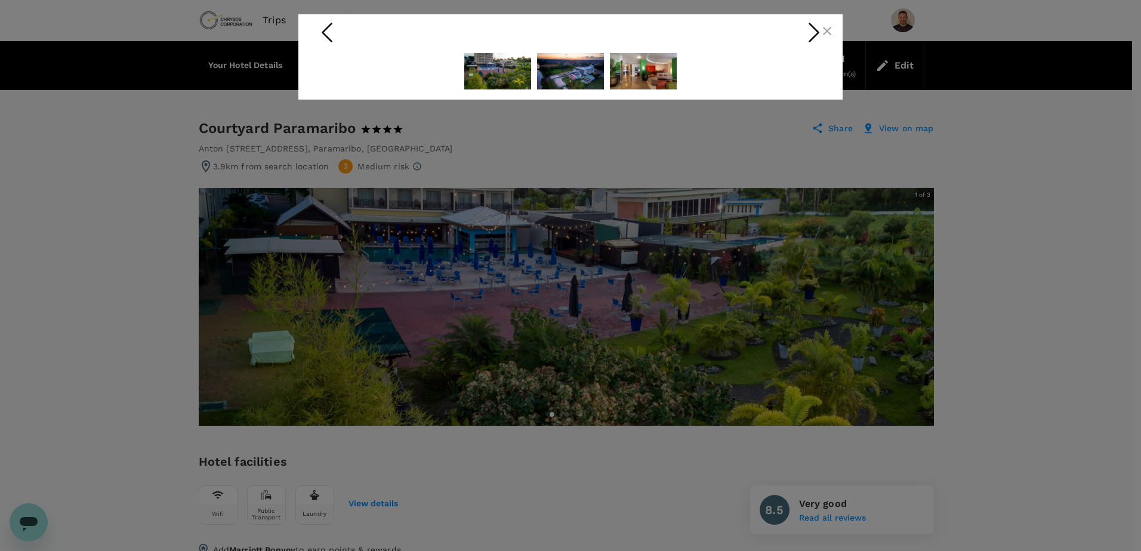
click at [827, 31] on icon "Next Slide" at bounding box center [814, 33] width 36 height 36
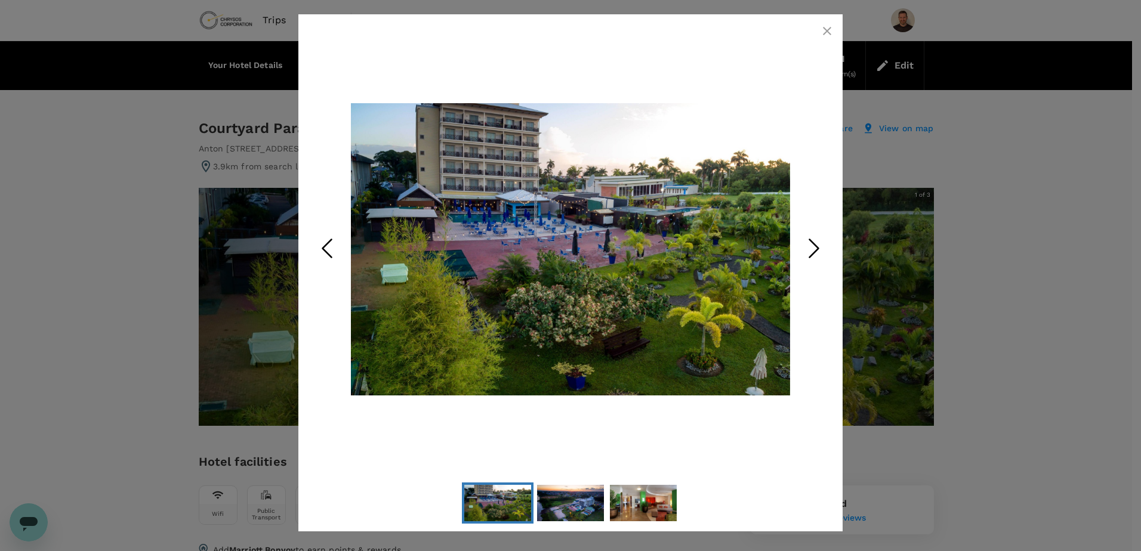
click at [828, 38] on button "button" at bounding box center [827, 31] width 24 height 24
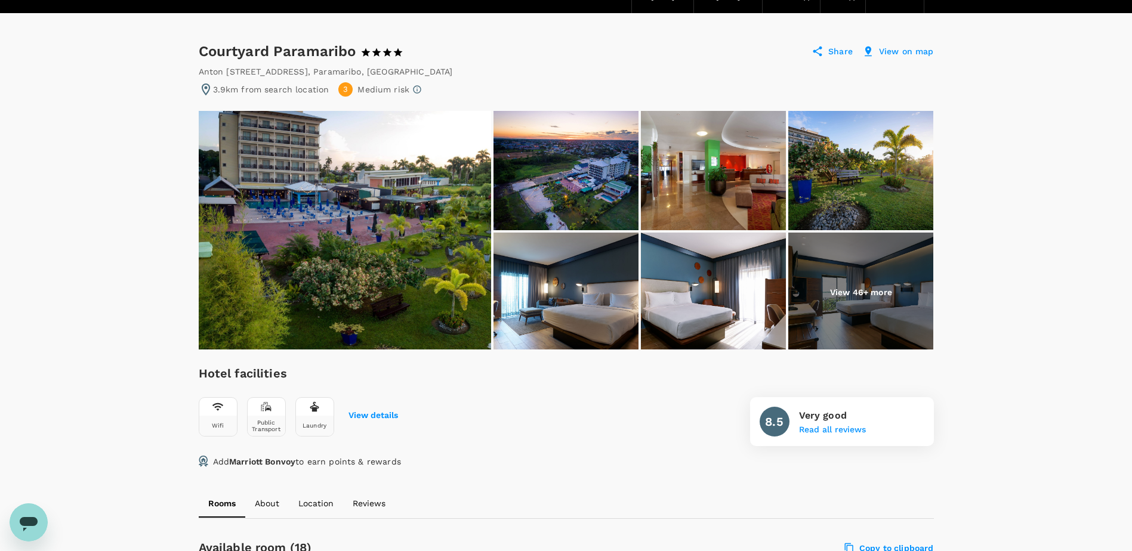
scroll to position [60, 0]
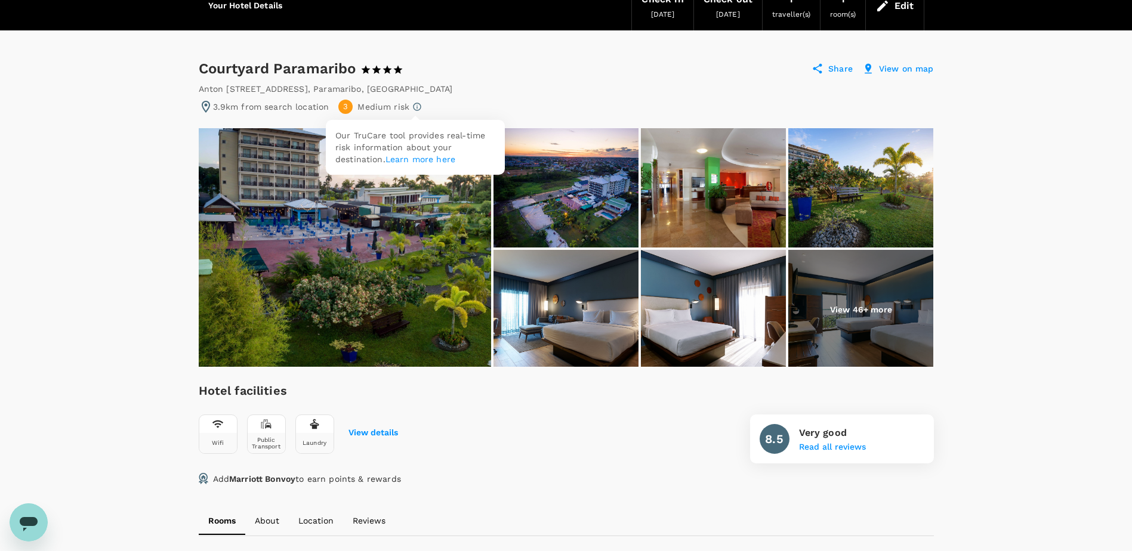
click at [413, 107] on icon at bounding box center [417, 107] width 10 height 10
click at [424, 162] on link "Learn more here" at bounding box center [420, 160] width 70 height 10
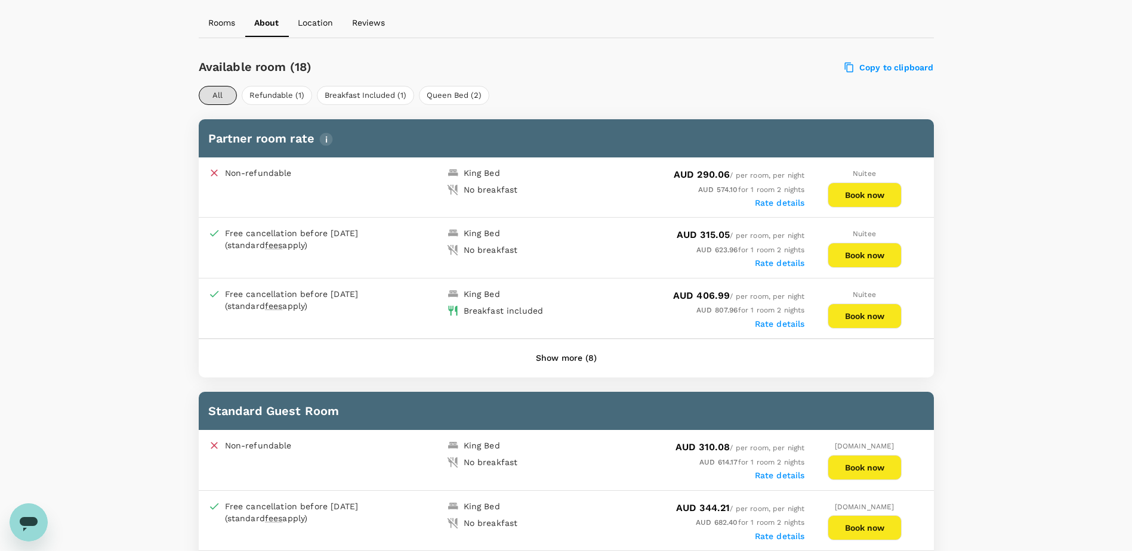
scroll to position [537, 0]
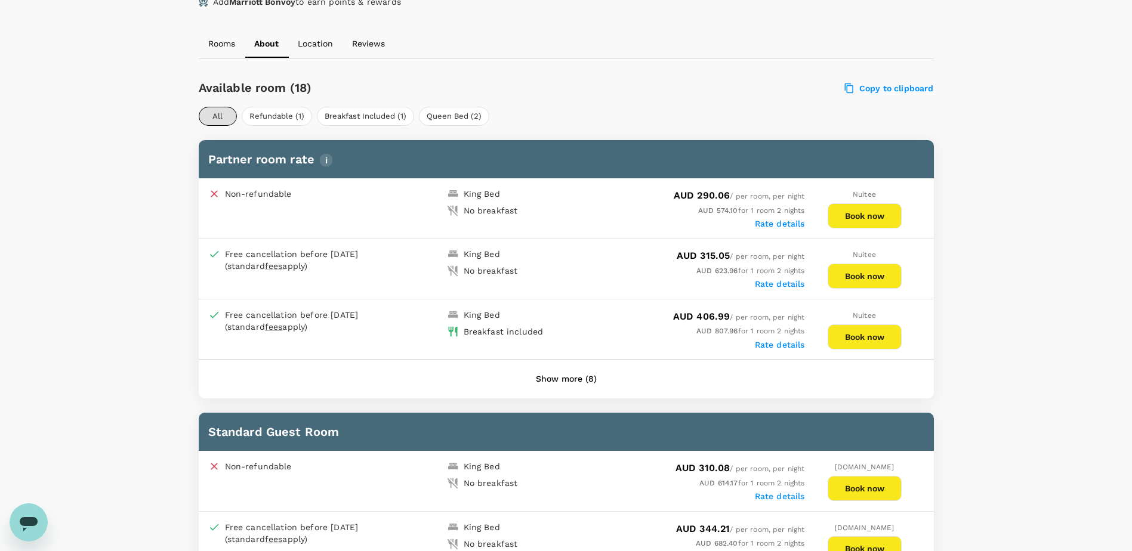
click at [858, 277] on button "Book now" at bounding box center [865, 276] width 74 height 25
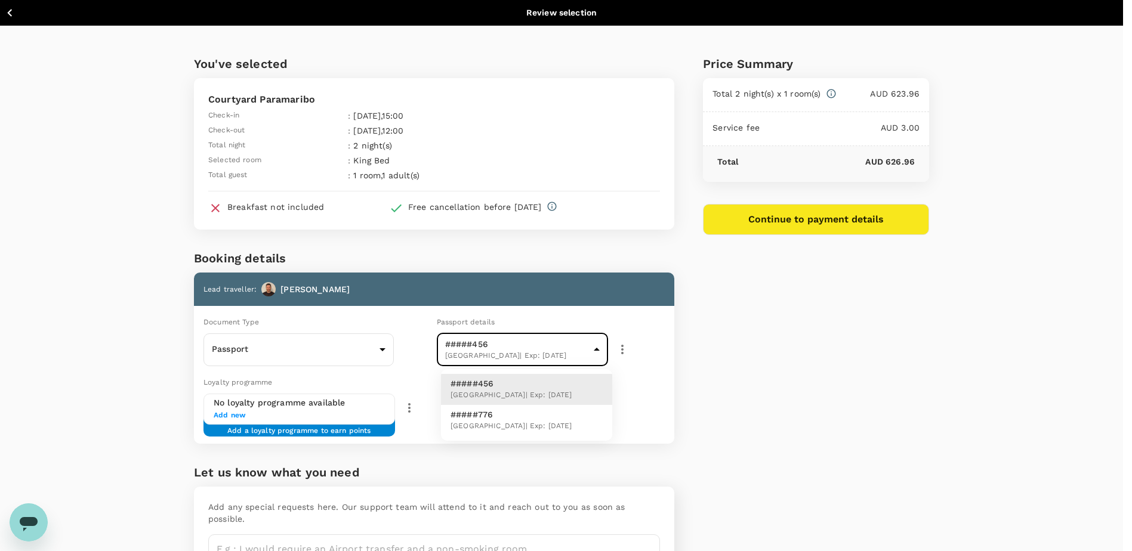
click at [554, 351] on body "Back to hotel details Review selection You've selected Courtyard Paramaribo Che…" at bounding box center [566, 322] width 1132 height 644
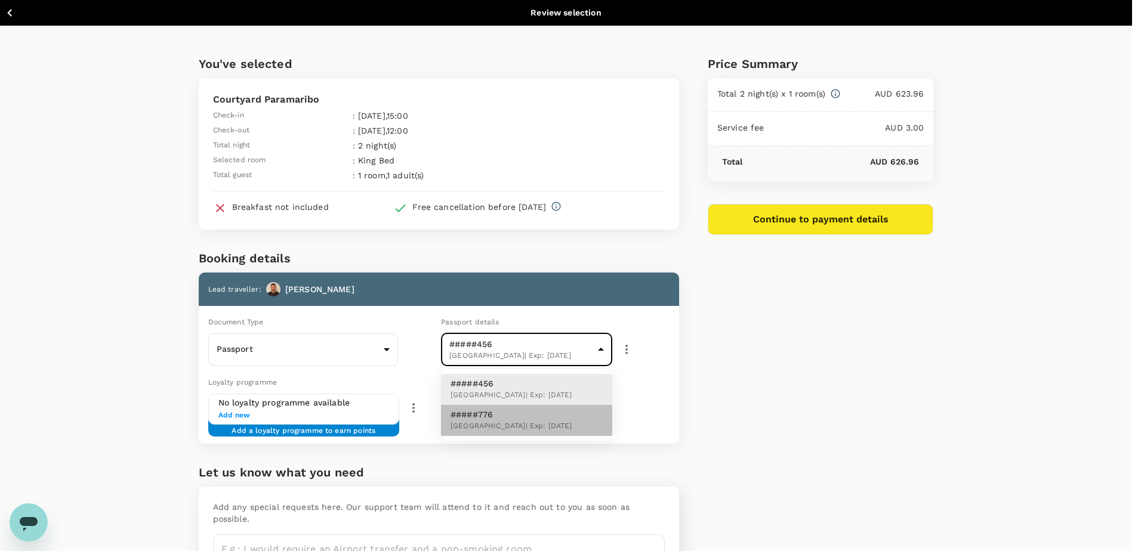
click at [524, 424] on span "Canada | Exp: 19 Oct 2031" at bounding box center [511, 427] width 122 height 12
type input "b7e74ceb-4f56-4135-b8cc-662fdde59cd5"
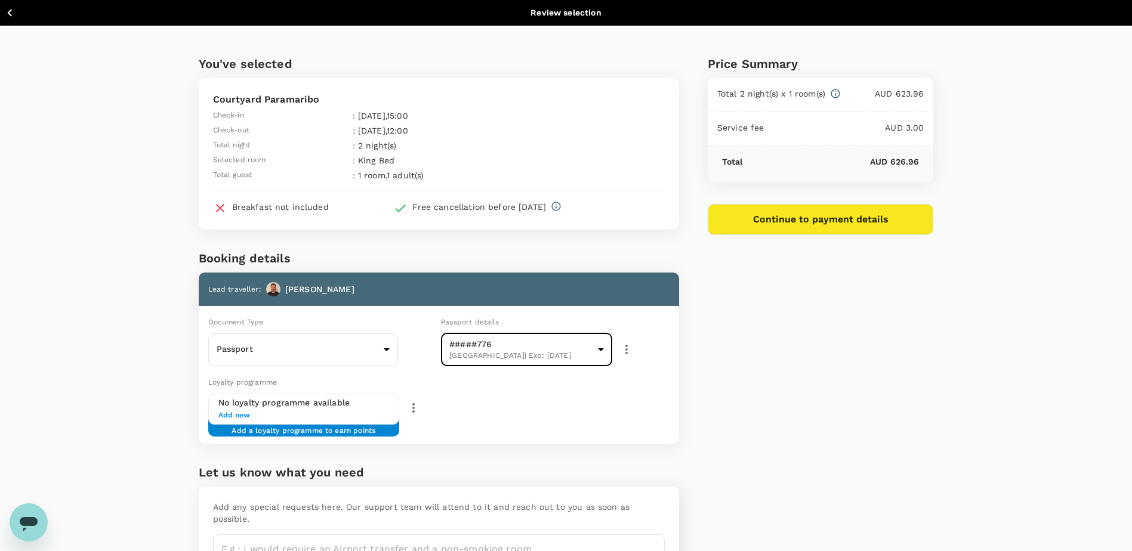
click at [883, 415] on div "Price Summary Total 2 night(s) x 1 room(s) AUD 623.96 Service fee AUD 3.00 Tota…" at bounding box center [806, 319] width 255 height 586
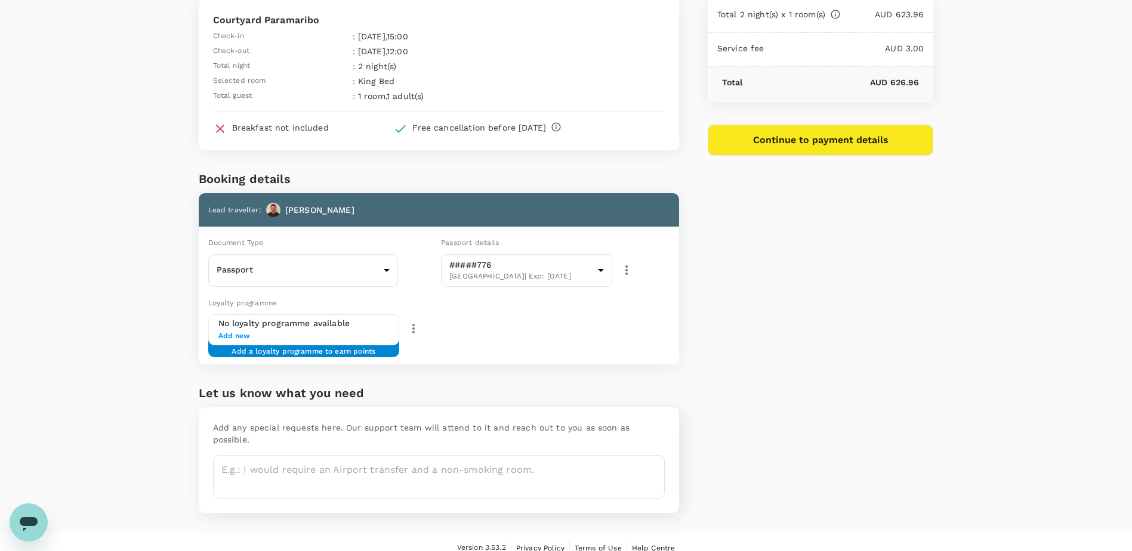
scroll to position [81, 0]
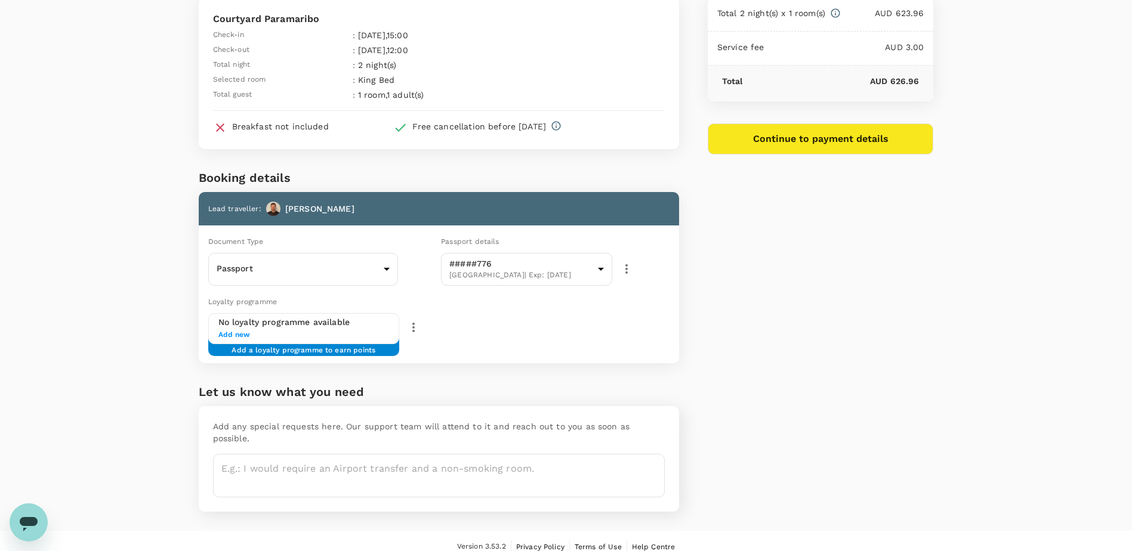
click at [822, 318] on div "Price Summary Total 2 night(s) x 1 room(s) AUD 623.96 Service fee AUD 3.00 Tota…" at bounding box center [806, 238] width 255 height 586
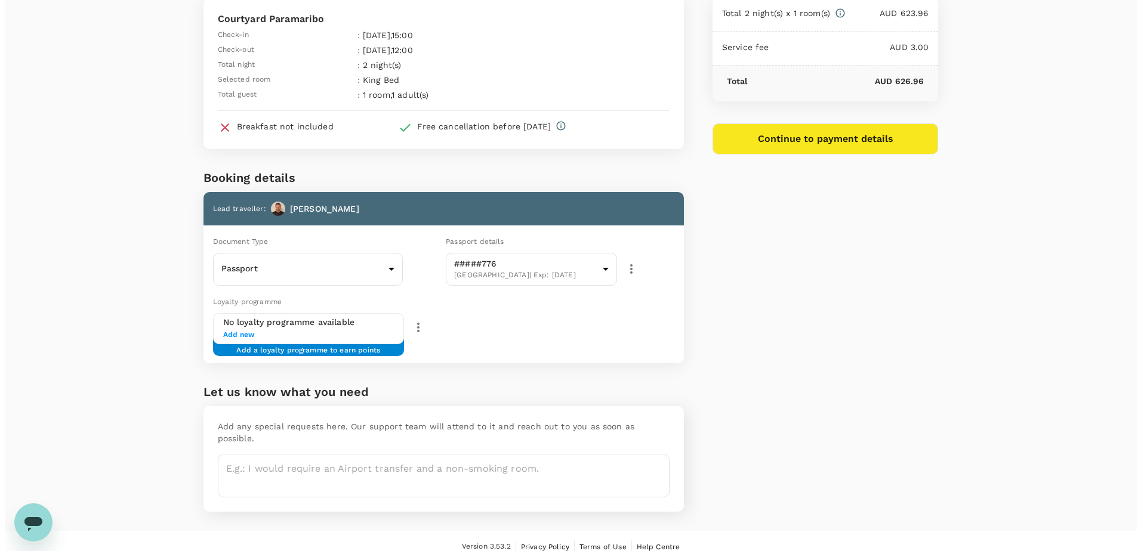
scroll to position [0, 0]
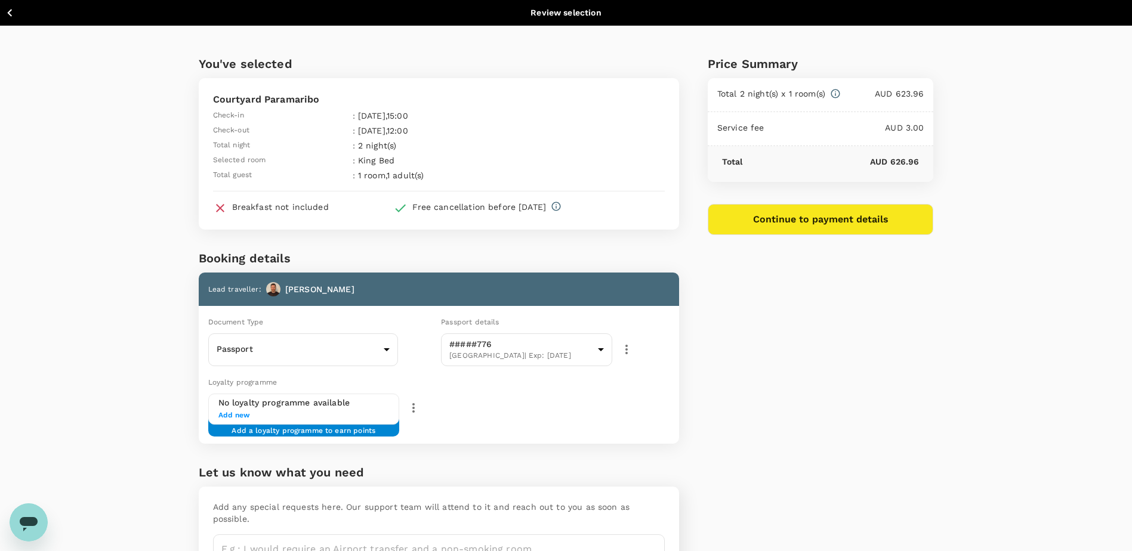
click at [837, 218] on button "Continue to payment details" at bounding box center [821, 219] width 226 height 31
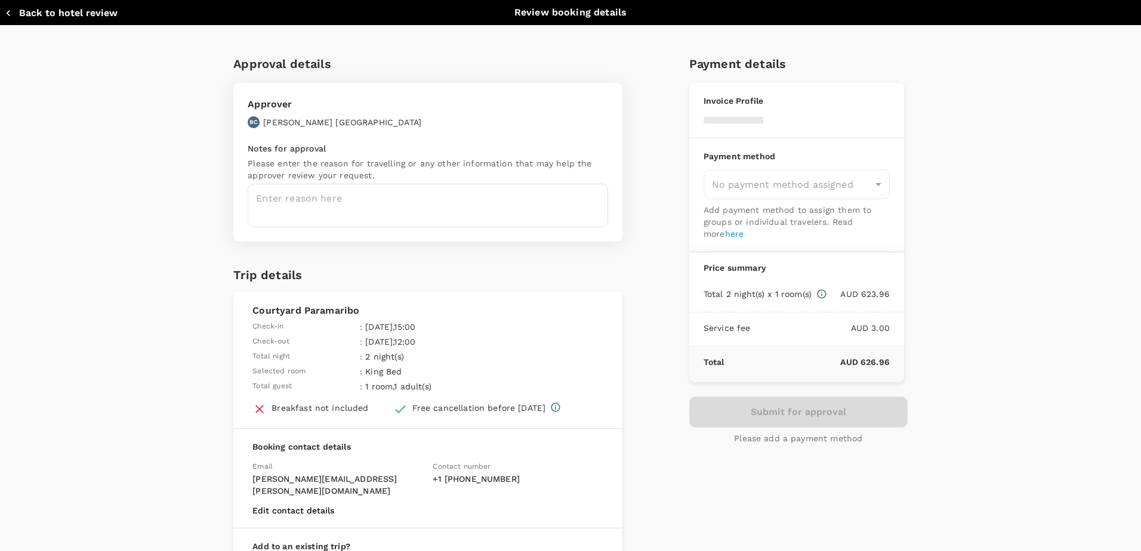
type input "9c4289b1-14a3-4119-8736-521306e5ca8f"
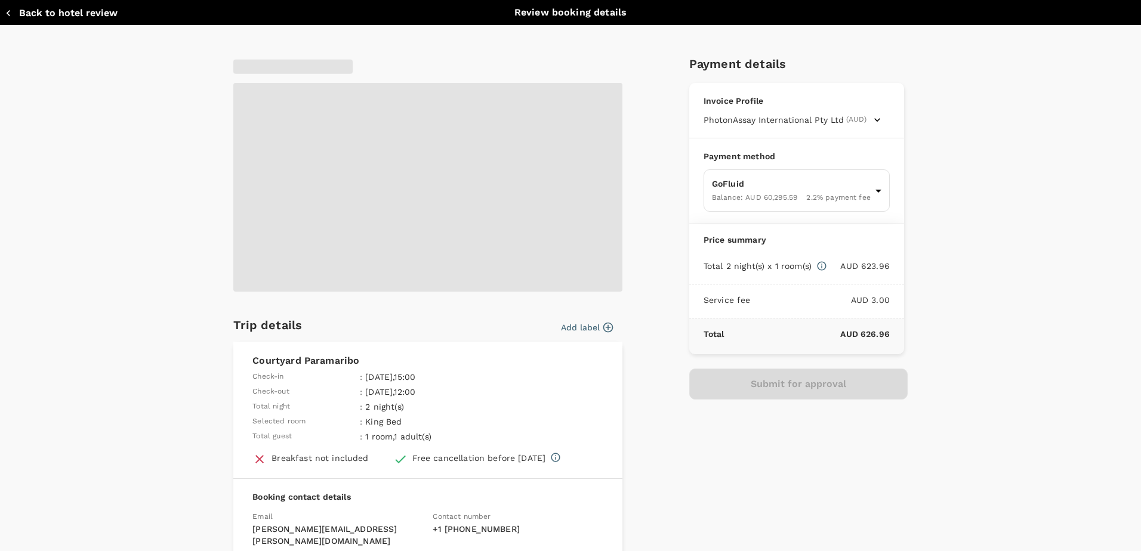
click at [603, 326] on icon "button" at bounding box center [608, 328] width 12 height 12
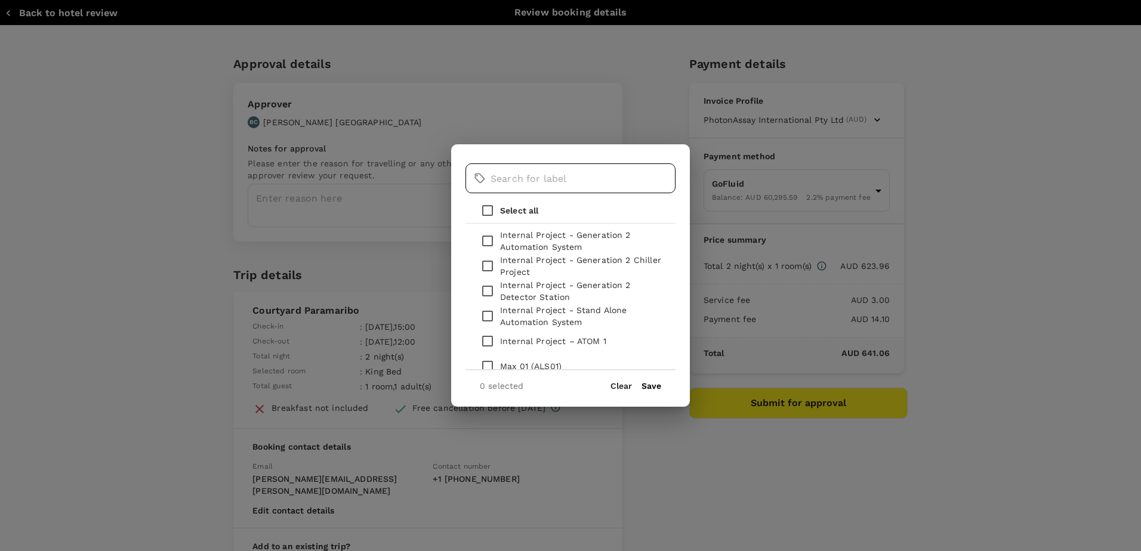
click at [561, 179] on input "text" at bounding box center [582, 178] width 185 height 30
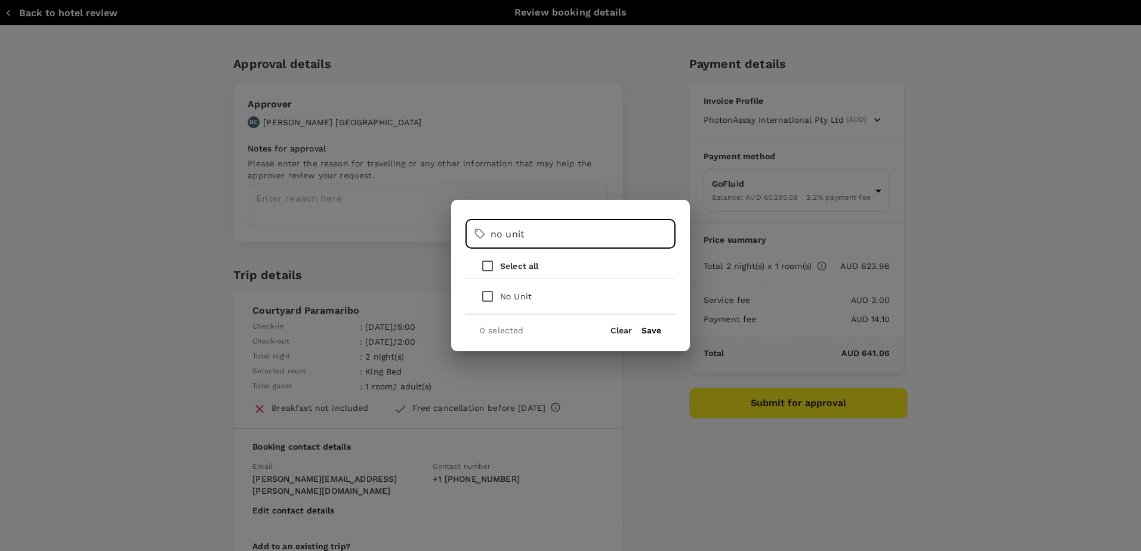
type input "no unit"
click at [510, 303] on p "No Unit" at bounding box center [516, 297] width 32 height 12
click at [480, 294] on input "checkbox" at bounding box center [487, 296] width 25 height 25
checkbox input "true"
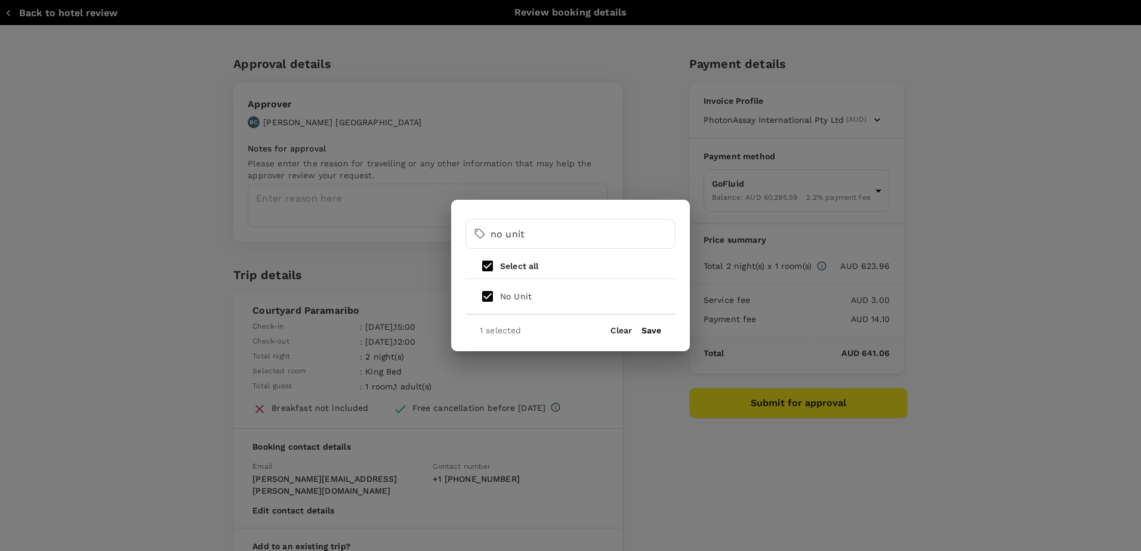
click at [659, 331] on button "Save" at bounding box center [651, 331] width 20 height 10
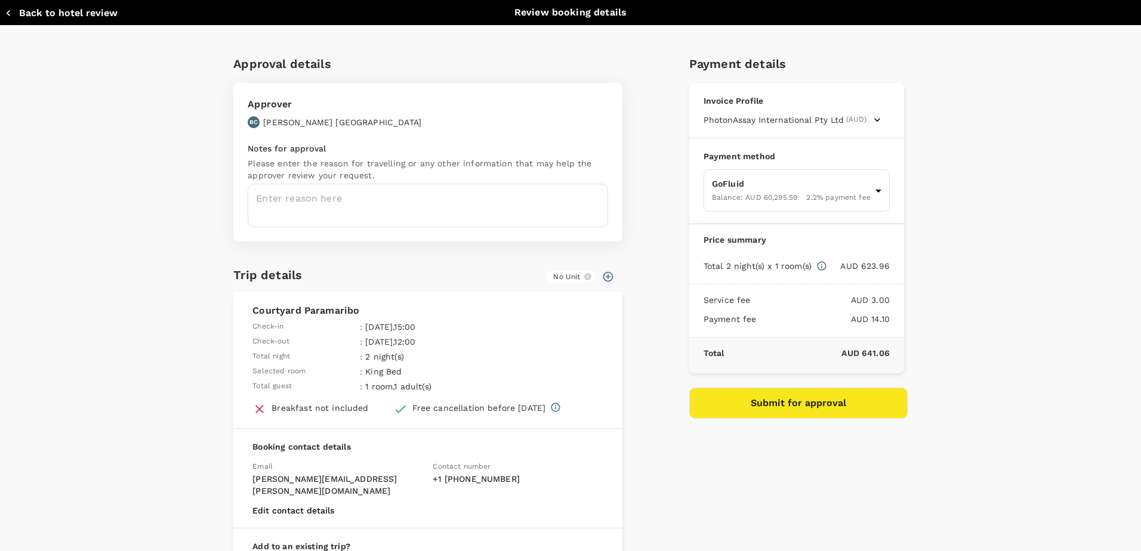
click at [664, 473] on div "Approval details Approver BC Brett Coventry Notes for approval Please enter the…" at bounding box center [565, 334] width 683 height 578
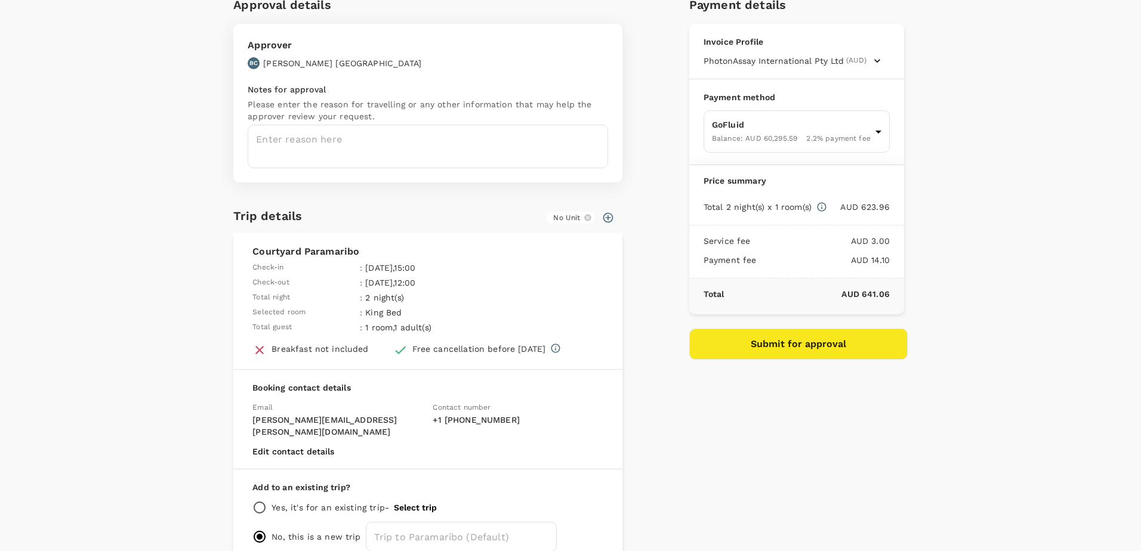
scroll to position [114, 0]
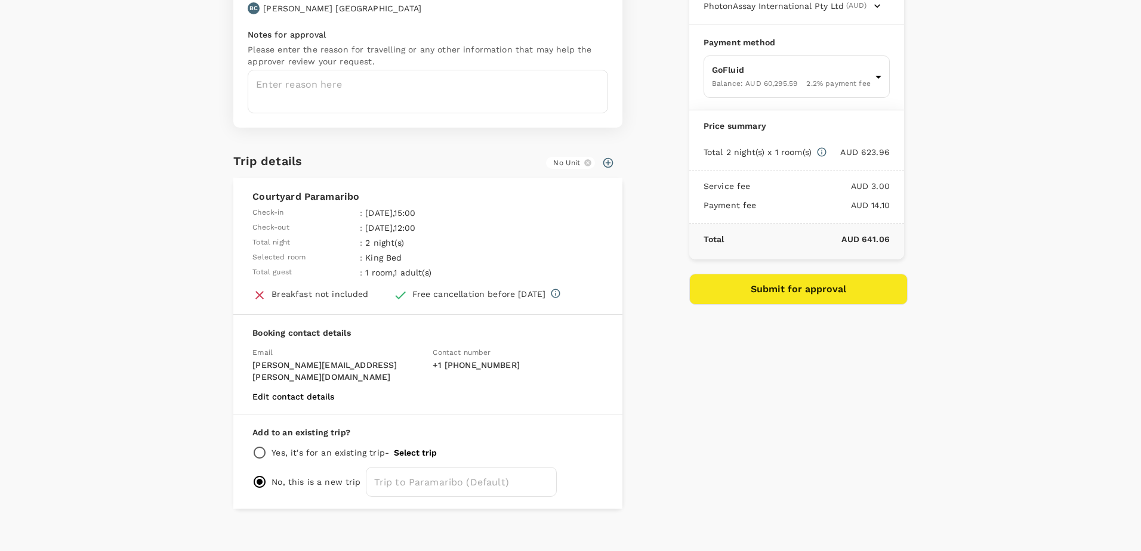
click at [409, 448] on button "Select trip" at bounding box center [415, 453] width 43 height 10
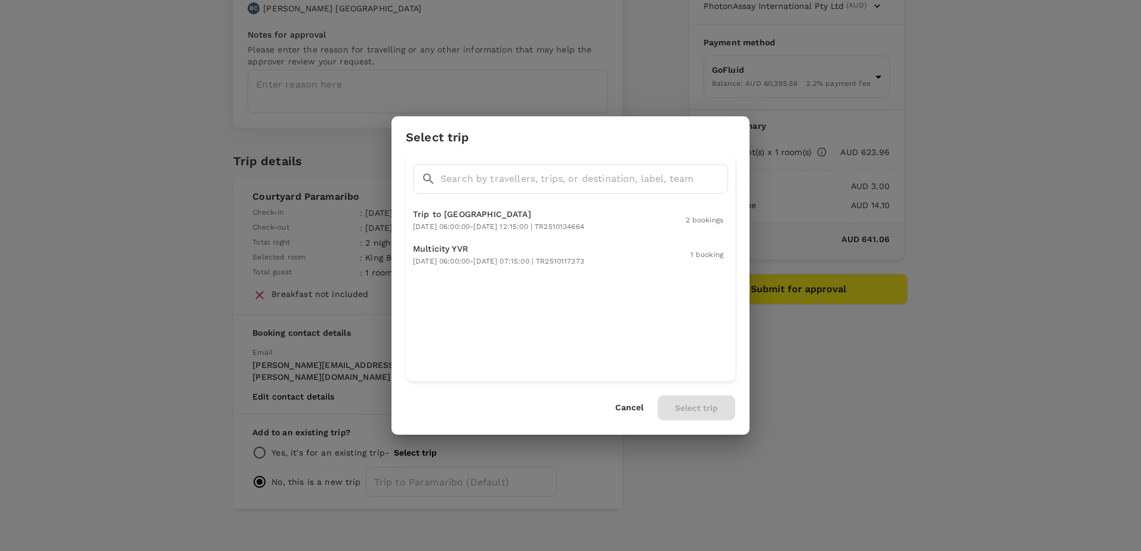
click at [647, 408] on div "Cancel Select trip" at bounding box center [675, 408] width 120 height 25
click at [627, 408] on button "Cancel" at bounding box center [629, 408] width 28 height 10
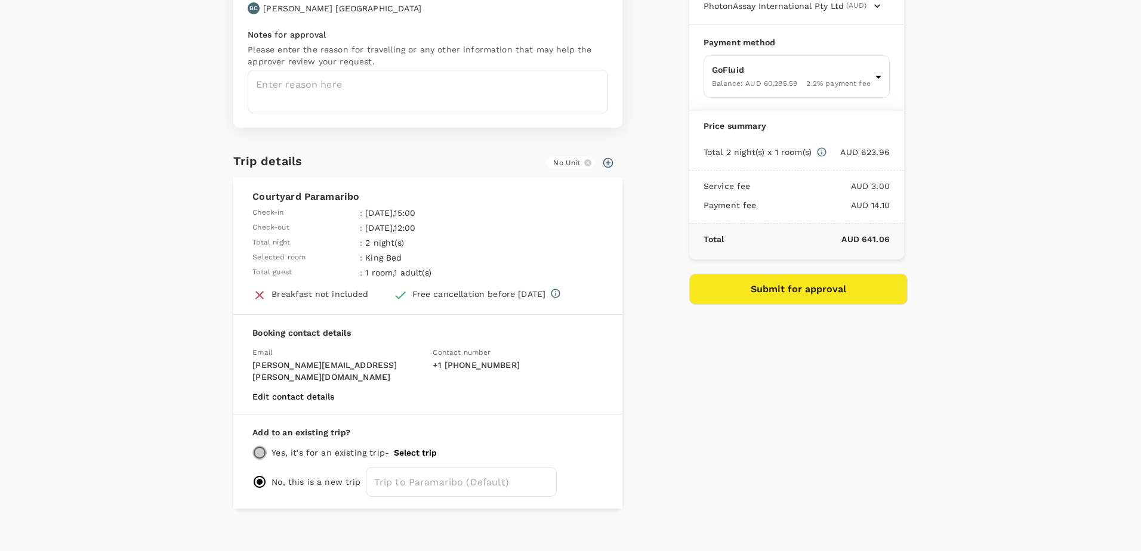
click at [252, 446] on input "radio" at bounding box center [259, 453] width 14 height 14
radio input "true"
radio input "false"
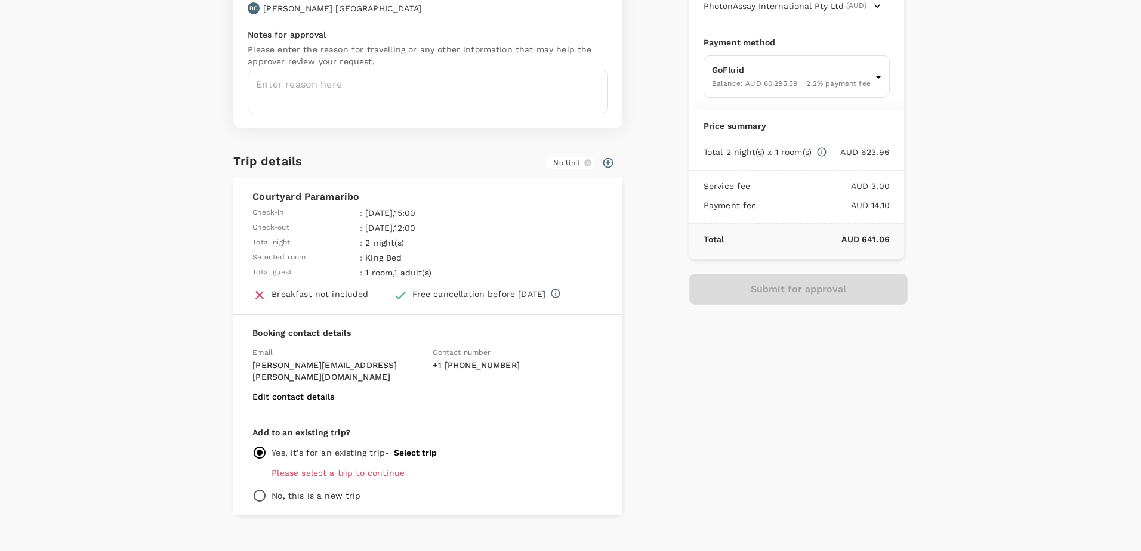
click at [424, 448] on button "Select trip" at bounding box center [415, 453] width 43 height 10
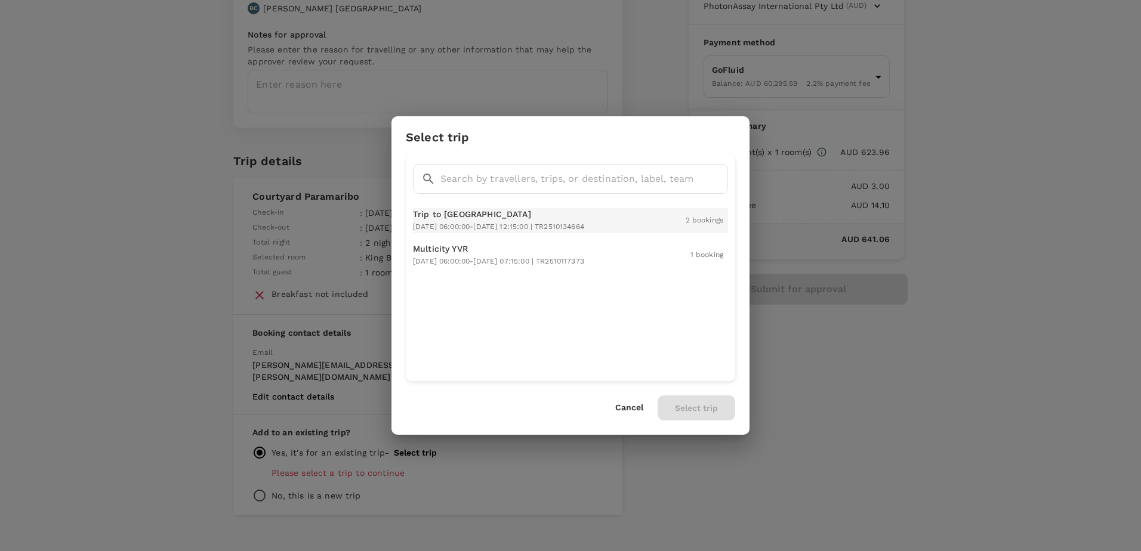
click at [490, 218] on p "Trip to [GEOGRAPHIC_DATA]" at bounding box center [498, 214] width 171 height 12
click at [712, 407] on button "Select trip" at bounding box center [697, 408] width 78 height 25
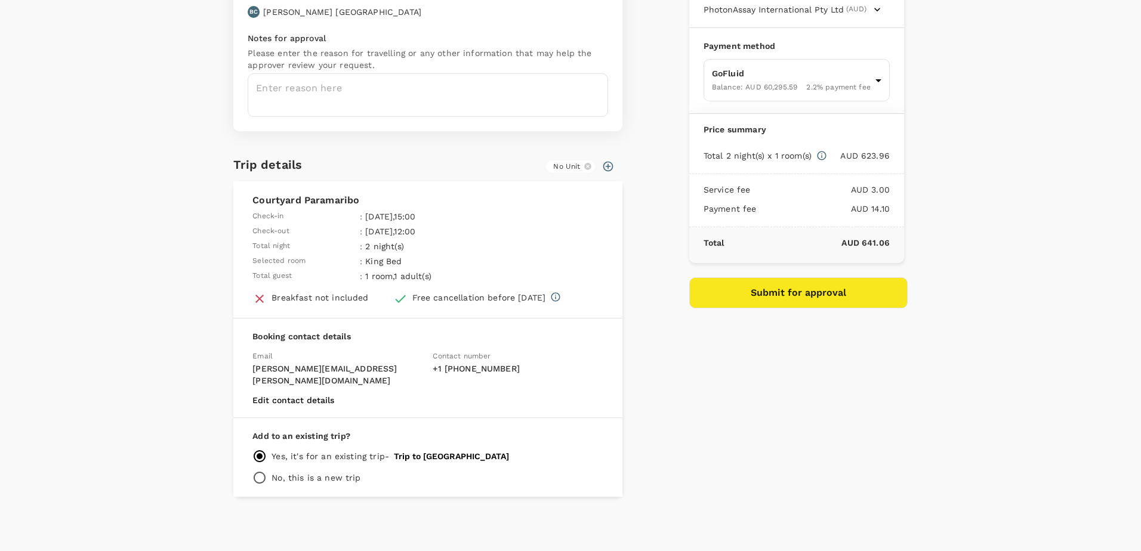
scroll to position [98, 0]
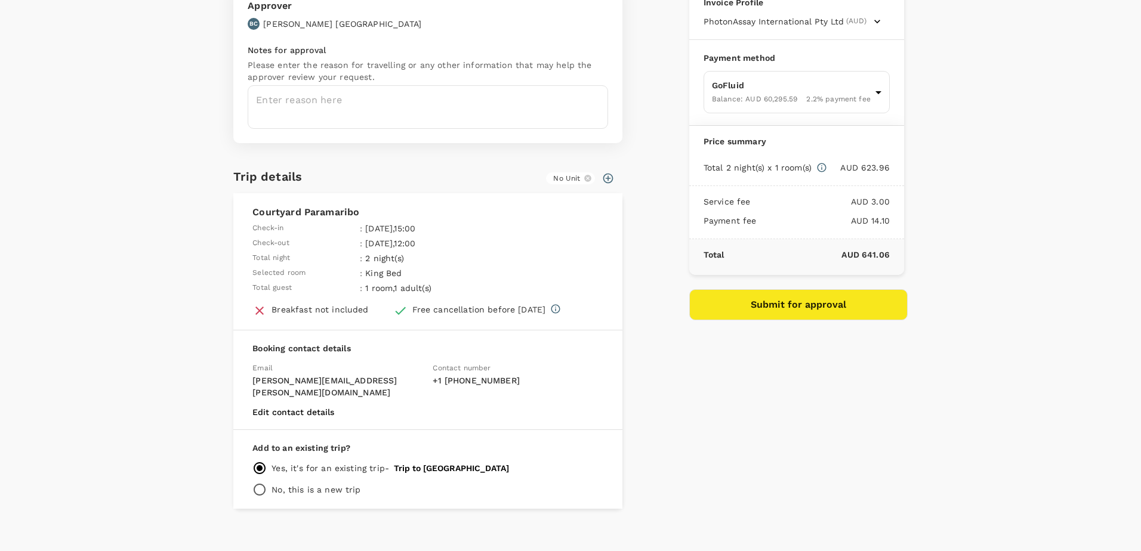
click at [808, 414] on div "Payment details Invoice Profile PhotonAssay International Pty Ltd (AUD) Busines…" at bounding box center [794, 227] width 228 height 563
click at [822, 306] on button "Submit for approval" at bounding box center [798, 304] width 218 height 31
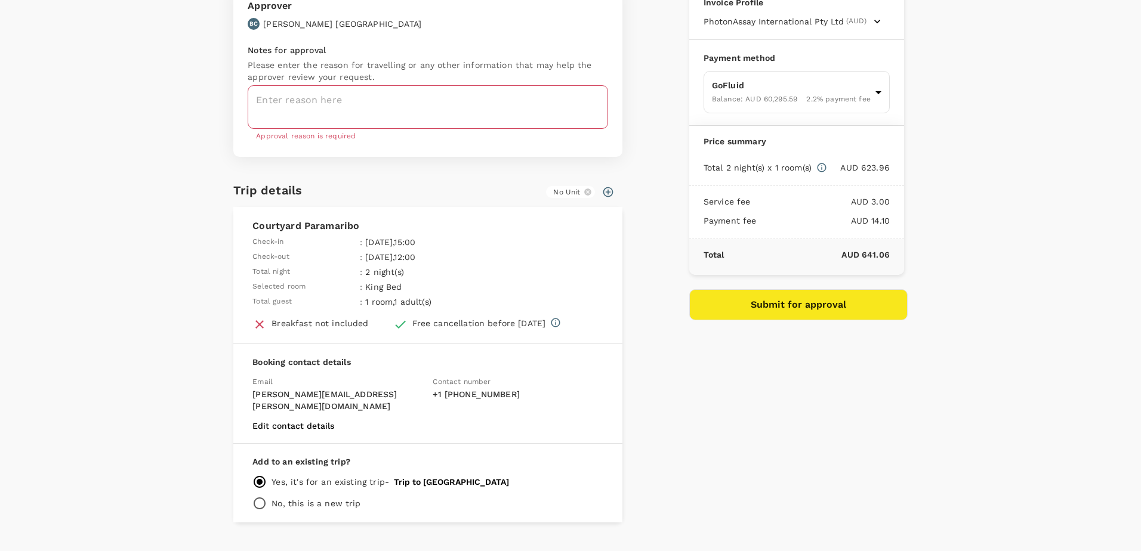
click at [822, 399] on div "Payment details Invoice Profile PhotonAssay International Pty Ltd (AUD) Busines…" at bounding box center [794, 234] width 228 height 576
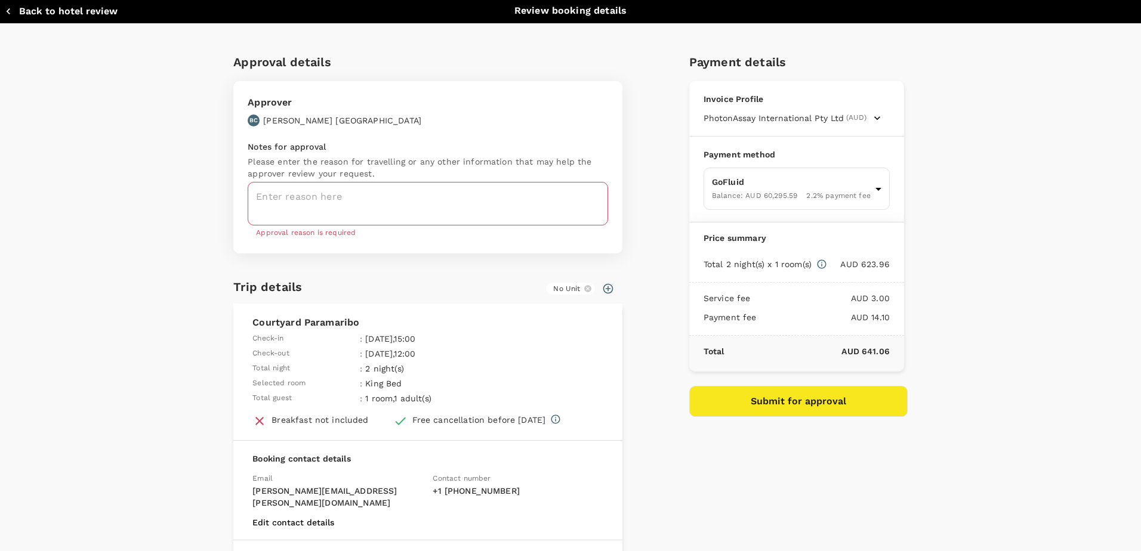
scroll to position [0, 0]
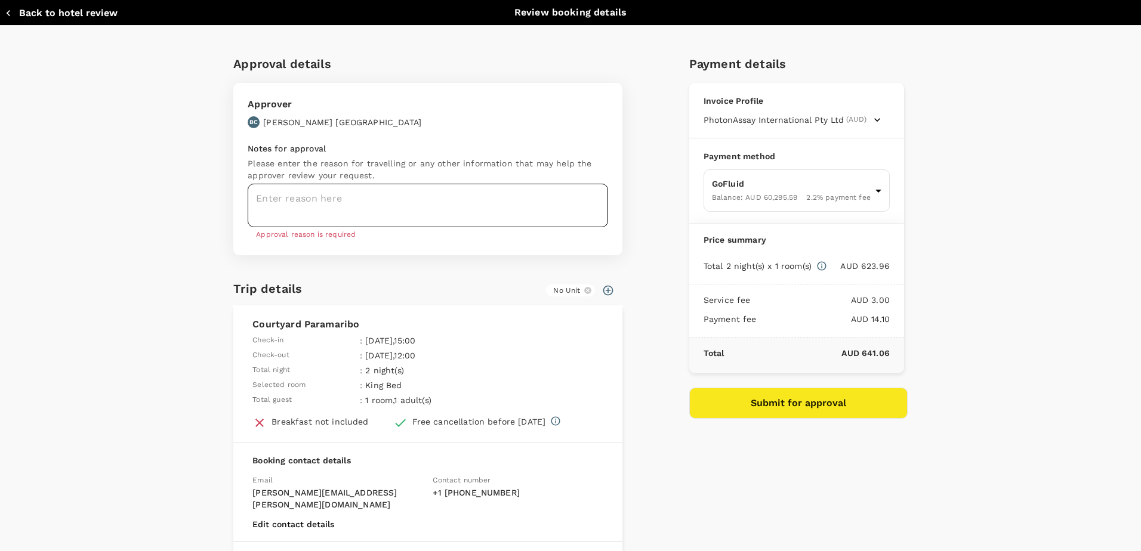
click at [371, 197] on textarea at bounding box center [428, 206] width 360 height 44
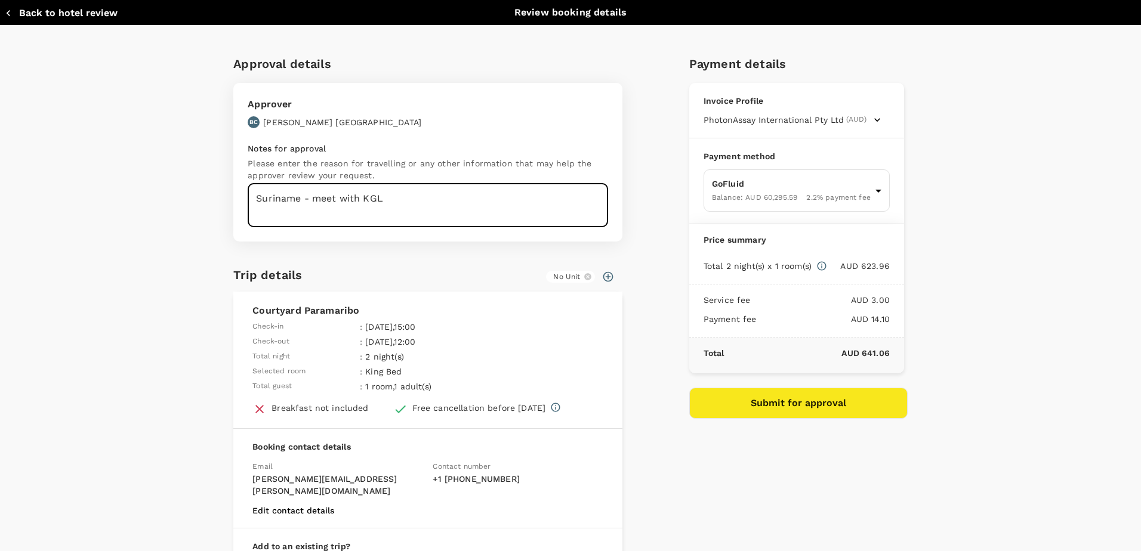
type textarea "Suriname - meet with KGL"
click at [774, 503] on div "Payment details Invoice Profile PhotonAssay International Pty Ltd (AUD) Busines…" at bounding box center [794, 326] width 228 height 563
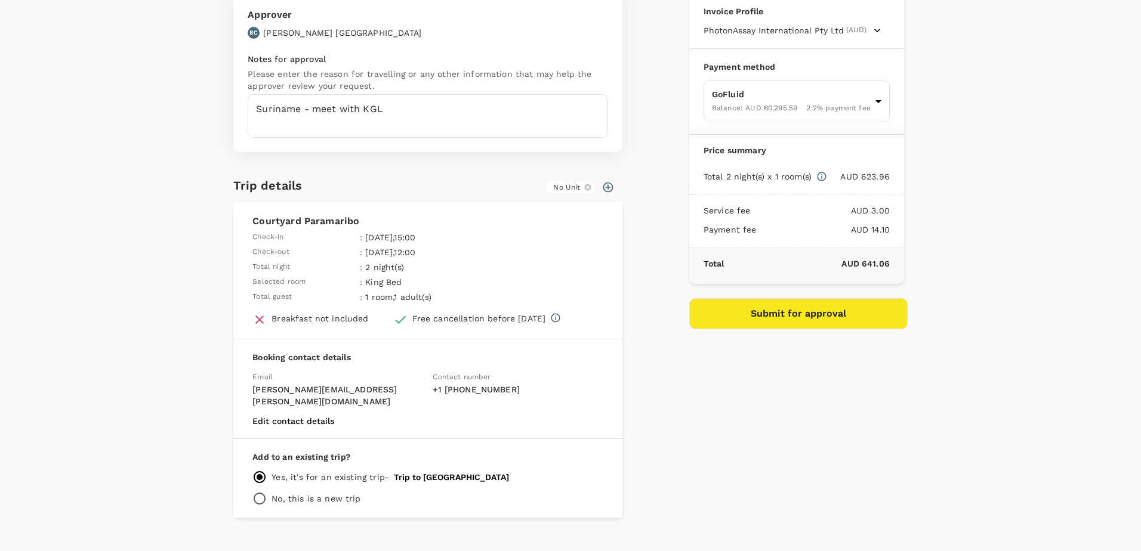
scroll to position [98, 0]
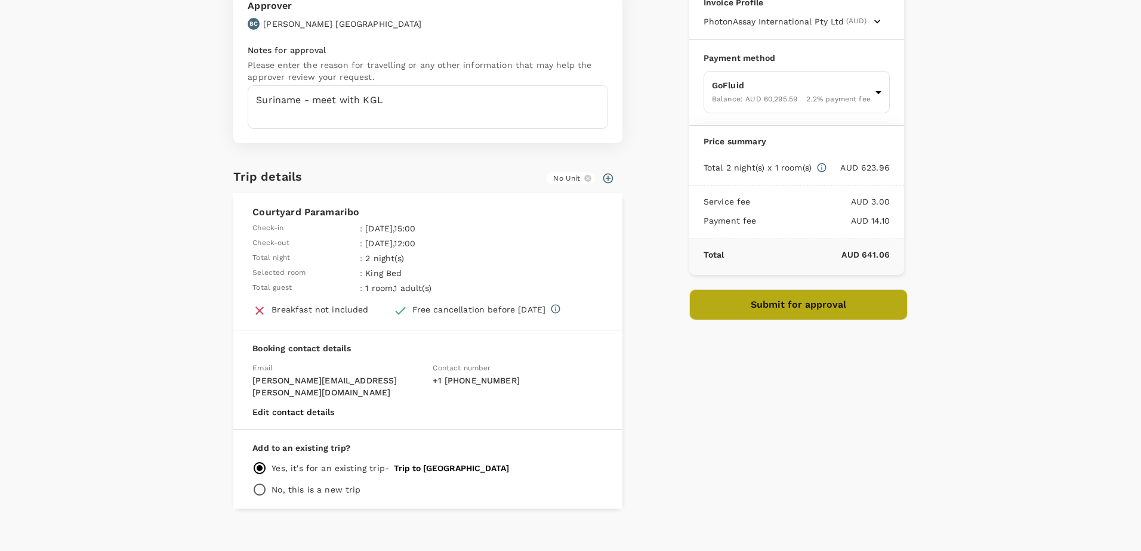
click at [820, 304] on button "Submit for approval" at bounding box center [798, 304] width 218 height 31
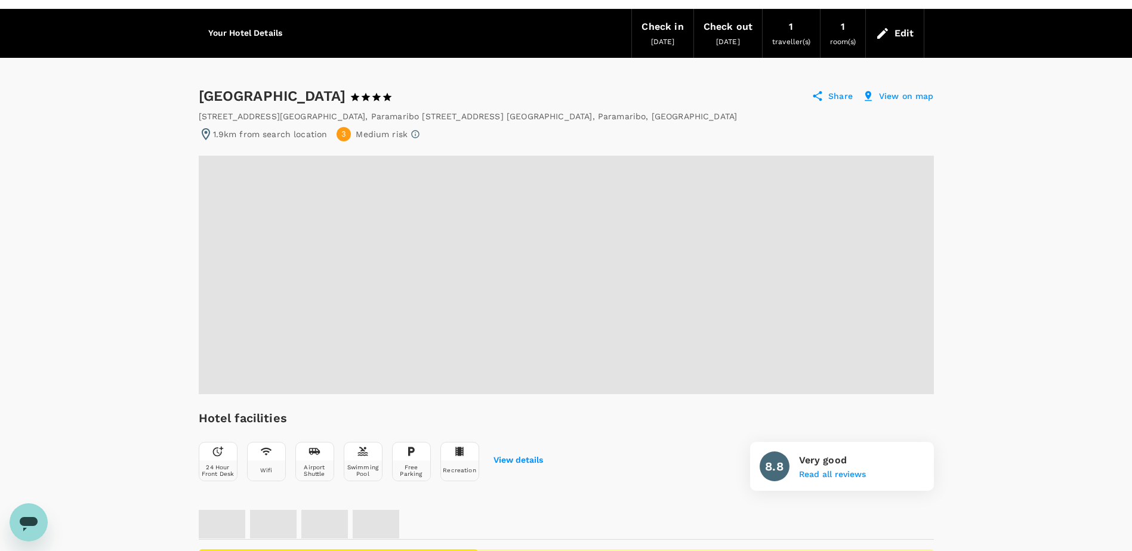
scroll to position [60, 0]
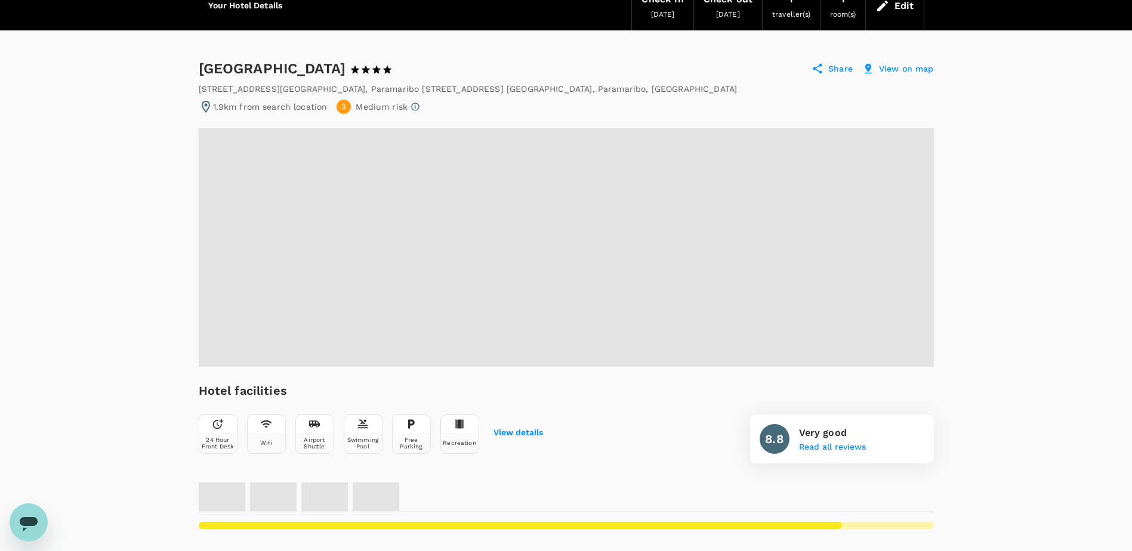
drag, startPoint x: 391, startPoint y: 64, endPoint x: 195, endPoint y: 64, distance: 196.3
copy div "[GEOGRAPHIC_DATA]"
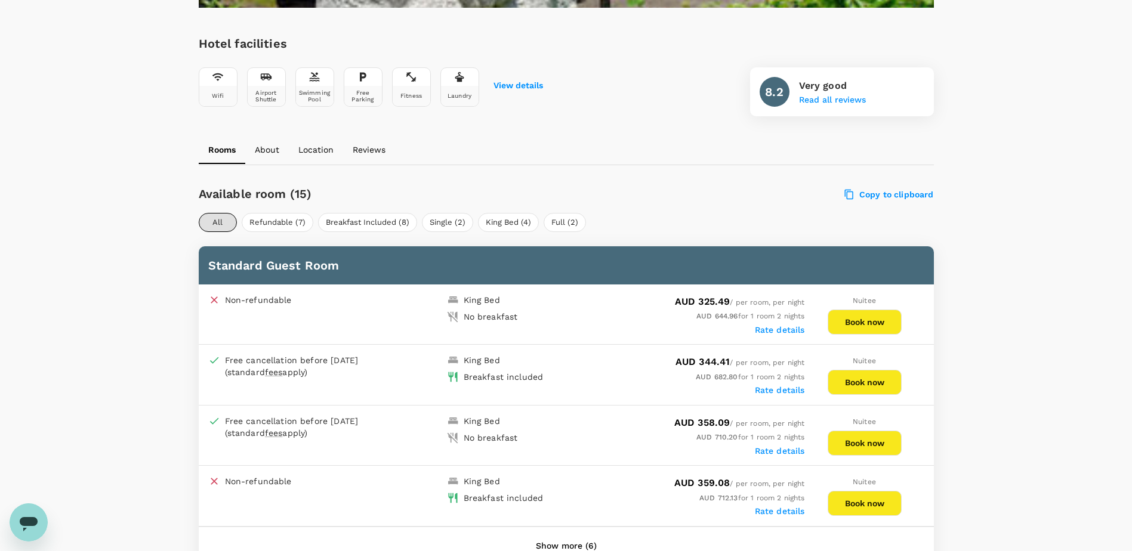
scroll to position [418, 0]
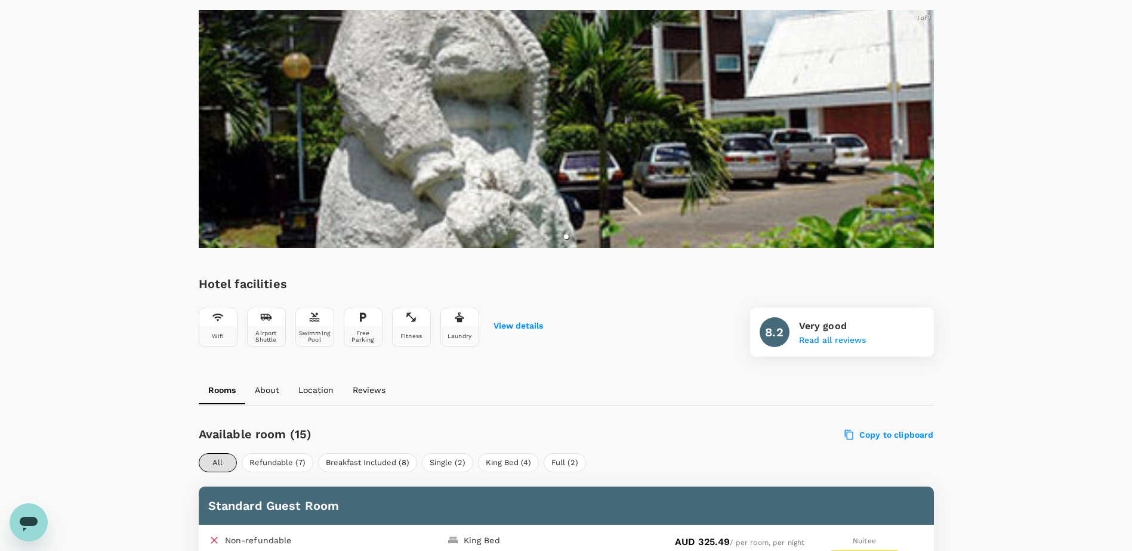
scroll to position [179, 0]
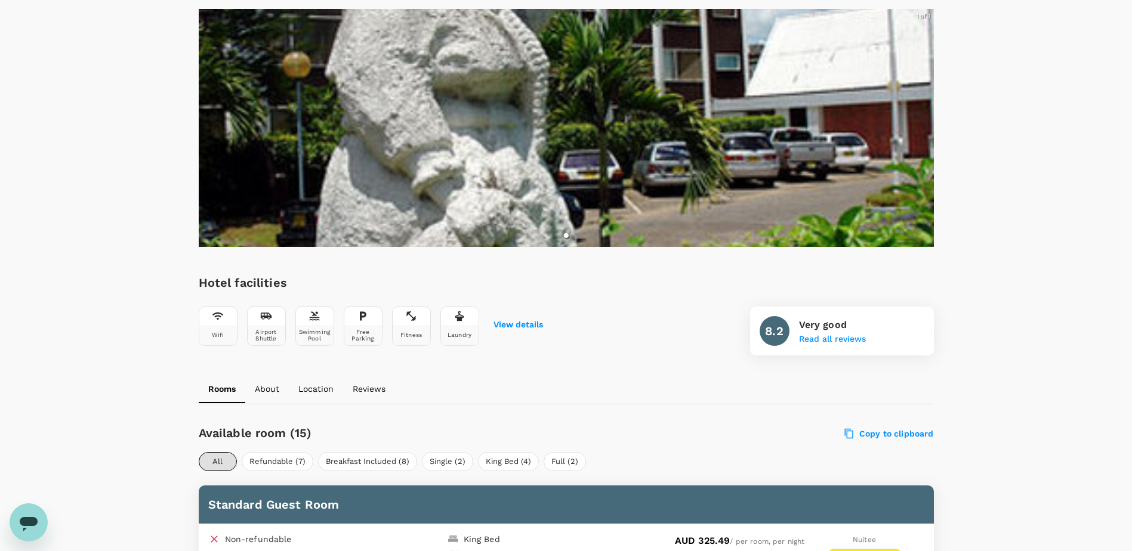
drag, startPoint x: 85, startPoint y: 229, endPoint x: 88, endPoint y: 205, distance: 24.6
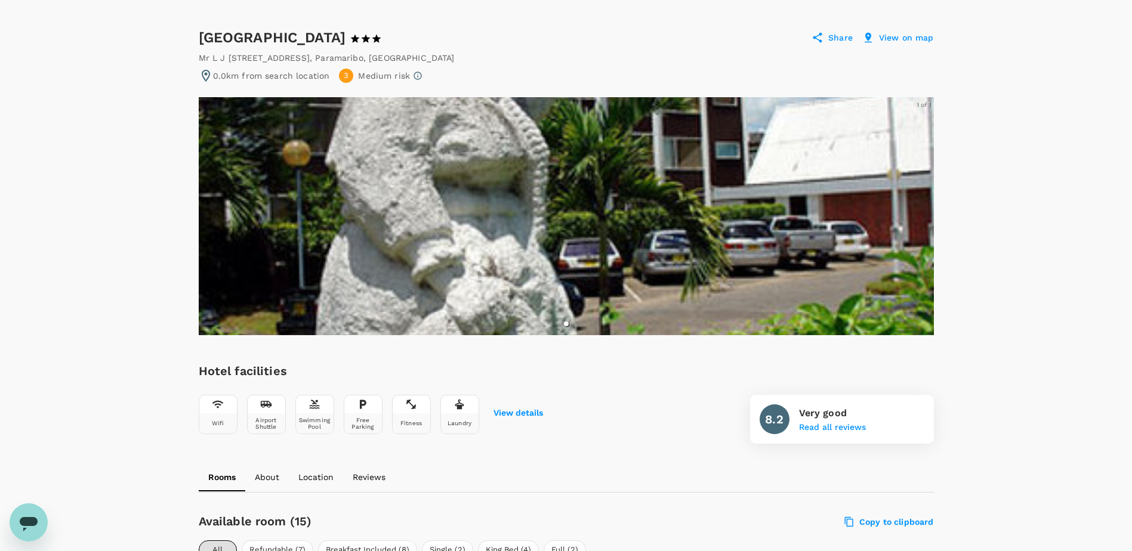
scroll to position [0, 0]
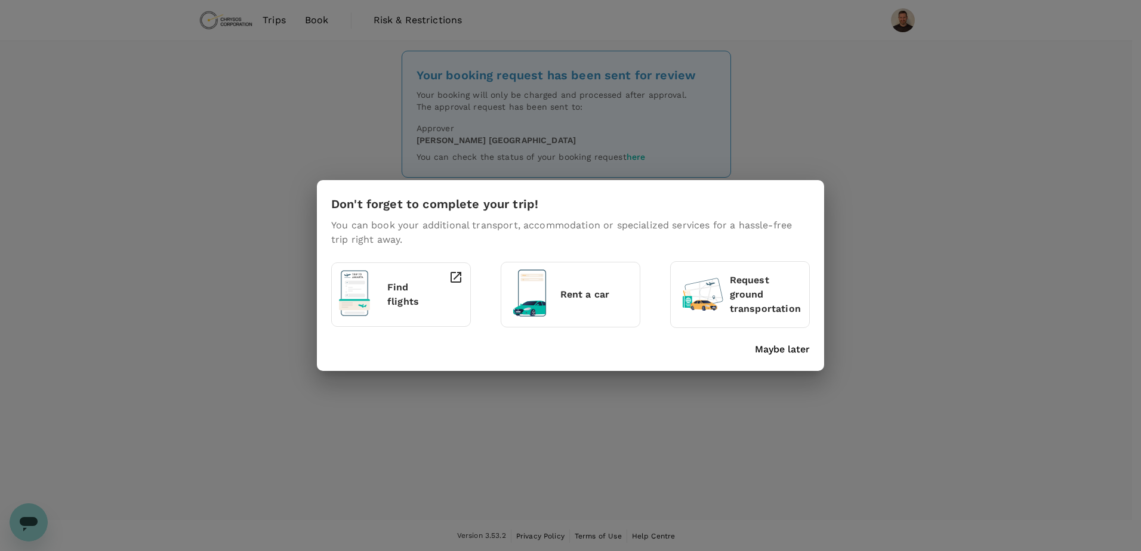
click at [304, 223] on div "Don't forget to complete your trip! You can book your additional transport, acc…" at bounding box center [570, 275] width 1141 height 551
click at [206, 199] on div "Don't forget to complete your trip! You can book your additional transport, acc…" at bounding box center [570, 275] width 1141 height 551
click at [804, 346] on p "Maybe later" at bounding box center [782, 349] width 55 height 14
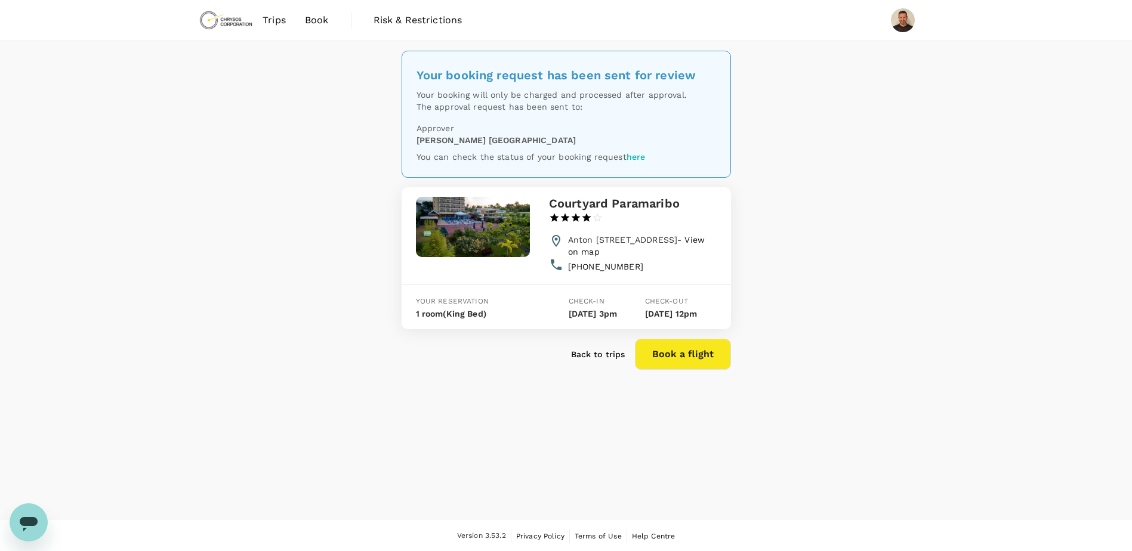
click at [386, 412] on div "Your booking request has been sent for review Your booking will only be charged…" at bounding box center [566, 280] width 1132 height 479
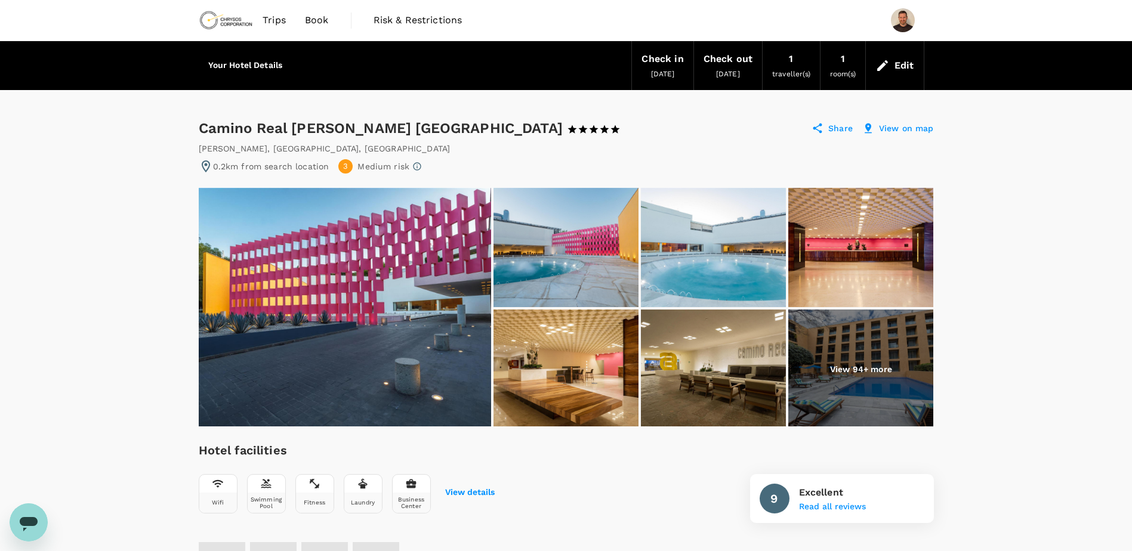
click at [896, 343] on img at bounding box center [860, 369] width 145 height 119
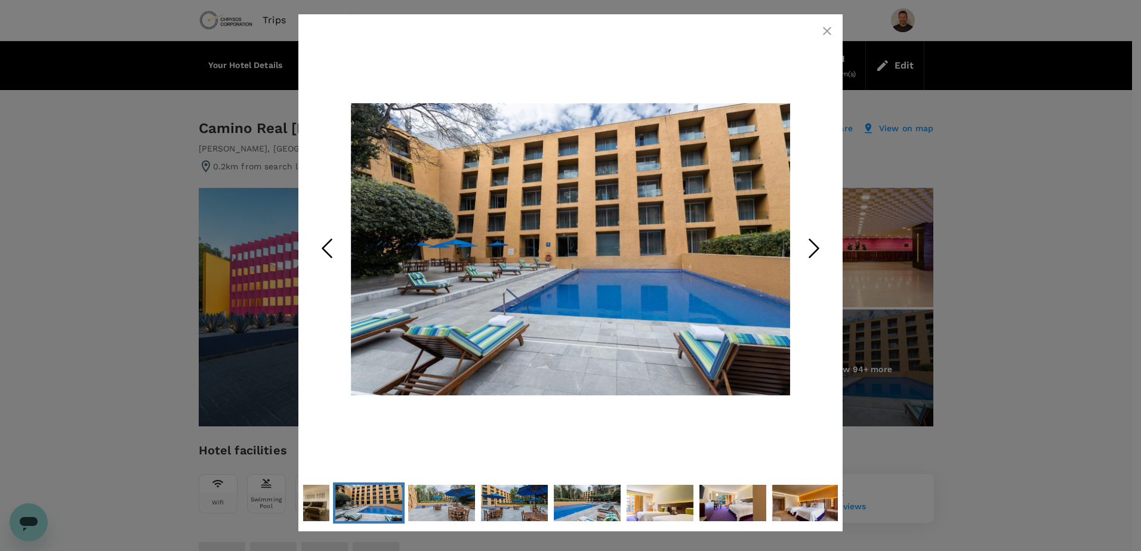
click at [801, 246] on icon "Next Slide" at bounding box center [814, 249] width 36 height 36
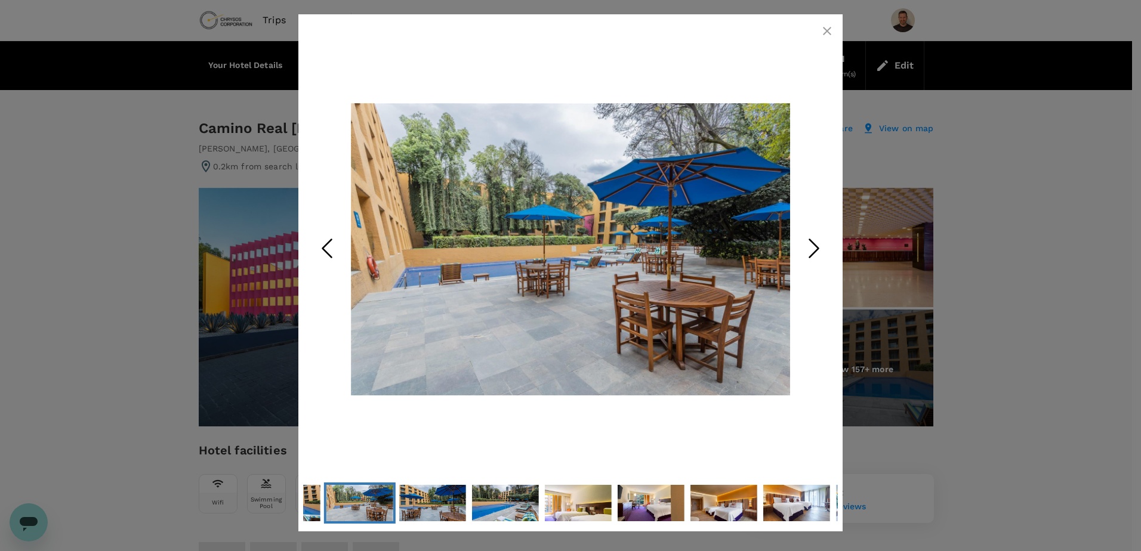
click at [801, 246] on icon "Next Slide" at bounding box center [814, 249] width 36 height 36
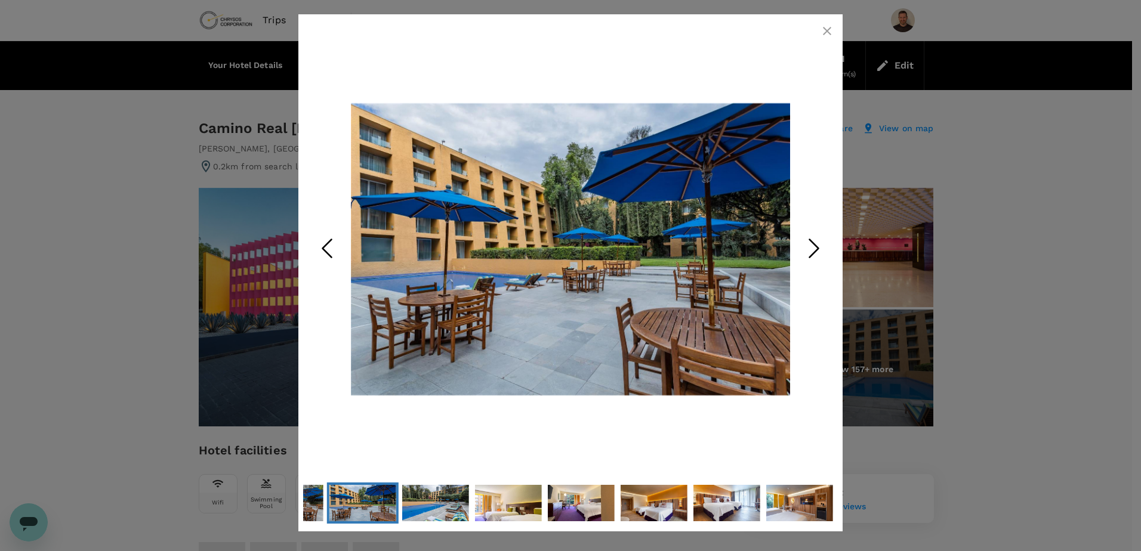
click at [801, 246] on icon "Next Slide" at bounding box center [814, 249] width 36 height 36
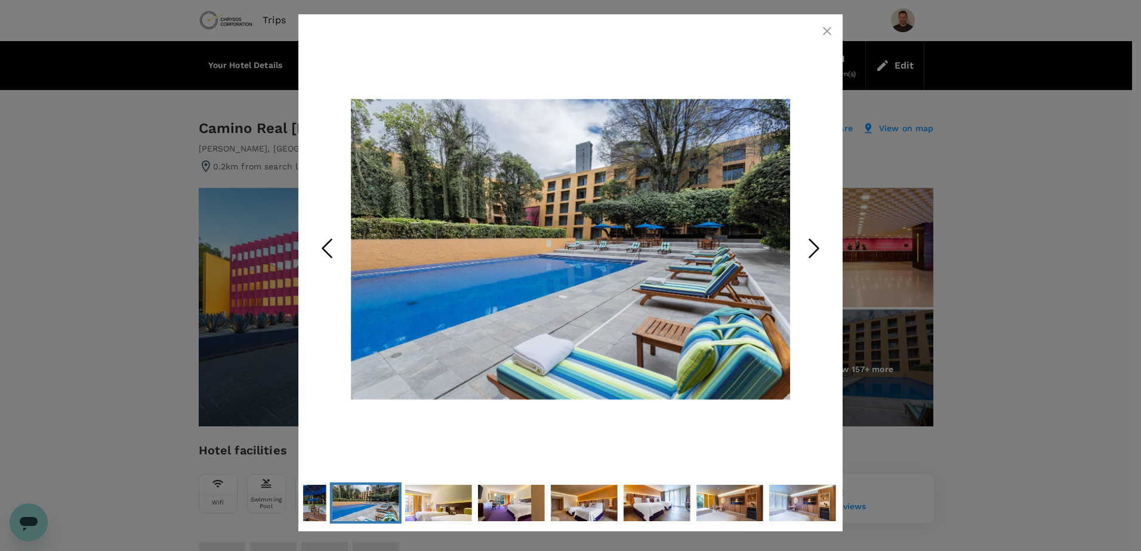
click at [801, 246] on icon "Next Slide" at bounding box center [814, 249] width 36 height 36
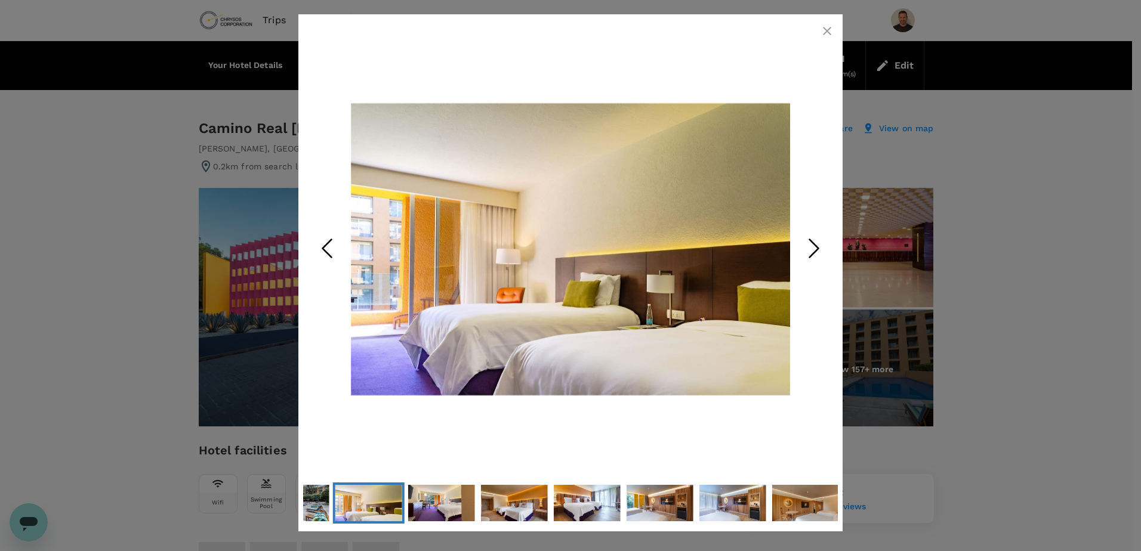
click at [801, 246] on icon "Next Slide" at bounding box center [814, 249] width 36 height 36
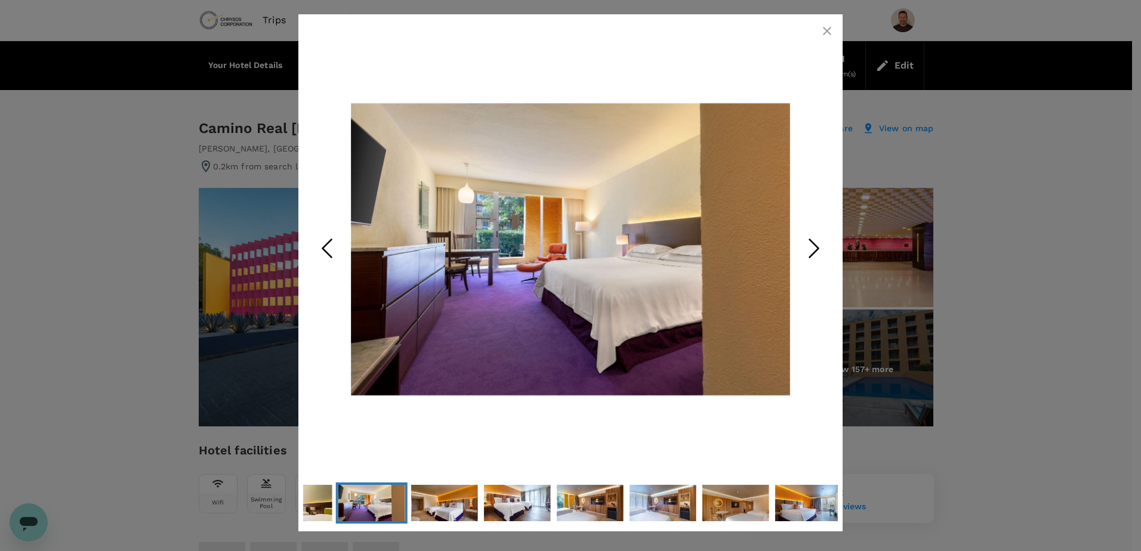
click at [801, 246] on icon "Next Slide" at bounding box center [814, 249] width 36 height 36
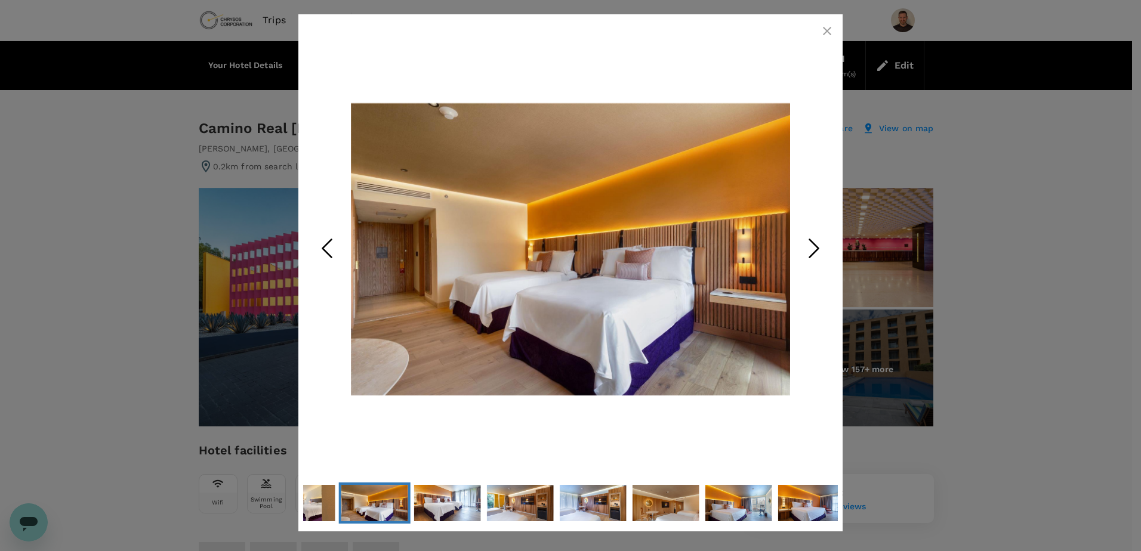
click at [800, 248] on icon "Next Slide" at bounding box center [814, 249] width 36 height 36
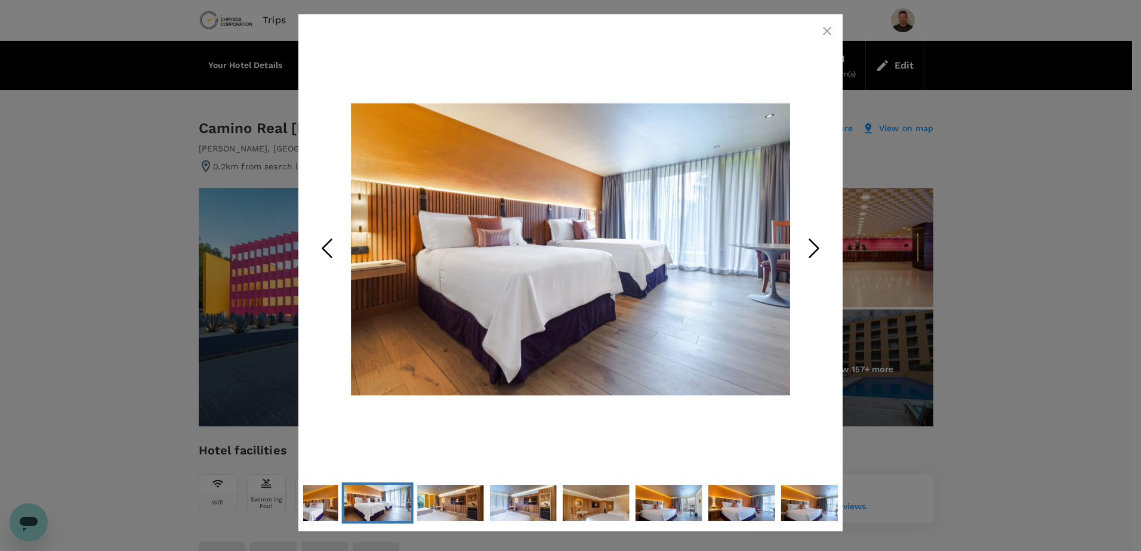
click at [800, 248] on icon "Next Slide" at bounding box center [814, 249] width 36 height 36
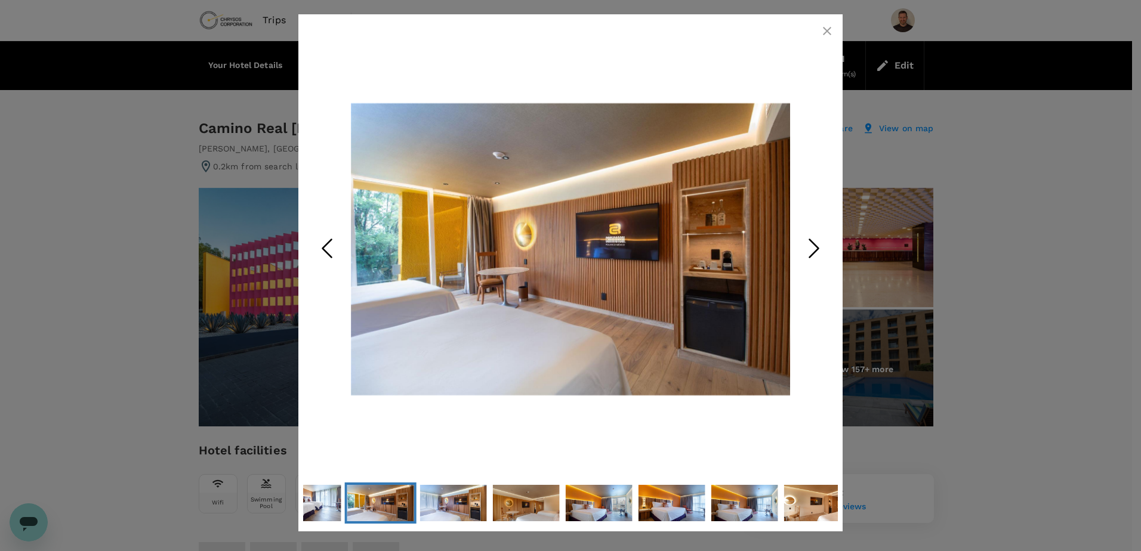
click at [800, 248] on icon "Next Slide" at bounding box center [814, 249] width 36 height 36
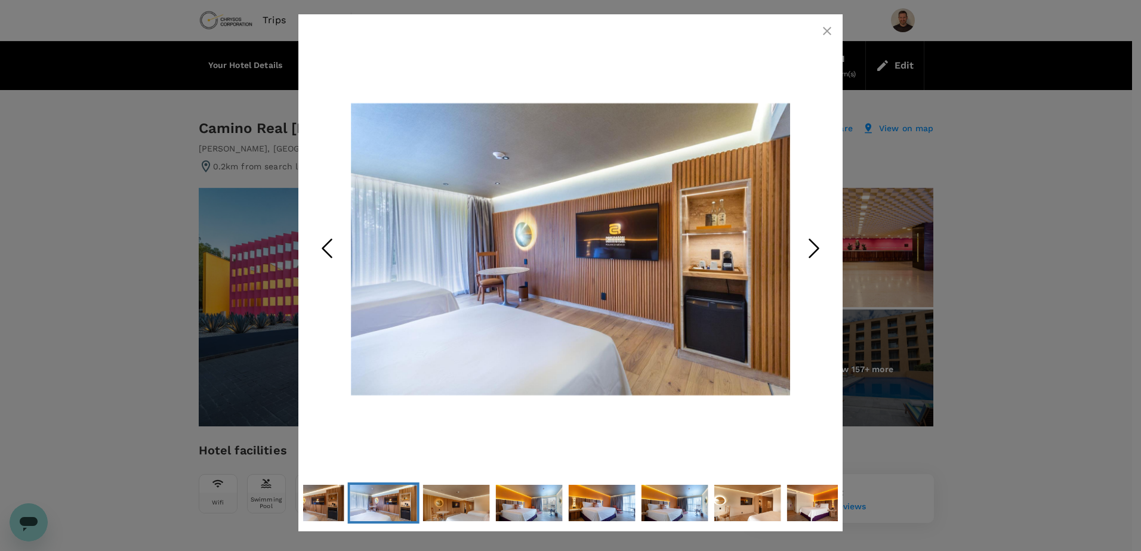
click at [800, 248] on icon "Next Slide" at bounding box center [814, 249] width 36 height 36
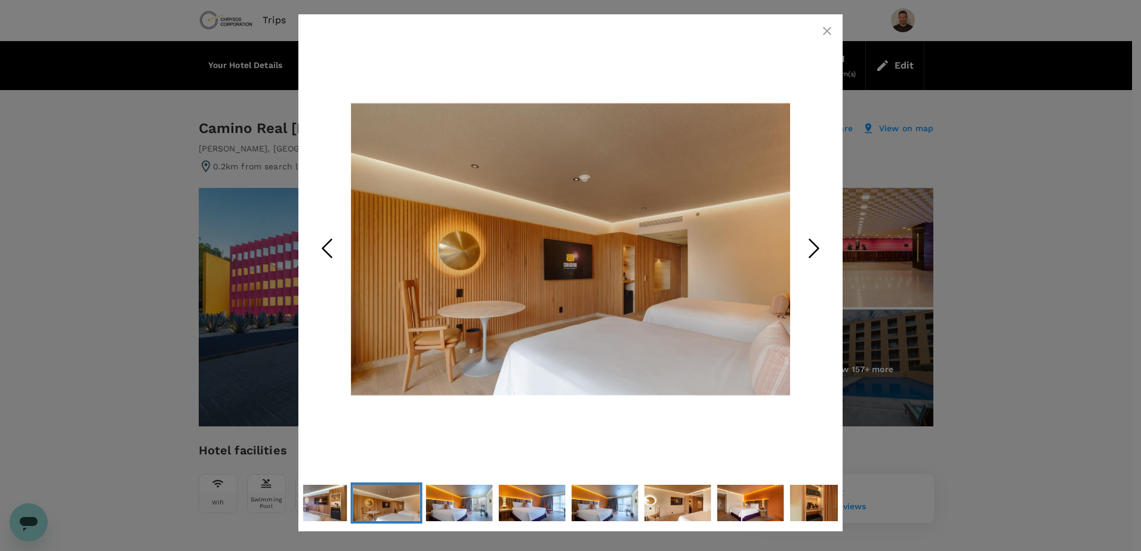
click at [800, 248] on icon "Next Slide" at bounding box center [814, 249] width 36 height 36
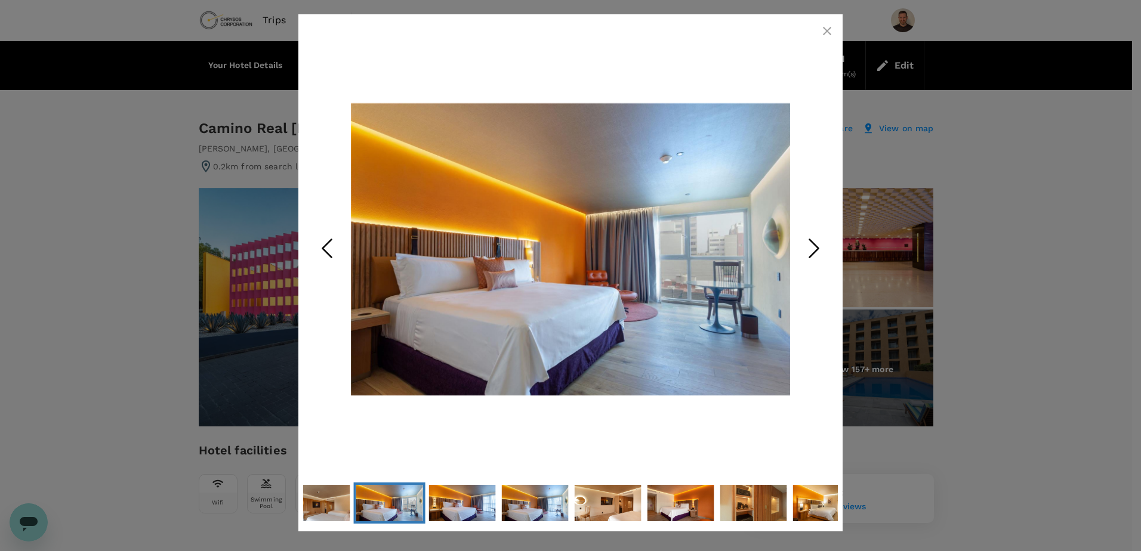
click at [800, 248] on icon "Next Slide" at bounding box center [814, 249] width 36 height 36
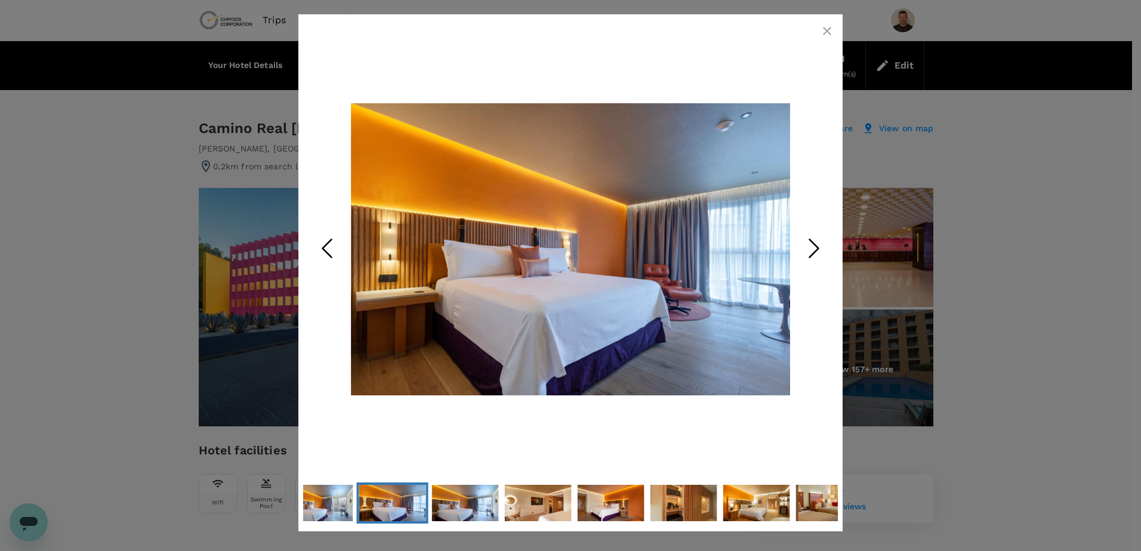
click at [800, 248] on icon "Next Slide" at bounding box center [814, 249] width 36 height 36
click at [828, 29] on icon "button" at bounding box center [827, 31] width 8 height 8
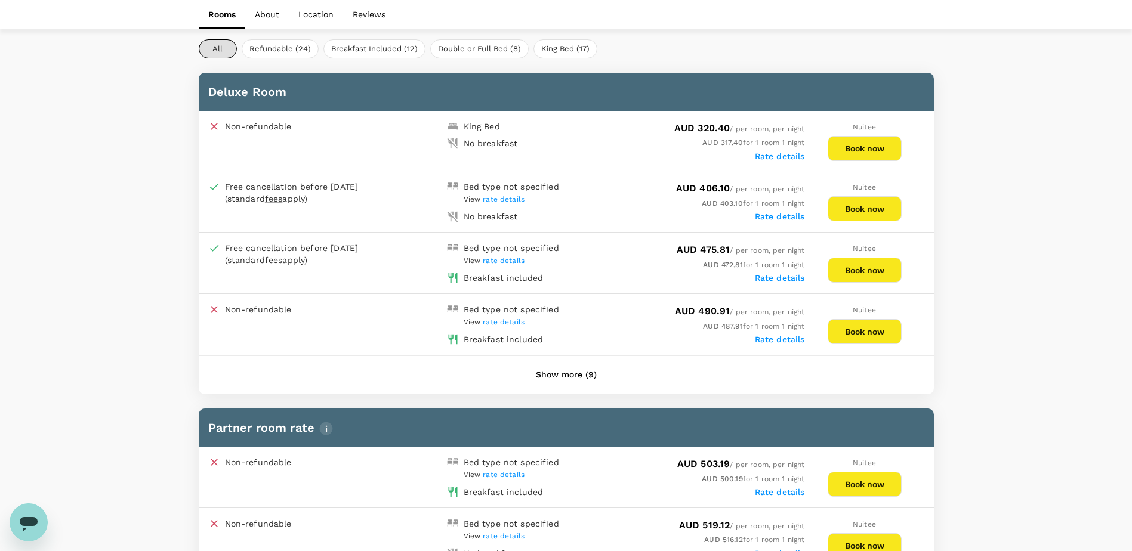
scroll to position [537, 0]
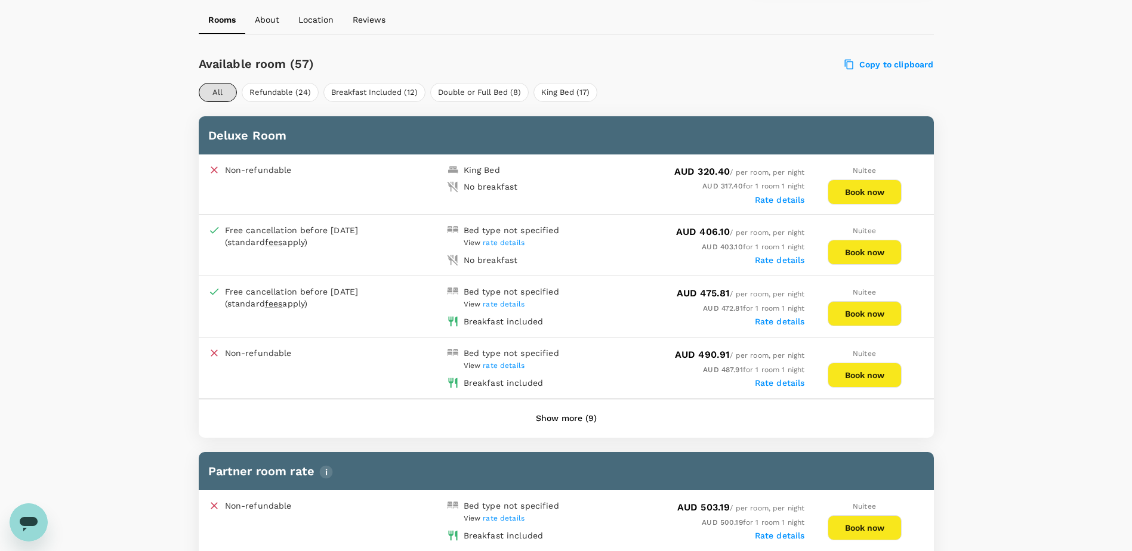
click at [580, 421] on button "Show more (9)" at bounding box center [566, 419] width 94 height 29
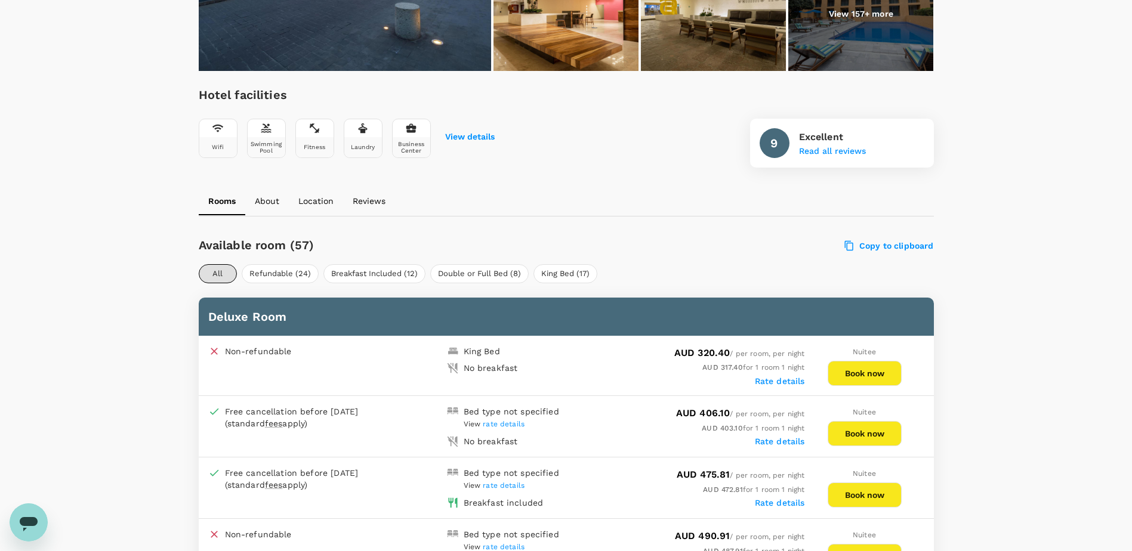
scroll to position [358, 0]
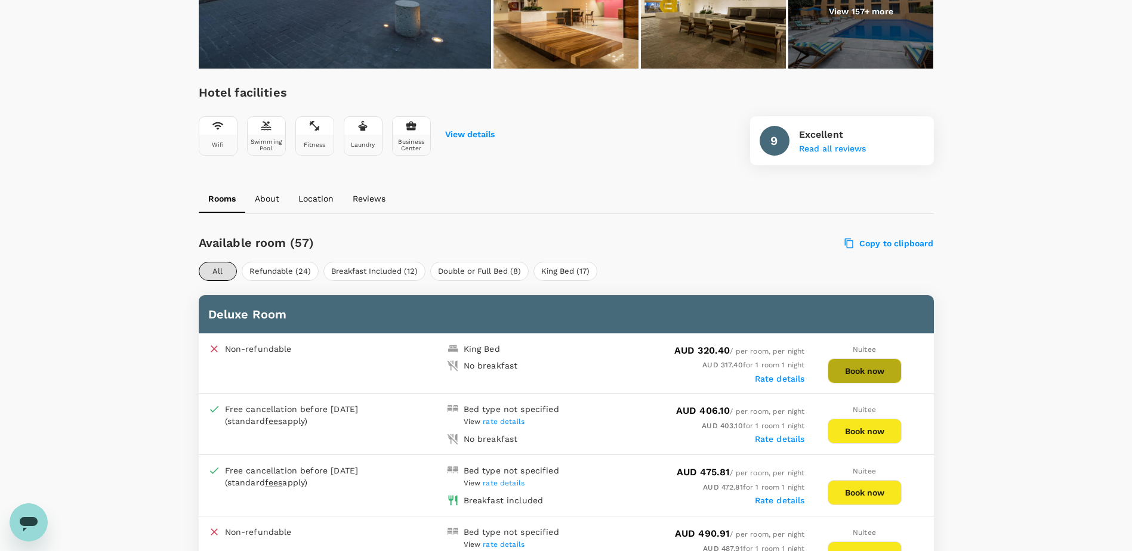
click at [884, 376] on button "Book now" at bounding box center [865, 371] width 74 height 25
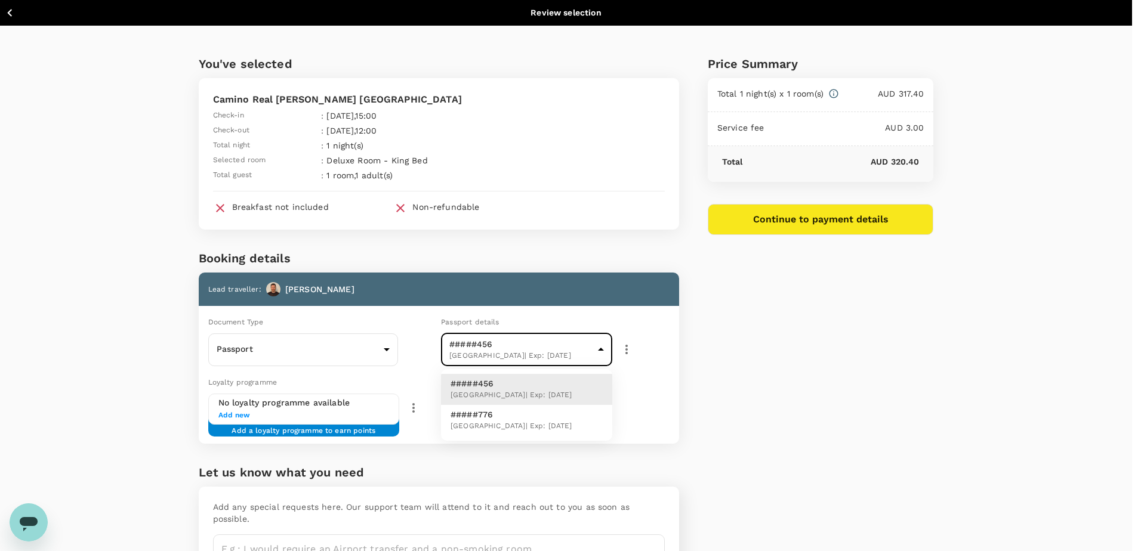
click at [560, 352] on body "Back to hotel details Review selection You've selected Camino Real Polanco Mexi…" at bounding box center [570, 322] width 1141 height 644
click at [544, 422] on li "#####776 Canada | Exp: 19 Oct 2031" at bounding box center [526, 420] width 171 height 31
type input "b7e74ceb-4f56-4135-b8cc-662fdde59cd5"
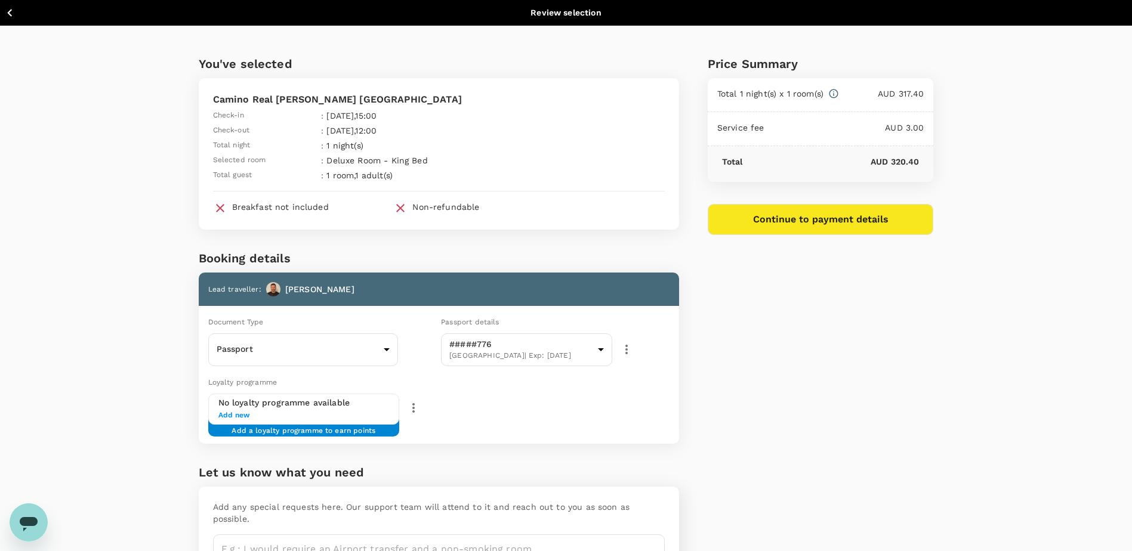
click at [780, 400] on div "Price Summary Total 1 night(s) x 1 room(s) AUD 317.40 Service fee AUD 3.00 Tota…" at bounding box center [806, 319] width 255 height 586
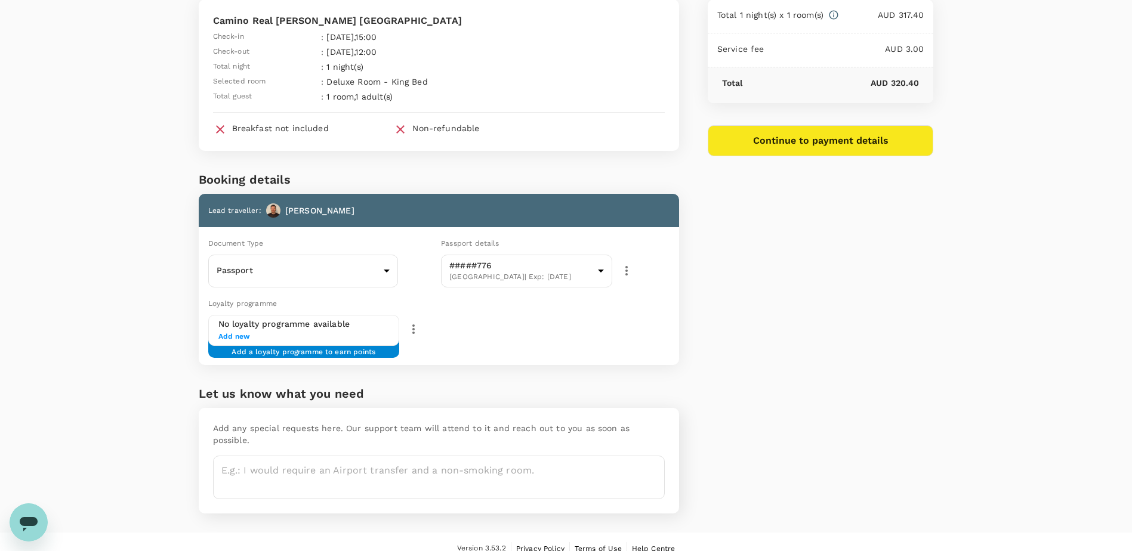
scroll to position [81, 0]
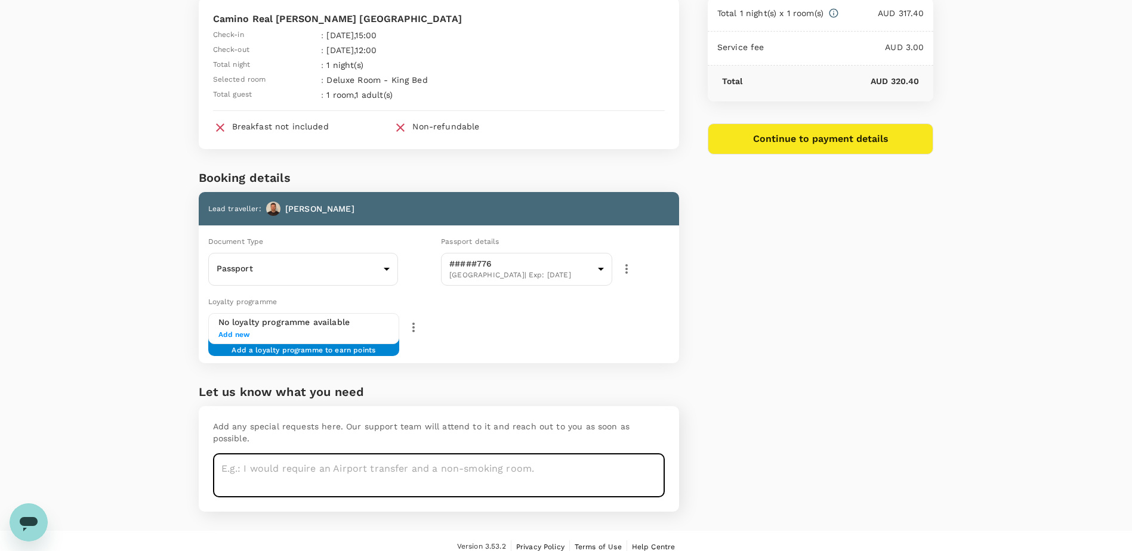
click at [369, 455] on textarea at bounding box center [439, 476] width 452 height 44
type textarea "Early checkout if possible. Flght arrives at 9am"
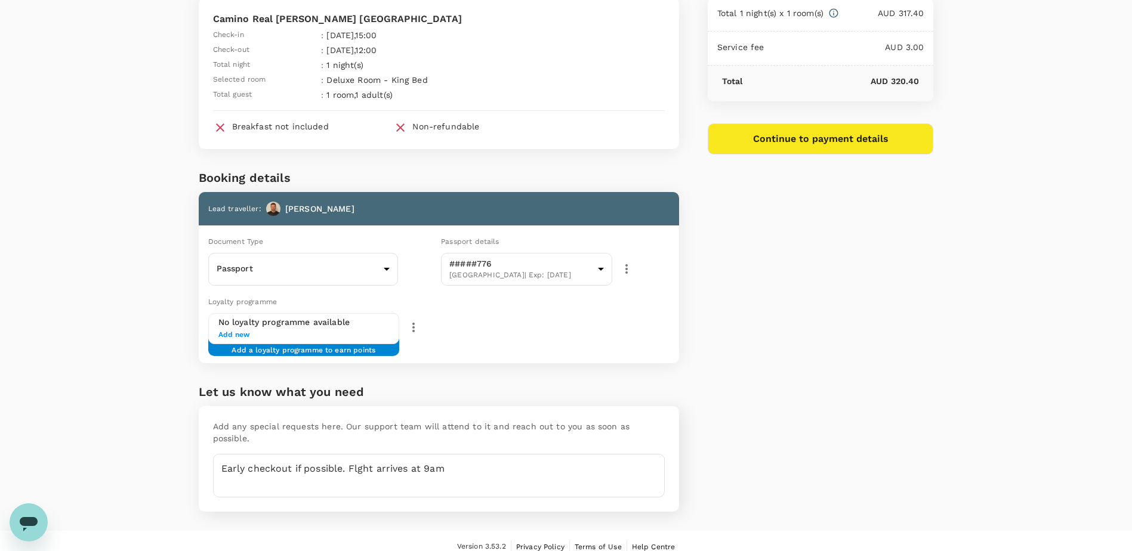
click at [958, 312] on div "You've selected Camino Real Polanco Mexico Check-in : 31 Oct 2025 , 15:00 Check…" at bounding box center [566, 238] width 1132 height 586
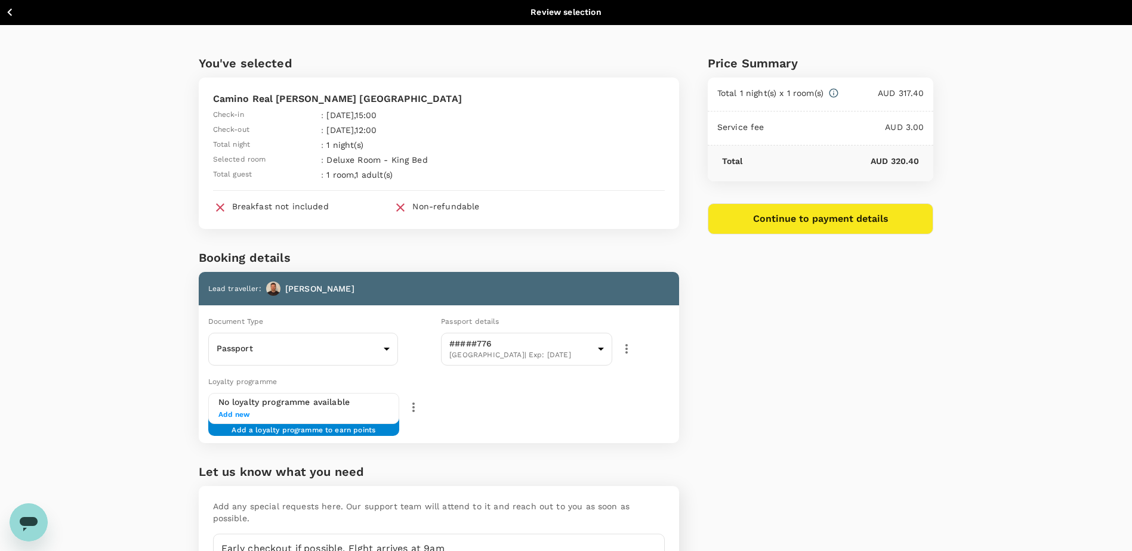
scroll to position [0, 0]
click at [572, 255] on h6 "Booking details" at bounding box center [439, 258] width 480 height 19
click at [864, 217] on button "Continue to payment details" at bounding box center [821, 219] width 226 height 31
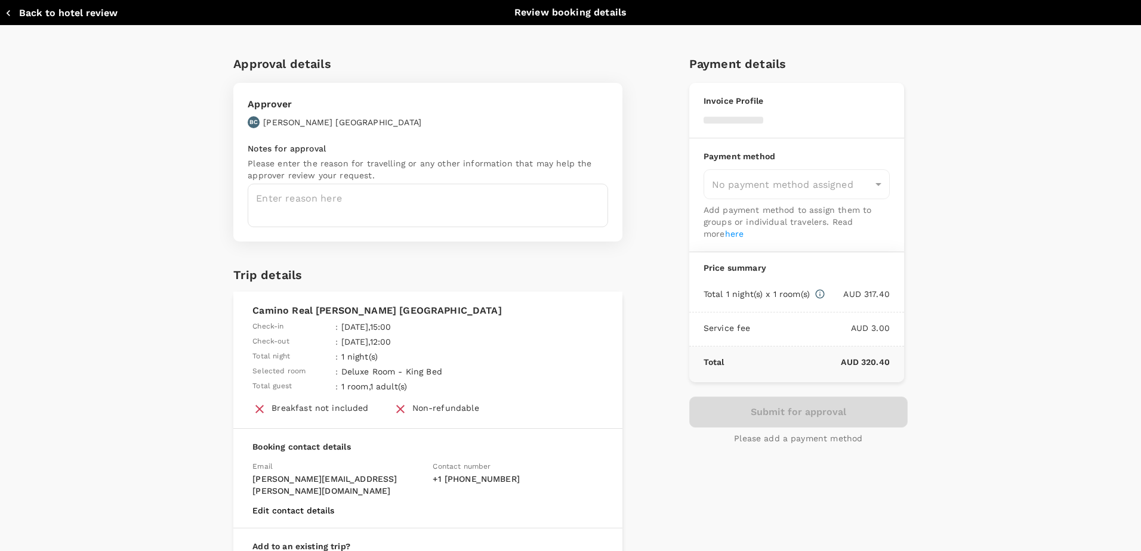
type input "9c4289b1-14a3-4119-8736-521306e5ca8f"
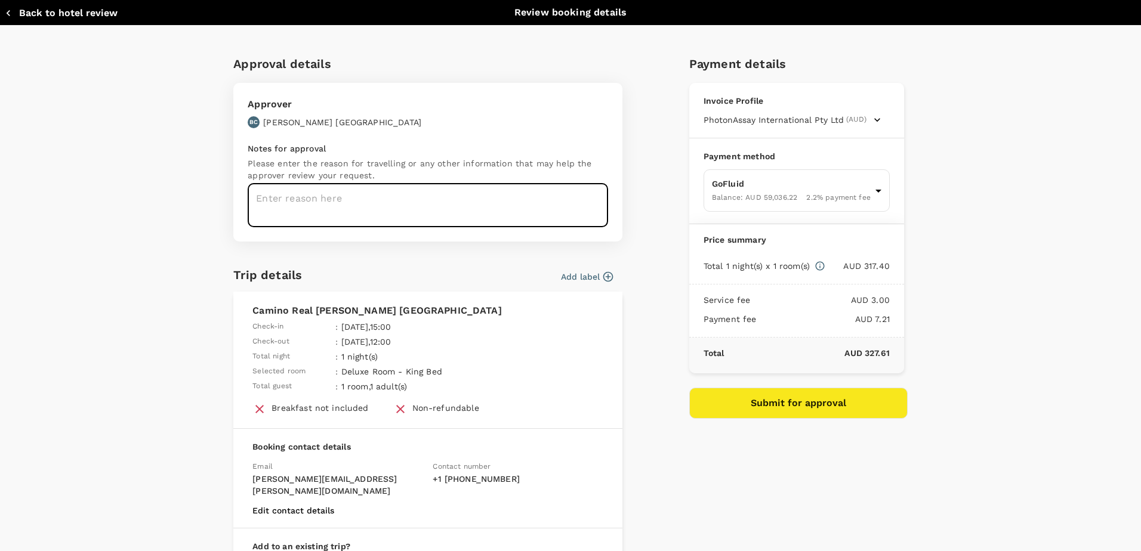
click at [391, 204] on textarea at bounding box center [428, 206] width 360 height 44
type textarea "Visit PWC Mexico"
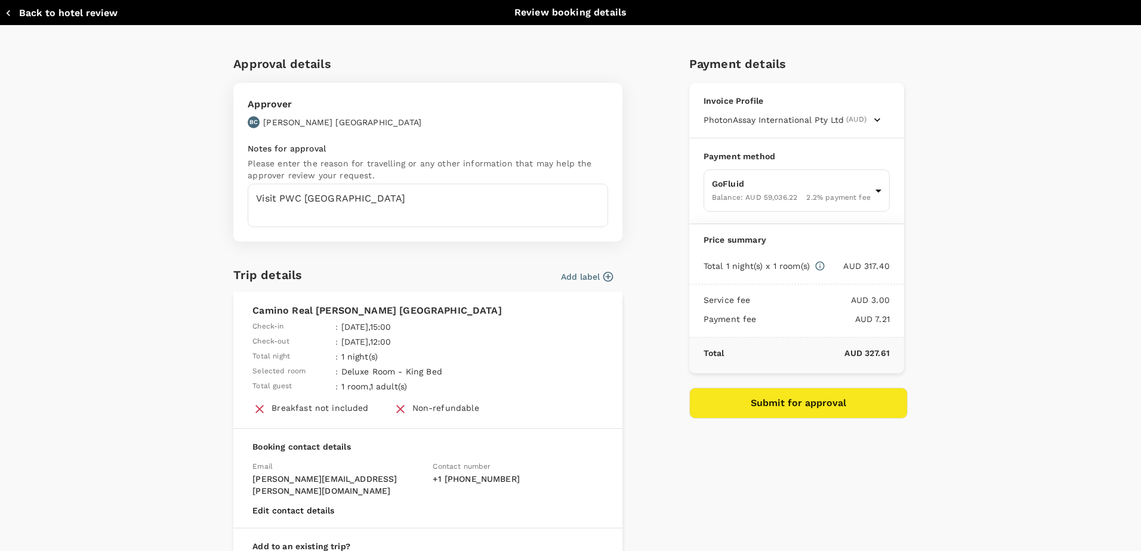
click at [97, 350] on div "Approval details Approver BC Brett Coventry Notes for approval Please enter the…" at bounding box center [570, 352] width 1141 height 652
click at [610, 271] on form "Approval details Approver BC Brett Coventry Notes for approval Please enter the…" at bounding box center [427, 338] width 389 height 569
click at [604, 276] on icon "button" at bounding box center [608, 277] width 12 height 12
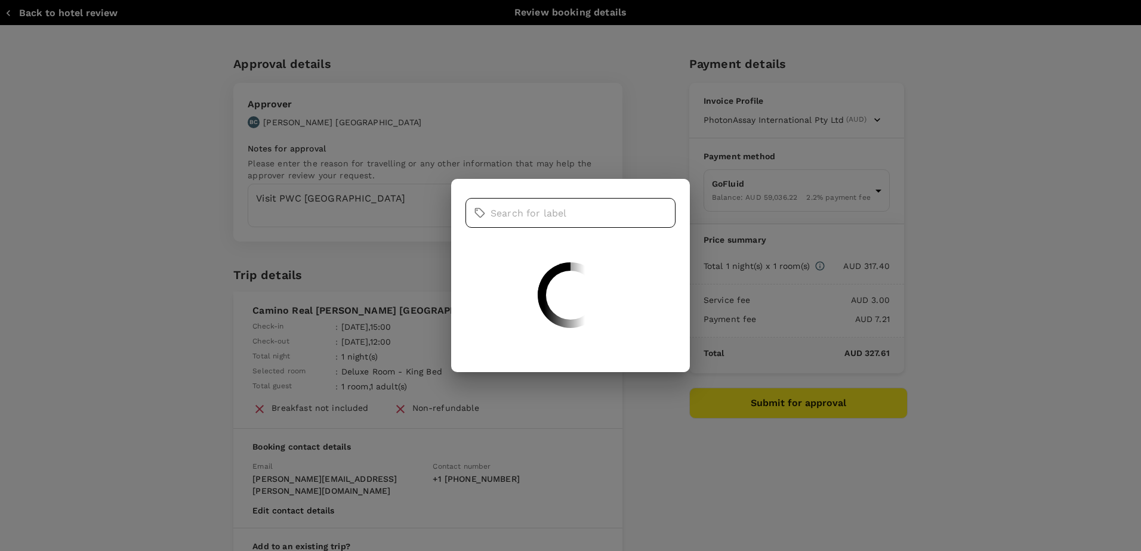
click at [546, 217] on div "​ ​" at bounding box center [570, 275] width 210 height 165
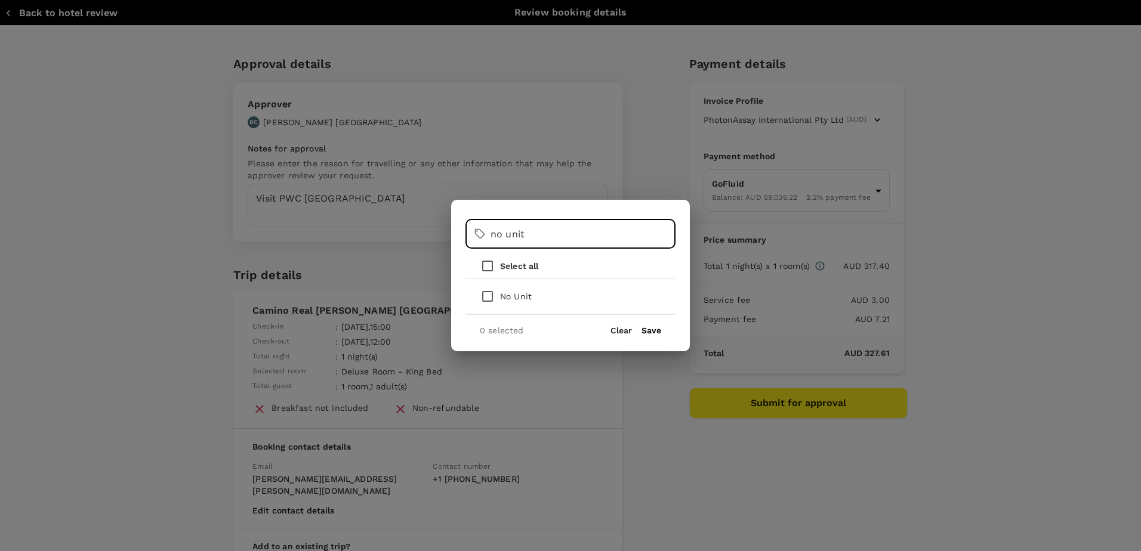
type input "no unit"
click at [492, 291] on input "checkbox" at bounding box center [487, 296] width 25 height 25
checkbox input "true"
click at [659, 331] on button "Save" at bounding box center [651, 331] width 20 height 10
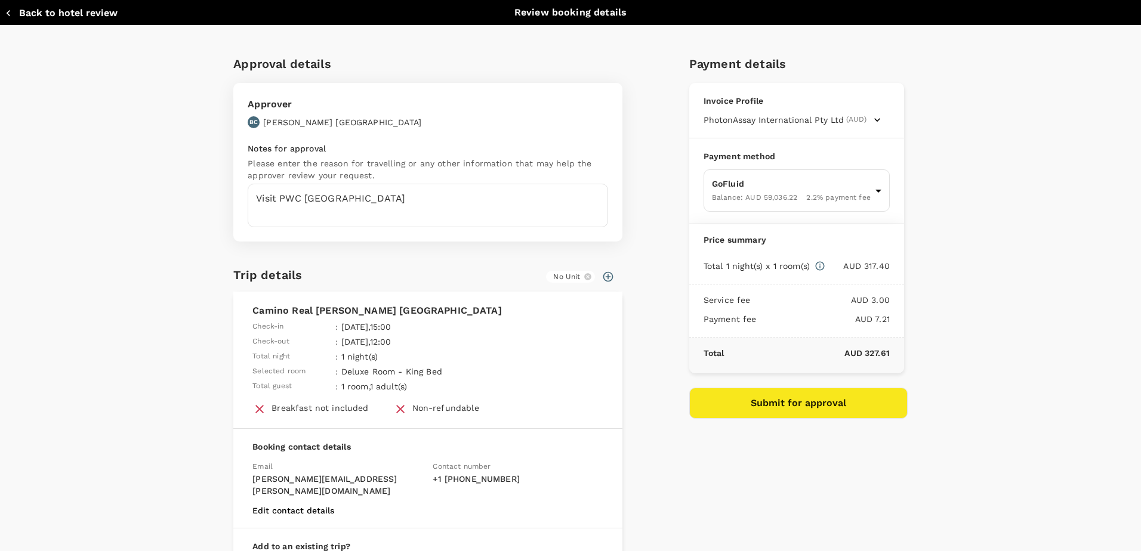
click at [653, 403] on div "Approval details Approver BC Brett Coventry Notes for approval Please enter the…" at bounding box center [565, 334] width 683 height 578
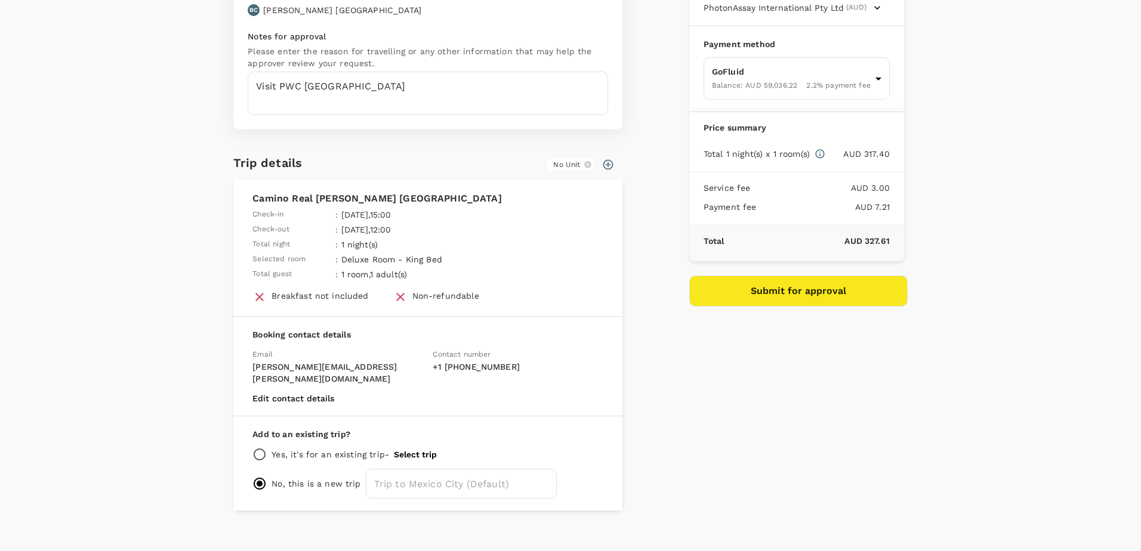
scroll to position [114, 0]
click at [259, 446] on input "radio" at bounding box center [259, 453] width 14 height 14
radio input "true"
radio input "false"
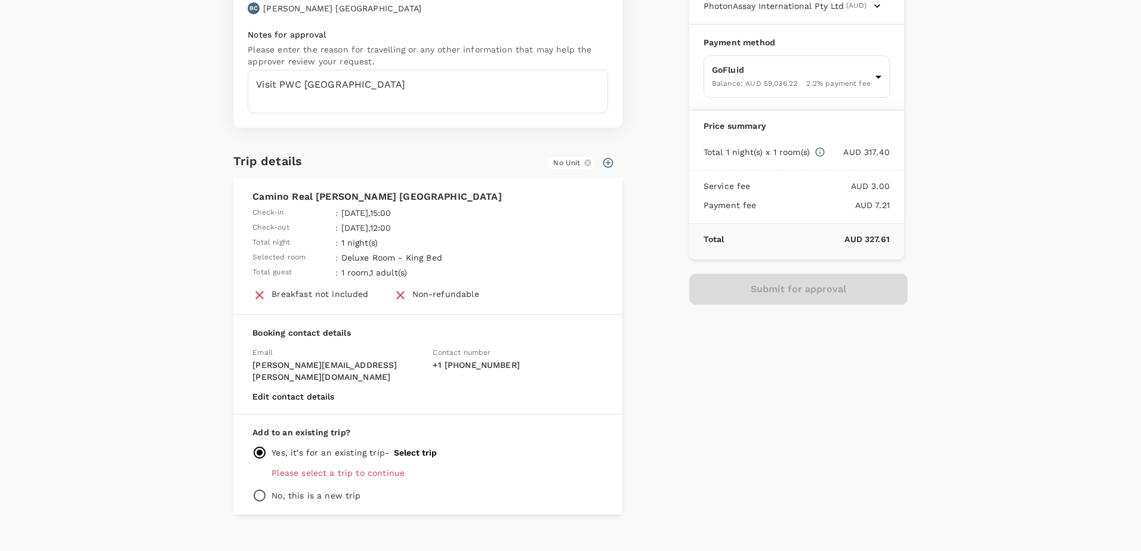
click at [416, 448] on button "Select trip" at bounding box center [415, 453] width 43 height 10
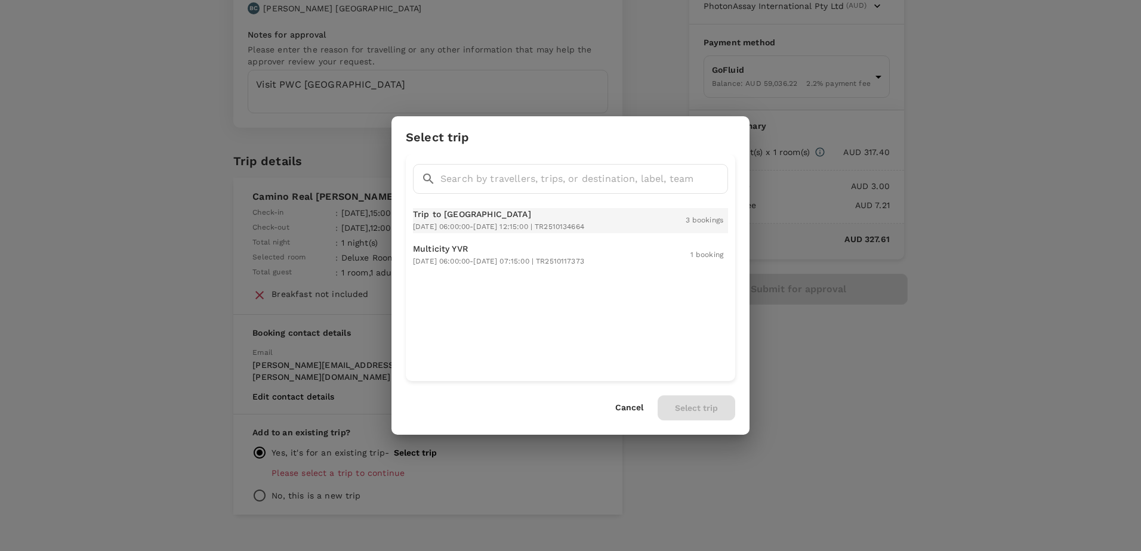
drag, startPoint x: 495, startPoint y: 211, endPoint x: 529, endPoint y: 230, distance: 38.5
click at [495, 212] on p "Trip to Santiago" at bounding box center [498, 214] width 171 height 12
click at [700, 411] on button "Select trip" at bounding box center [697, 408] width 78 height 25
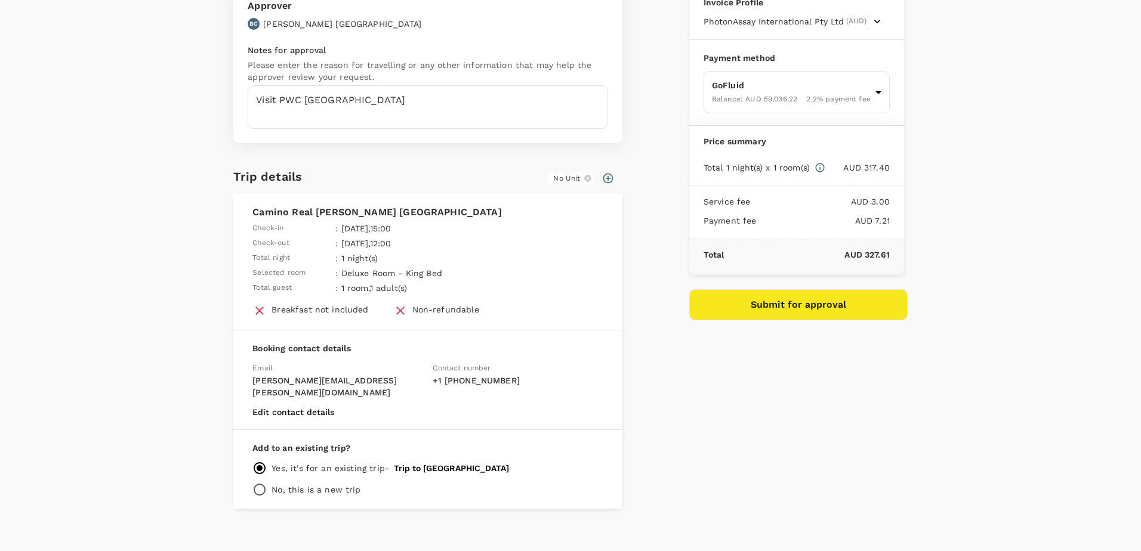
click at [872, 418] on div "Payment details Invoice Profile PhotonAssay International Pty Ltd (AUD) Busines…" at bounding box center [794, 227] width 228 height 563
click at [813, 312] on button "Submit for approval" at bounding box center [798, 304] width 218 height 31
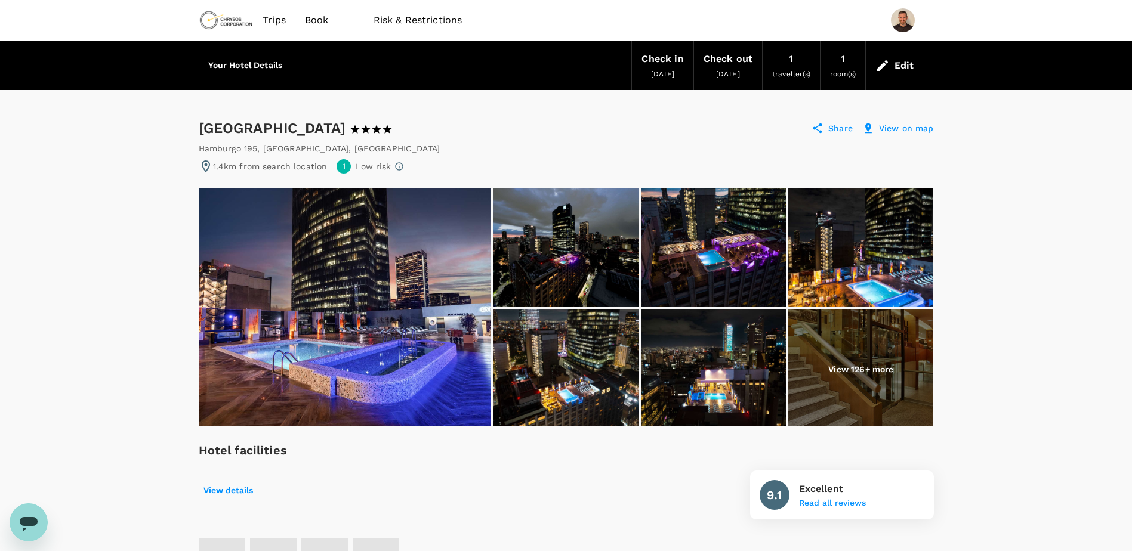
click at [866, 363] on p "View 126+ more" at bounding box center [860, 369] width 65 height 12
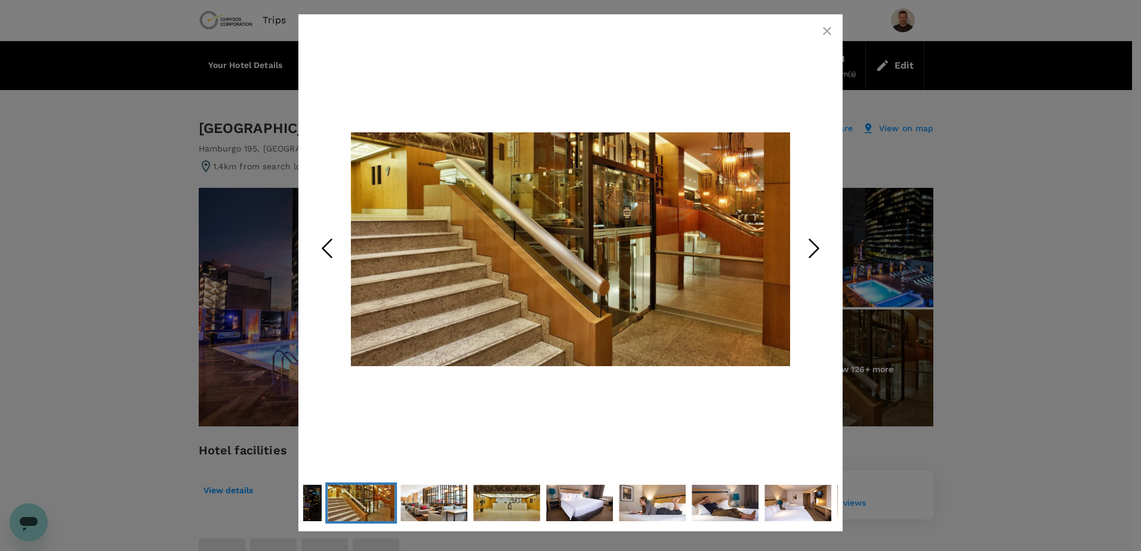
click at [793, 239] on button "Next Slide" at bounding box center [814, 249] width 48 height 97
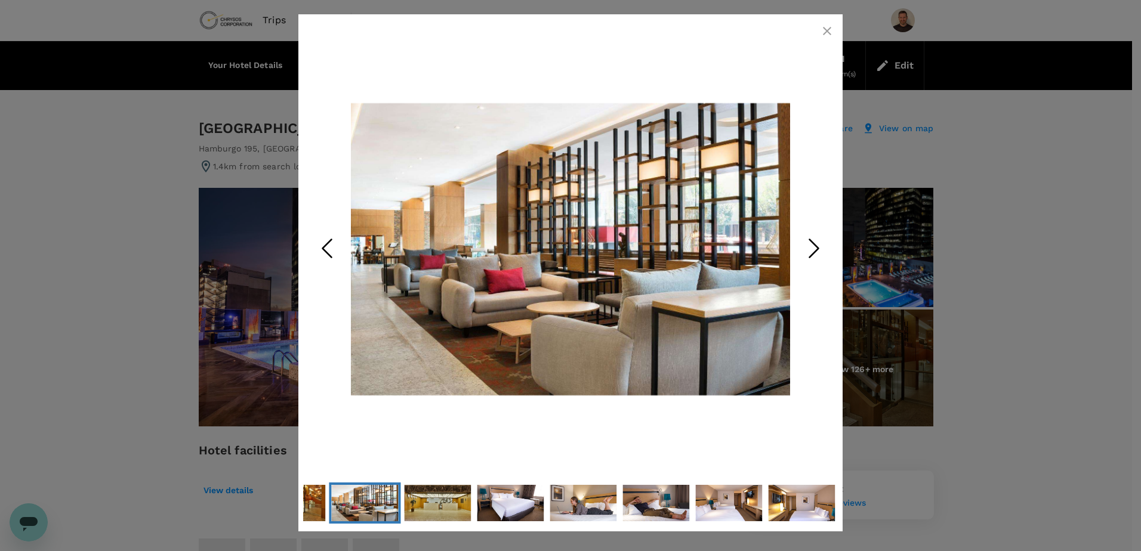
click at [796, 239] on icon "Next Slide" at bounding box center [814, 249] width 36 height 36
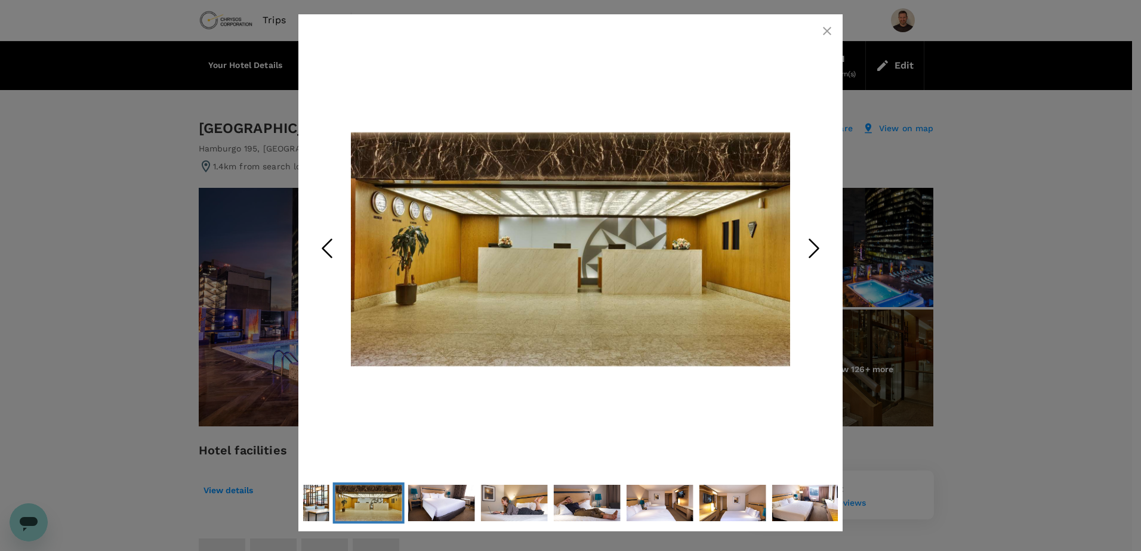
click at [796, 239] on icon "Next Slide" at bounding box center [814, 249] width 36 height 36
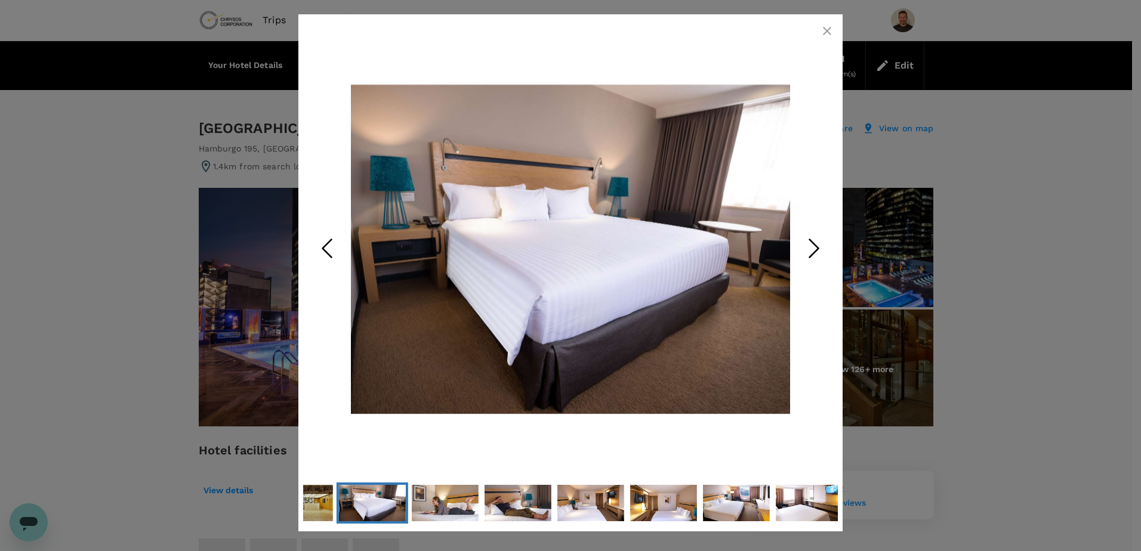
click at [791, 236] on button "Next Slide" at bounding box center [814, 249] width 48 height 97
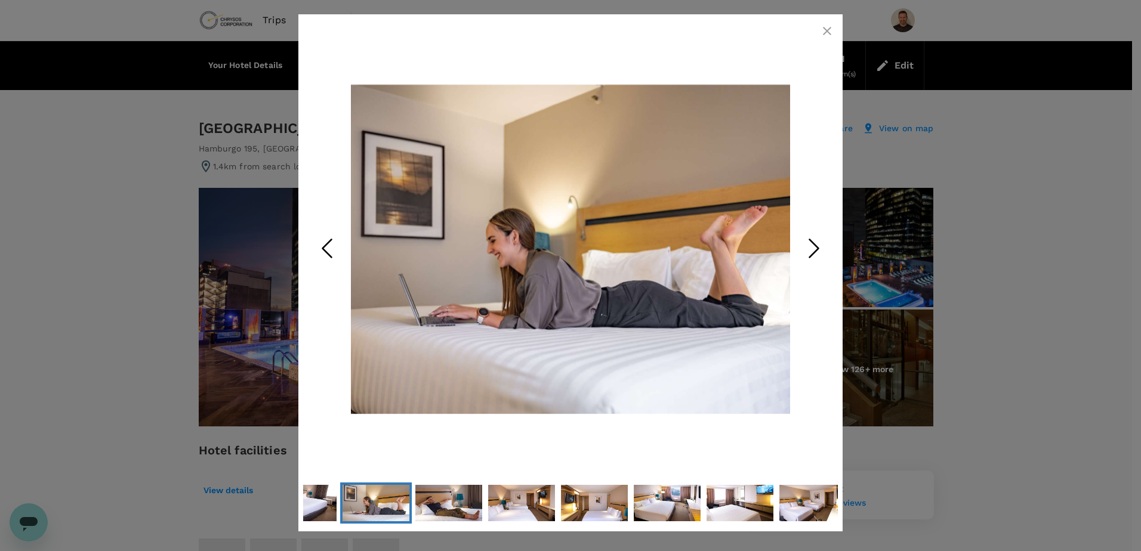
click at [789, 225] on img "Go to Slide 11" at bounding box center [570, 249] width 439 height 432
click at [811, 249] on icon "Next Slide" at bounding box center [814, 249] width 36 height 36
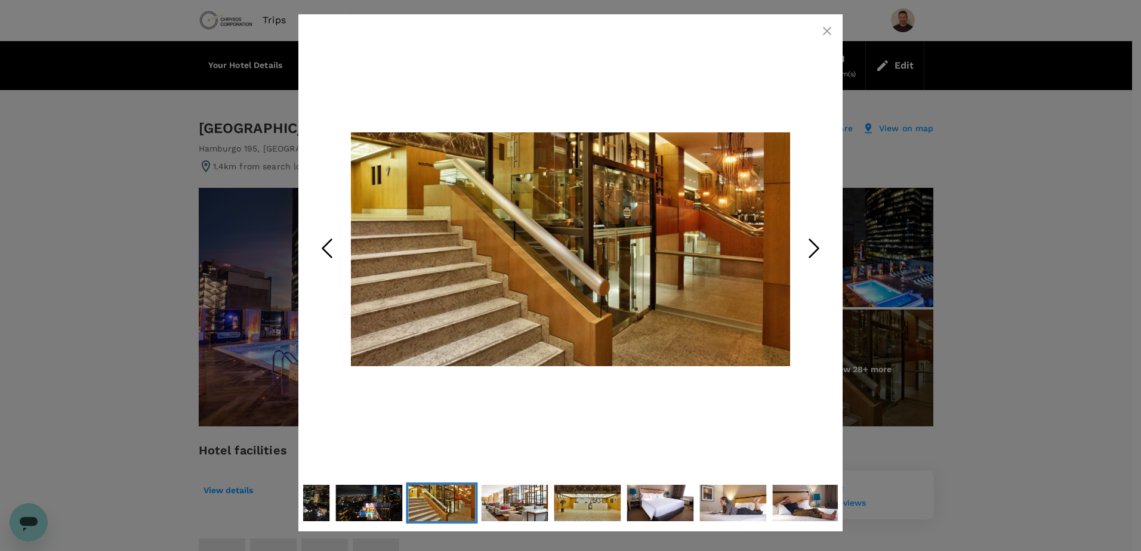
click at [811, 249] on icon "Next Slide" at bounding box center [814, 249] width 36 height 36
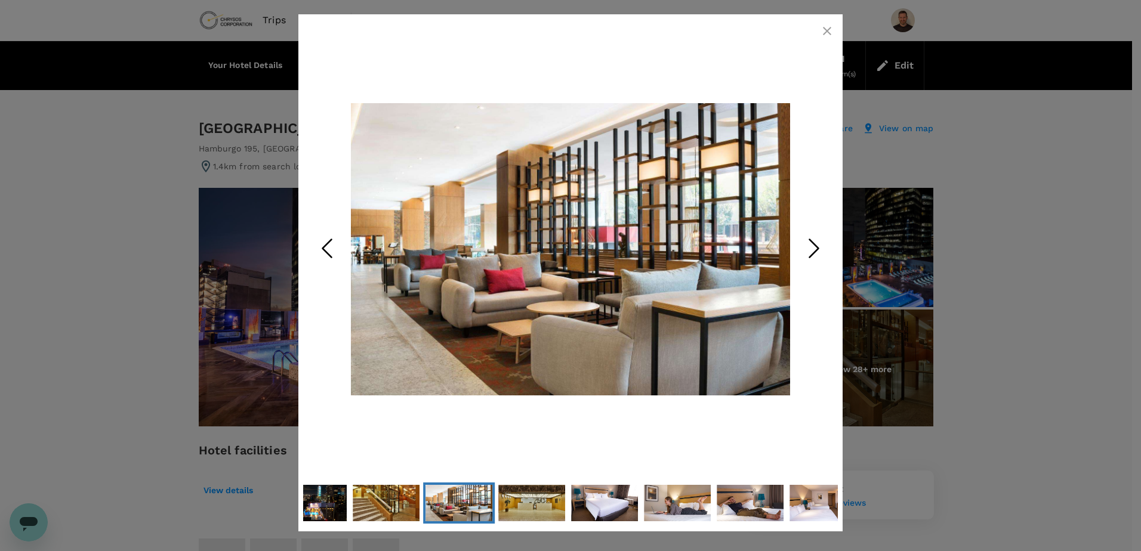
click at [811, 249] on icon "Next Slide" at bounding box center [814, 249] width 36 height 36
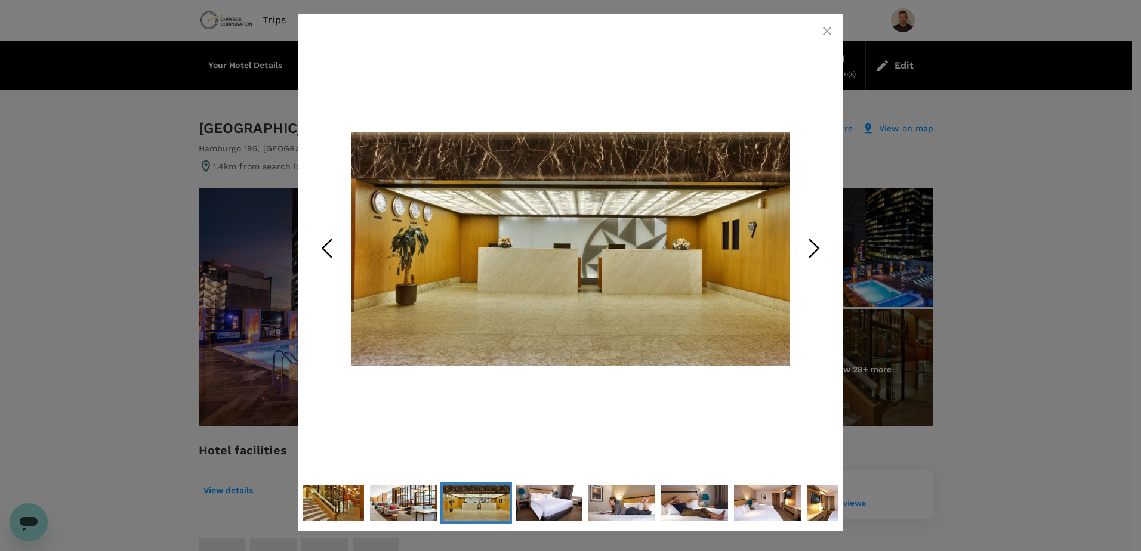
click at [811, 249] on icon "Next Slide" at bounding box center [814, 249] width 36 height 36
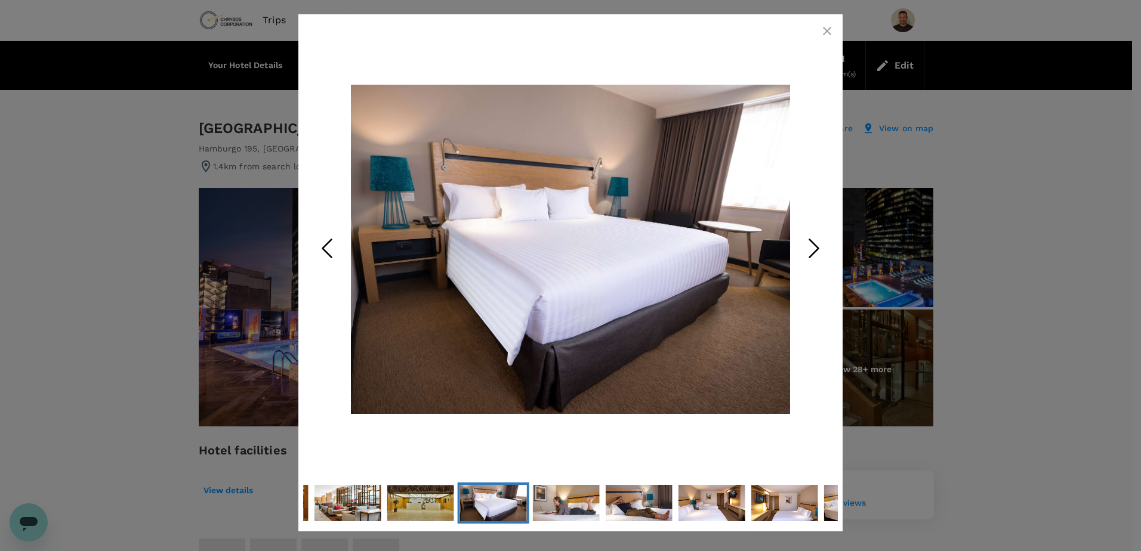
click at [811, 249] on icon "Next Slide" at bounding box center [814, 249] width 36 height 36
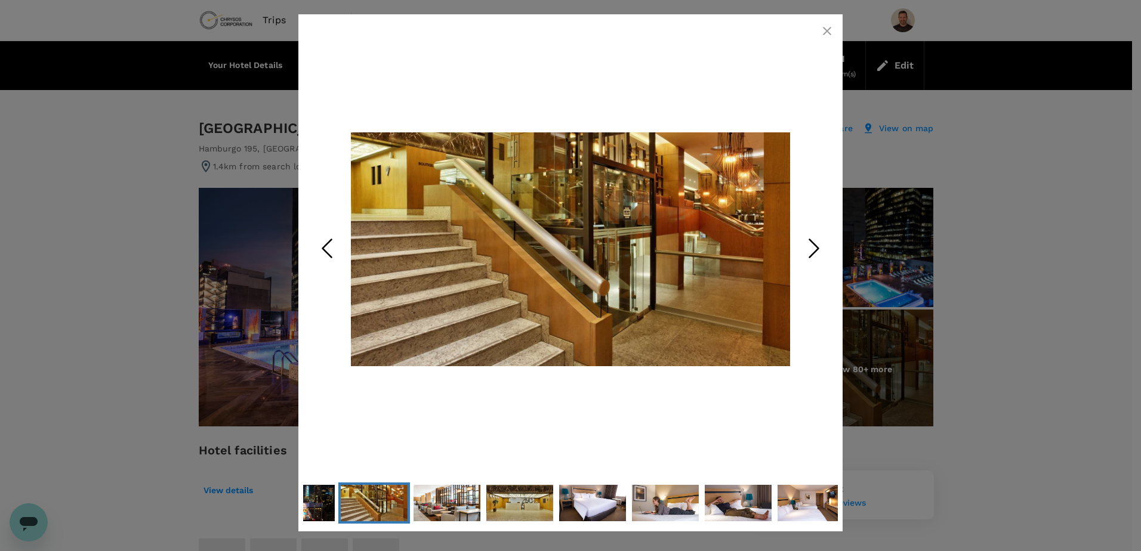
click at [825, 25] on icon "button" at bounding box center [827, 31] width 14 height 14
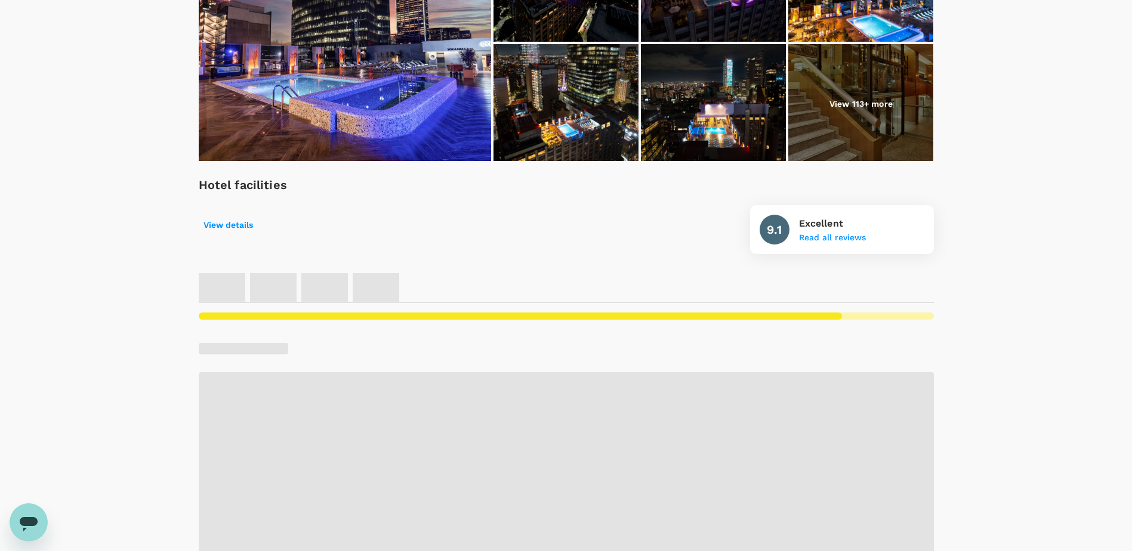
scroll to position [418, 0]
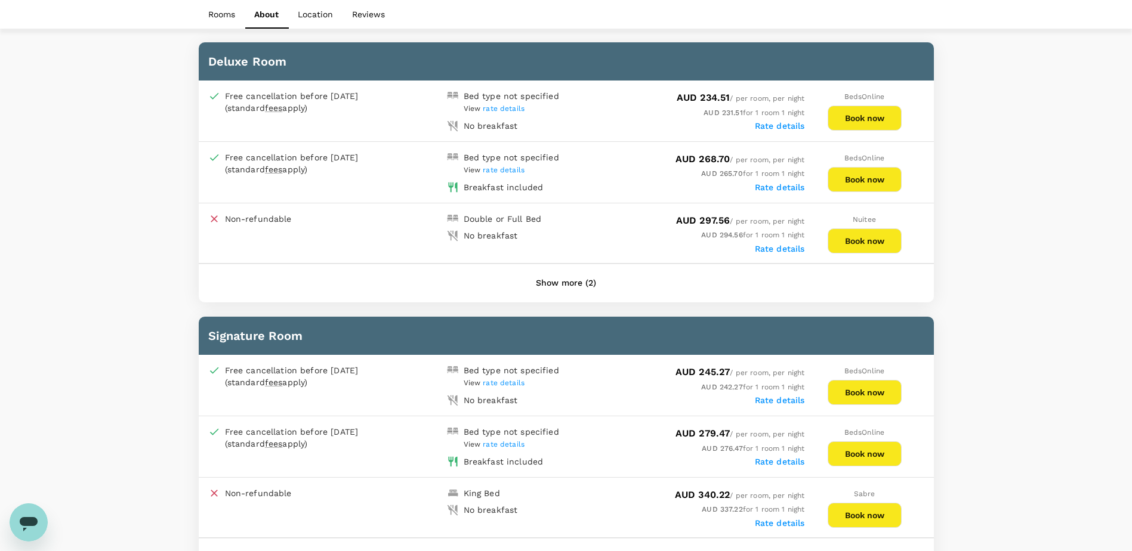
scroll to position [593, 0]
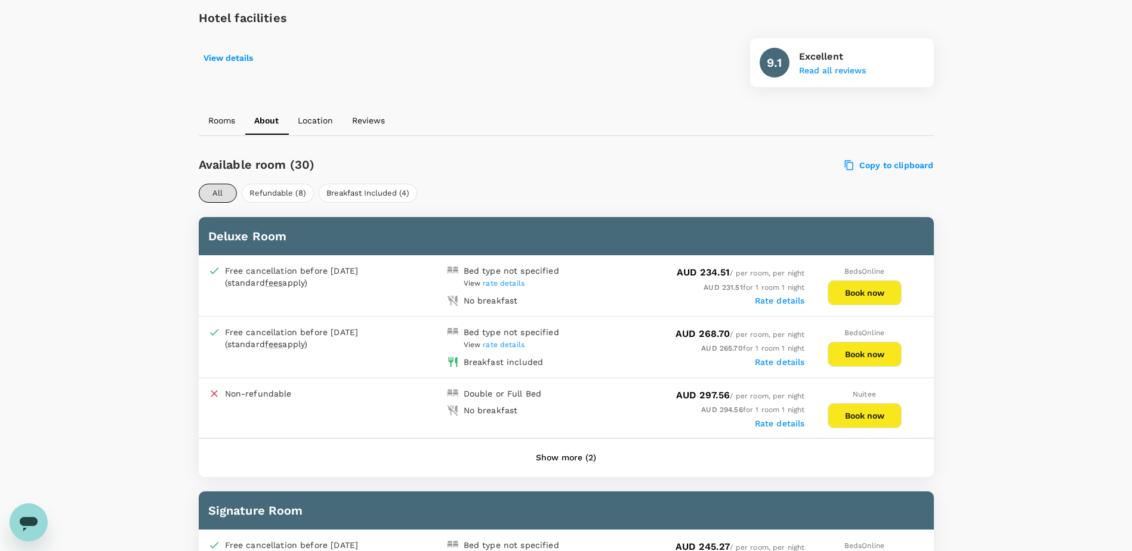
scroll to position [477, 0]
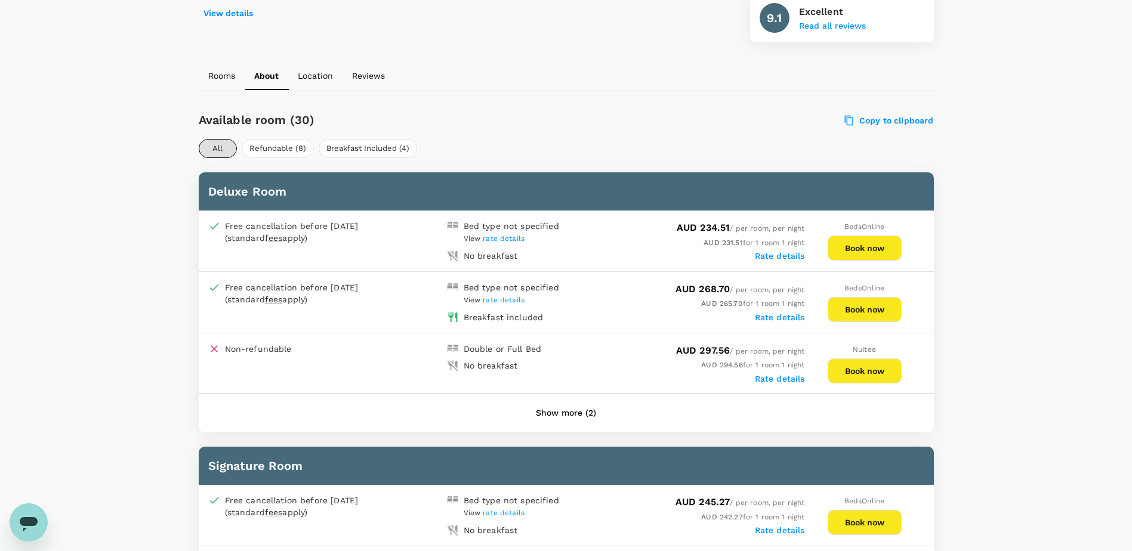
click at [510, 300] on span "rate details" at bounding box center [504, 300] width 42 height 8
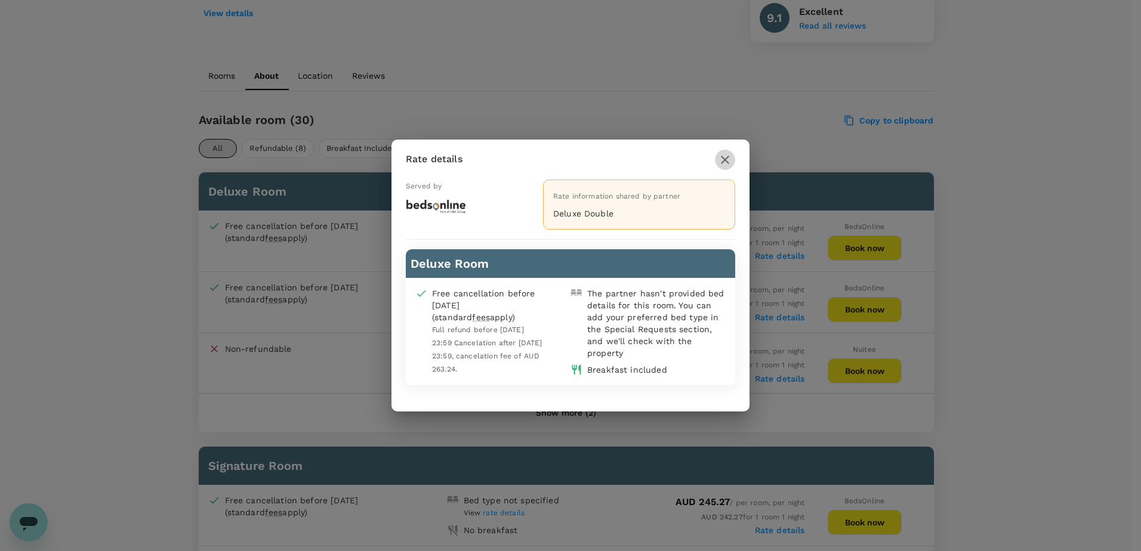
click at [722, 161] on icon "button" at bounding box center [725, 160] width 14 height 14
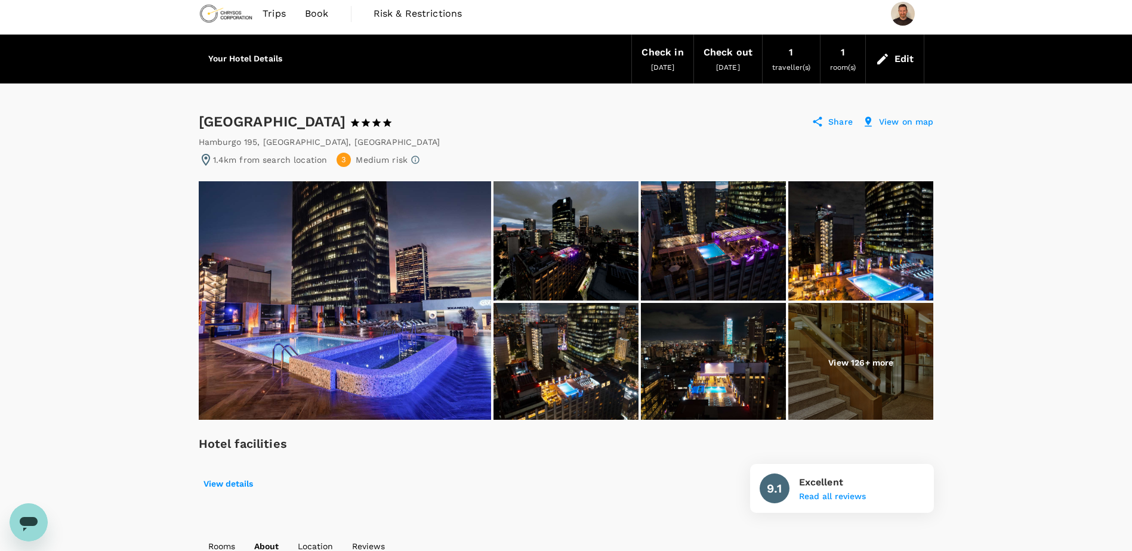
scroll to position [0, 0]
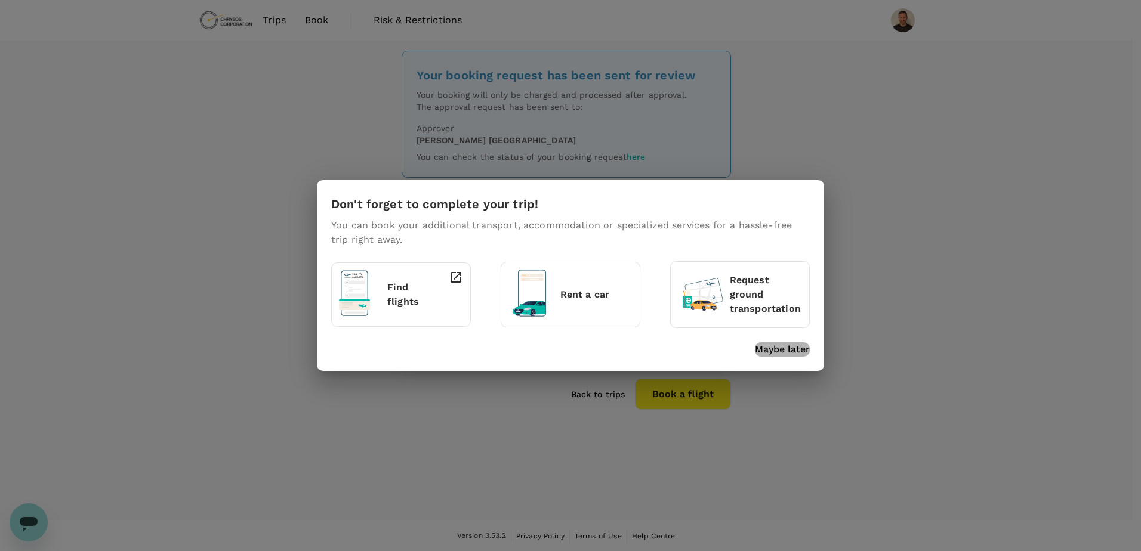
click at [804, 347] on p "Maybe later" at bounding box center [782, 349] width 55 height 14
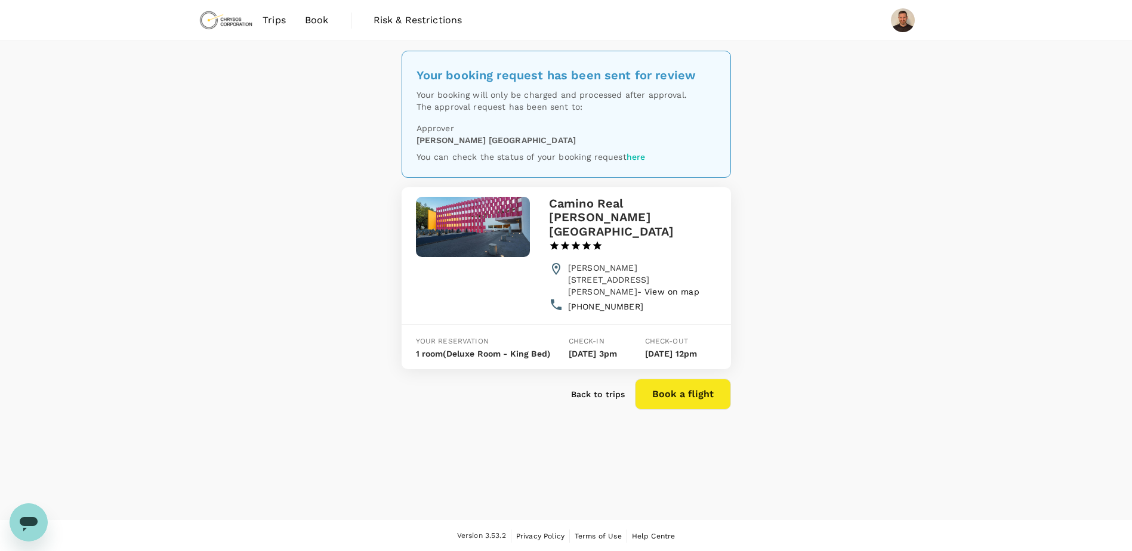
click at [273, 159] on div "Your booking request has been sent for review Your booking will only be charged…" at bounding box center [566, 280] width 1132 height 479
